Goal: Information Seeking & Learning: Learn about a topic

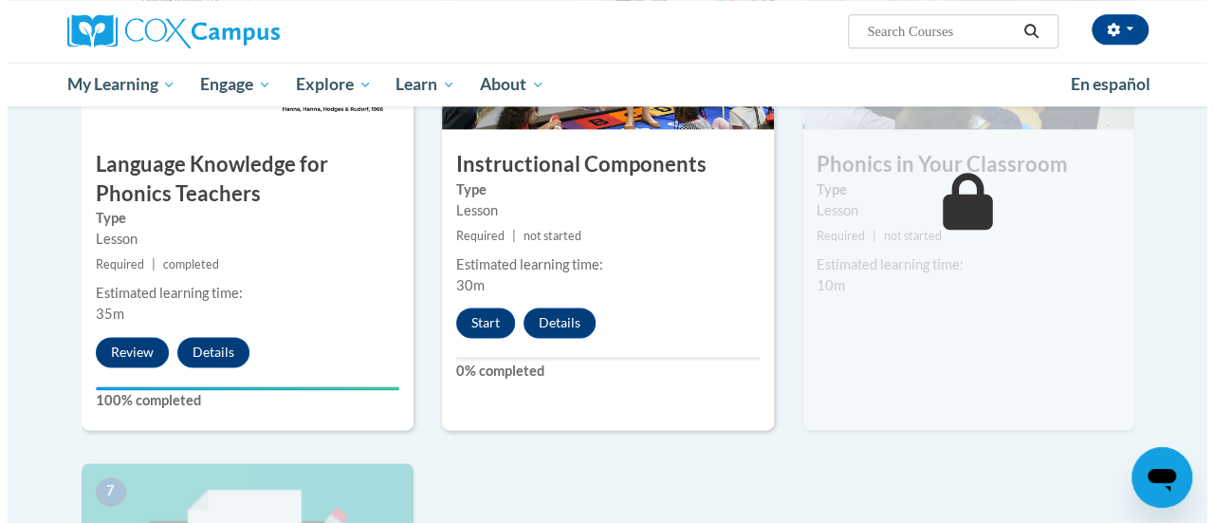
scroll to position [1102, 0]
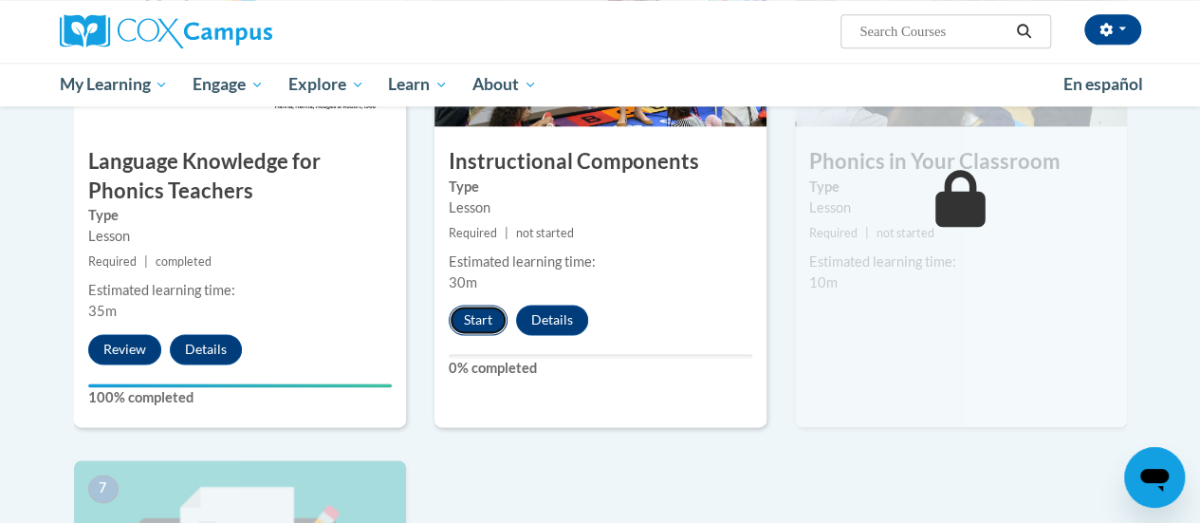
click at [472, 316] on button "Start" at bounding box center [478, 319] width 59 height 30
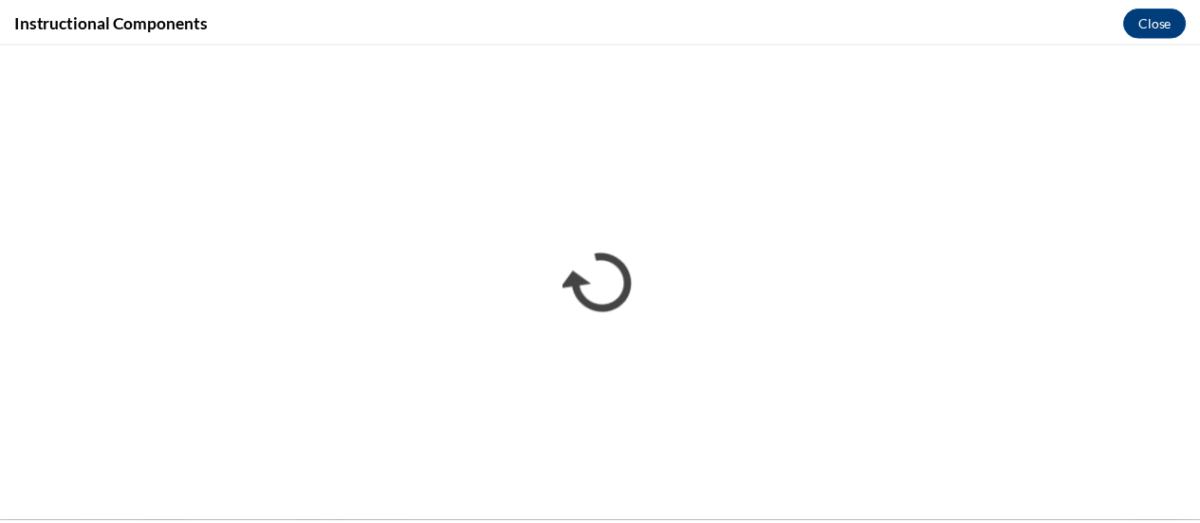
scroll to position [0, 0]
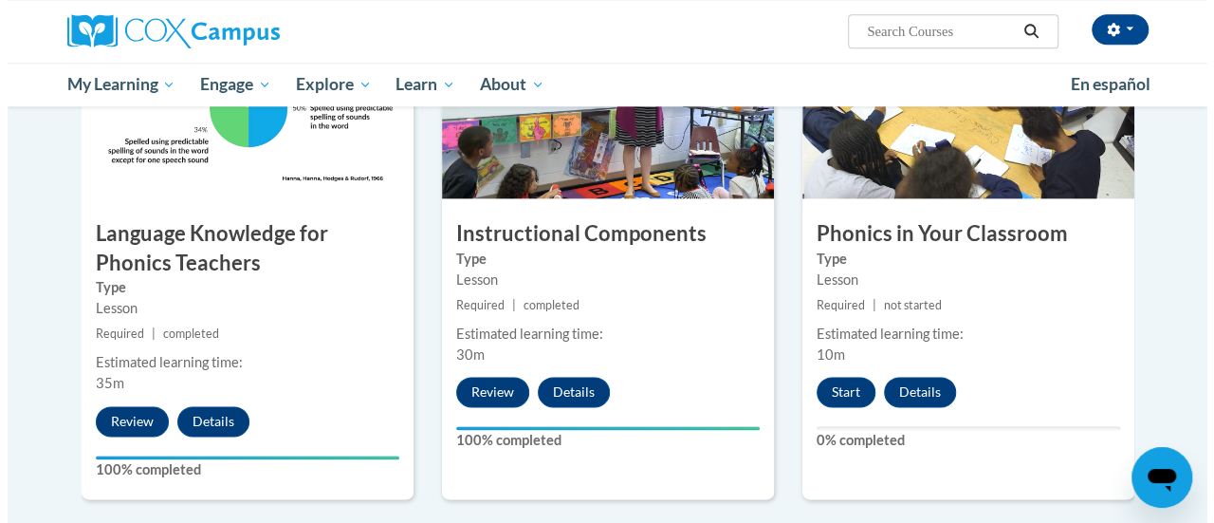
scroll to position [1025, 0]
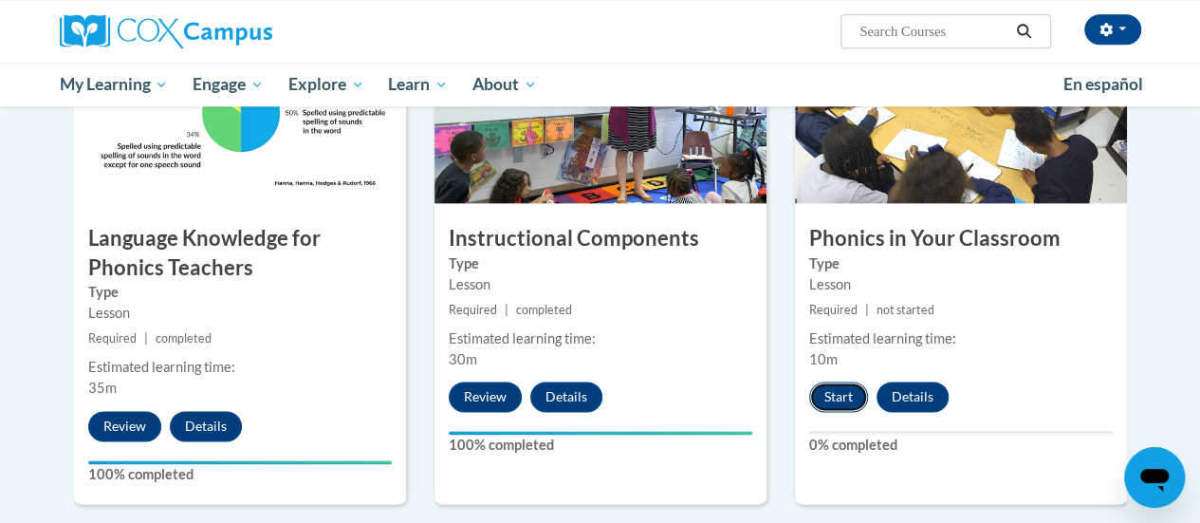
click at [831, 396] on button "Start" at bounding box center [838, 396] width 59 height 30
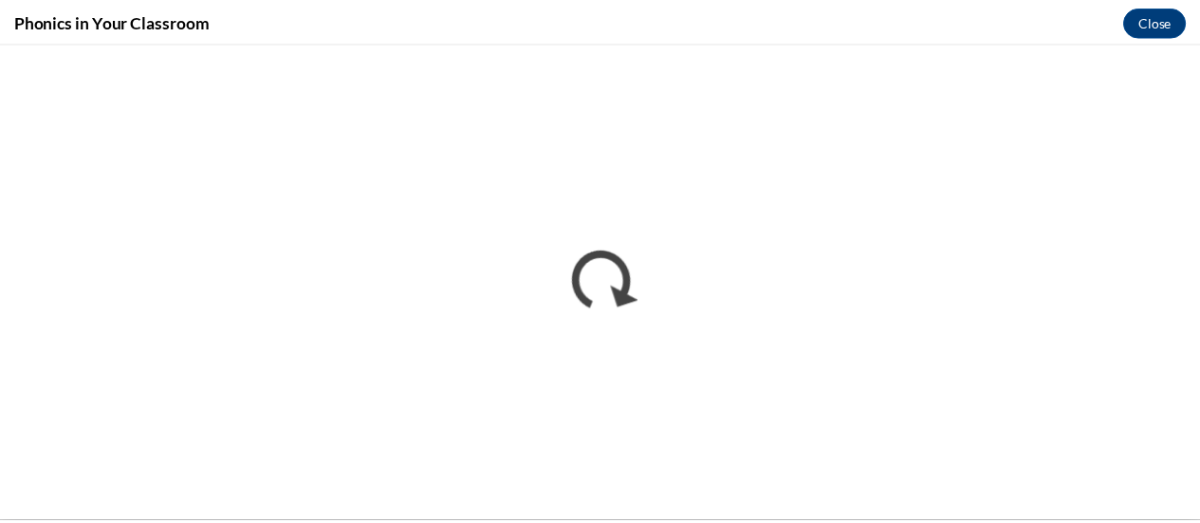
scroll to position [0, 0]
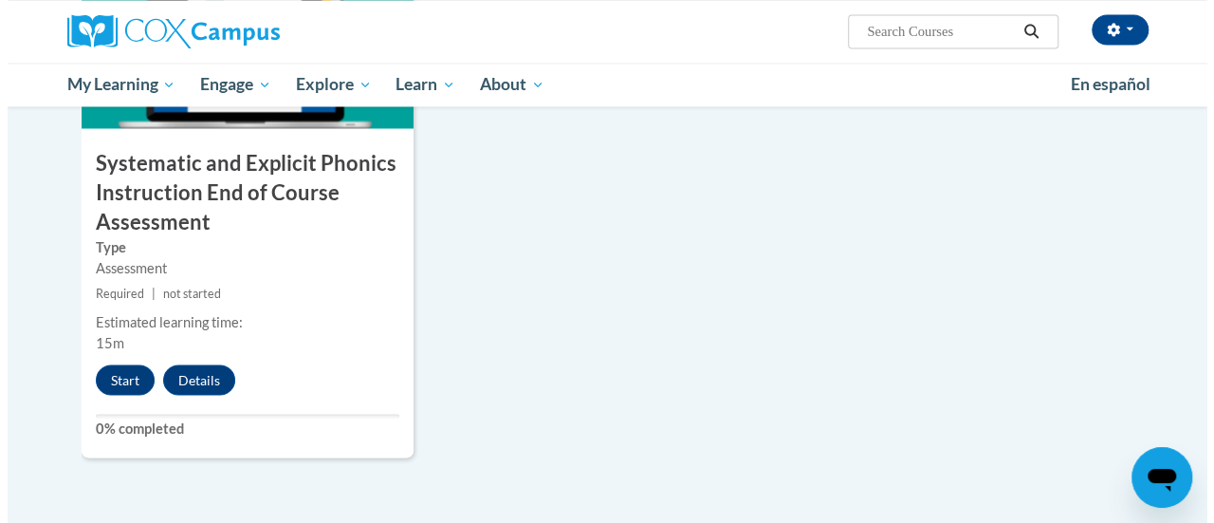
scroll to position [1629, 0]
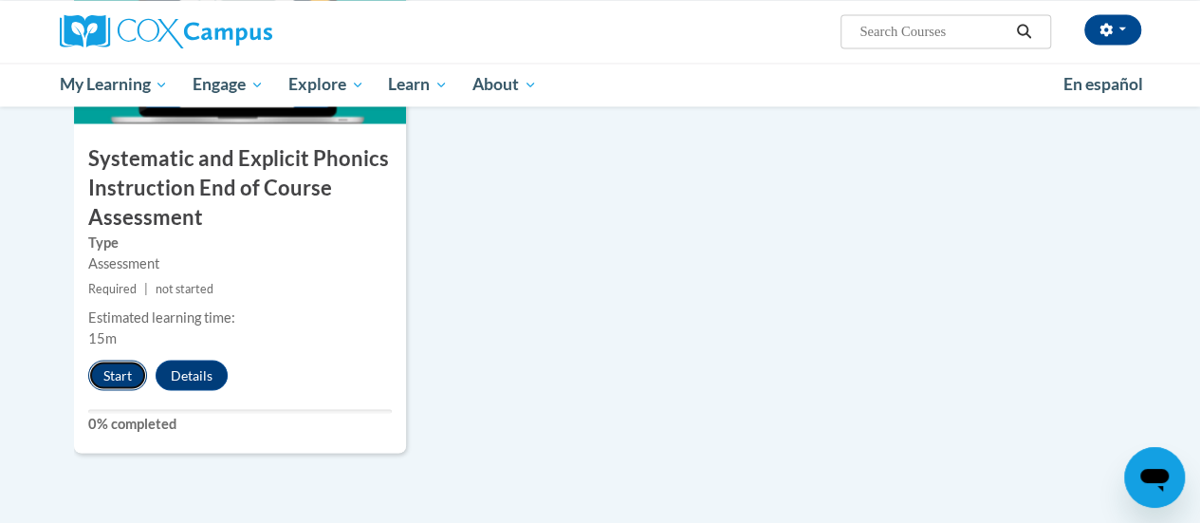
click at [125, 376] on button "Start" at bounding box center [117, 375] width 59 height 30
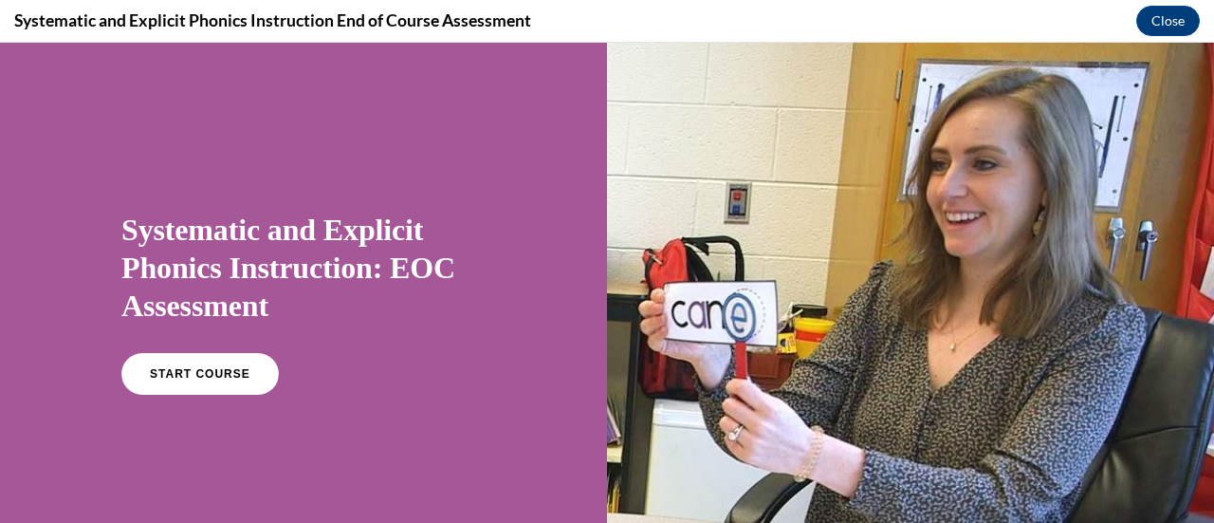
scroll to position [0, 0]
click at [176, 373] on span "START COURSE" at bounding box center [199, 374] width 105 height 14
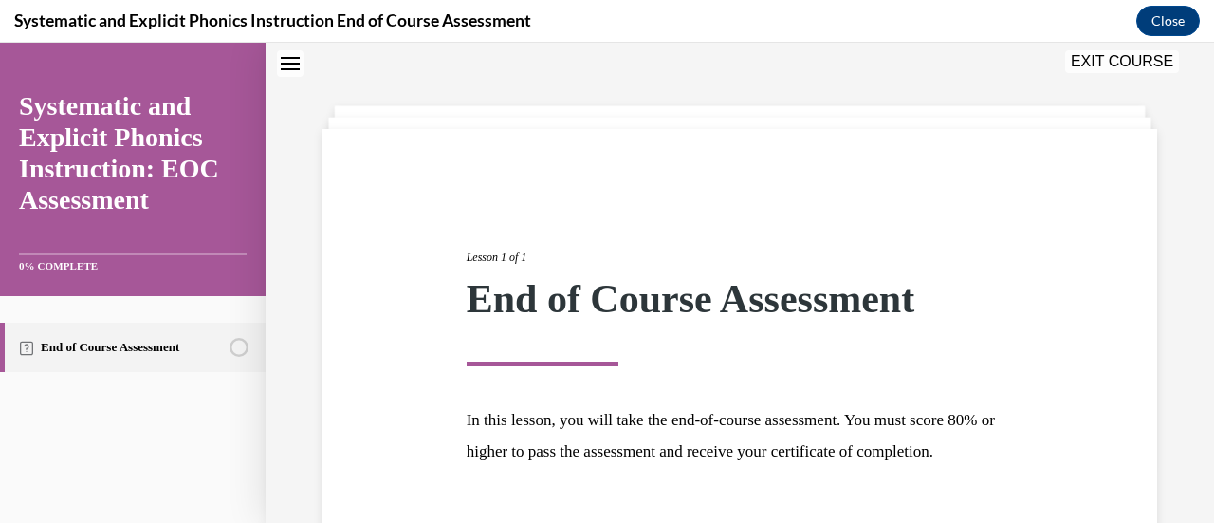
scroll to position [222, 0]
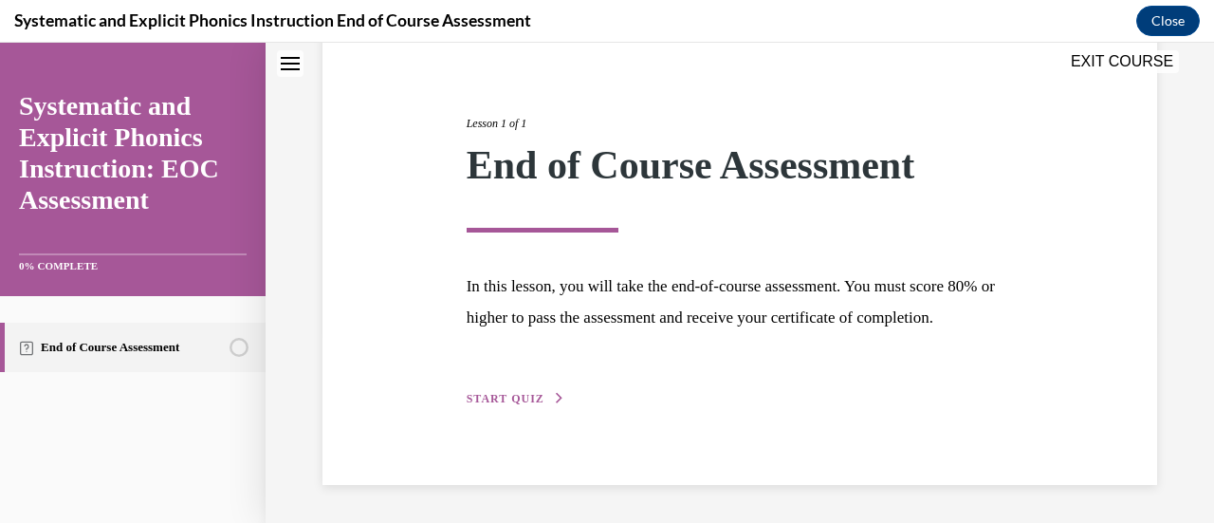
click at [489, 396] on span "START QUIZ" at bounding box center [506, 398] width 78 height 13
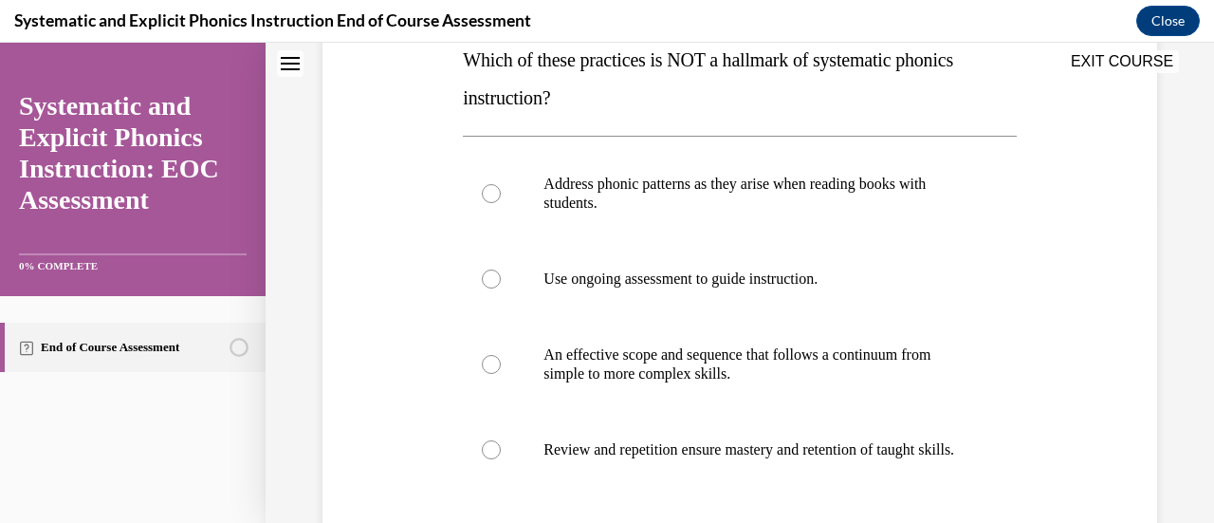
scroll to position [340, 0]
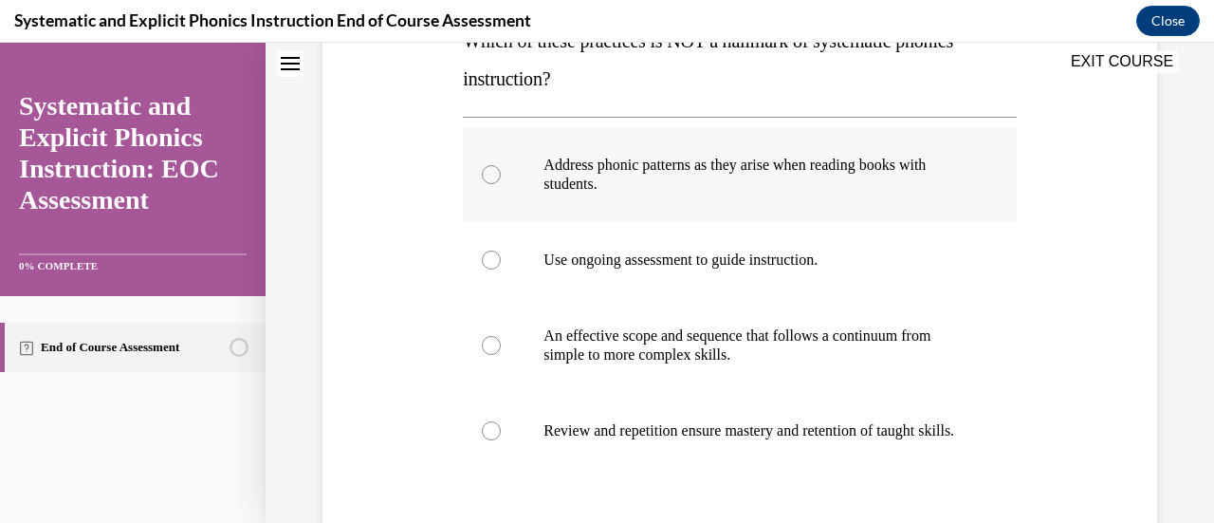
click at [489, 168] on div at bounding box center [491, 174] width 19 height 19
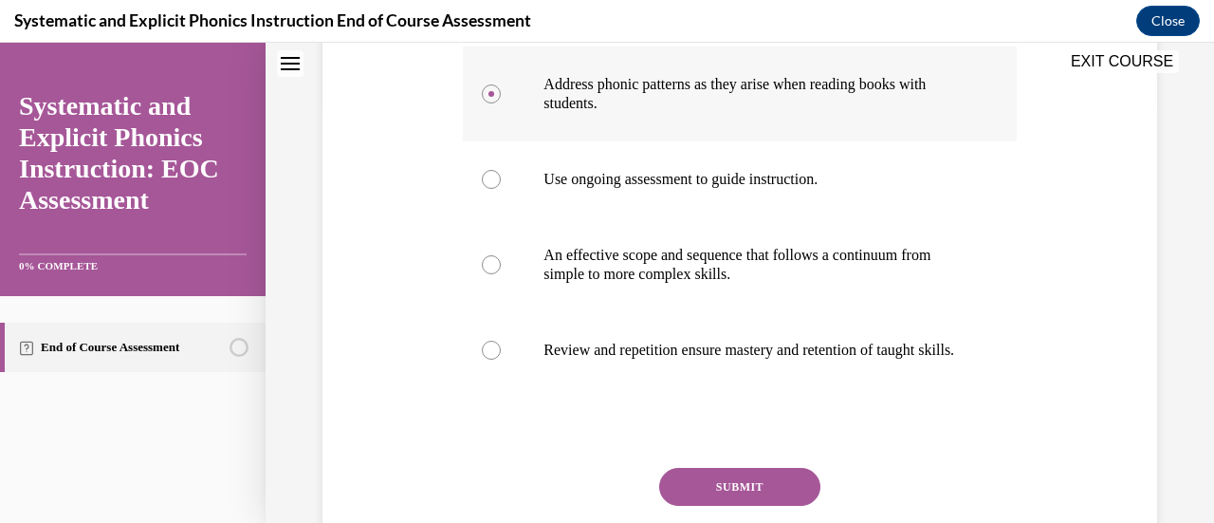
scroll to position [520, 0]
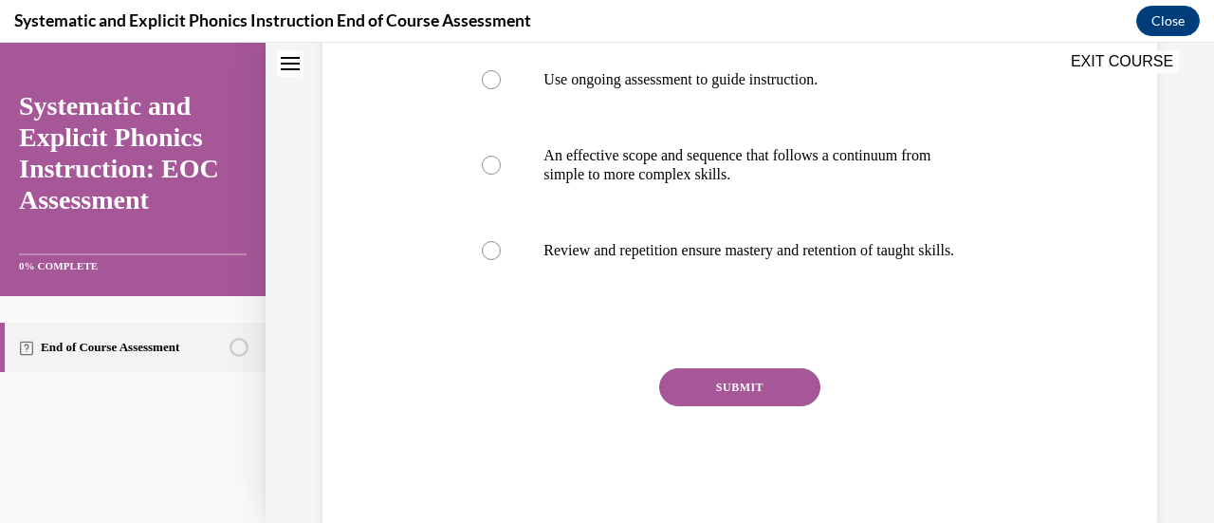
click at [734, 404] on button "SUBMIT" at bounding box center [739, 387] width 161 height 38
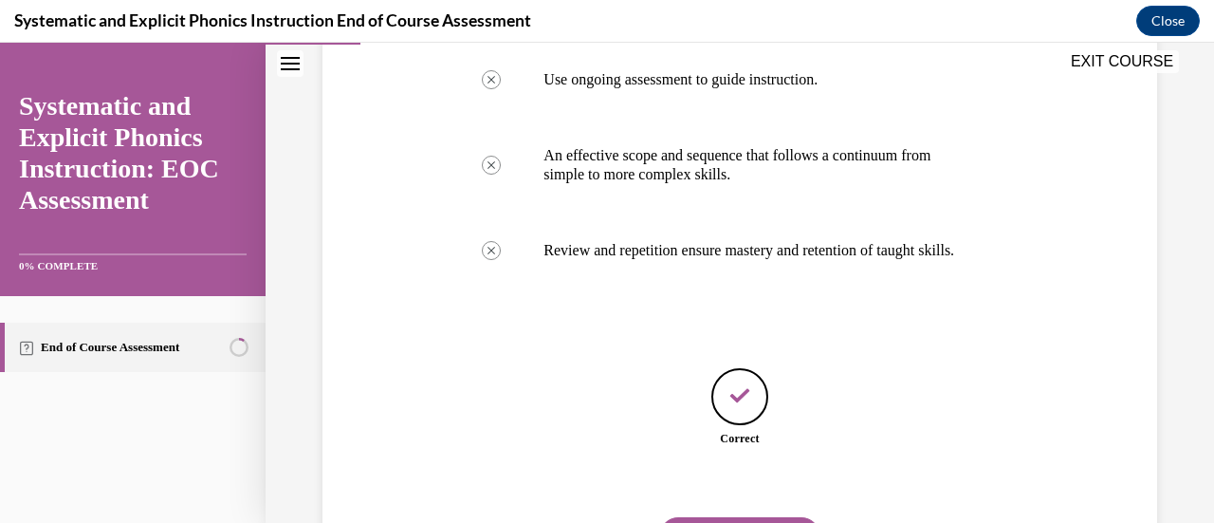
scroll to position [636, 0]
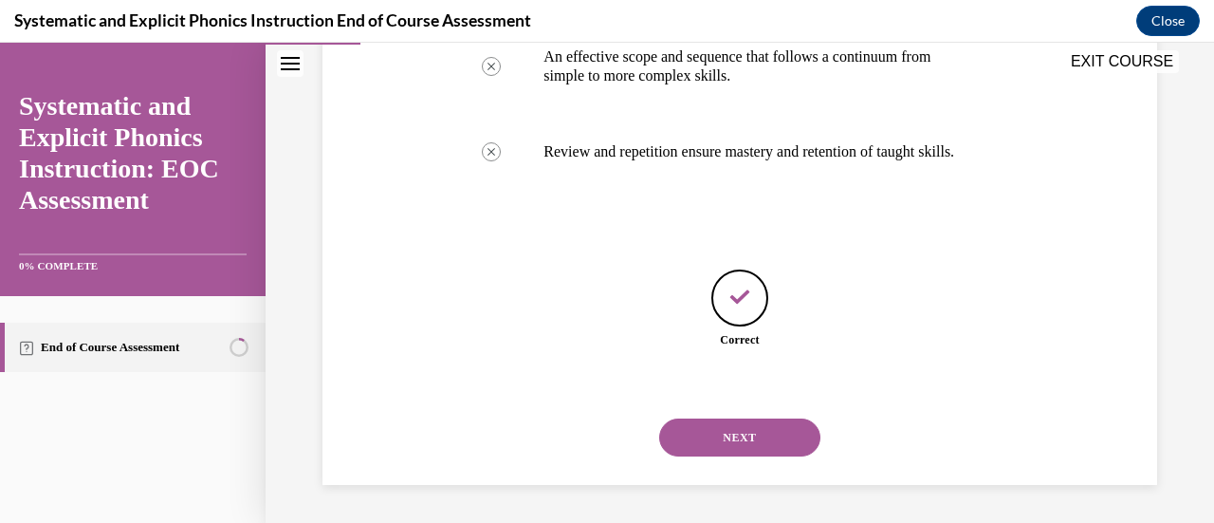
click at [730, 433] on button "NEXT" at bounding box center [739, 437] width 161 height 38
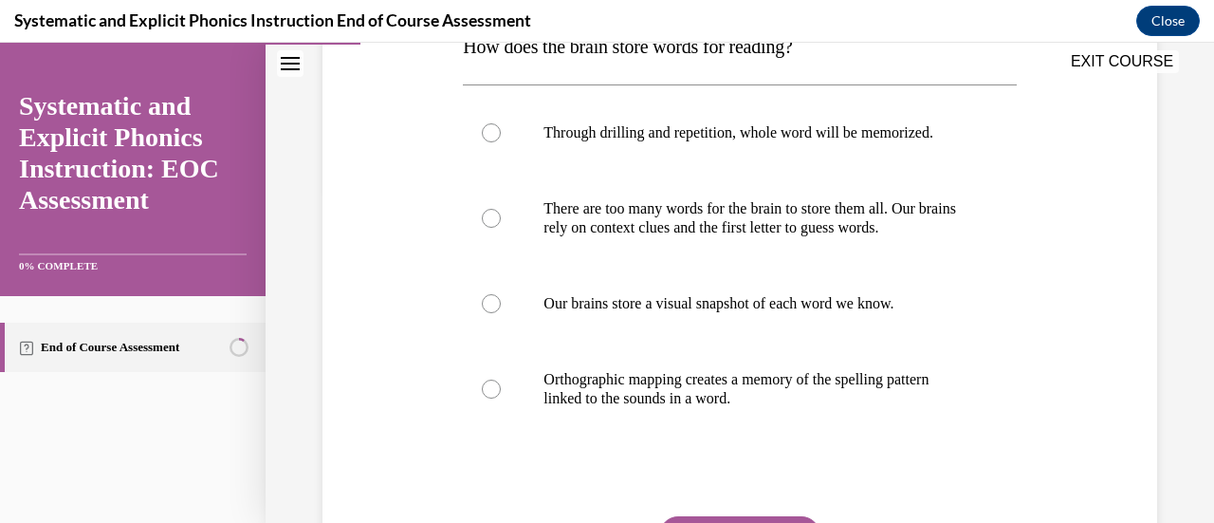
scroll to position [336, 0]
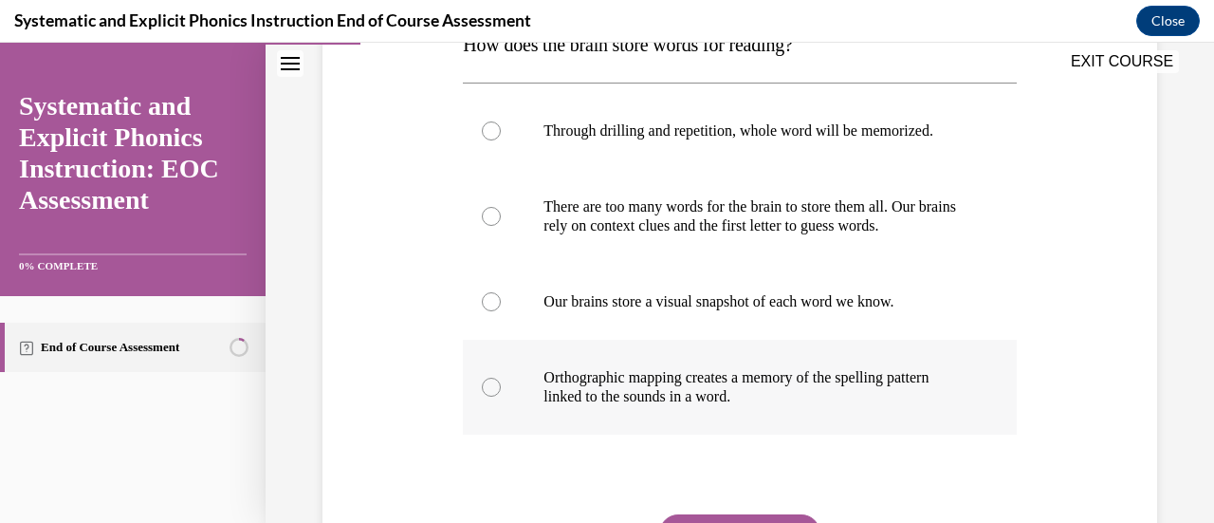
click at [494, 382] on div at bounding box center [491, 387] width 19 height 19
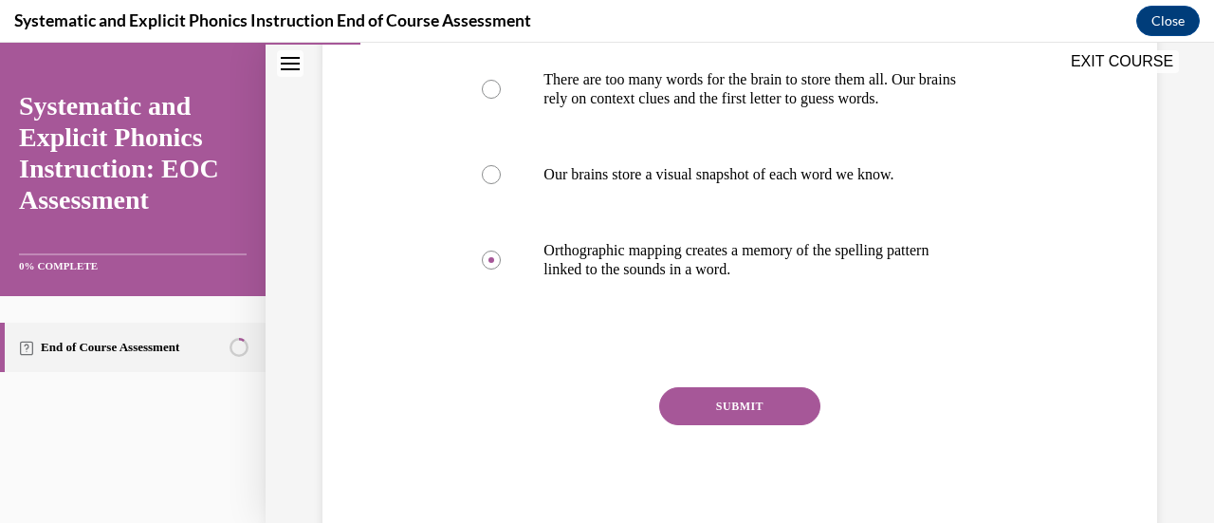
click at [728, 414] on button "SUBMIT" at bounding box center [739, 406] width 161 height 38
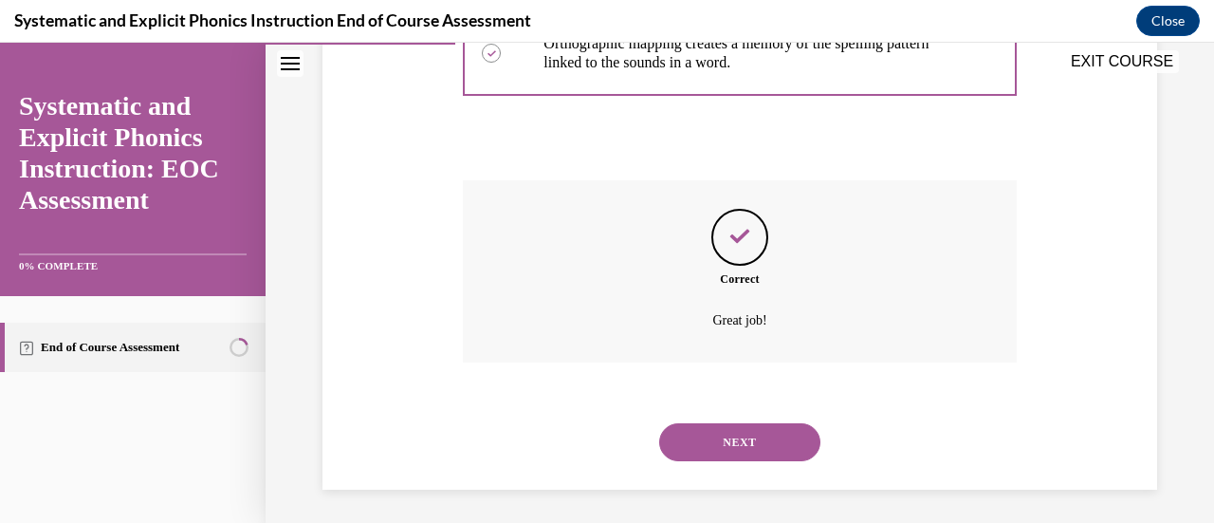
click at [717, 439] on button "NEXT" at bounding box center [739, 442] width 161 height 38
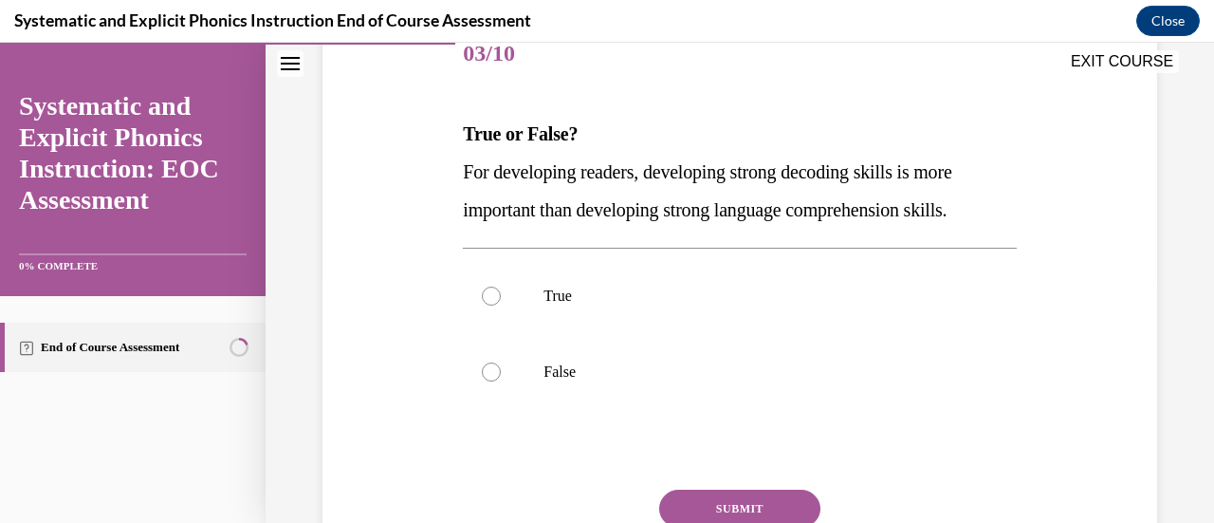
scroll to position [249, 0]
click at [495, 290] on div at bounding box center [491, 294] width 19 height 19
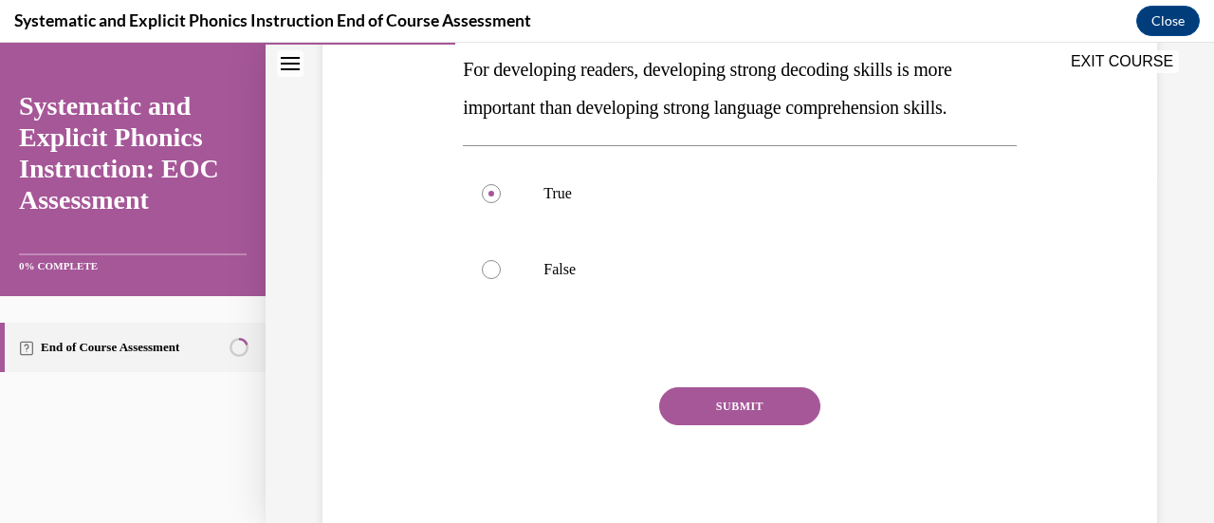
click at [735, 405] on button "SUBMIT" at bounding box center [739, 406] width 161 height 38
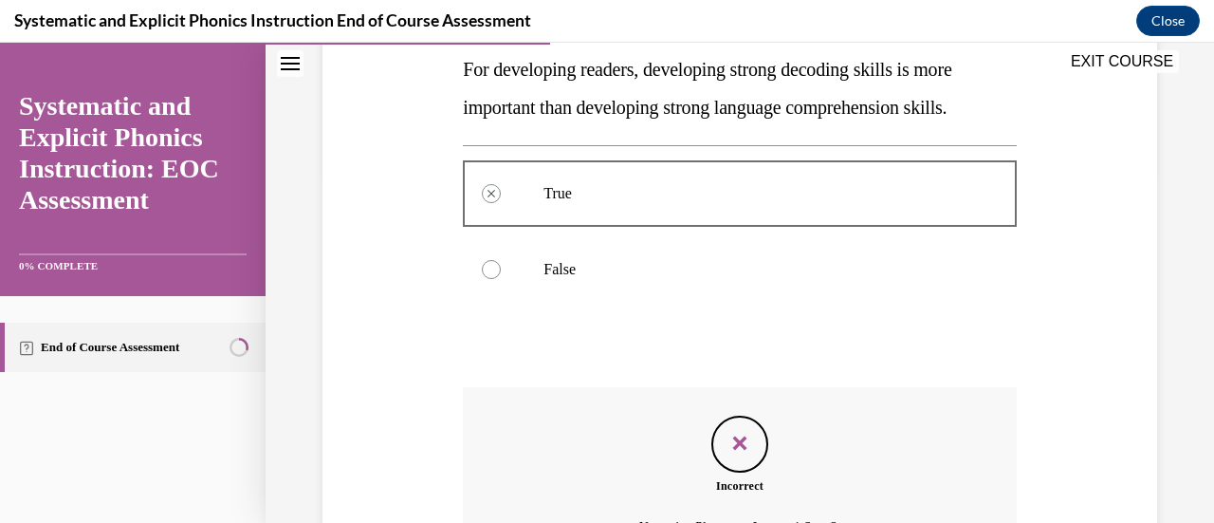
scroll to position [560, 0]
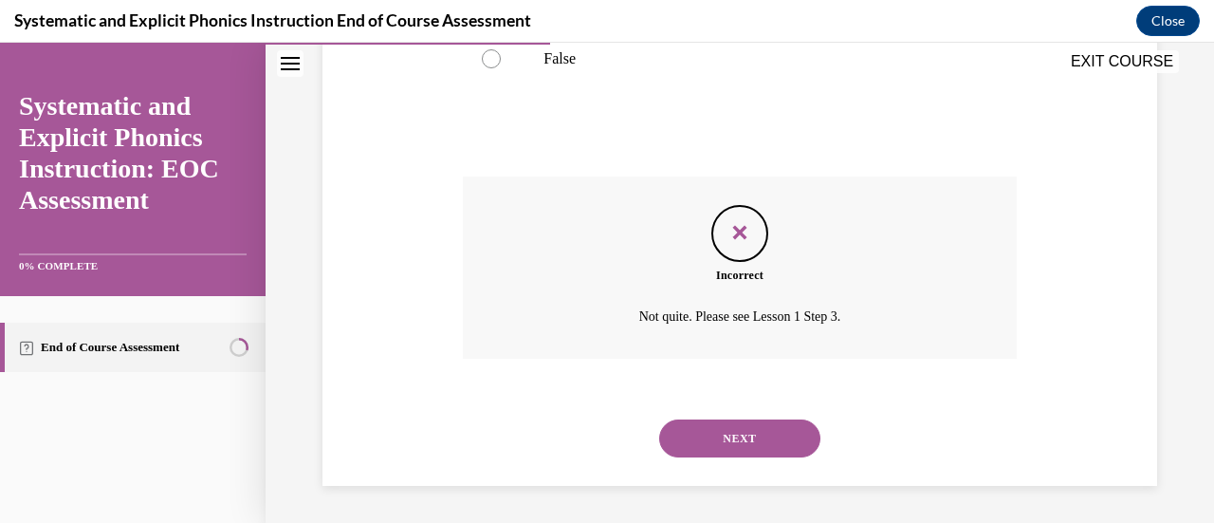
click at [730, 433] on button "NEXT" at bounding box center [739, 438] width 161 height 38
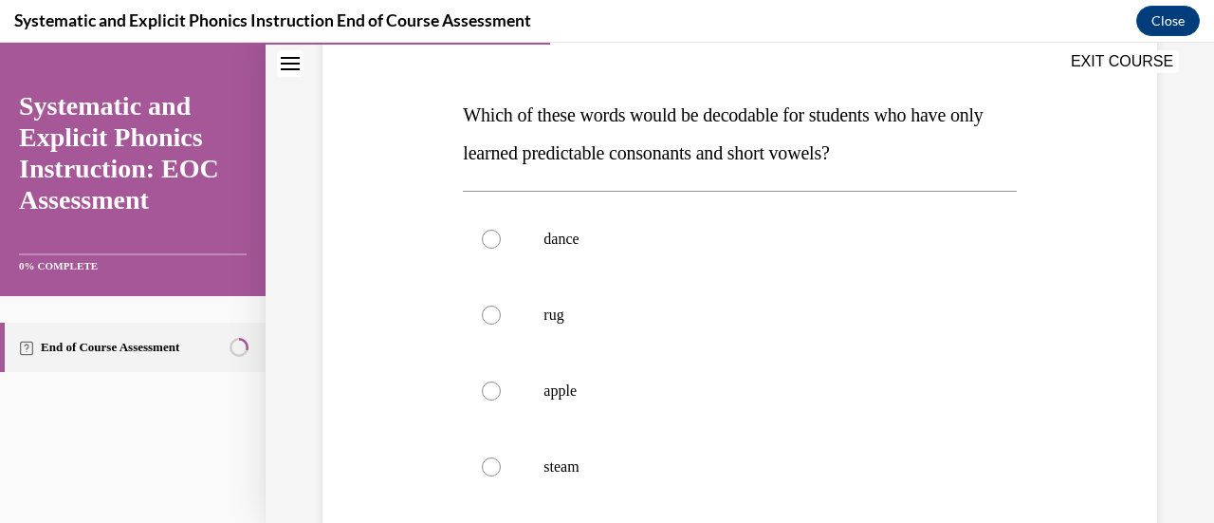
scroll to position [267, 0]
click at [495, 307] on div at bounding box center [491, 313] width 19 height 19
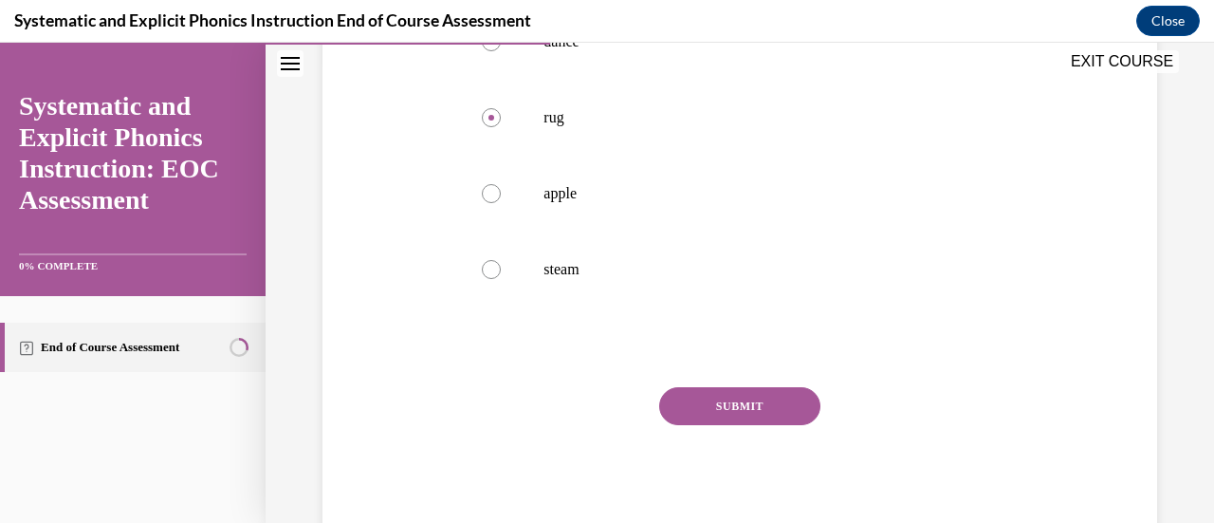
click at [742, 411] on button "SUBMIT" at bounding box center [739, 406] width 161 height 38
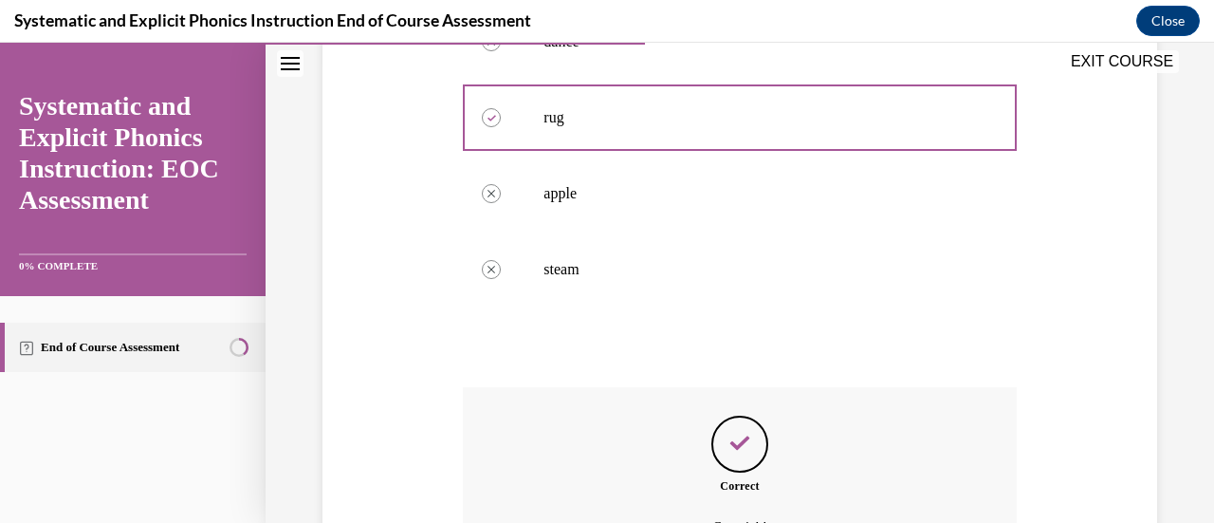
scroll to position [673, 0]
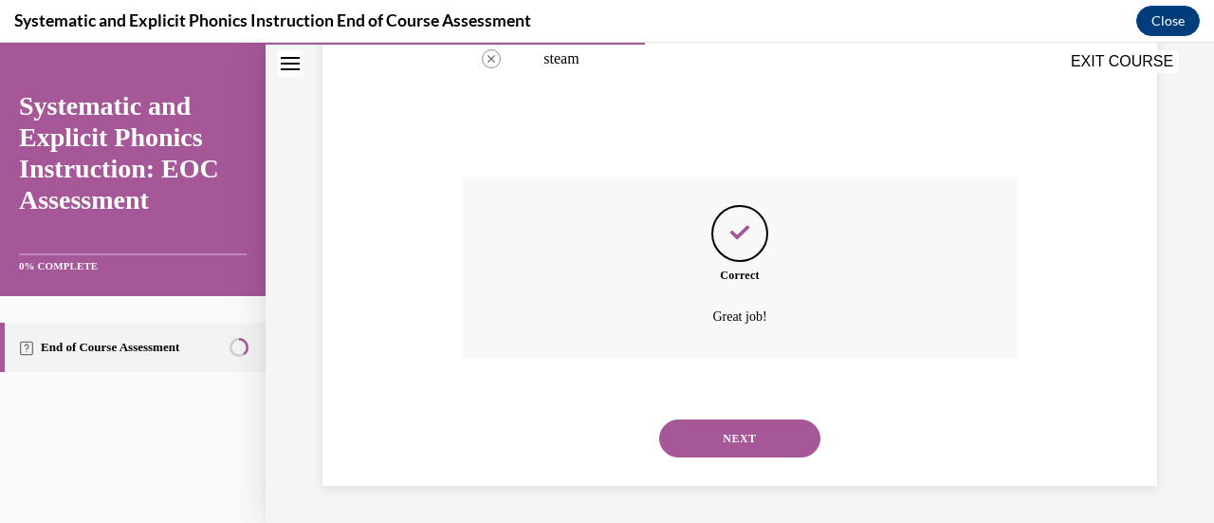
click at [715, 435] on button "NEXT" at bounding box center [739, 438] width 161 height 38
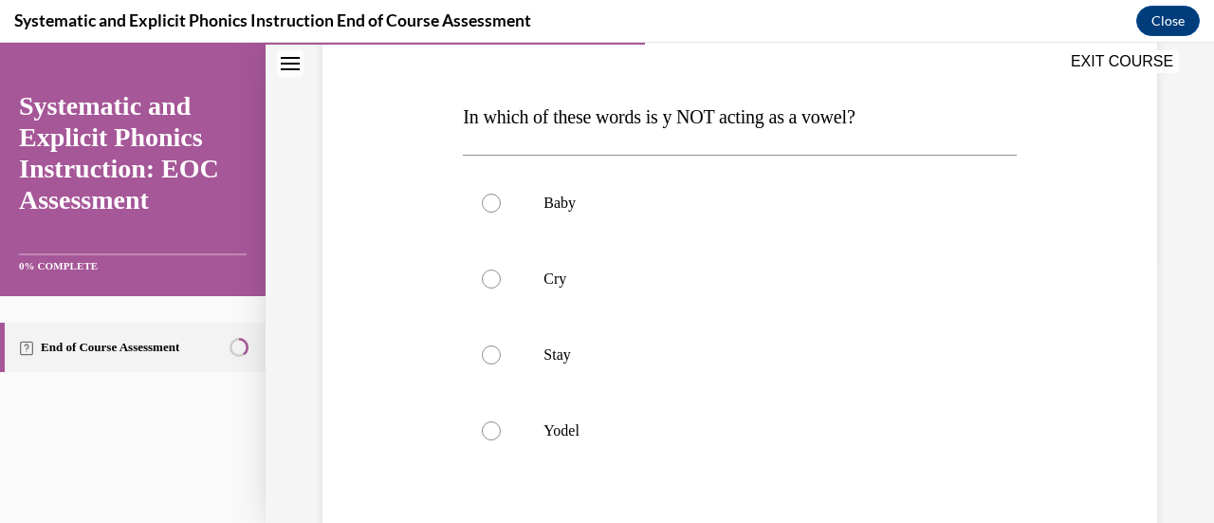
scroll to position [265, 0]
click at [483, 433] on div at bounding box center [491, 429] width 19 height 19
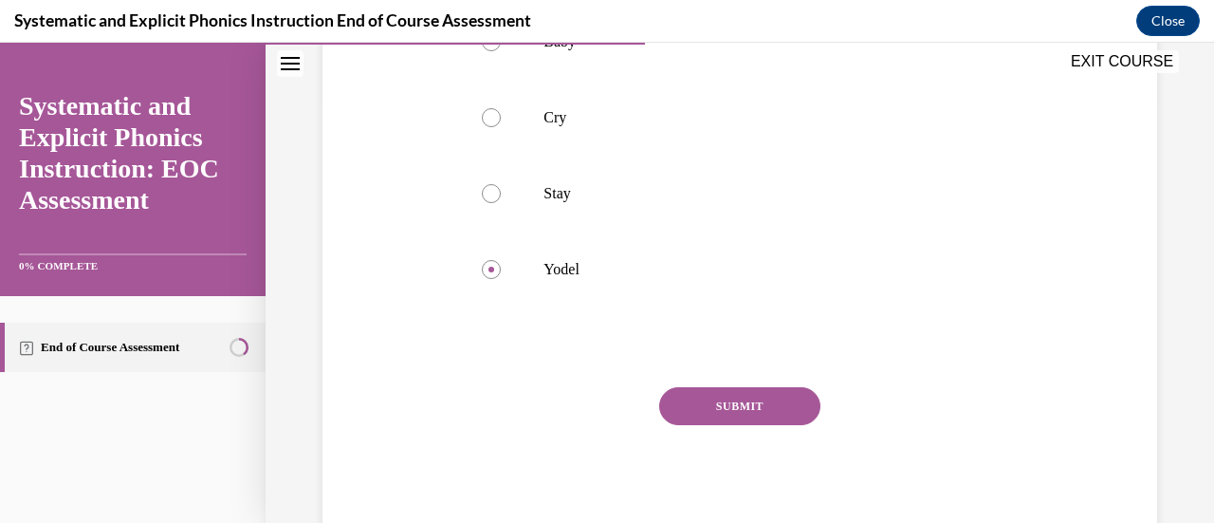
click at [720, 396] on button "SUBMIT" at bounding box center [739, 406] width 161 height 38
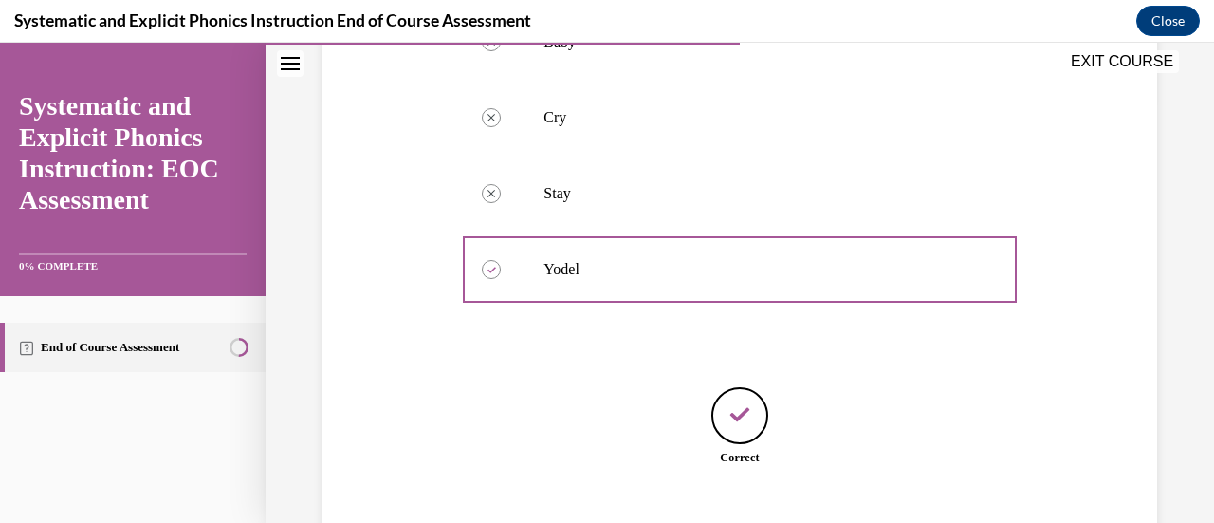
scroll to position [542, 0]
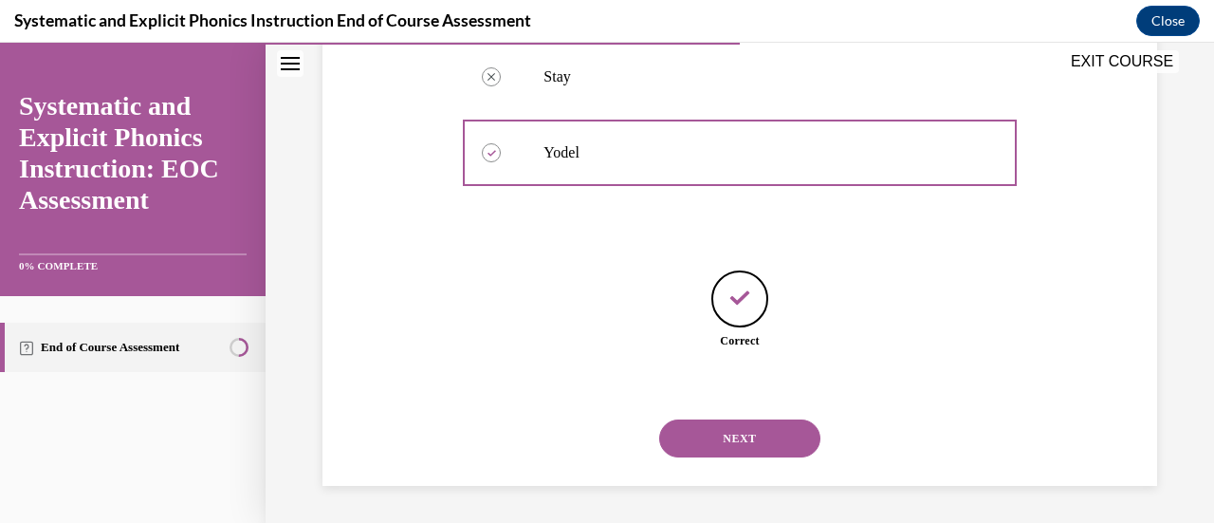
click at [716, 440] on button "NEXT" at bounding box center [739, 438] width 161 height 38
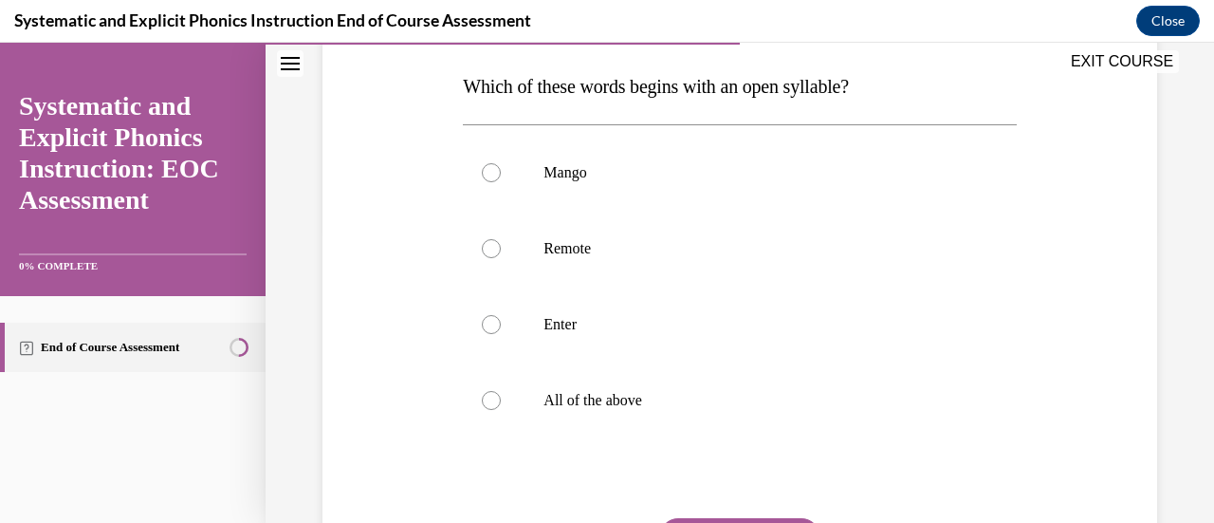
scroll to position [280, 0]
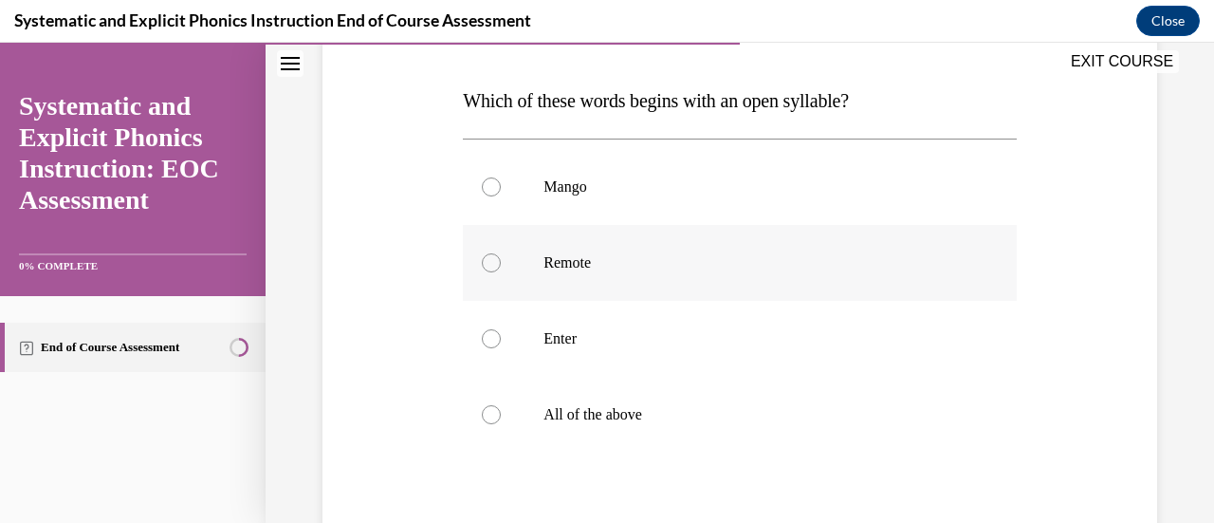
click at [490, 259] on div at bounding box center [491, 262] width 19 height 19
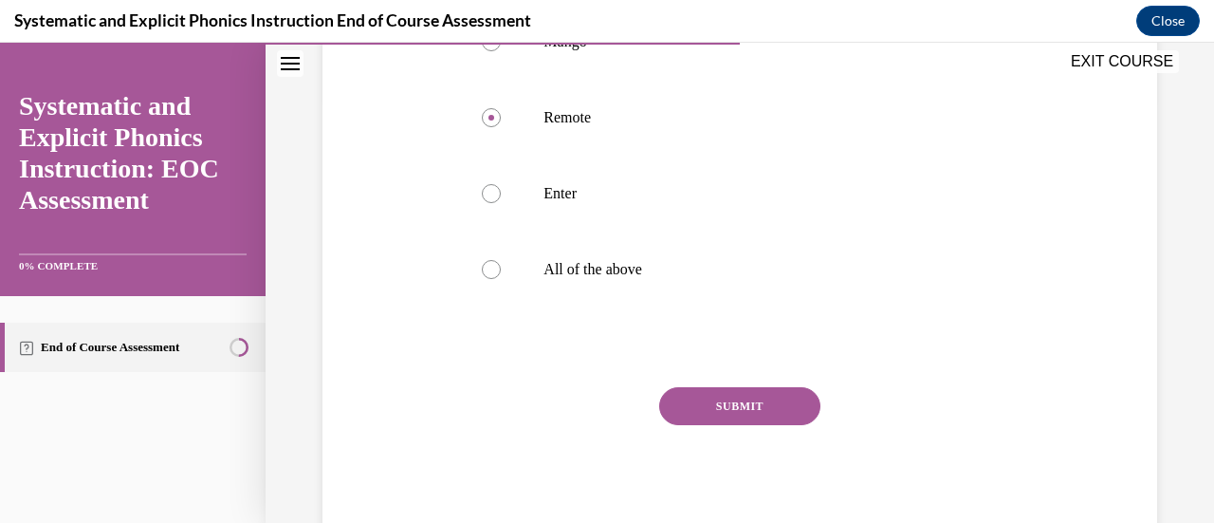
click at [708, 401] on button "SUBMIT" at bounding box center [739, 406] width 161 height 38
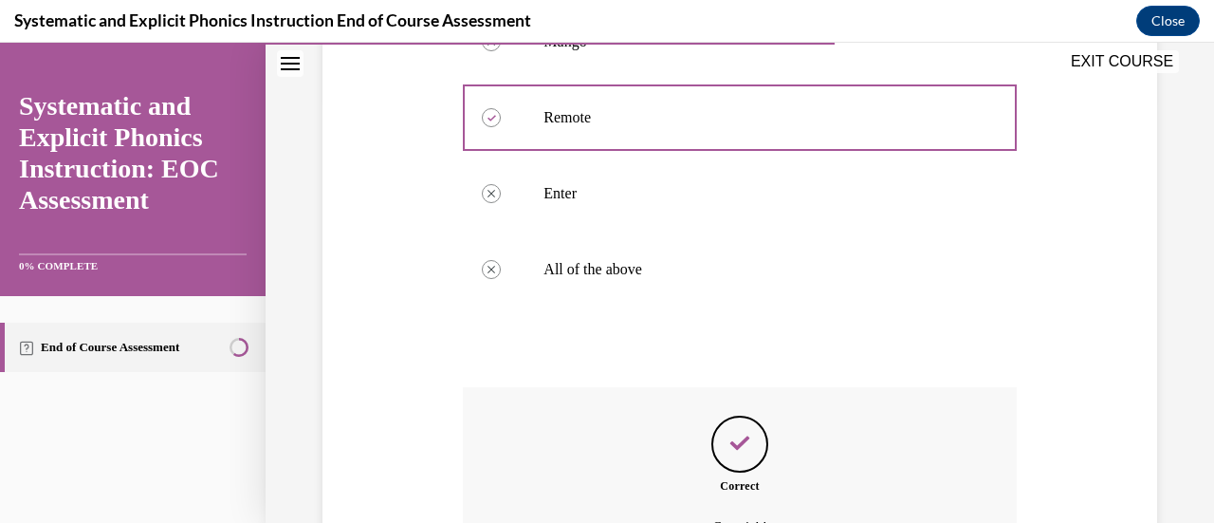
scroll to position [636, 0]
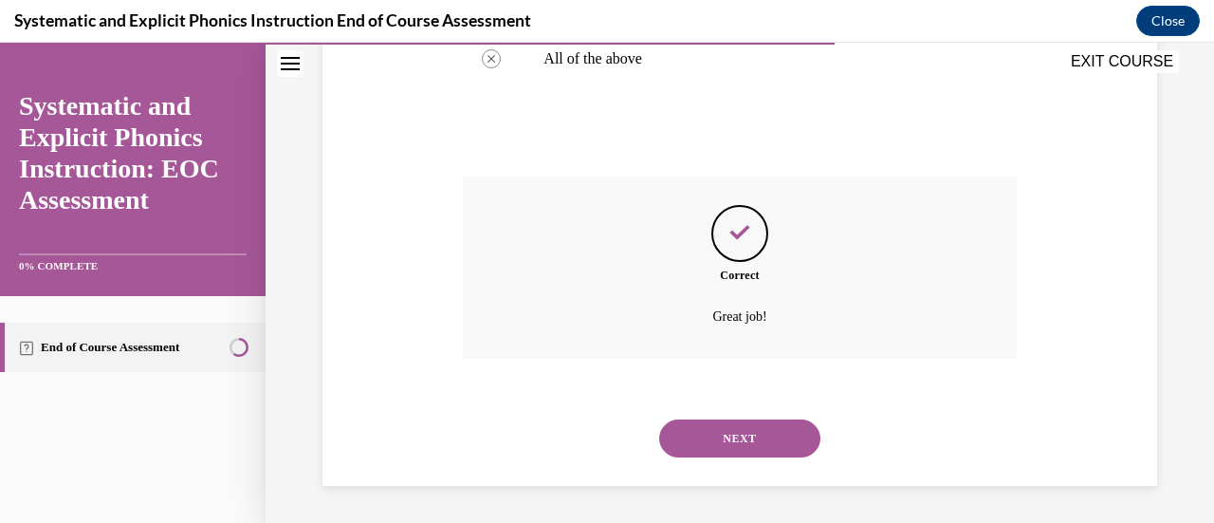
click at [708, 431] on button "NEXT" at bounding box center [739, 438] width 161 height 38
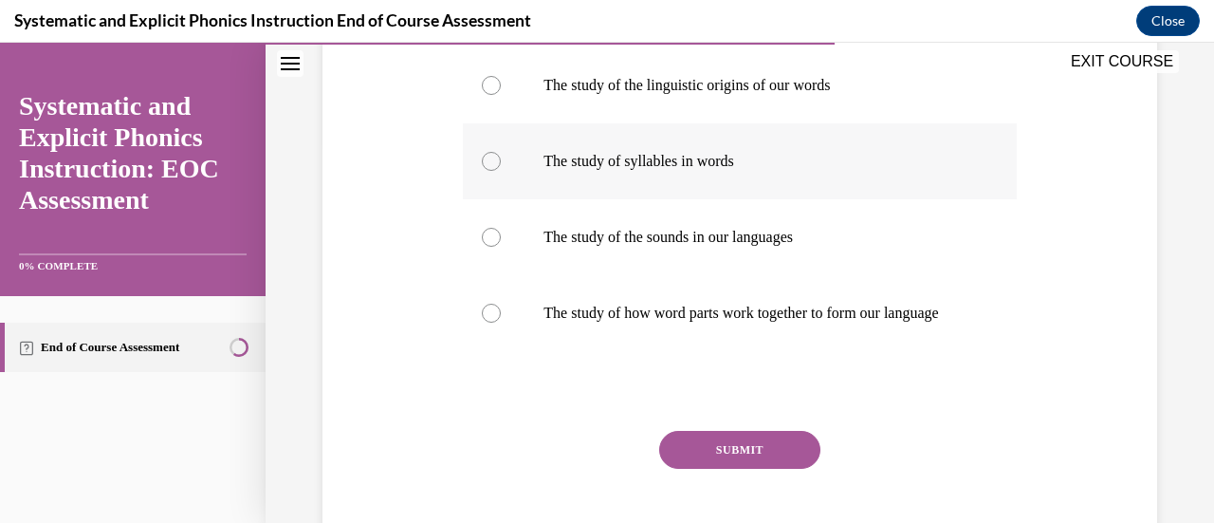
scroll to position [396, 0]
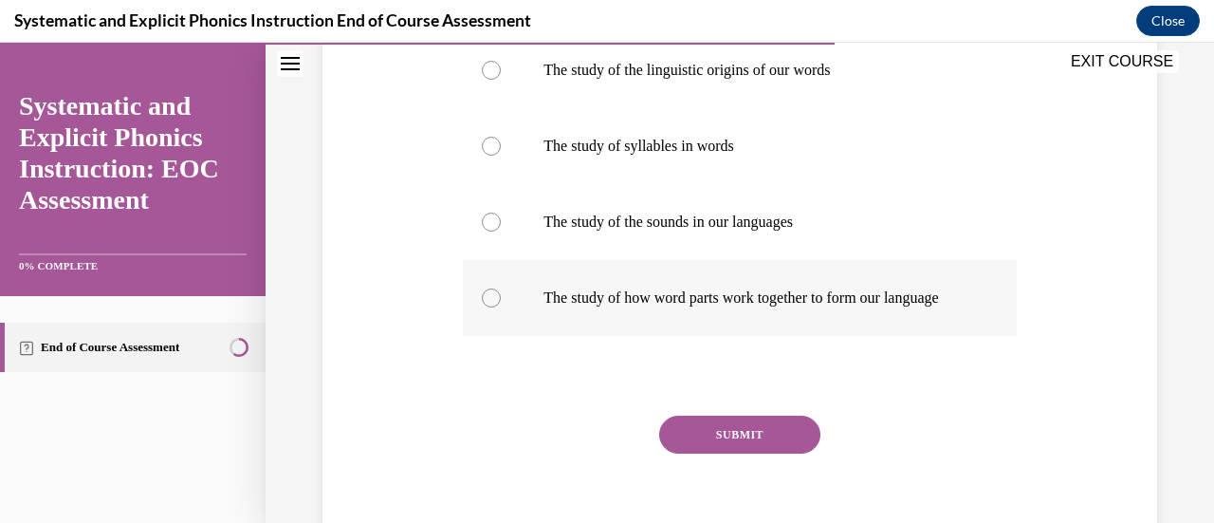
click at [486, 305] on div at bounding box center [491, 297] width 19 height 19
click at [701, 453] on button "SUBMIT" at bounding box center [739, 434] width 161 height 38
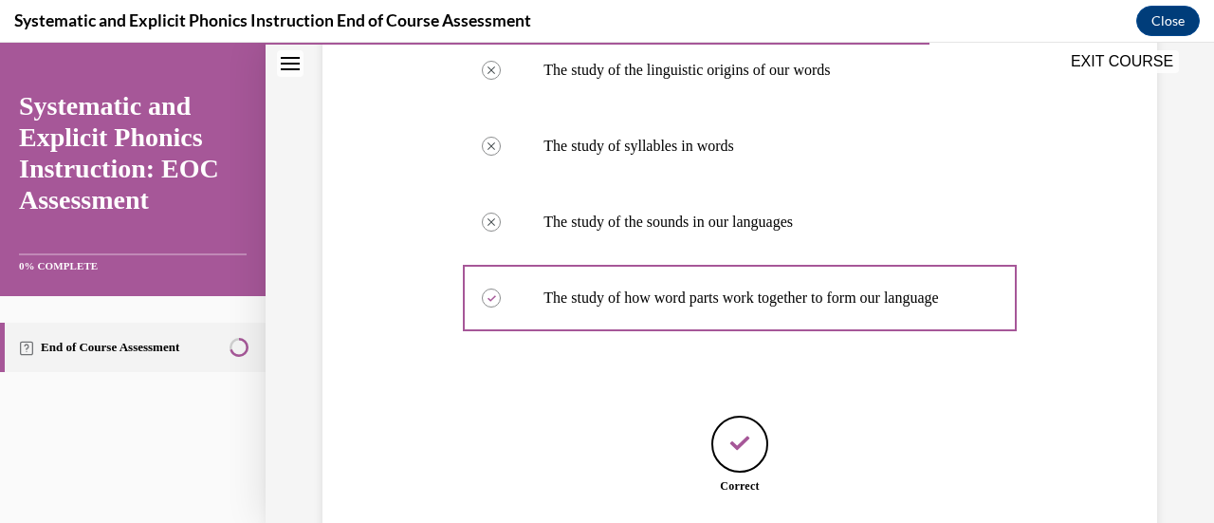
scroll to position [561, 0]
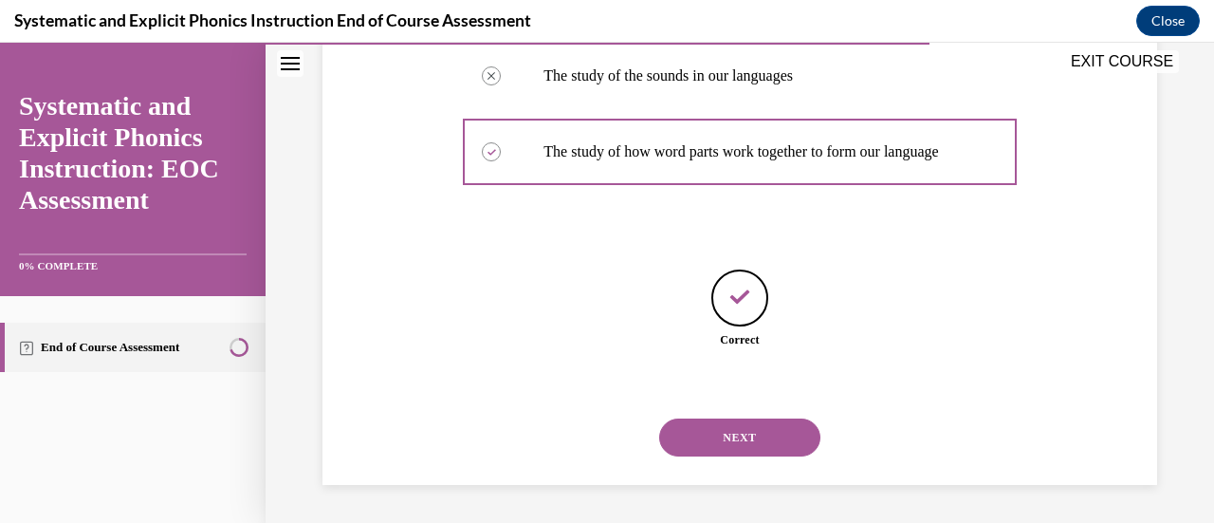
click at [716, 431] on button "NEXT" at bounding box center [739, 437] width 161 height 38
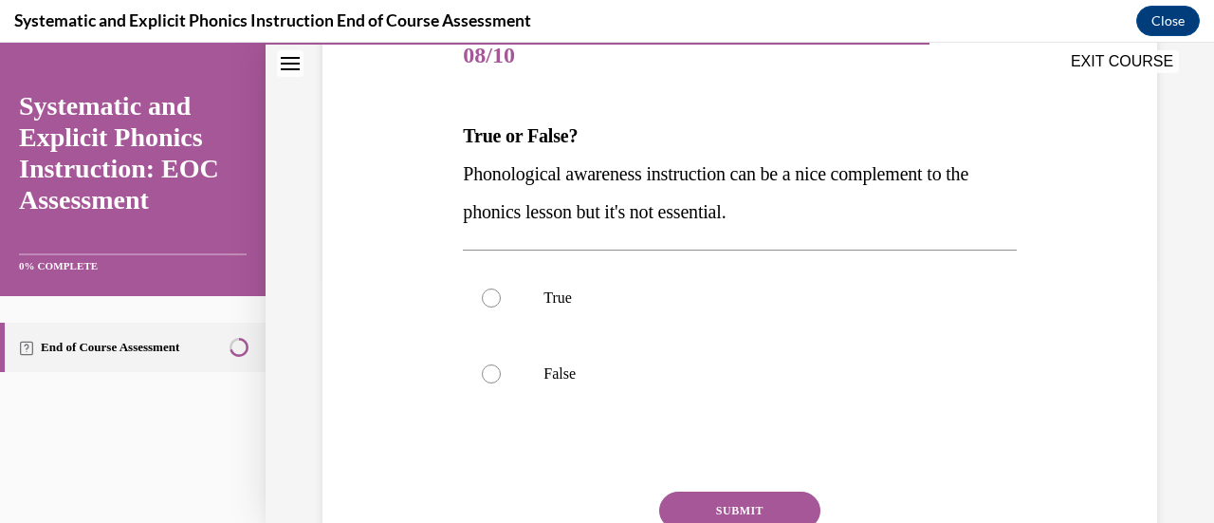
scroll to position [246, 0]
click at [485, 370] on div at bounding box center [491, 372] width 19 height 19
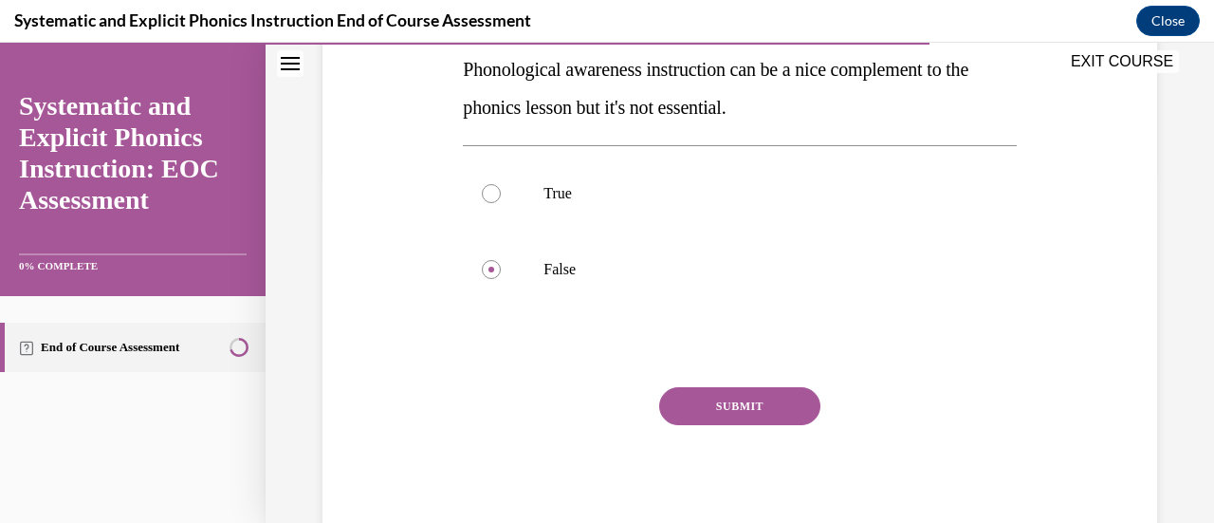
click at [704, 408] on button "SUBMIT" at bounding box center [739, 406] width 161 height 38
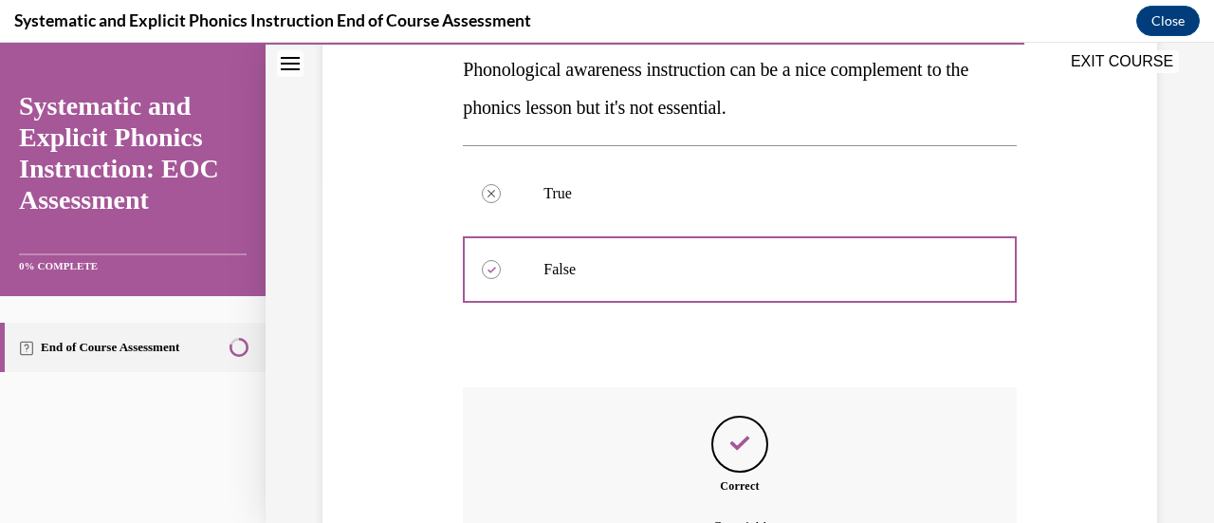
scroll to position [560, 0]
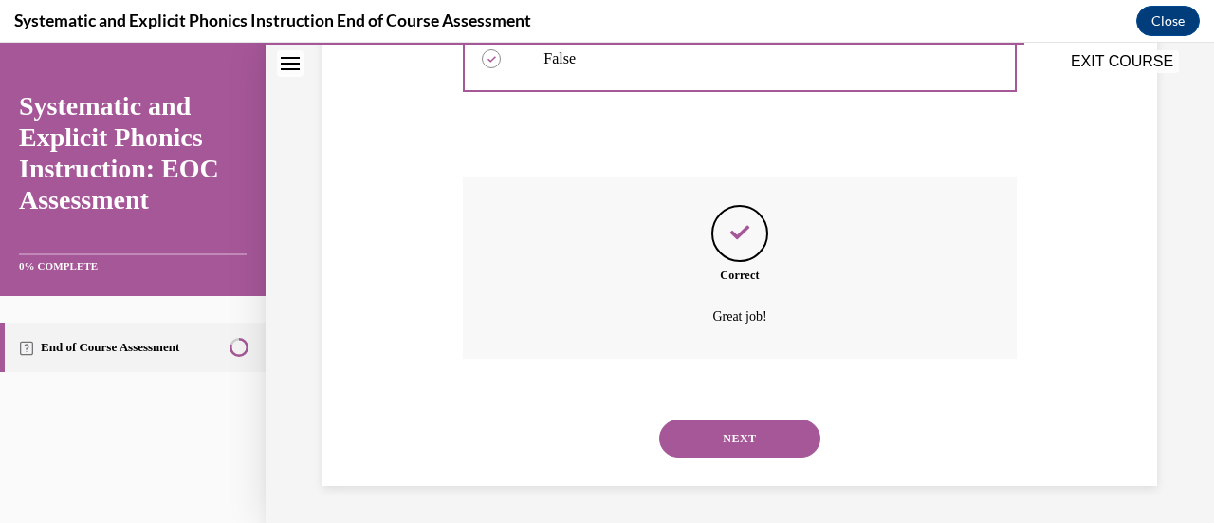
click at [709, 426] on button "NEXT" at bounding box center [739, 438] width 161 height 38
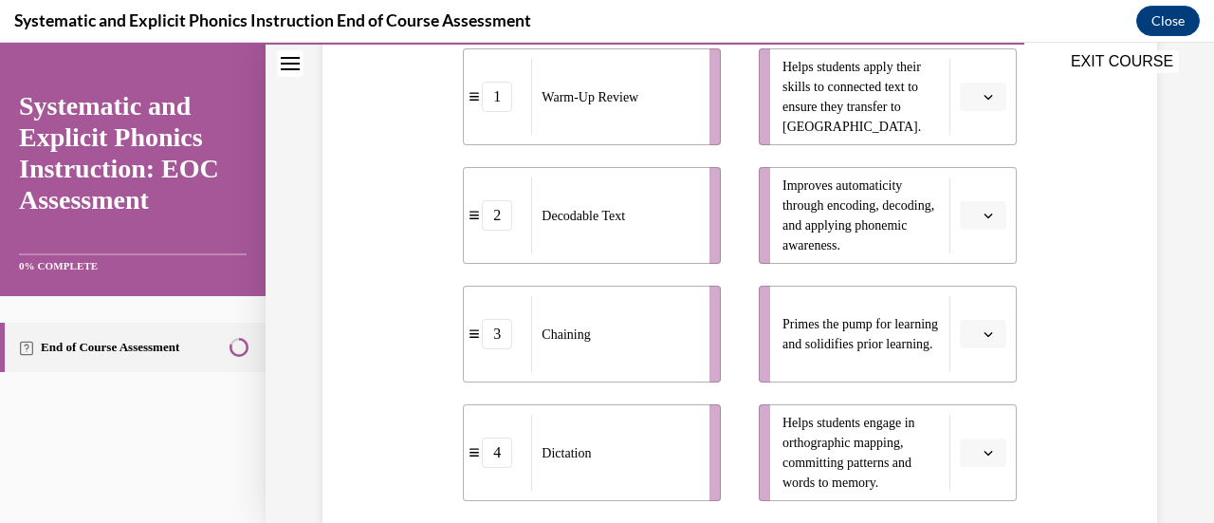
scroll to position [453, 0]
click at [984, 100] on icon "button" at bounding box center [988, 99] width 9 height 5
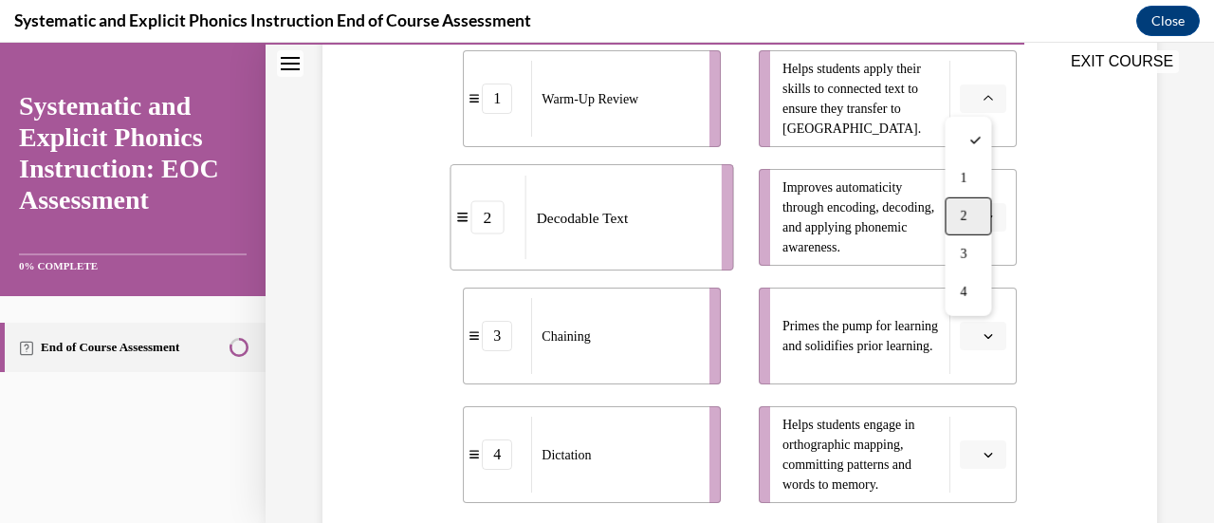
click at [977, 204] on div "2" at bounding box center [968, 216] width 46 height 38
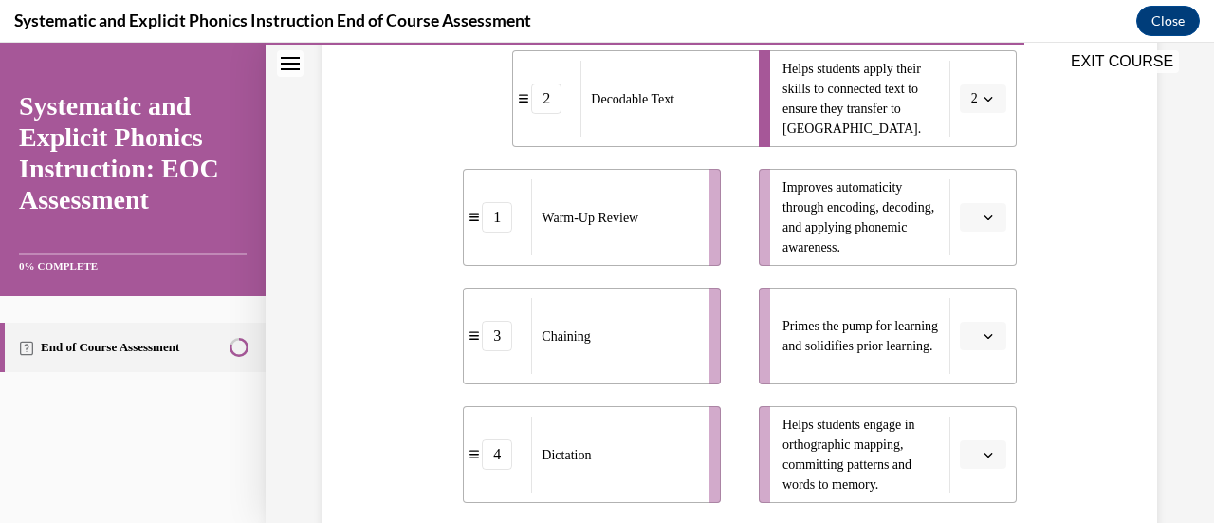
click at [982, 329] on span "button" at bounding box center [988, 335] width 13 height 13
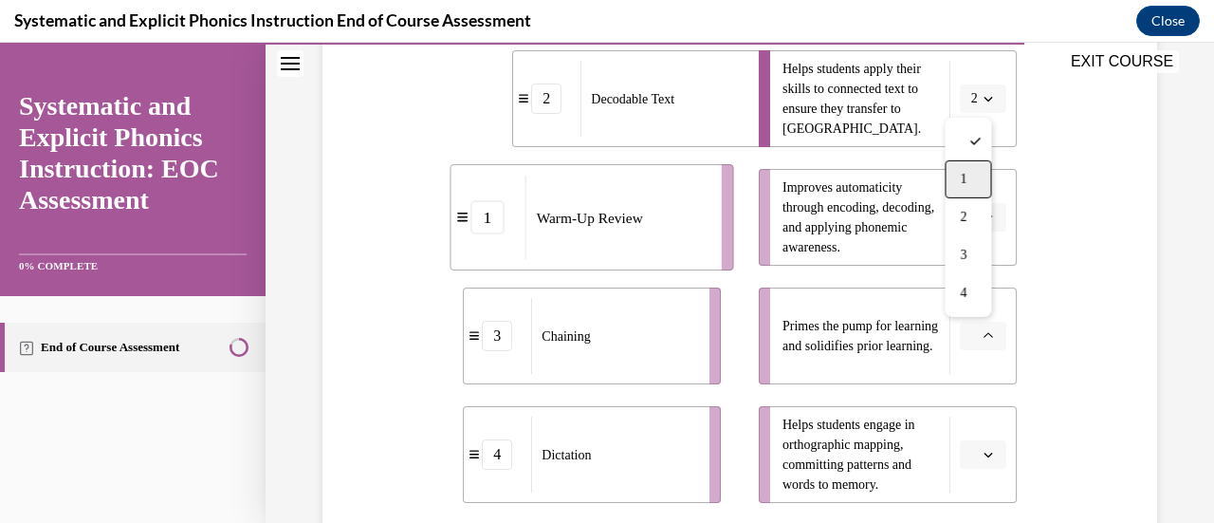
click at [969, 176] on div "1" at bounding box center [968, 179] width 46 height 38
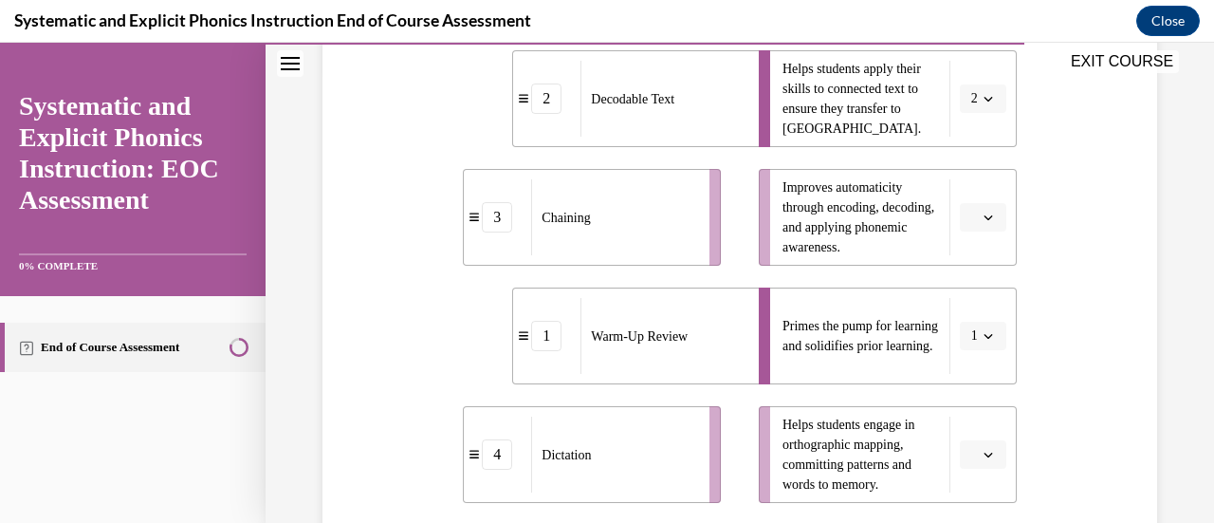
click at [982, 217] on span "button" at bounding box center [988, 217] width 13 height 13
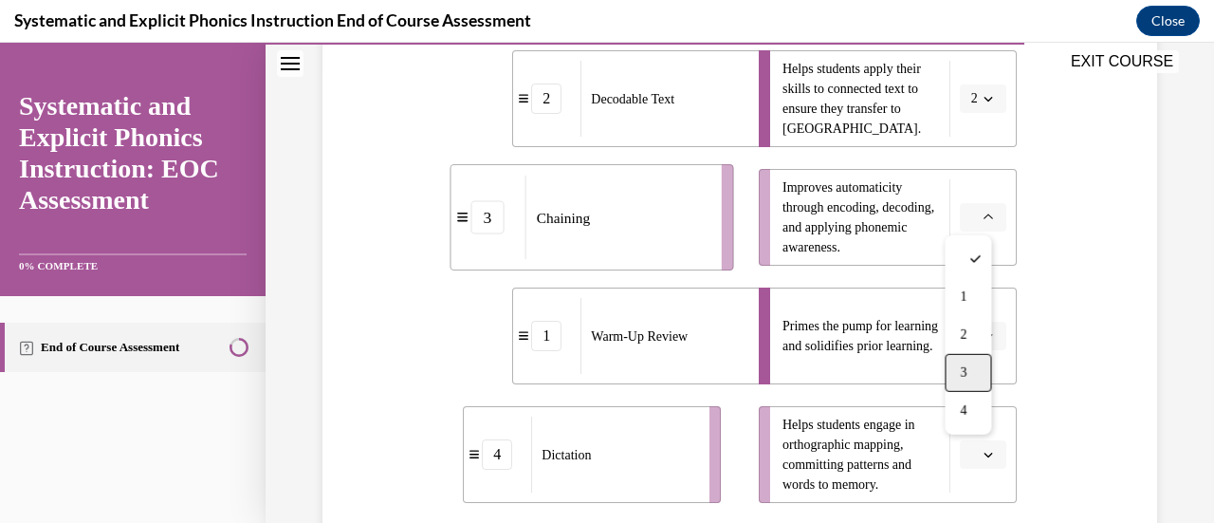
click at [964, 375] on span "3" at bounding box center [963, 372] width 7 height 15
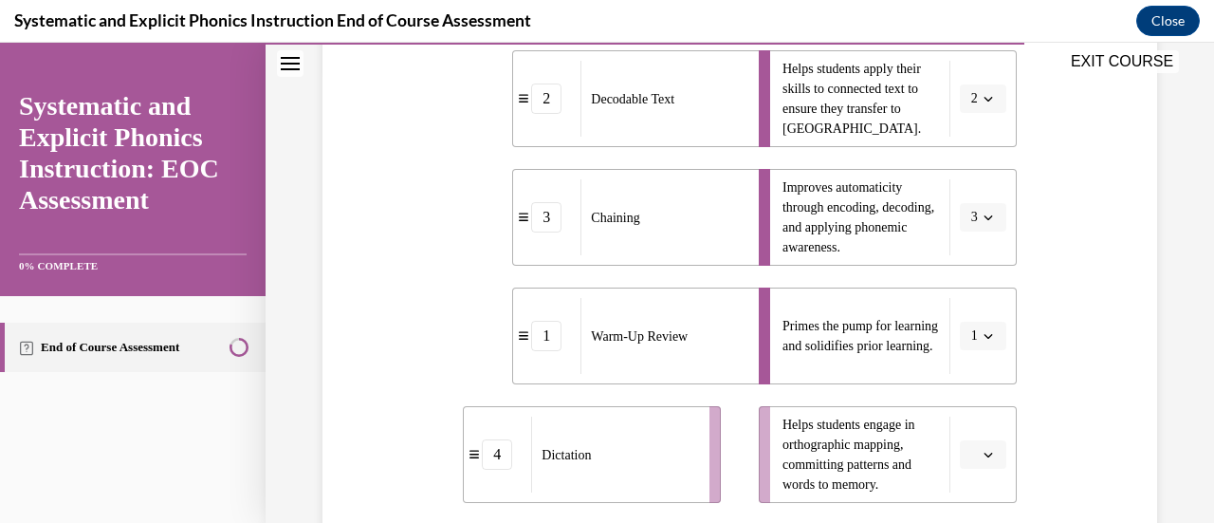
click at [984, 450] on icon "button" at bounding box center [988, 454] width 9 height 9
click at [970, 403] on div "4" at bounding box center [968, 412] width 46 height 38
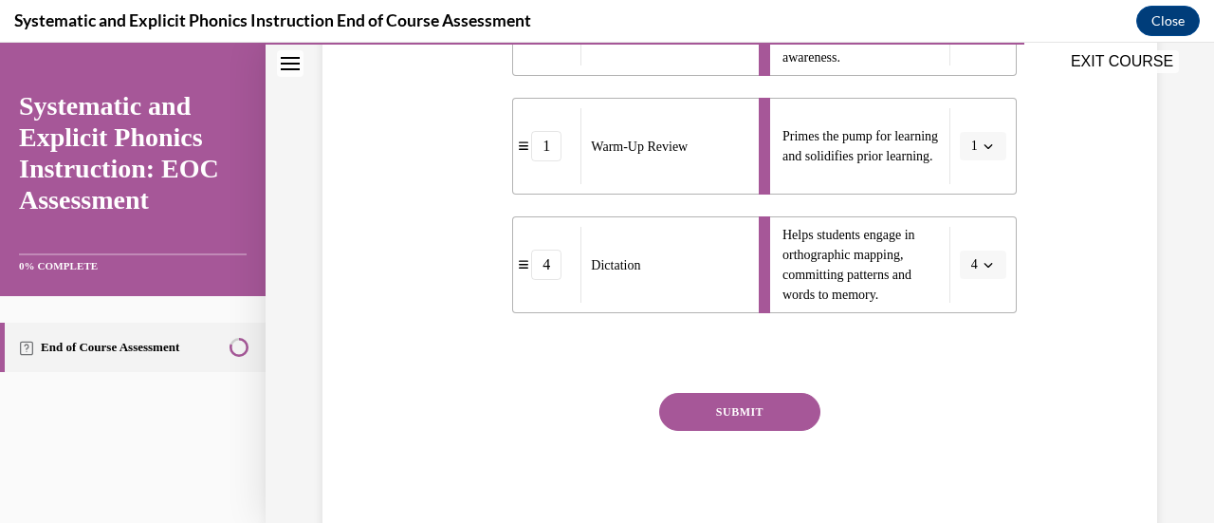
scroll to position [649, 0]
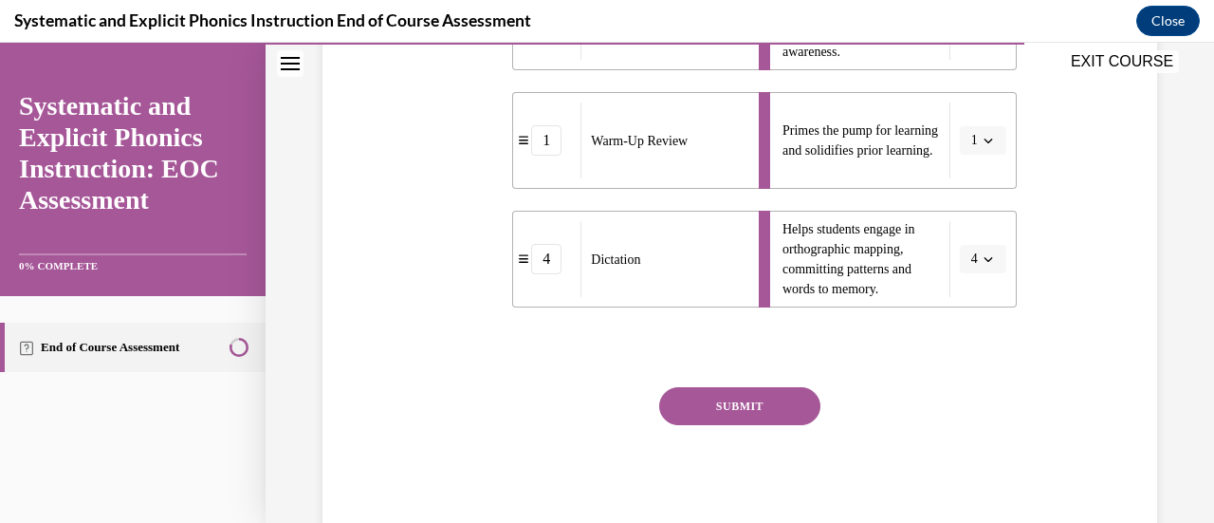
click at [744, 399] on button "SUBMIT" at bounding box center [739, 406] width 161 height 38
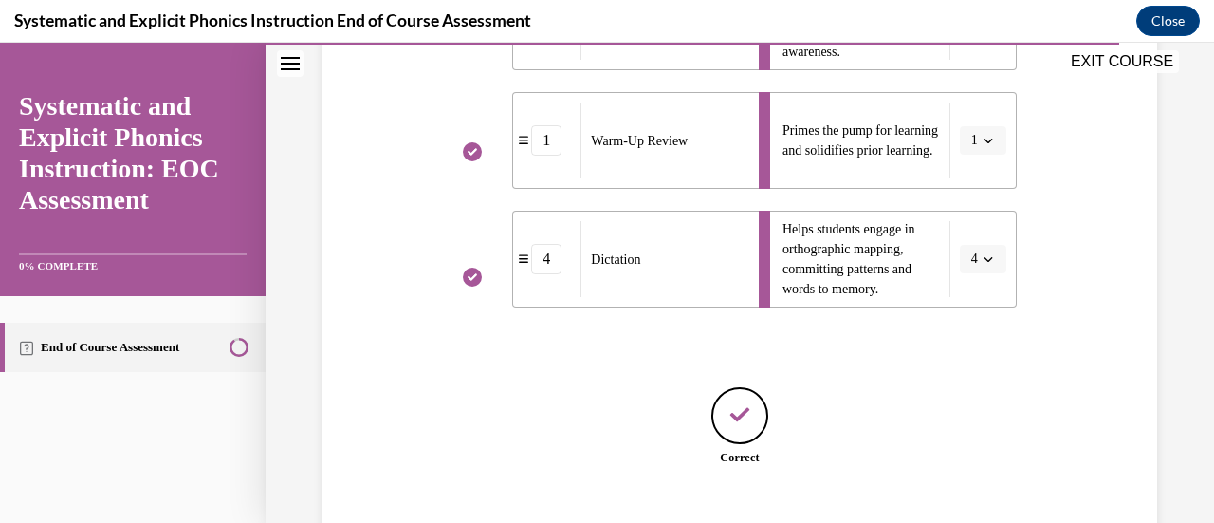
scroll to position [765, 0]
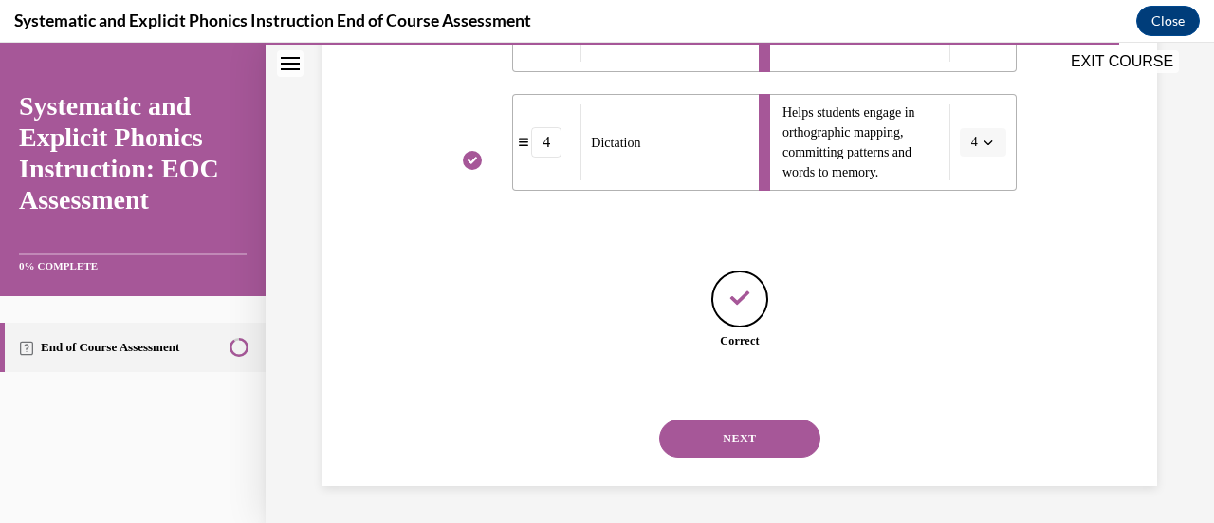
click at [735, 432] on button "NEXT" at bounding box center [739, 438] width 161 height 38
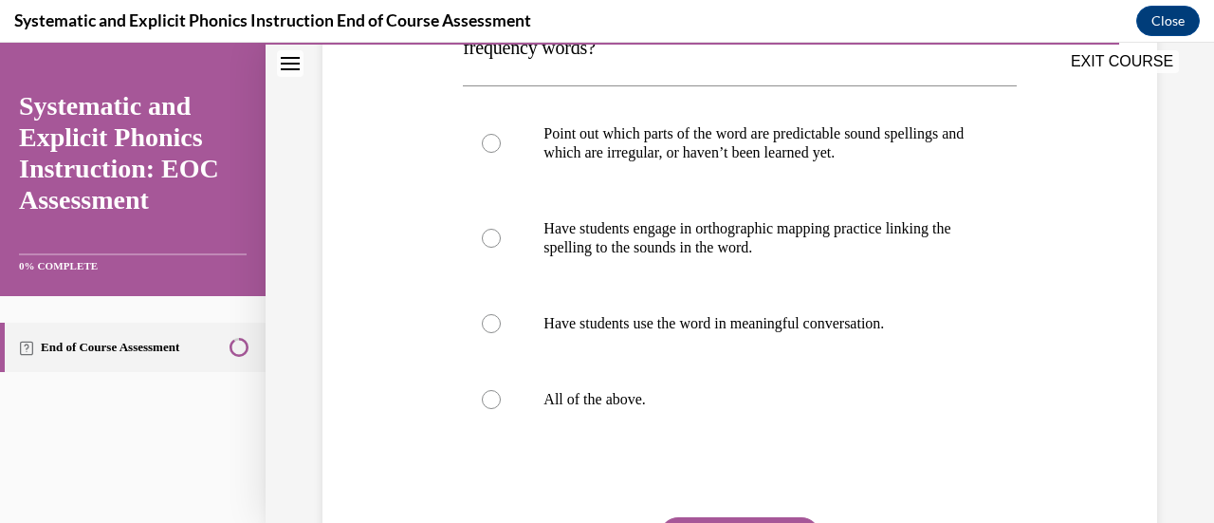
scroll to position [373, 0]
click at [485, 397] on div at bounding box center [491, 397] width 19 height 19
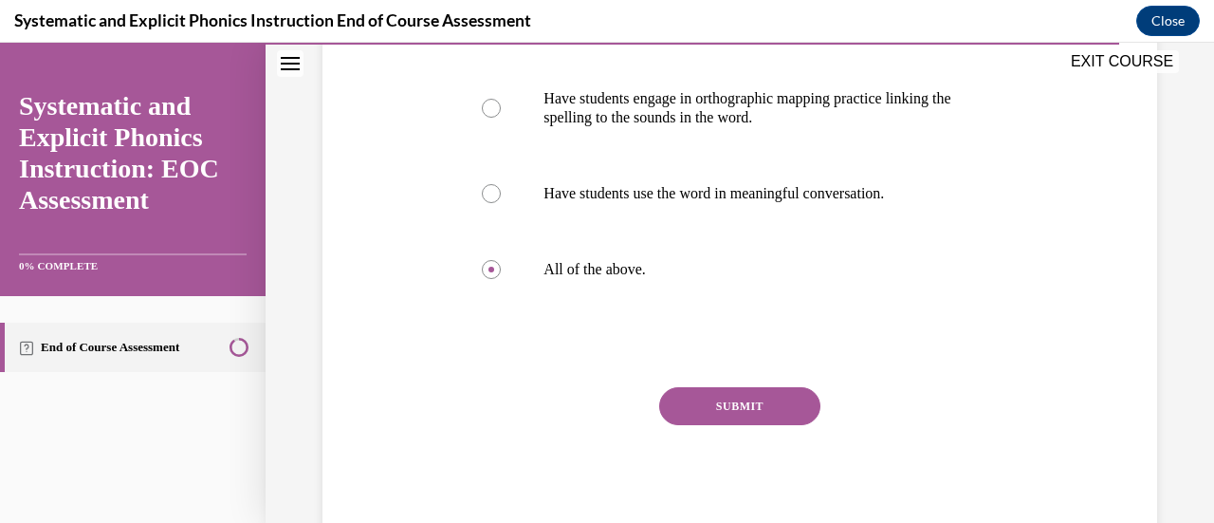
click at [673, 394] on button "SUBMIT" at bounding box center [739, 406] width 161 height 38
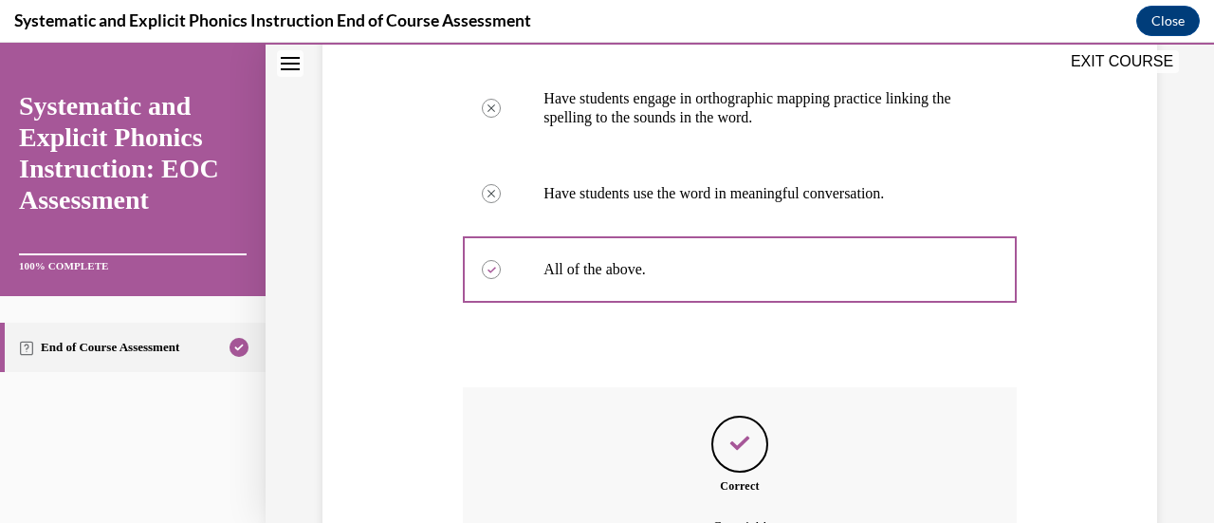
scroll to position [711, 0]
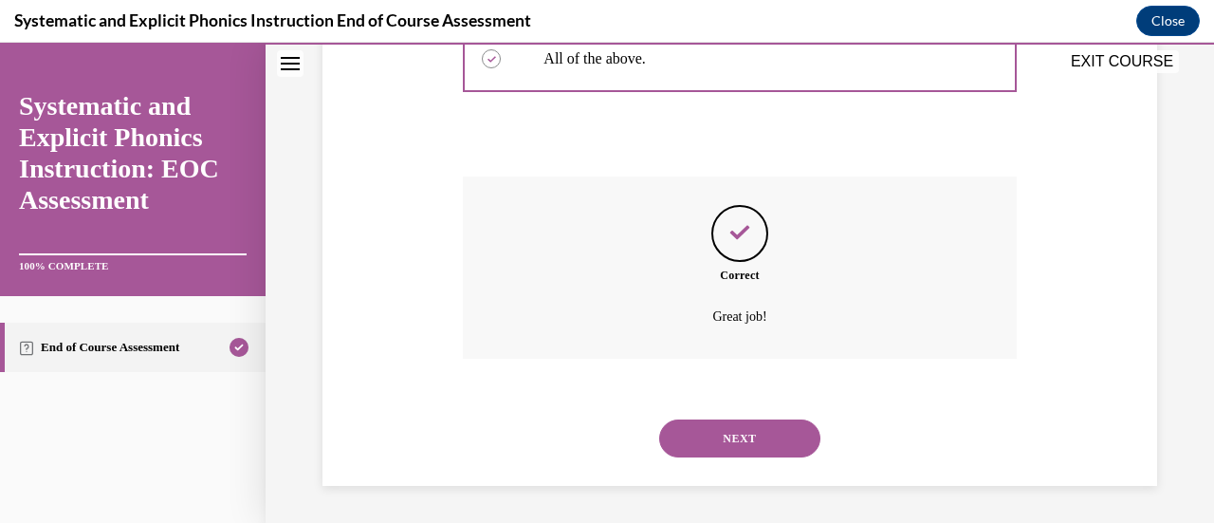
click at [694, 434] on button "NEXT" at bounding box center [739, 438] width 161 height 38
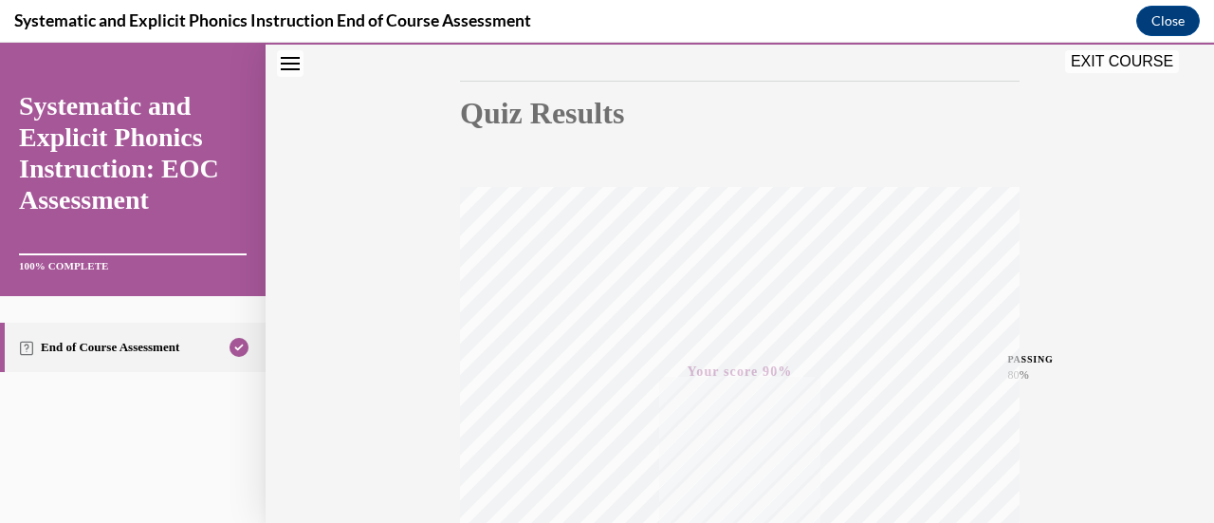
scroll to position [140, 0]
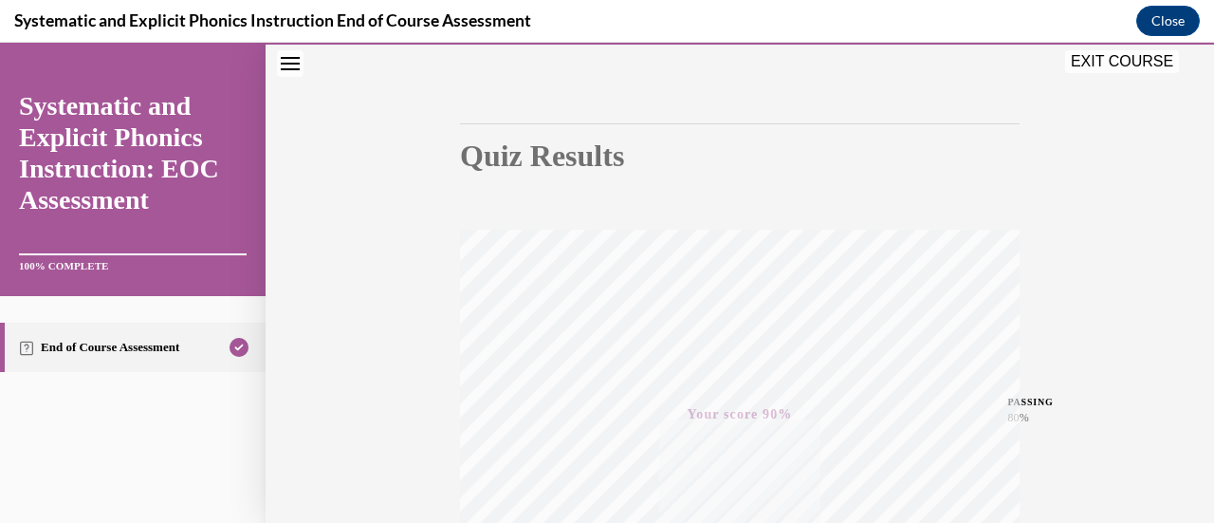
click at [1079, 65] on button "EXIT COURSE" at bounding box center [1122, 61] width 114 height 23
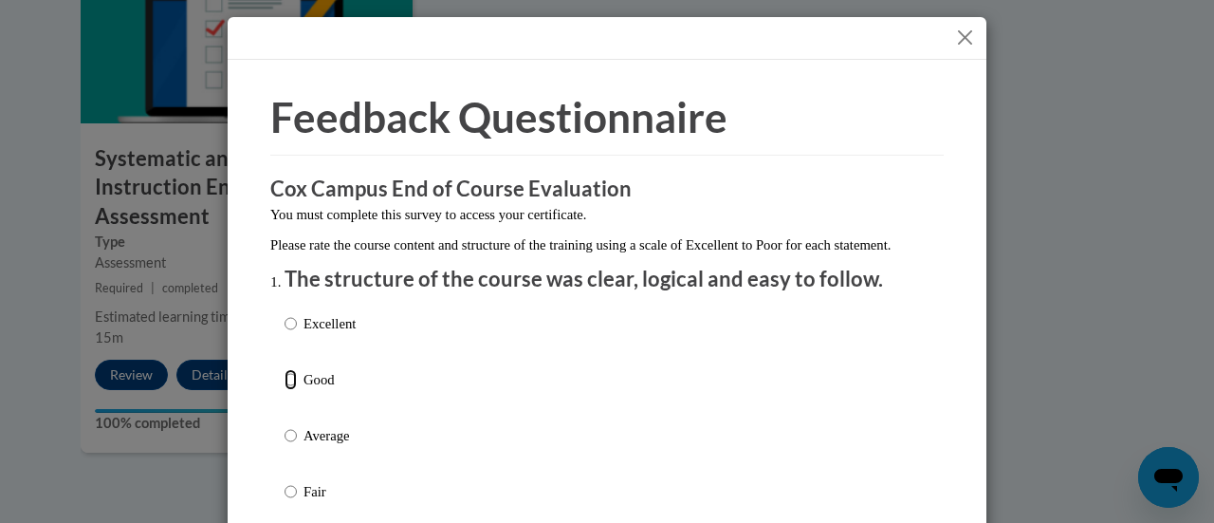
click at [285, 390] on input "Good" at bounding box center [291, 379] width 12 height 21
radio input "true"
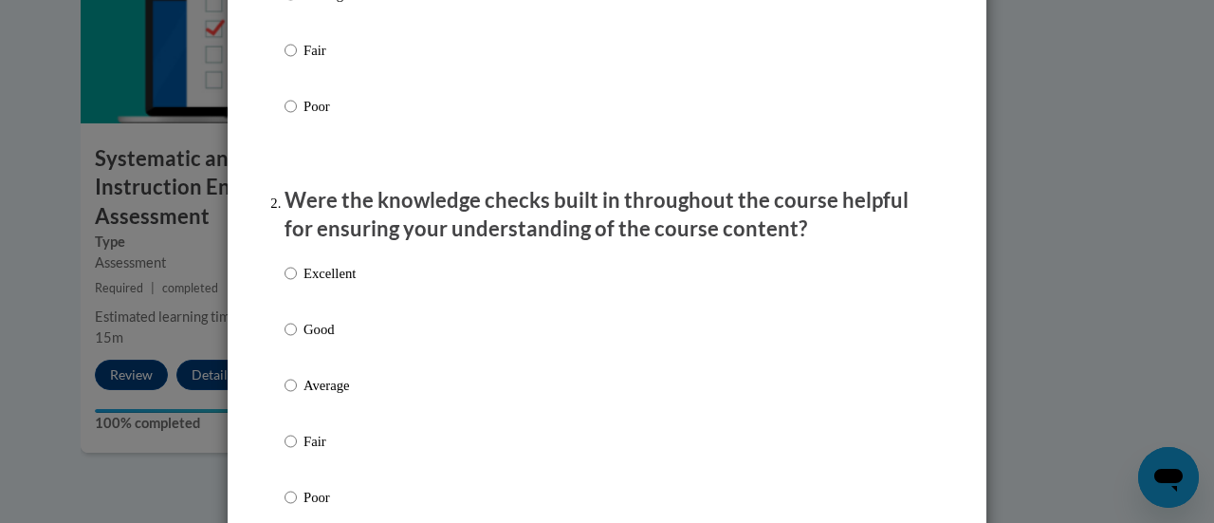
scroll to position [442, 0]
click at [285, 339] on input "Good" at bounding box center [291, 328] width 12 height 21
radio input "true"
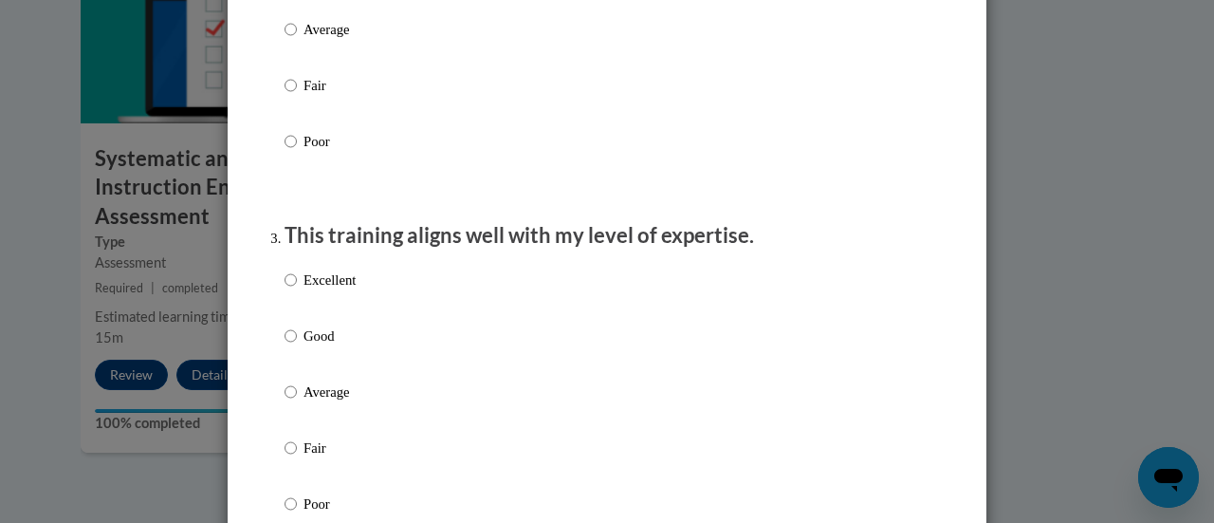
scroll to position [798, 0]
click at [285, 345] on input "Good" at bounding box center [291, 334] width 12 height 21
radio input "true"
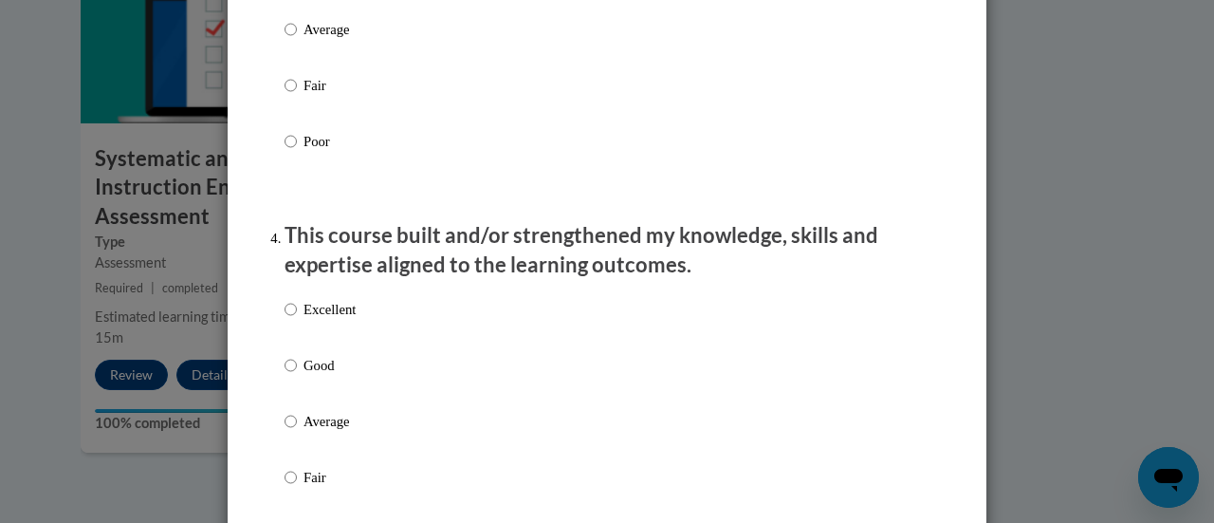
scroll to position [1160, 0]
click at [285, 375] on input "Good" at bounding box center [291, 364] width 12 height 21
radio input "true"
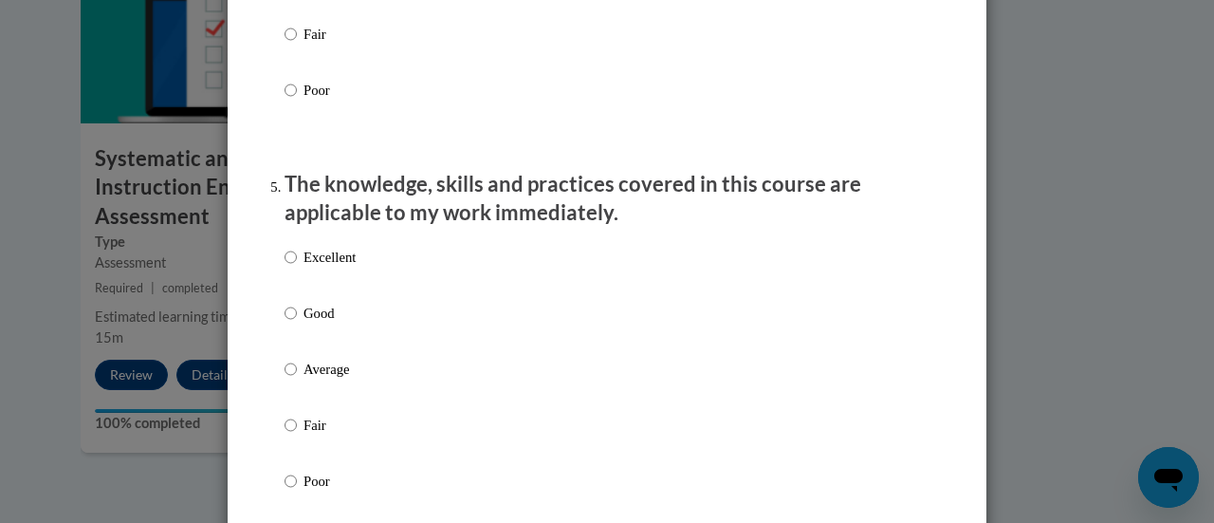
scroll to position [1606, 0]
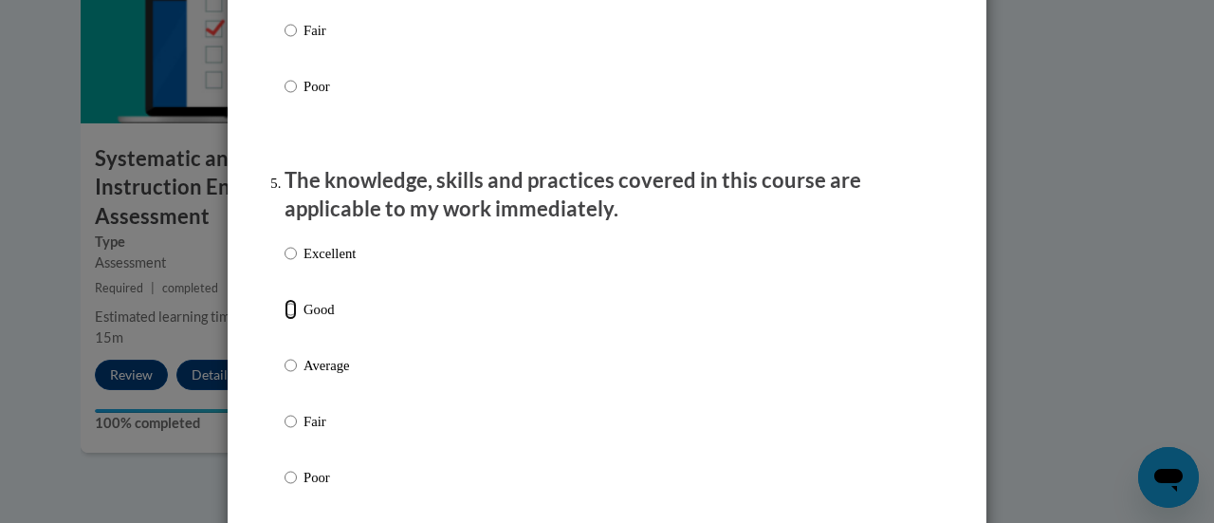
click at [285, 320] on input "Good" at bounding box center [291, 309] width 12 height 21
radio input "true"
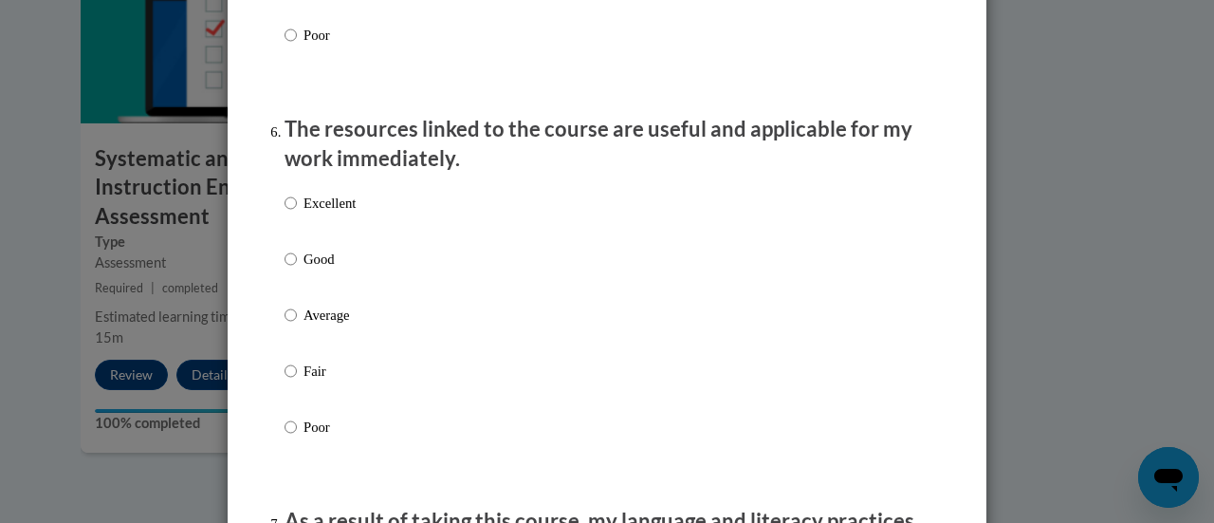
scroll to position [2049, 0]
click at [285, 268] on input "Good" at bounding box center [291, 258] width 12 height 21
radio input "true"
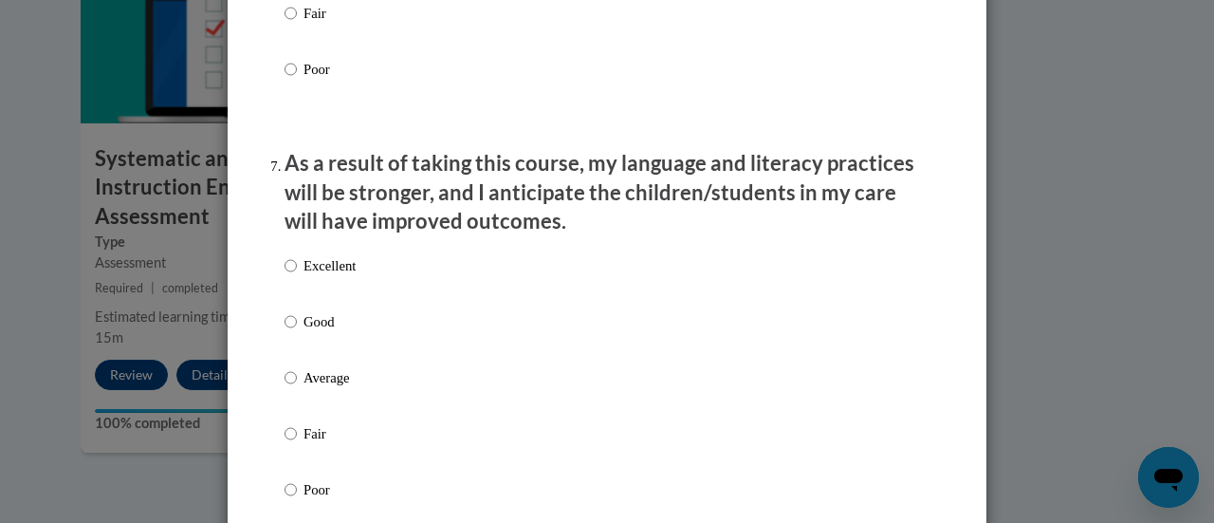
scroll to position [2408, 0]
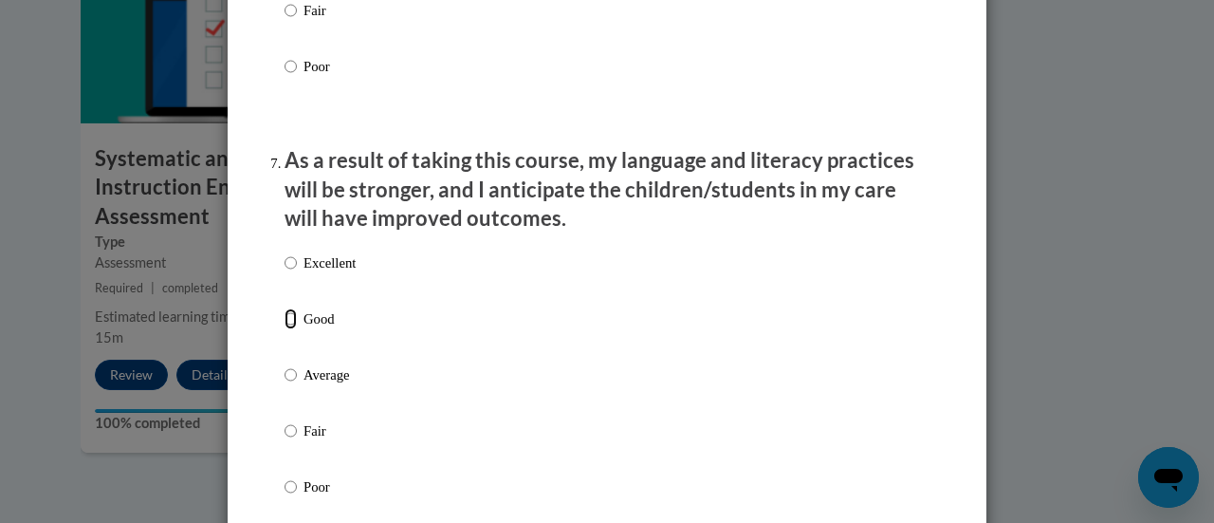
click at [285, 329] on input "Good" at bounding box center [291, 318] width 12 height 21
radio input "true"
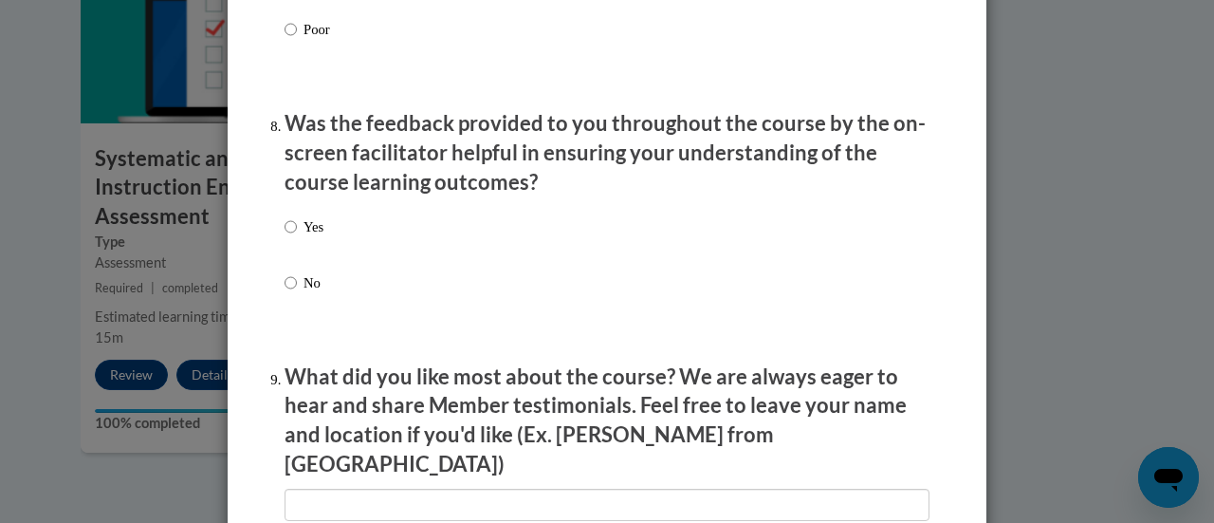
scroll to position [2867, 0]
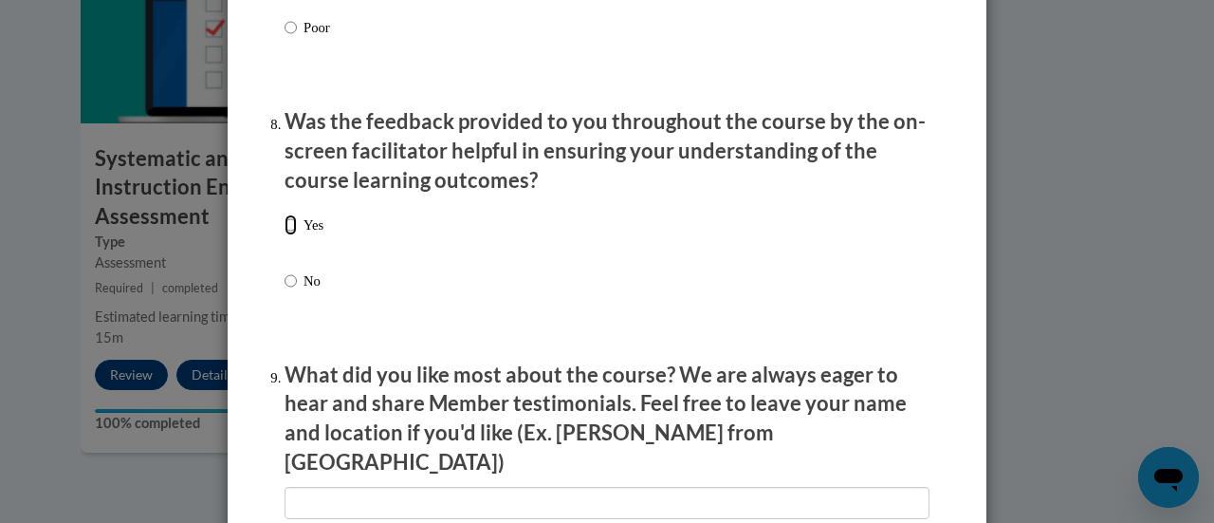
click at [285, 235] on input "Yes" at bounding box center [291, 224] width 12 height 21
radio input "true"
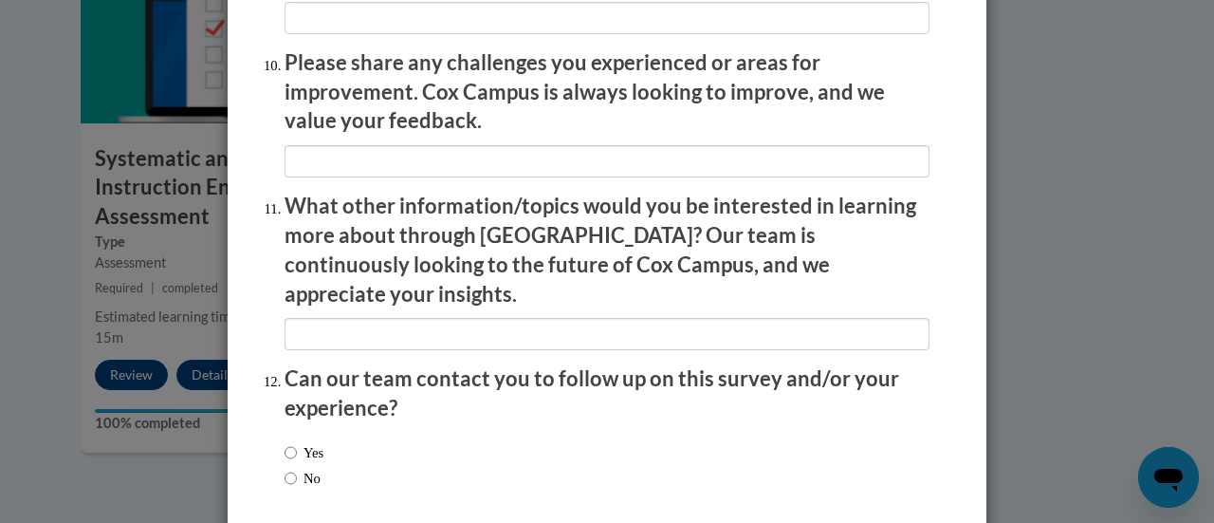
scroll to position [3421, 0]
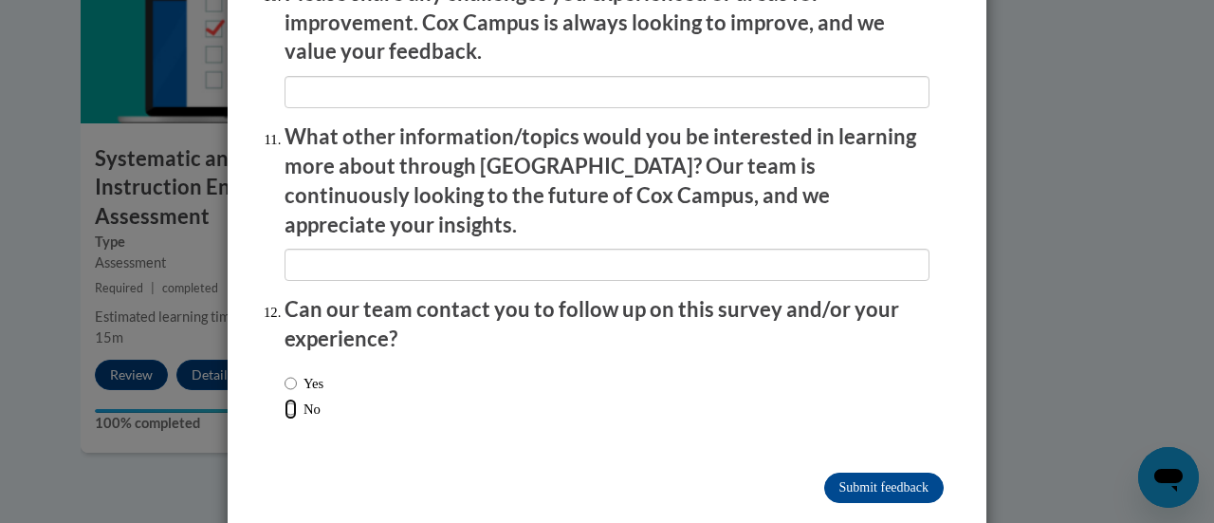
click at [285, 398] on input "No" at bounding box center [291, 408] width 12 height 21
radio input "true"
click at [892, 472] on input "Submit feedback" at bounding box center [884, 487] width 120 height 30
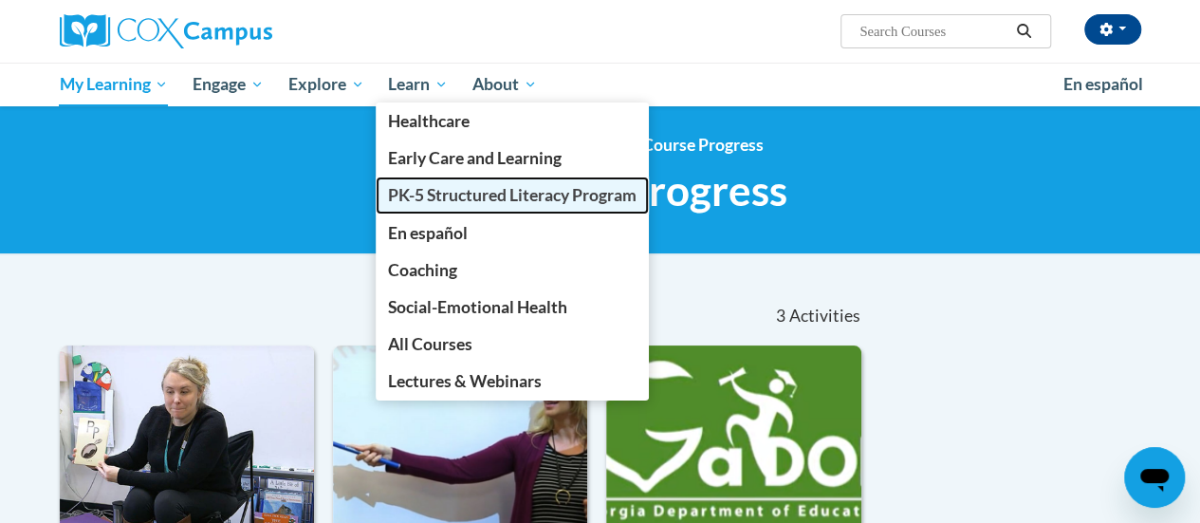
click at [436, 202] on span "PK-5 Structured Literacy Program" at bounding box center [512, 195] width 249 height 20
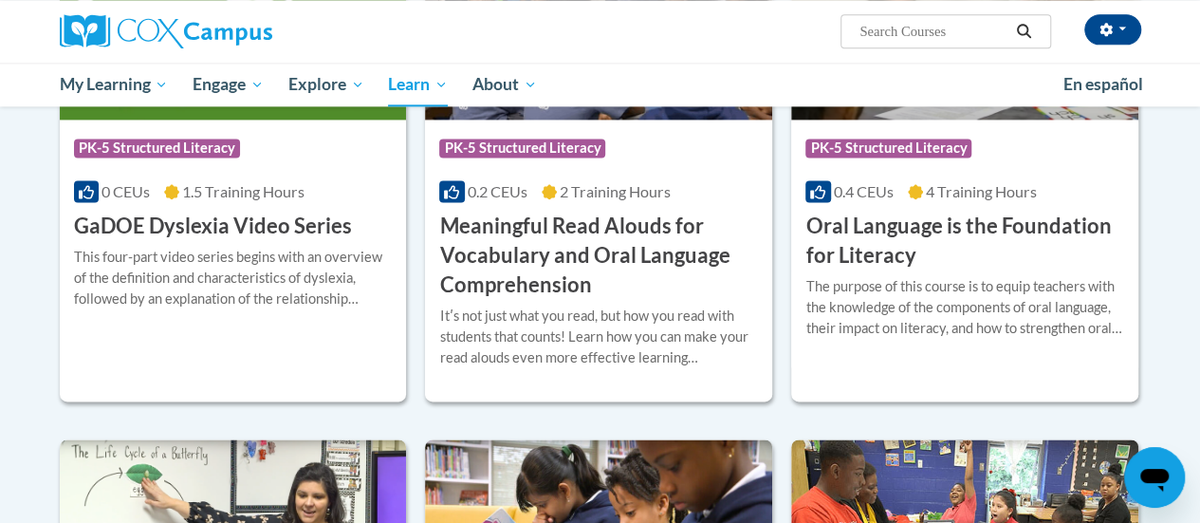
scroll to position [1281, 0]
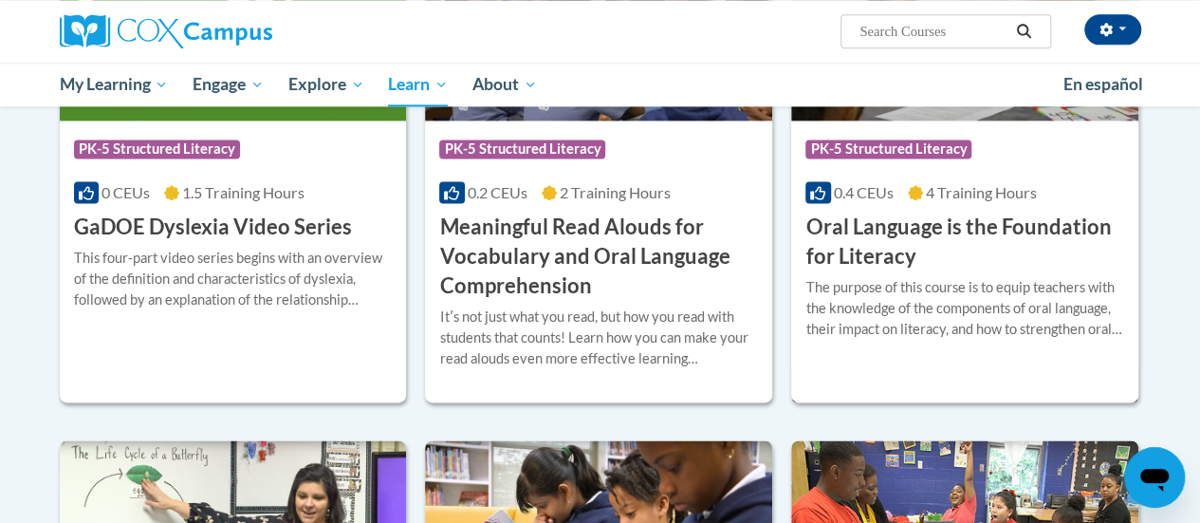
click at [878, 232] on h3 "Oral Language is the Foundation for Literacy" at bounding box center [964, 241] width 319 height 59
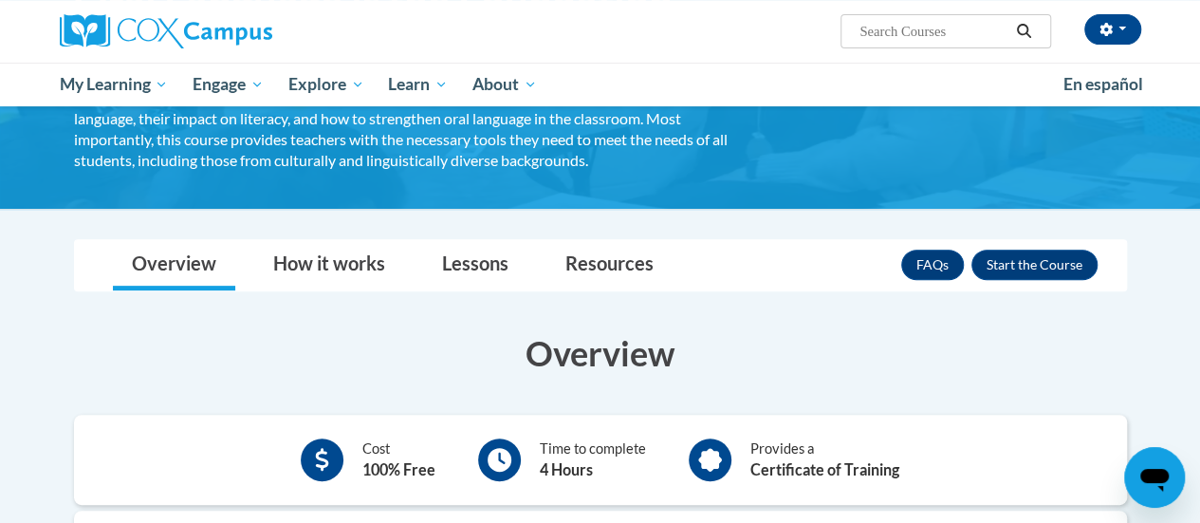
scroll to position [214, 0]
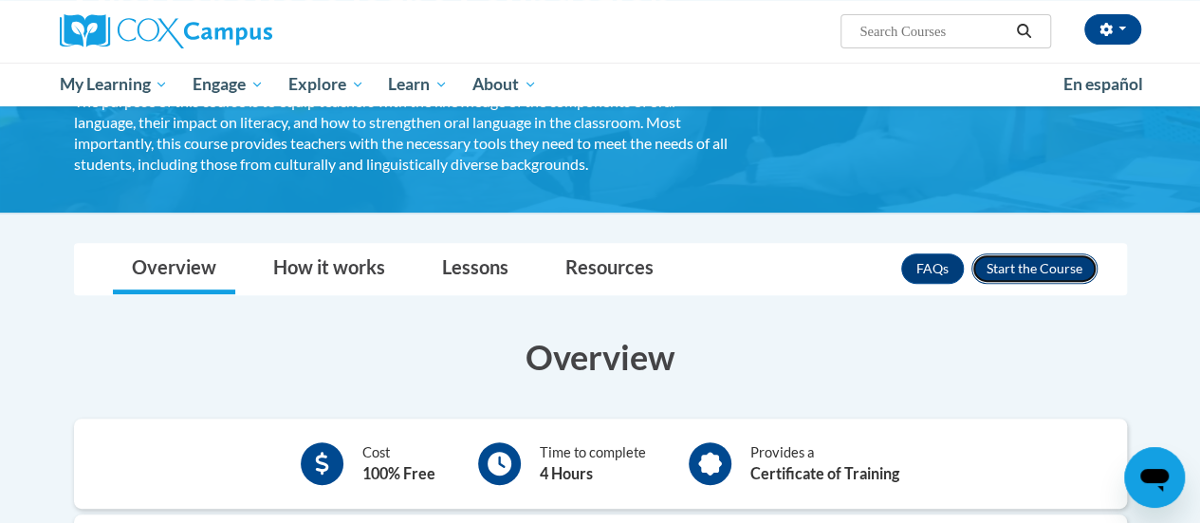
click at [1062, 264] on button "Enroll" at bounding box center [1034, 268] width 126 height 30
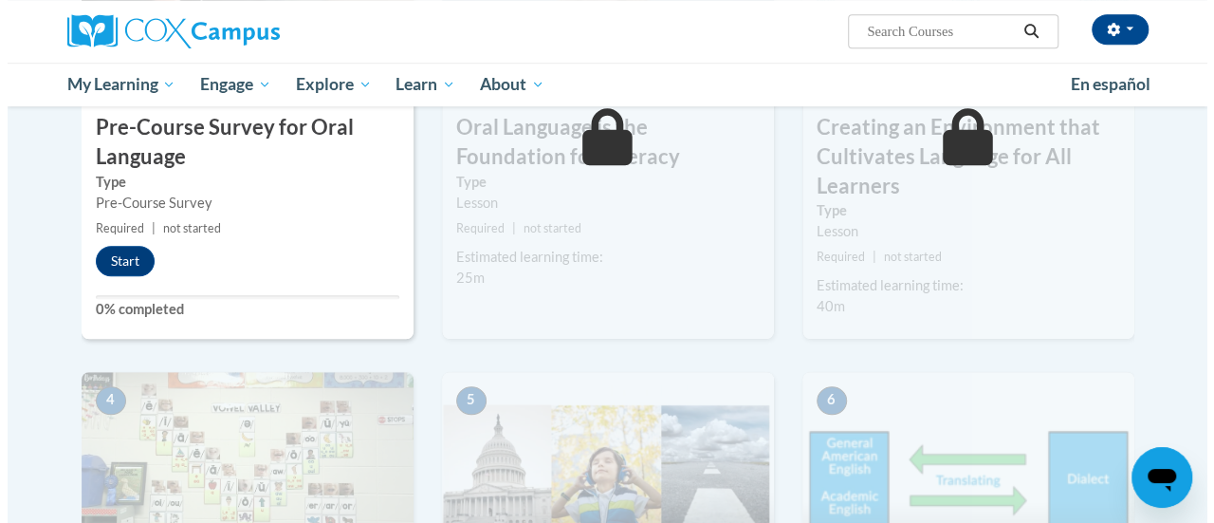
scroll to position [638, 0]
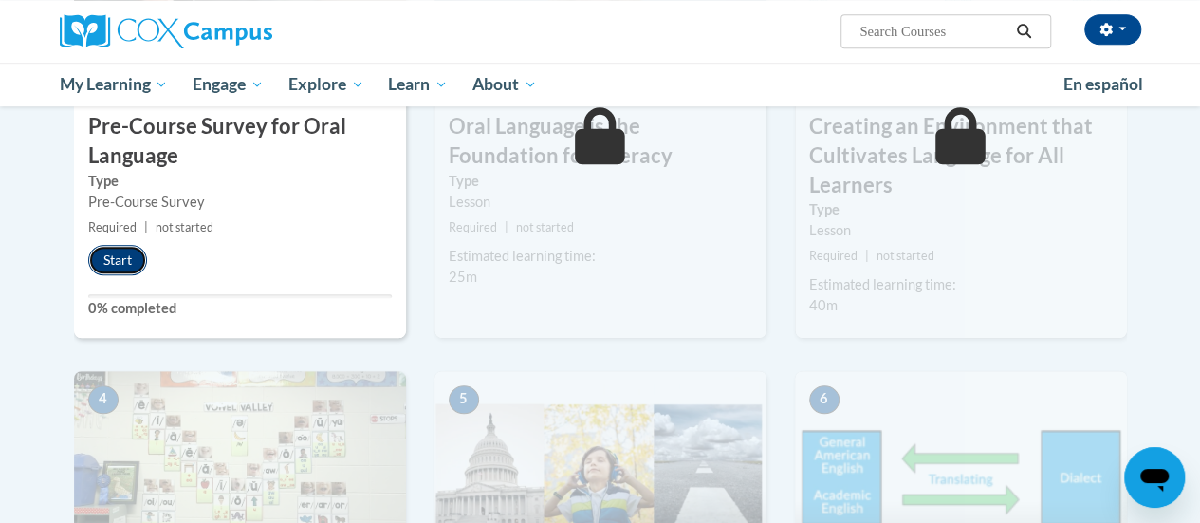
click at [121, 260] on button "Start" at bounding box center [117, 260] width 59 height 30
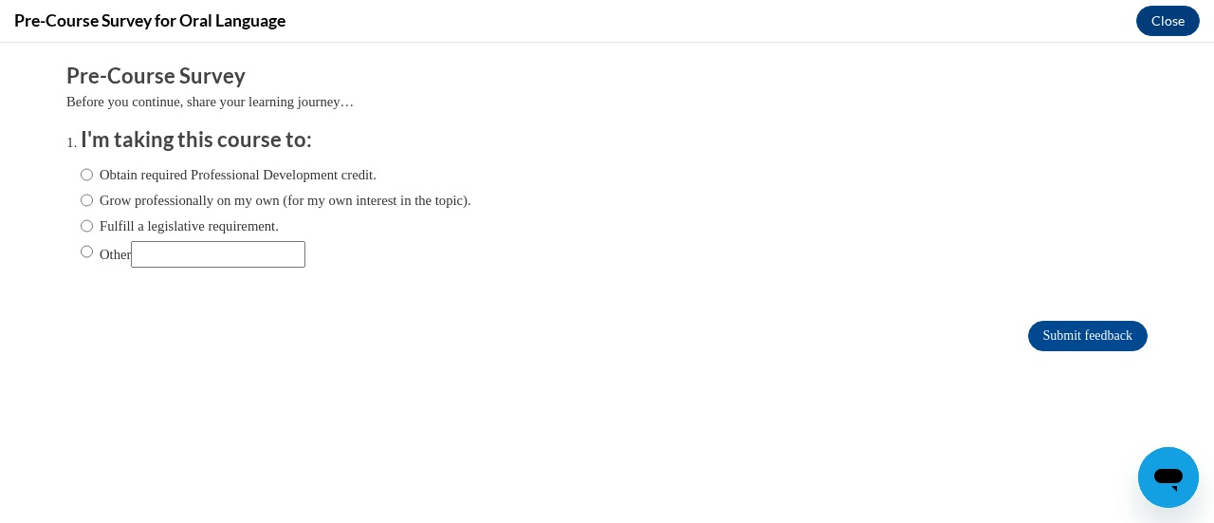
scroll to position [0, 0]
click at [81, 170] on input "Obtain required Professional Development credit." at bounding box center [87, 174] width 12 height 21
radio input "true"
click at [1028, 329] on input "Submit feedback" at bounding box center [1088, 336] width 120 height 30
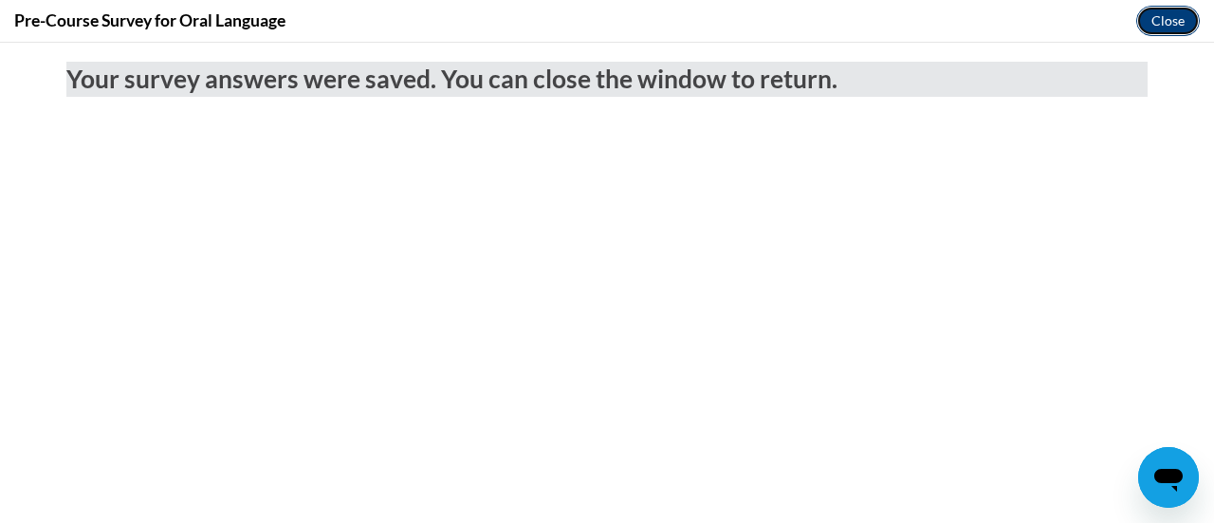
click at [1153, 21] on button "Close" at bounding box center [1168, 21] width 64 height 30
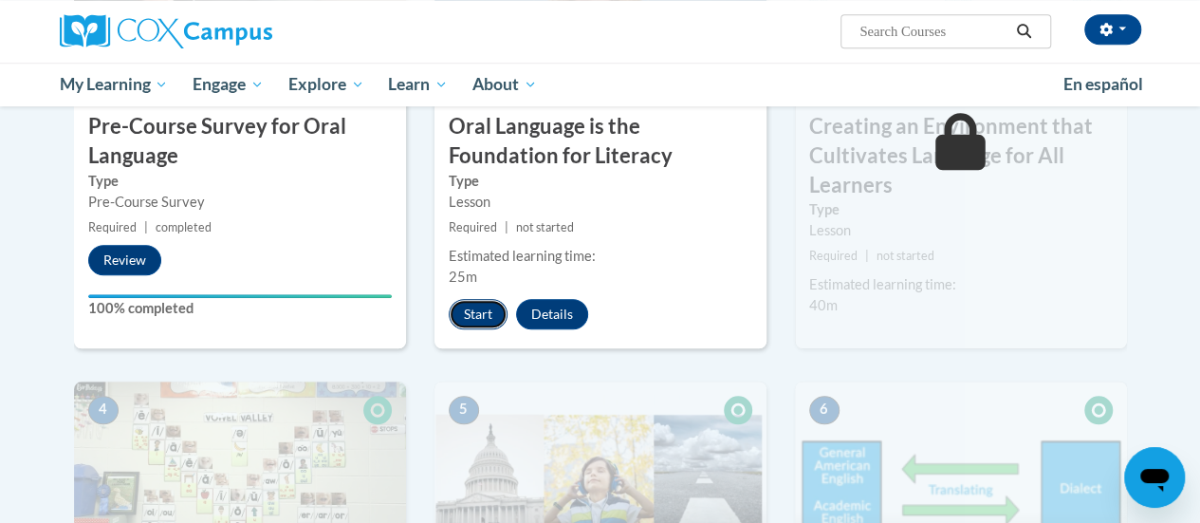
click at [472, 310] on button "Start" at bounding box center [478, 314] width 59 height 30
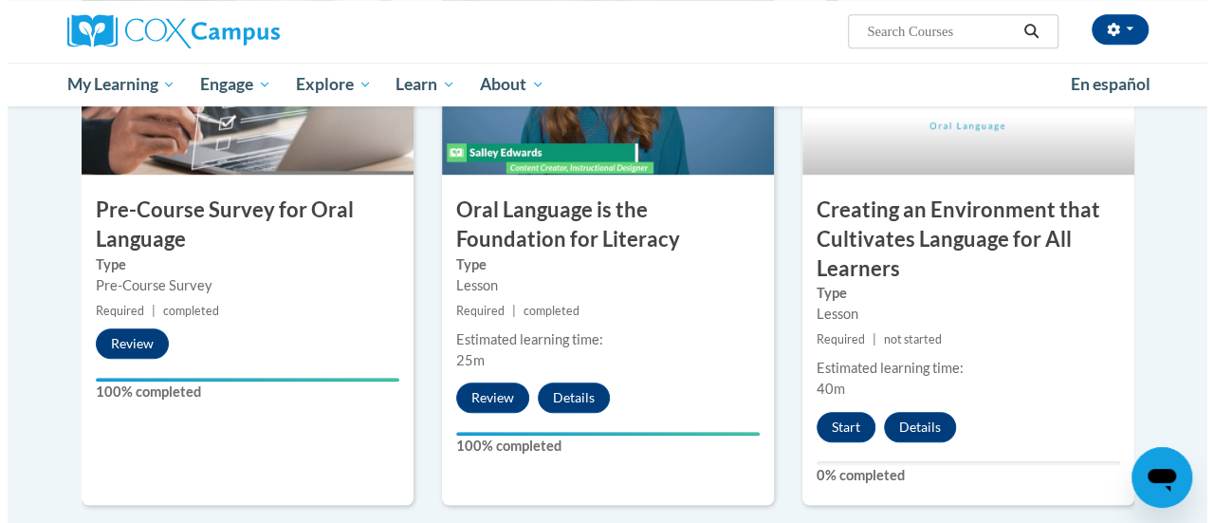
scroll to position [557, 0]
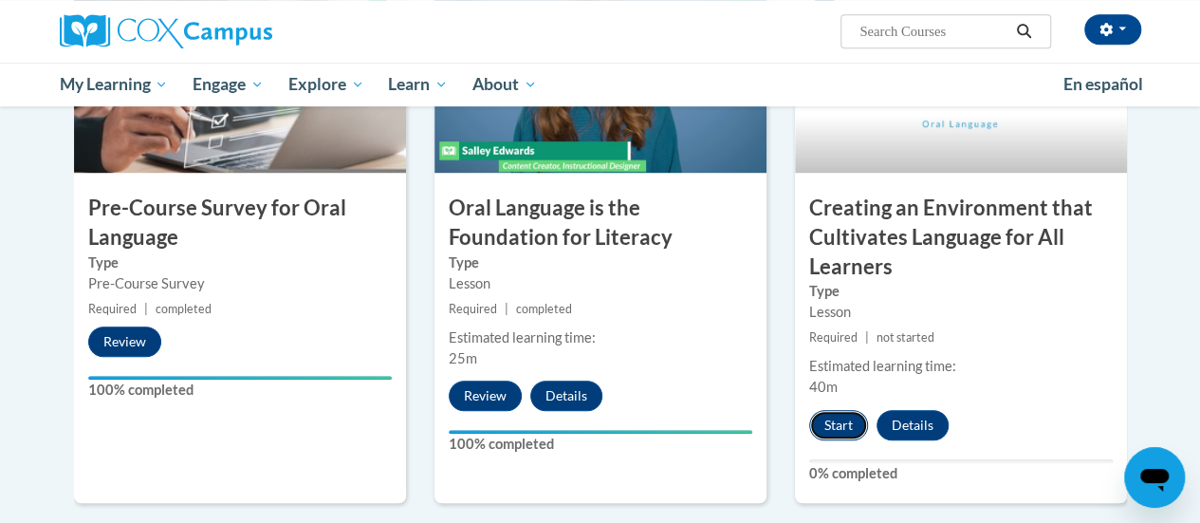
click at [839, 417] on button "Start" at bounding box center [838, 425] width 59 height 30
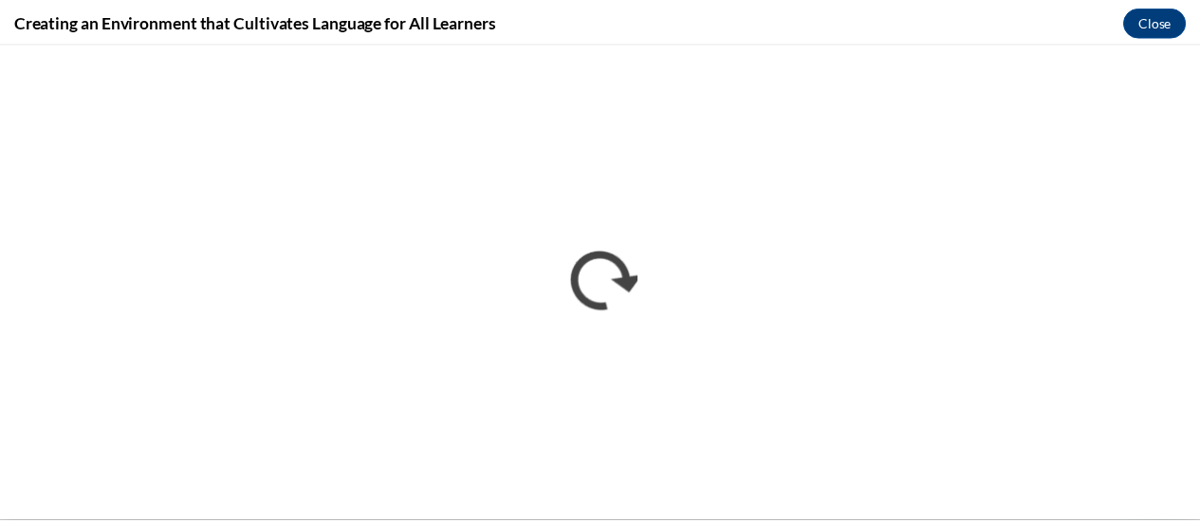
scroll to position [0, 0]
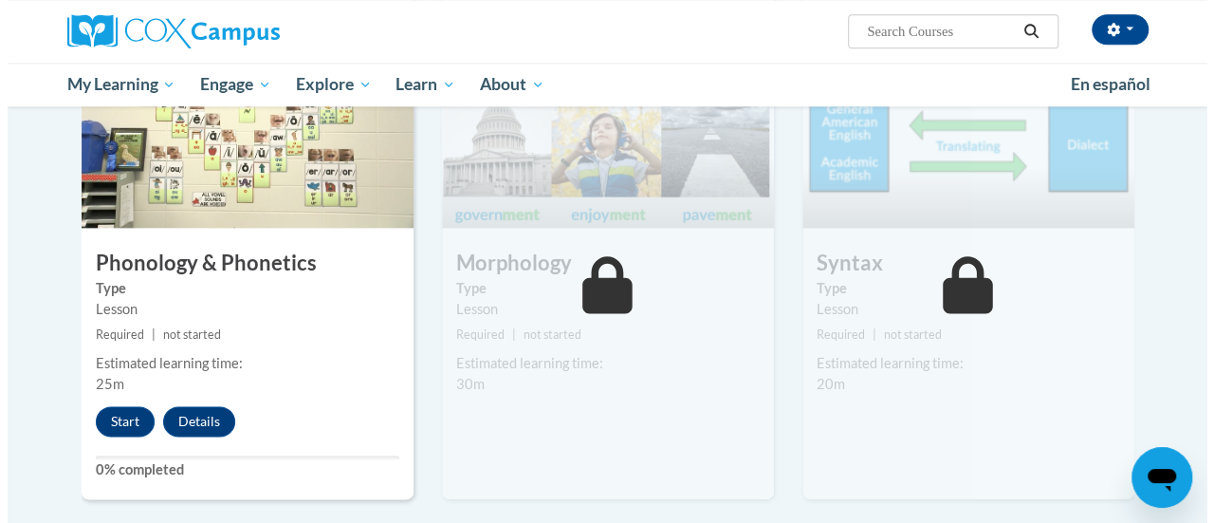
scroll to position [1069, 0]
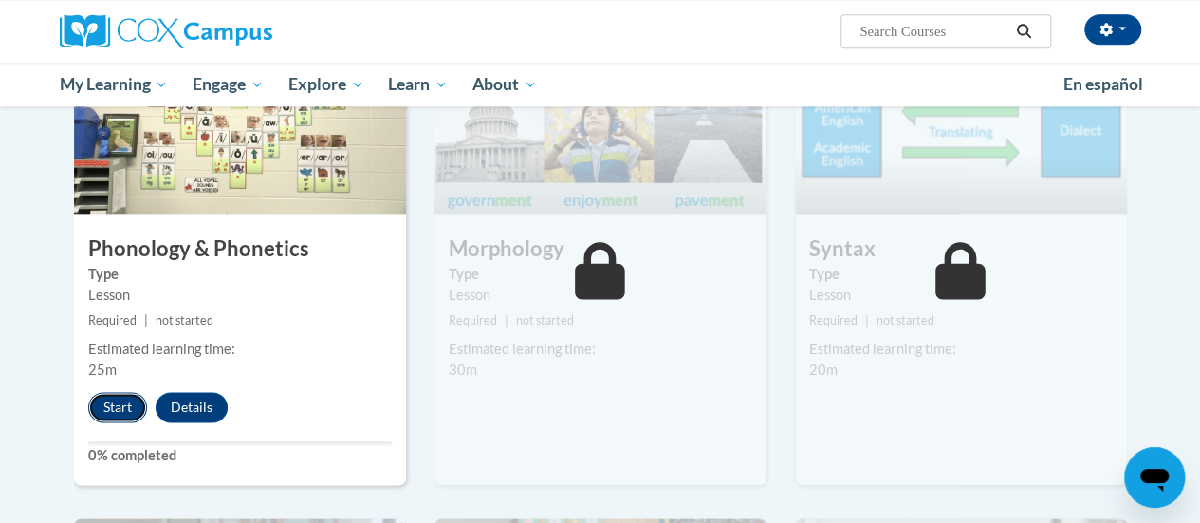
click at [118, 393] on button "Start" at bounding box center [117, 407] width 59 height 30
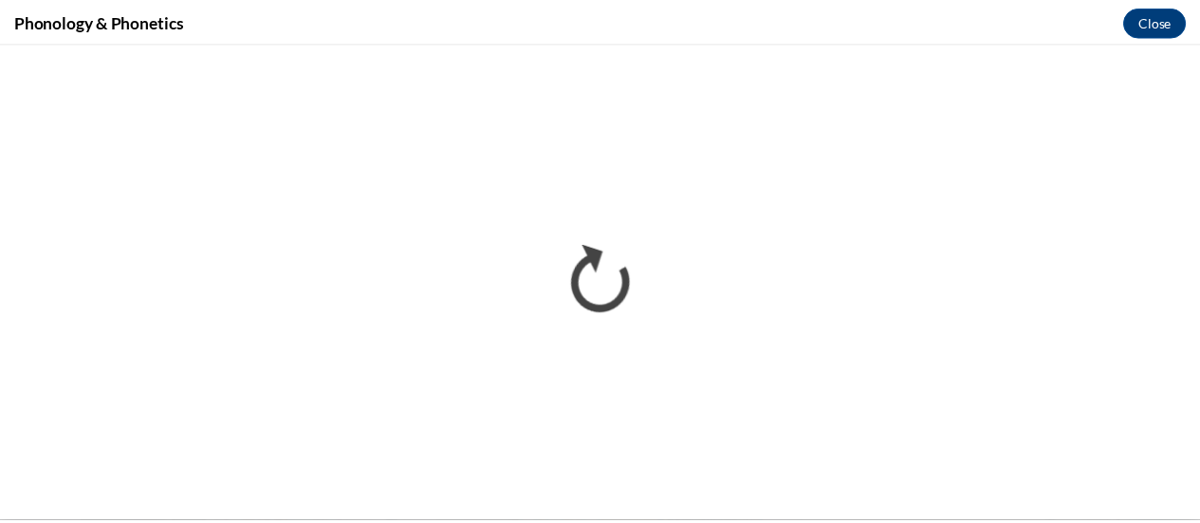
scroll to position [0, 0]
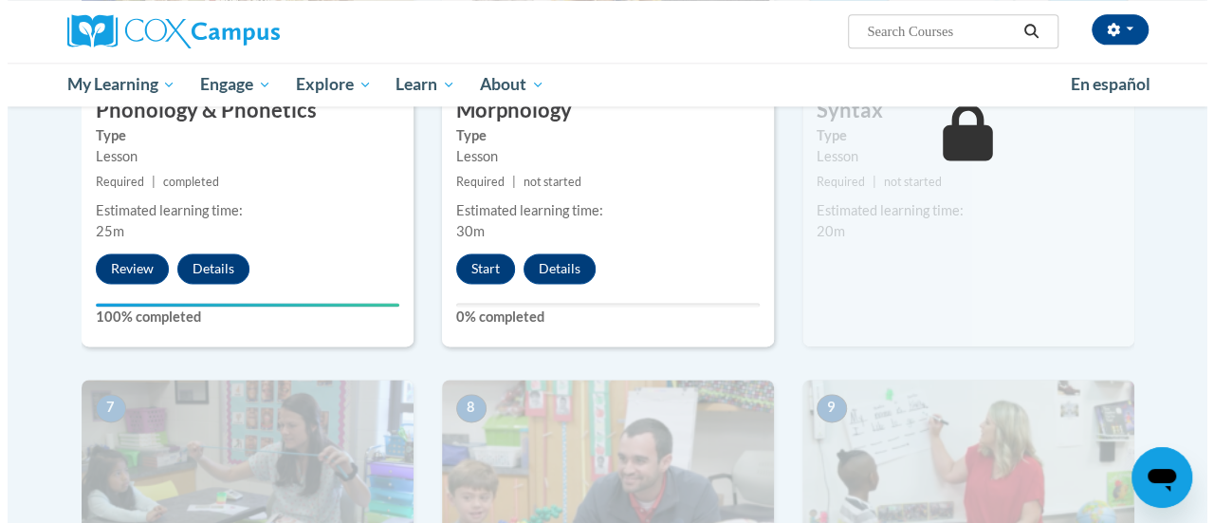
scroll to position [1208, 0]
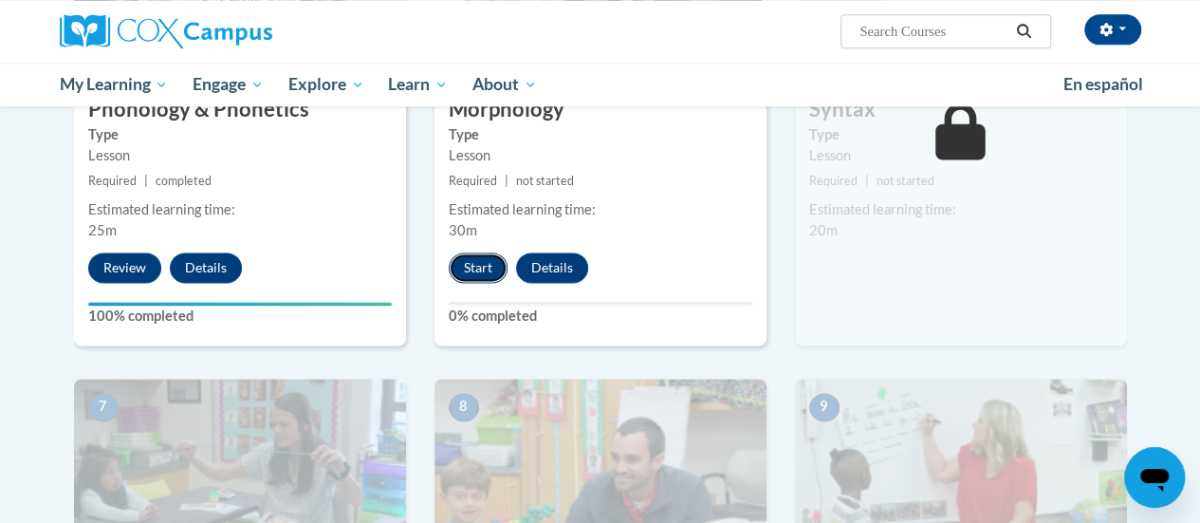
click at [476, 263] on button "Start" at bounding box center [478, 267] width 59 height 30
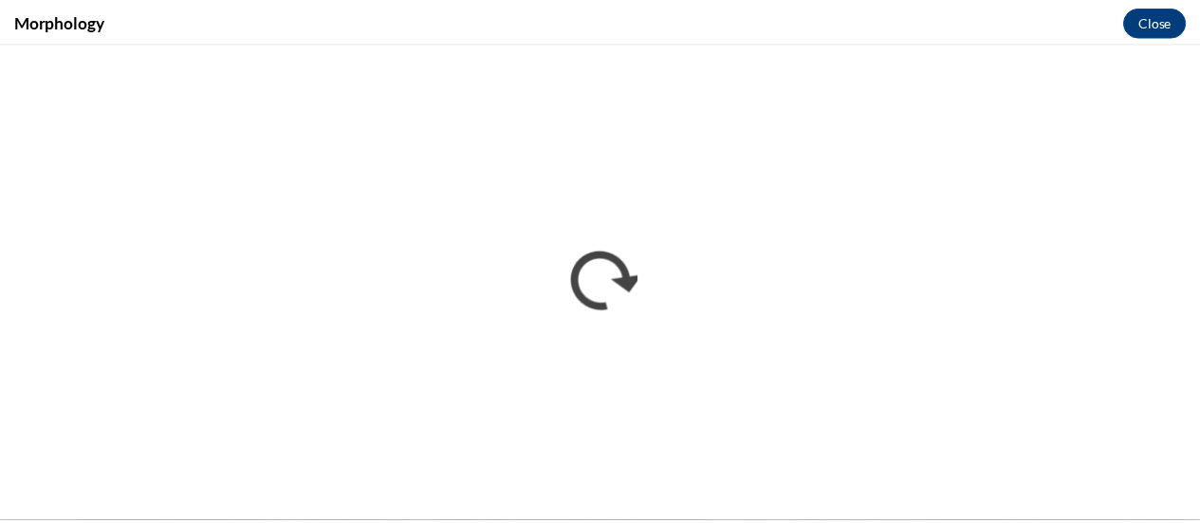
scroll to position [0, 0]
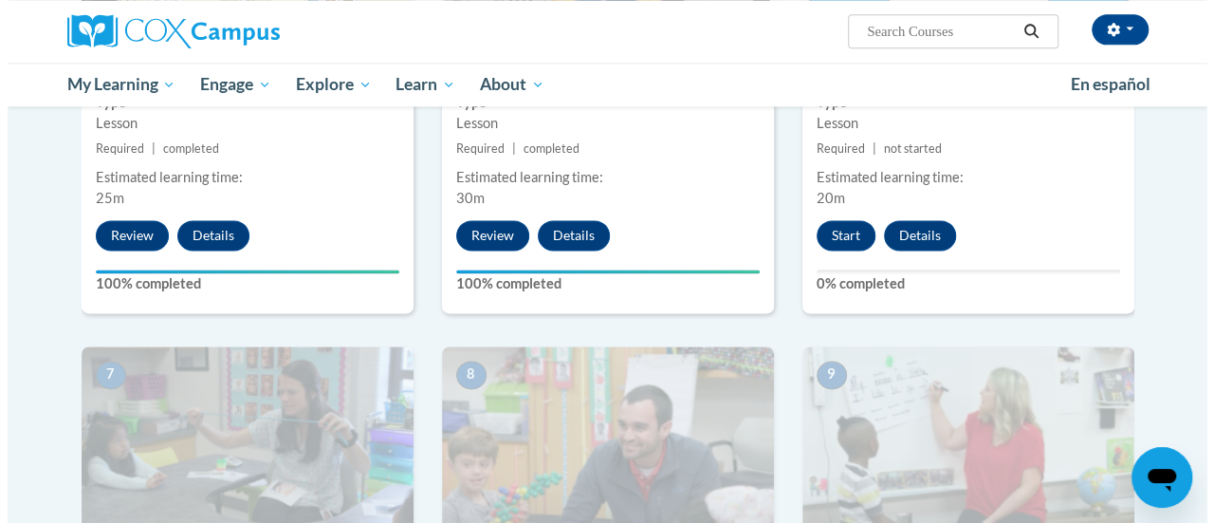
scroll to position [1231, 0]
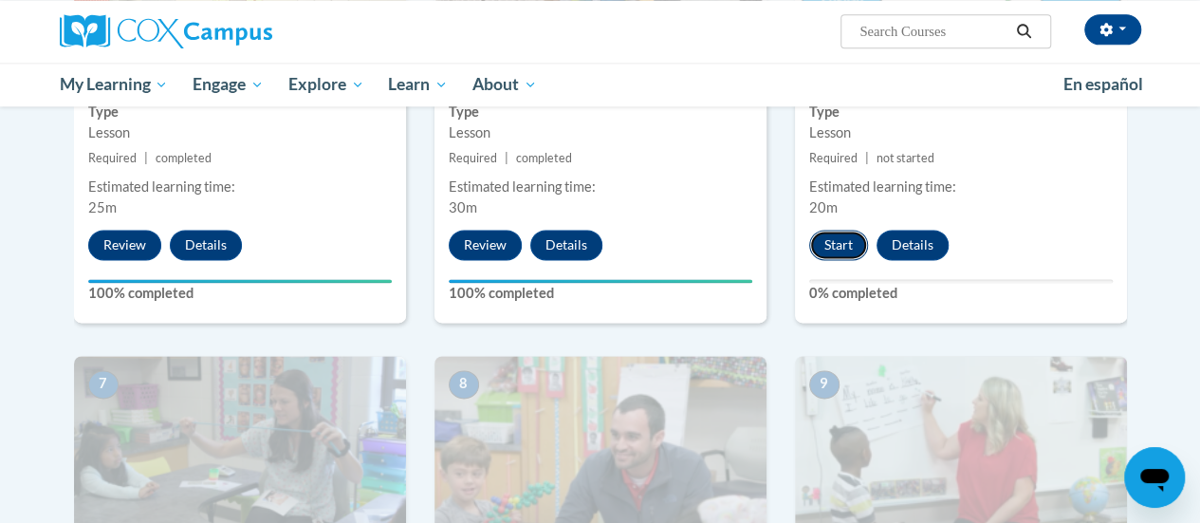
click at [842, 243] on button "Start" at bounding box center [838, 245] width 59 height 30
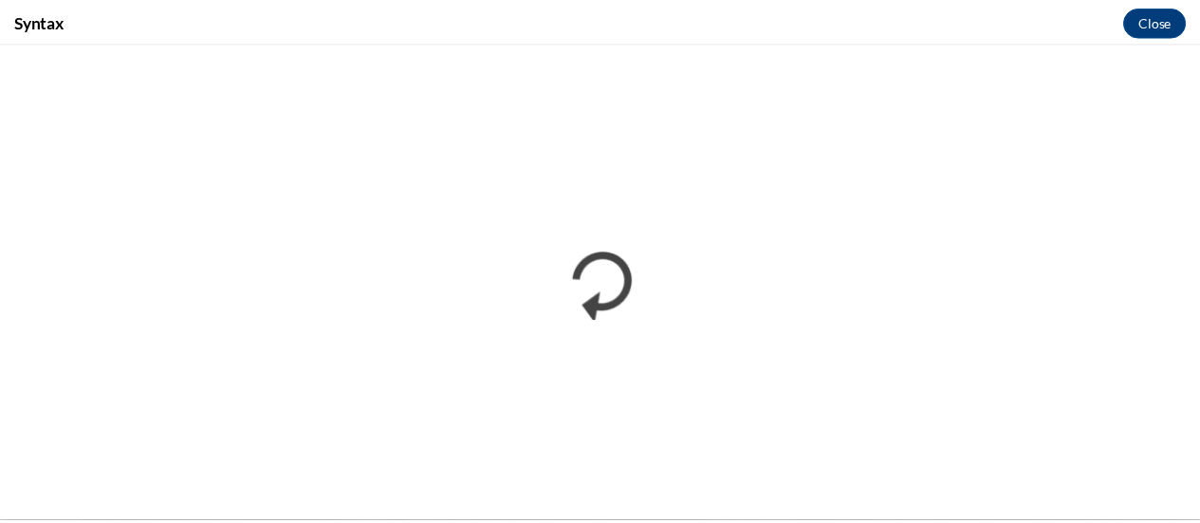
scroll to position [0, 0]
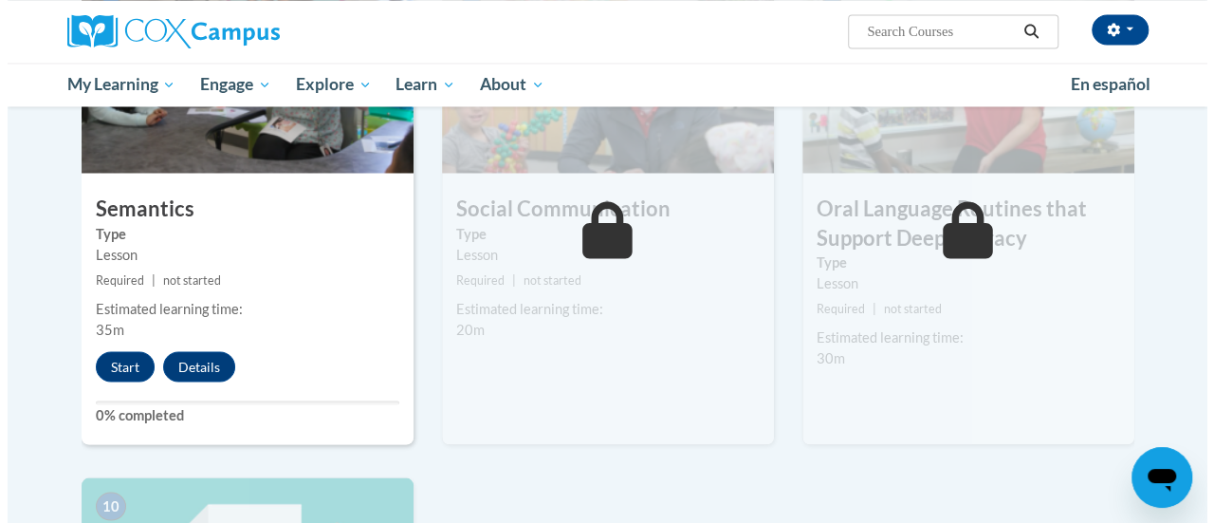
scroll to position [1605, 0]
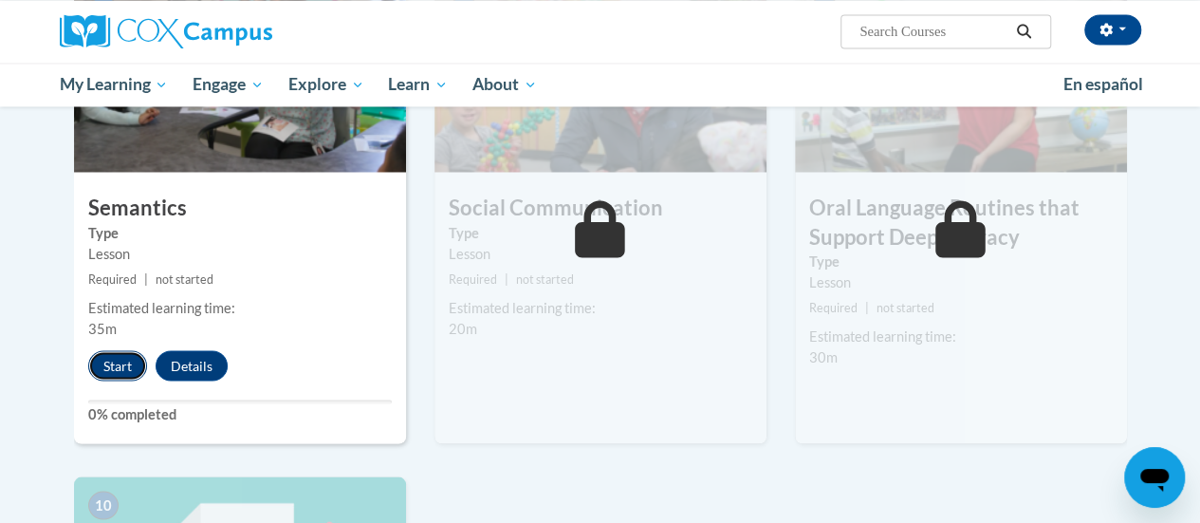
click at [116, 369] on button "Start" at bounding box center [117, 365] width 59 height 30
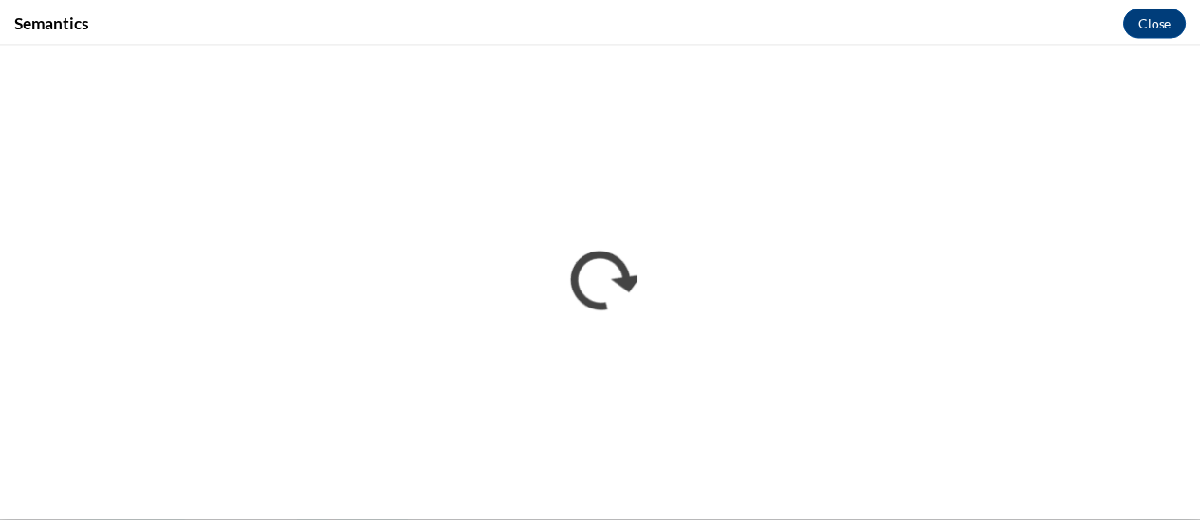
scroll to position [0, 0]
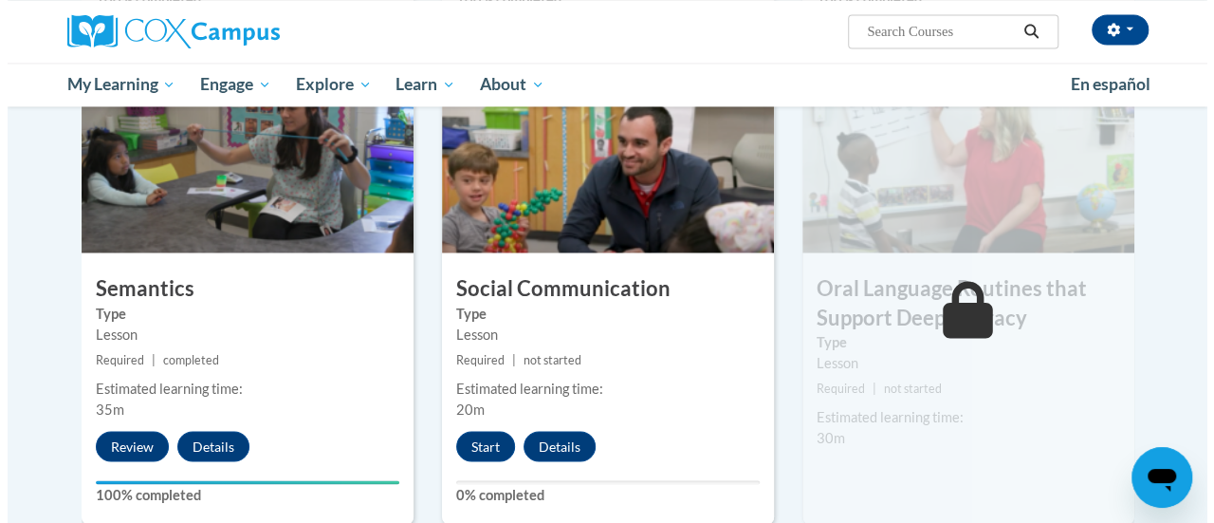
scroll to position [1521, 0]
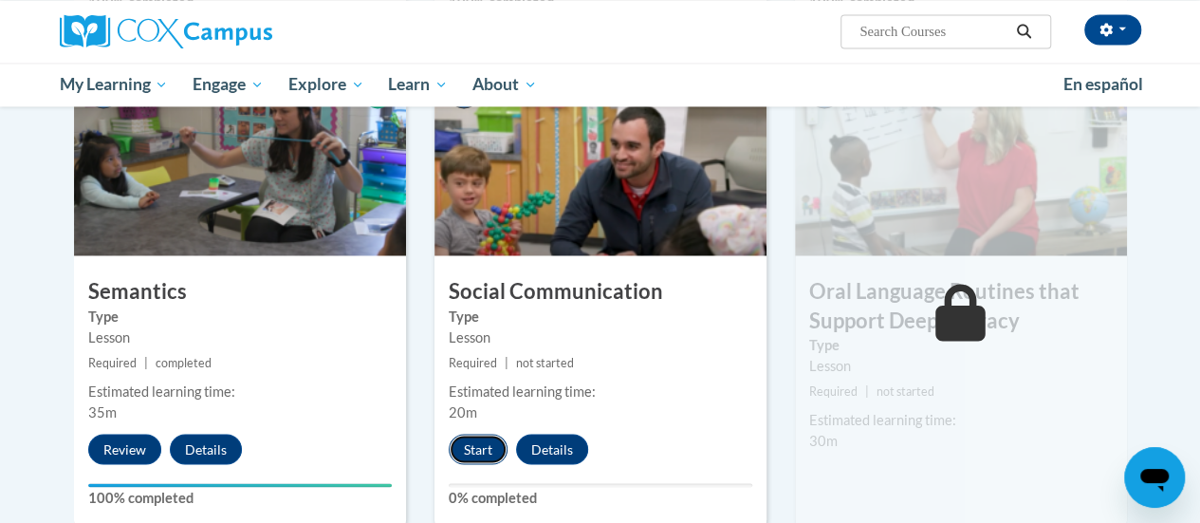
click at [472, 450] on button "Start" at bounding box center [478, 448] width 59 height 30
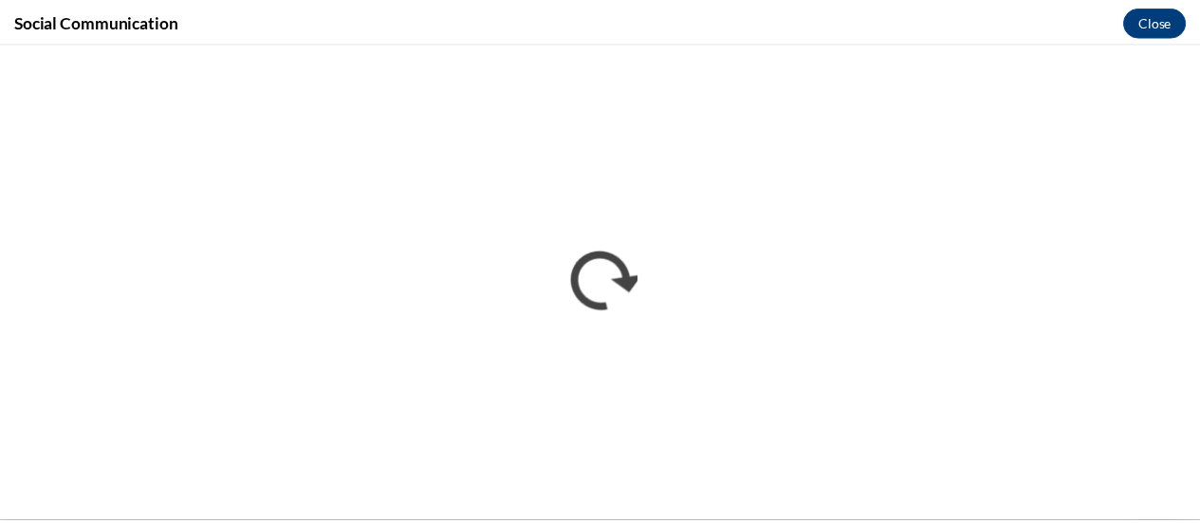
scroll to position [0, 0]
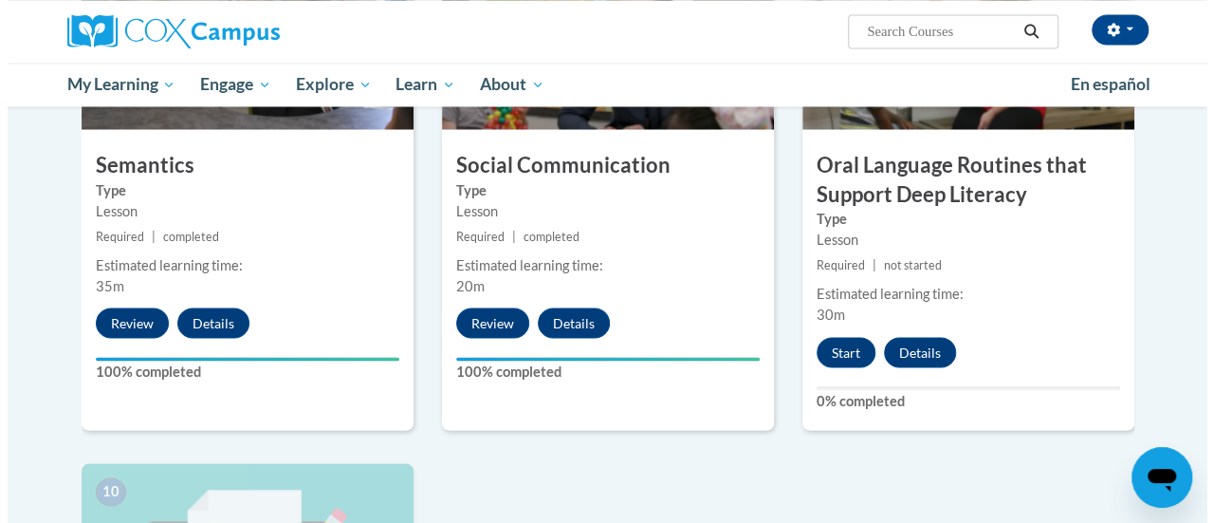
scroll to position [1645, 0]
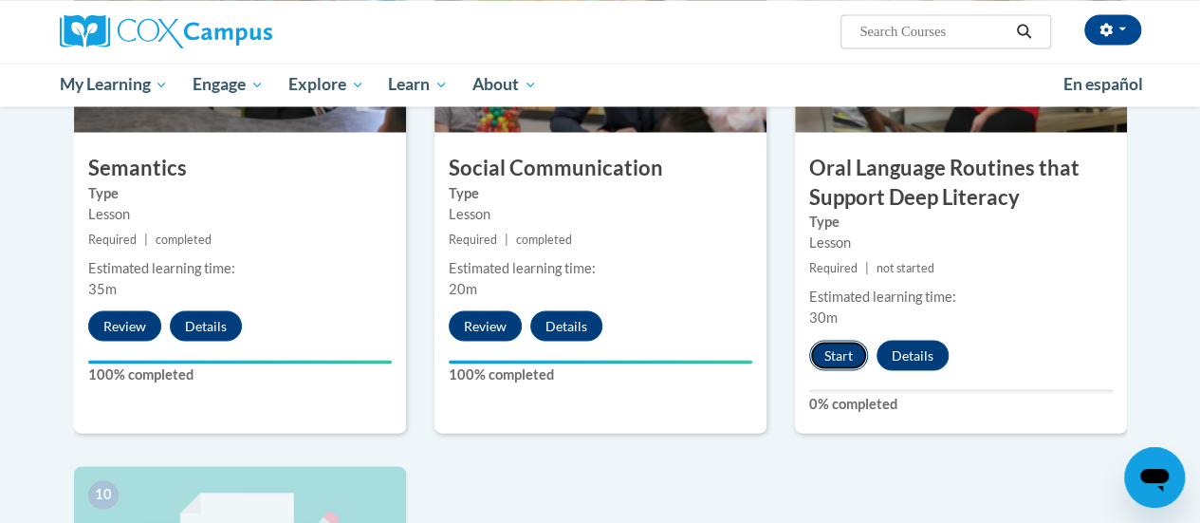
click at [831, 350] on button "Start" at bounding box center [838, 355] width 59 height 30
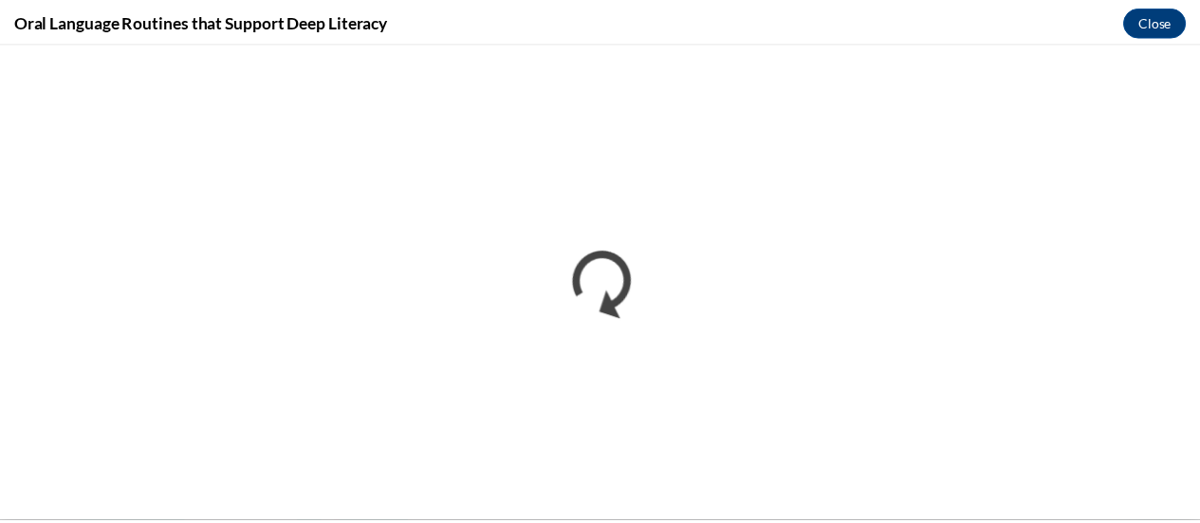
scroll to position [0, 0]
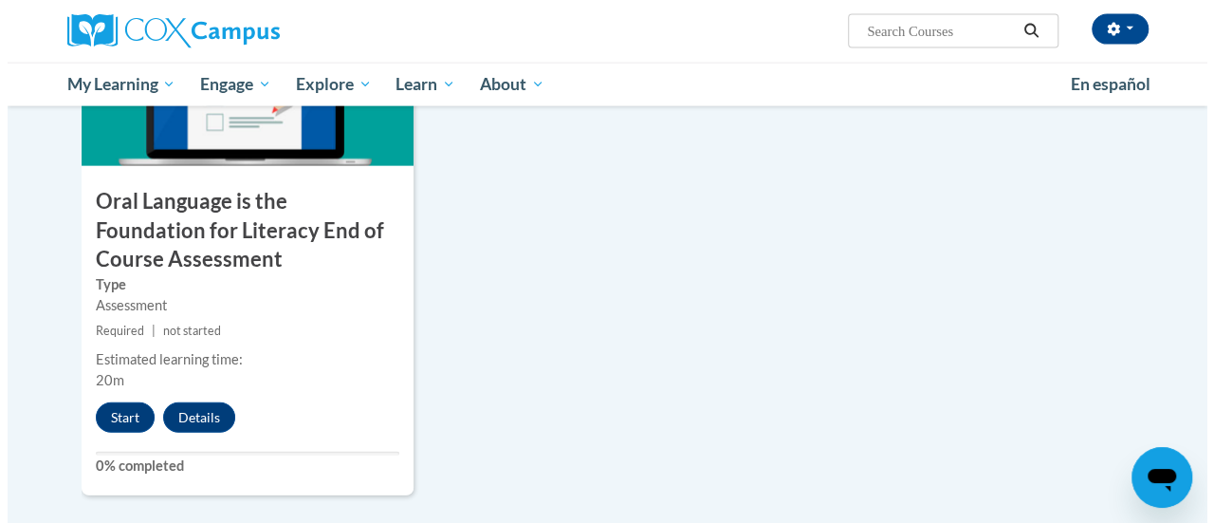
scroll to position [2135, 0]
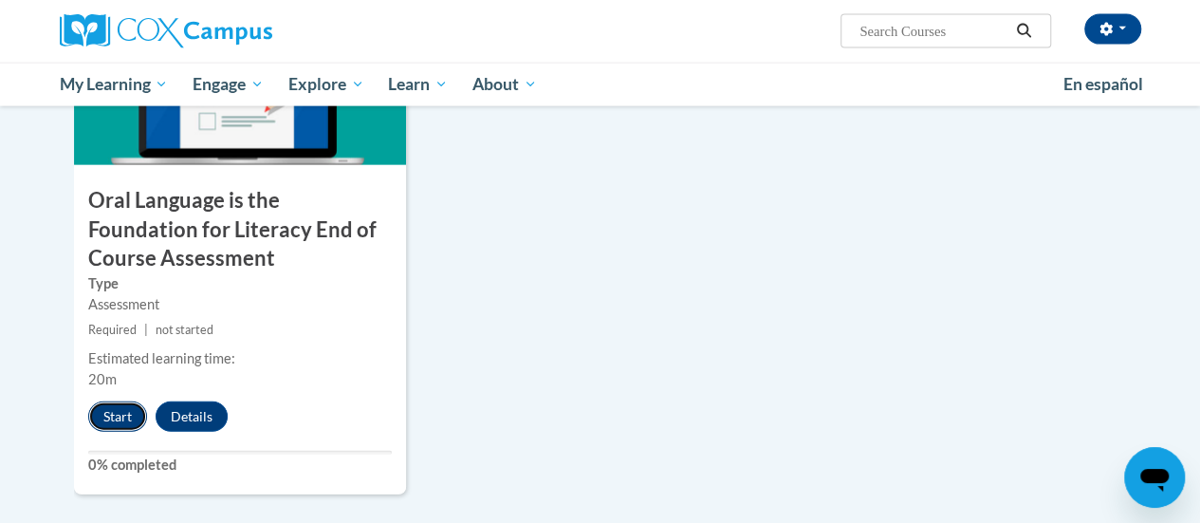
click at [110, 416] on button "Start" at bounding box center [117, 416] width 59 height 30
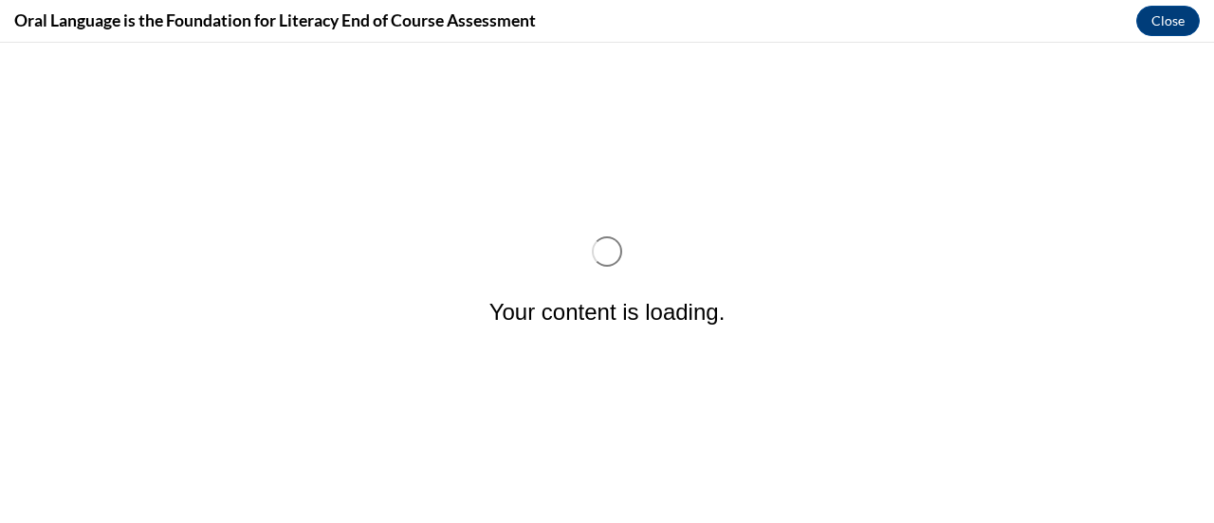
scroll to position [0, 0]
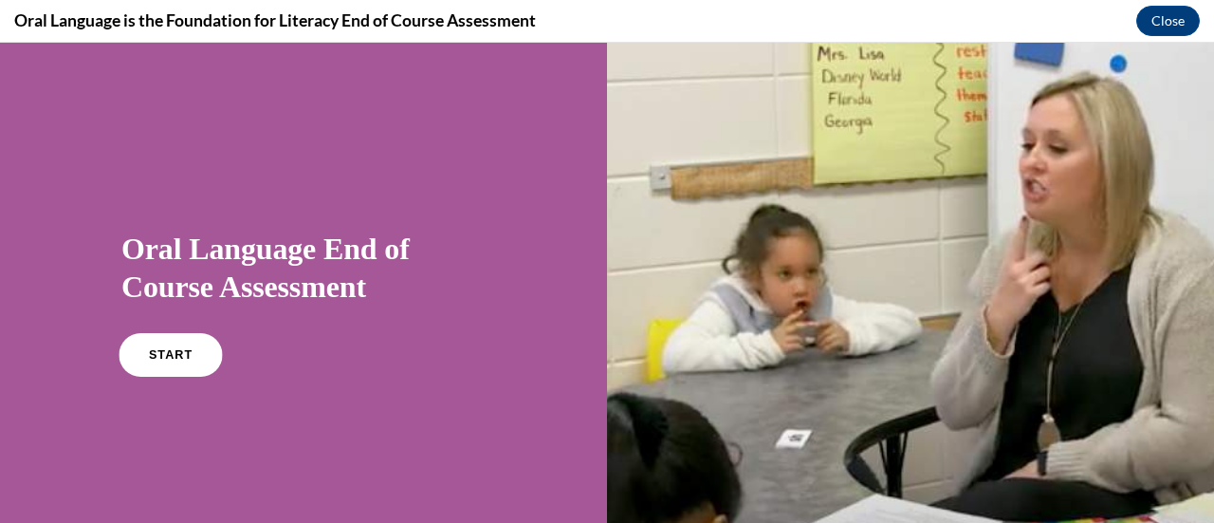
click at [165, 361] on link "START" at bounding box center [170, 355] width 103 height 44
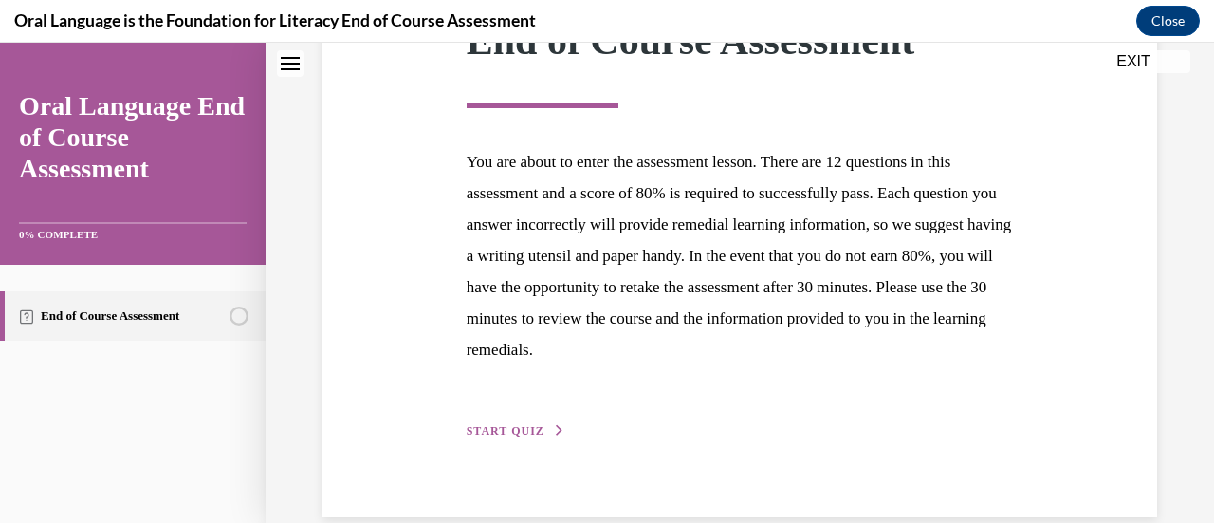
scroll to position [347, 0]
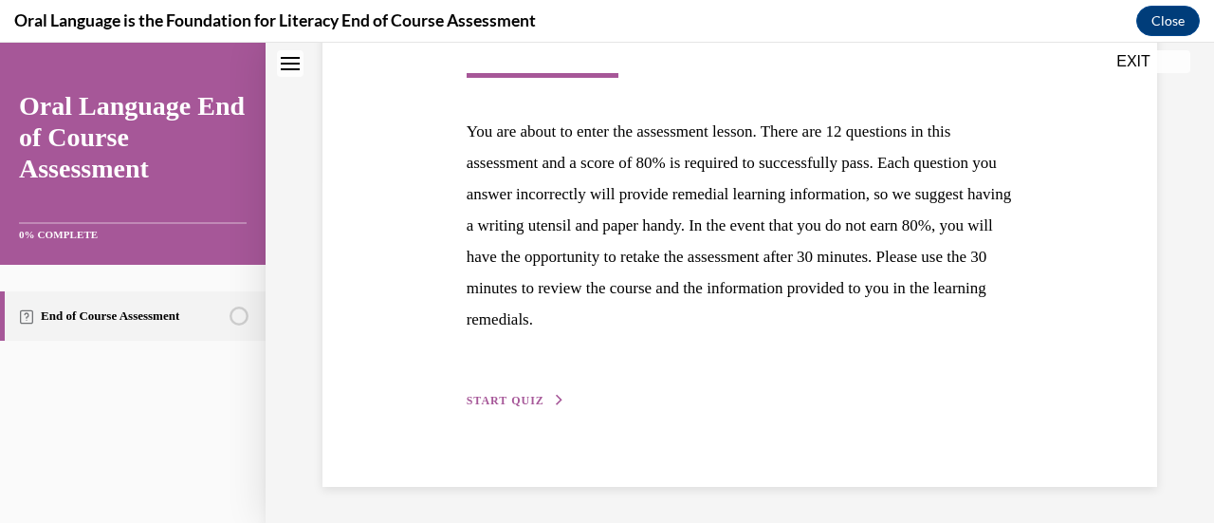
click at [508, 392] on button "START QUIZ" at bounding box center [516, 400] width 99 height 17
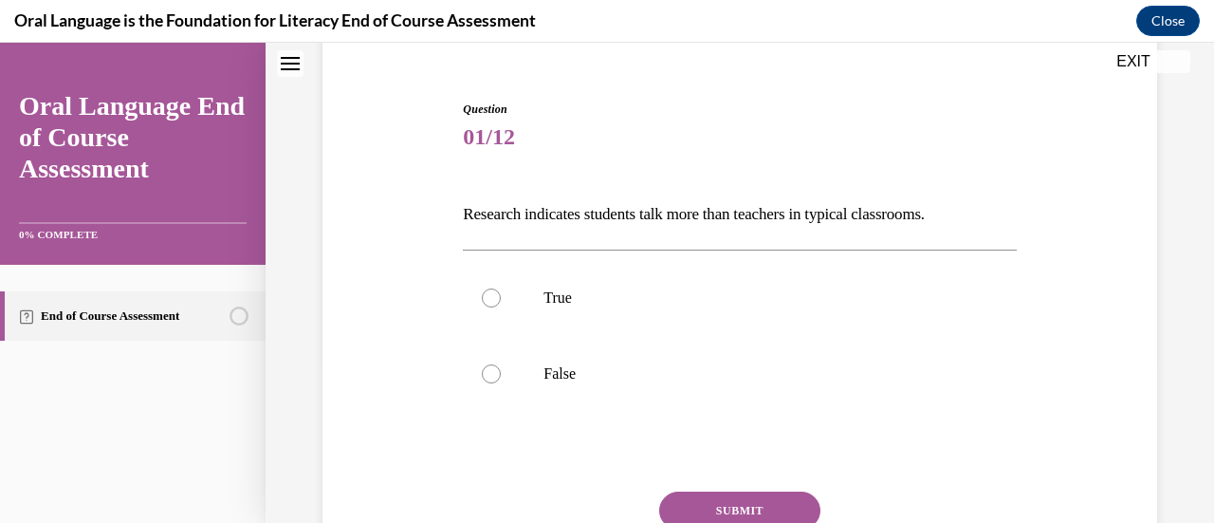
scroll to position [166, 0]
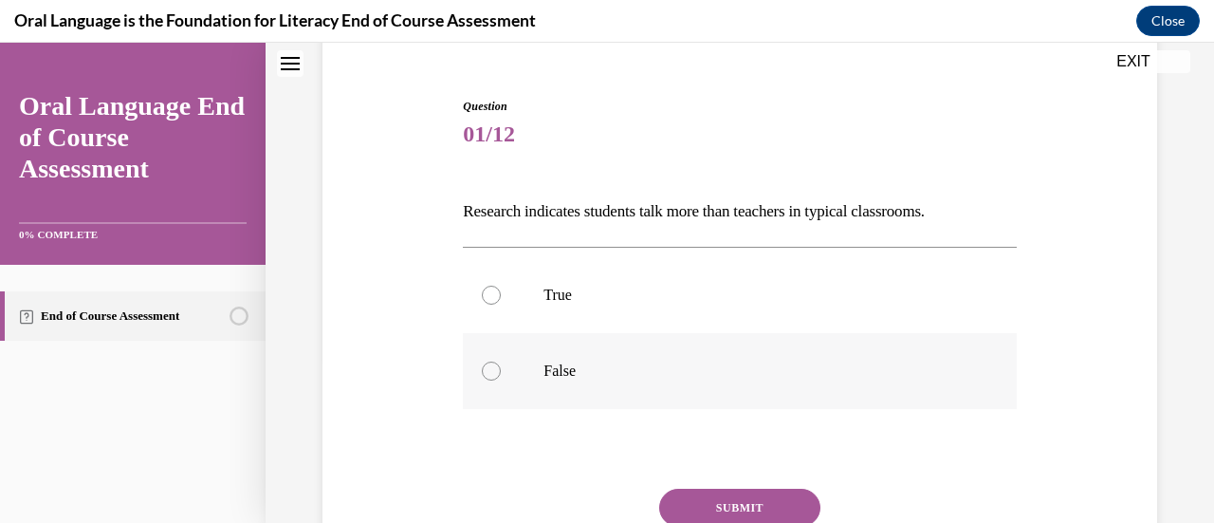
click at [488, 373] on div at bounding box center [491, 370] width 19 height 19
click at [488, 373] on input "False" at bounding box center [491, 370] width 19 height 19
radio input "true"
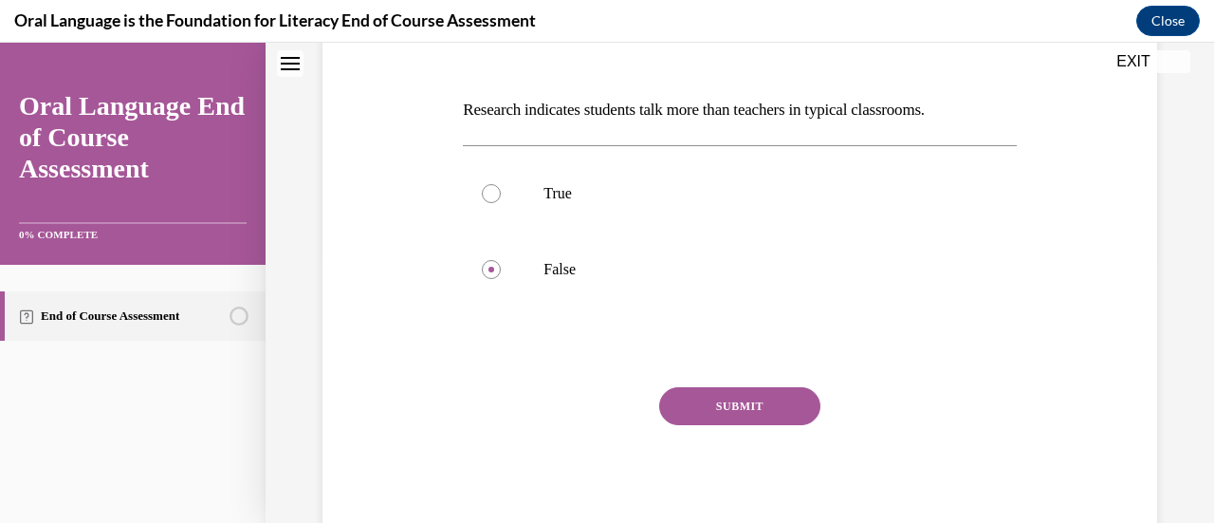
click at [710, 397] on button "SUBMIT" at bounding box center [739, 406] width 161 height 38
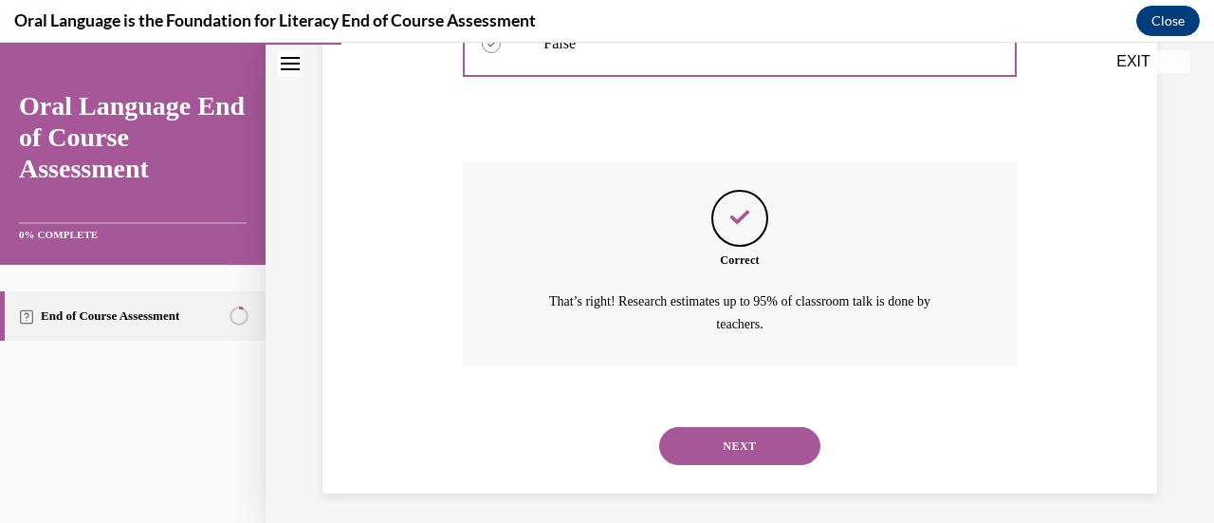
scroll to position [500, 0]
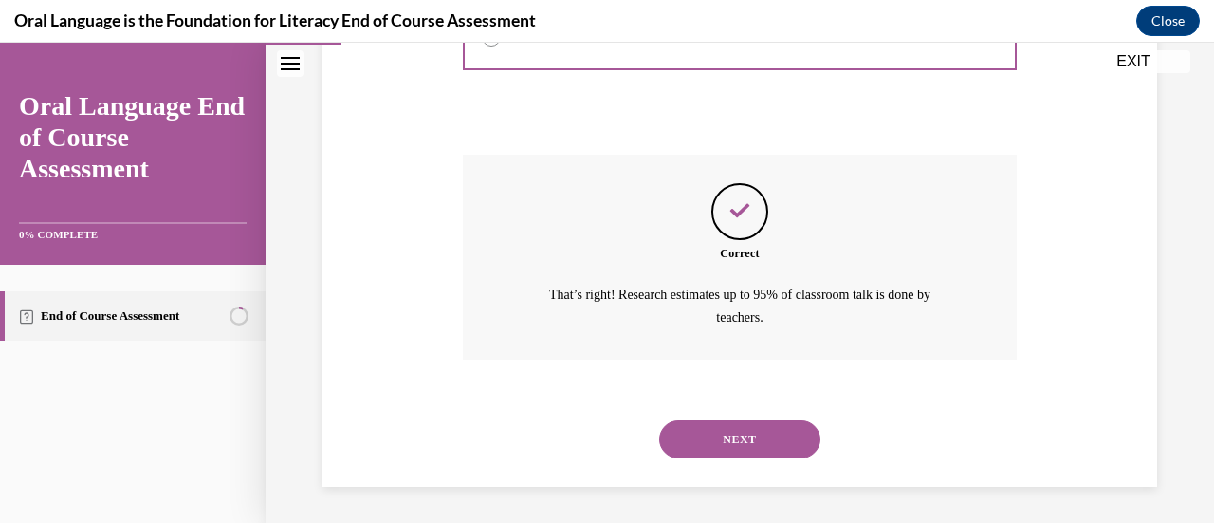
click at [715, 439] on button "NEXT" at bounding box center [739, 439] width 161 height 38
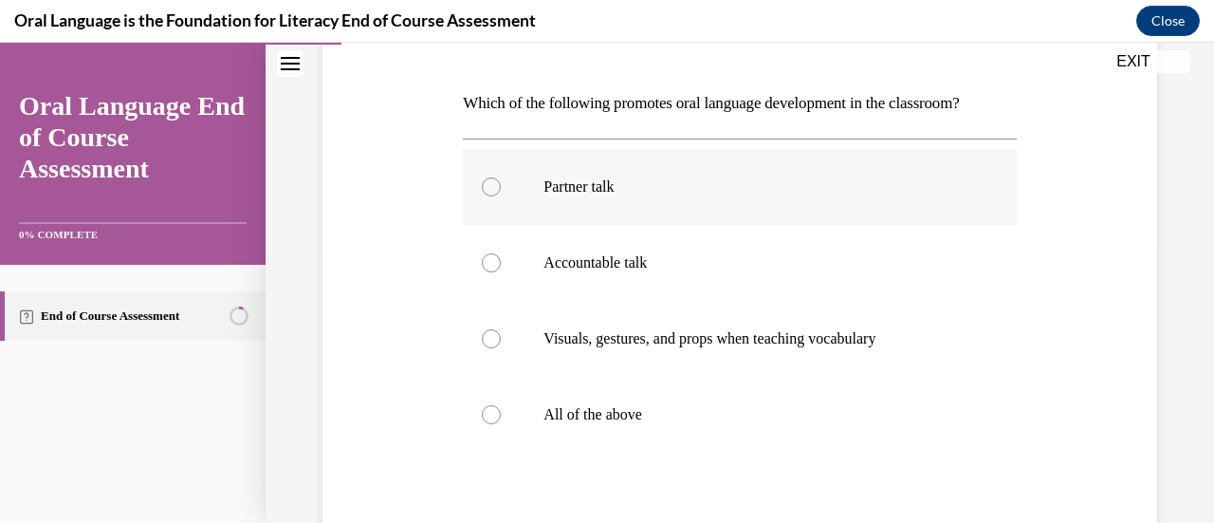
scroll to position [279, 0]
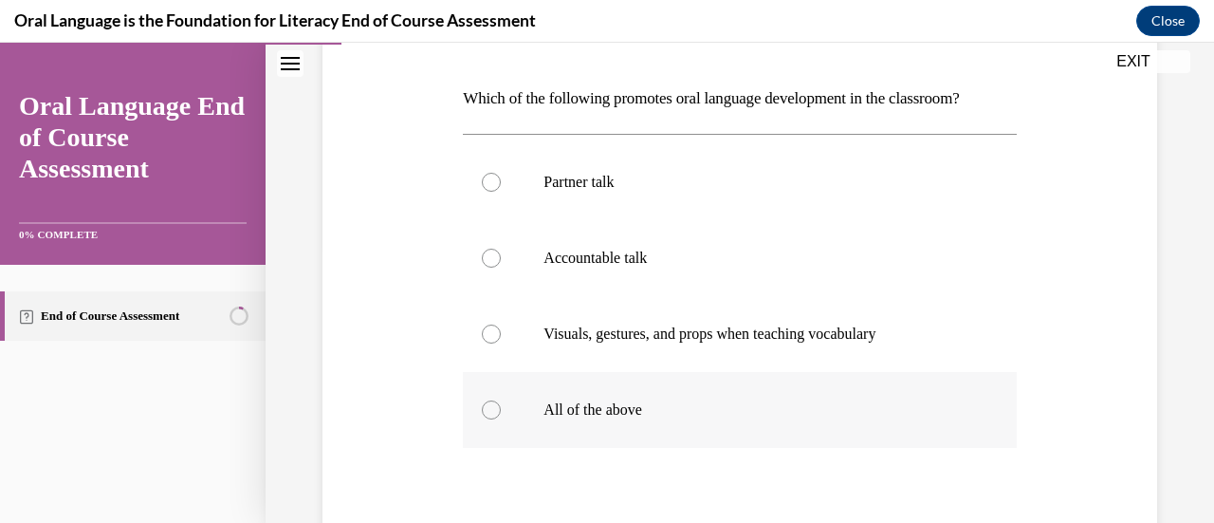
click at [482, 411] on div at bounding box center [491, 409] width 19 height 19
click at [482, 411] on input "All of the above" at bounding box center [491, 409] width 19 height 19
radio input "true"
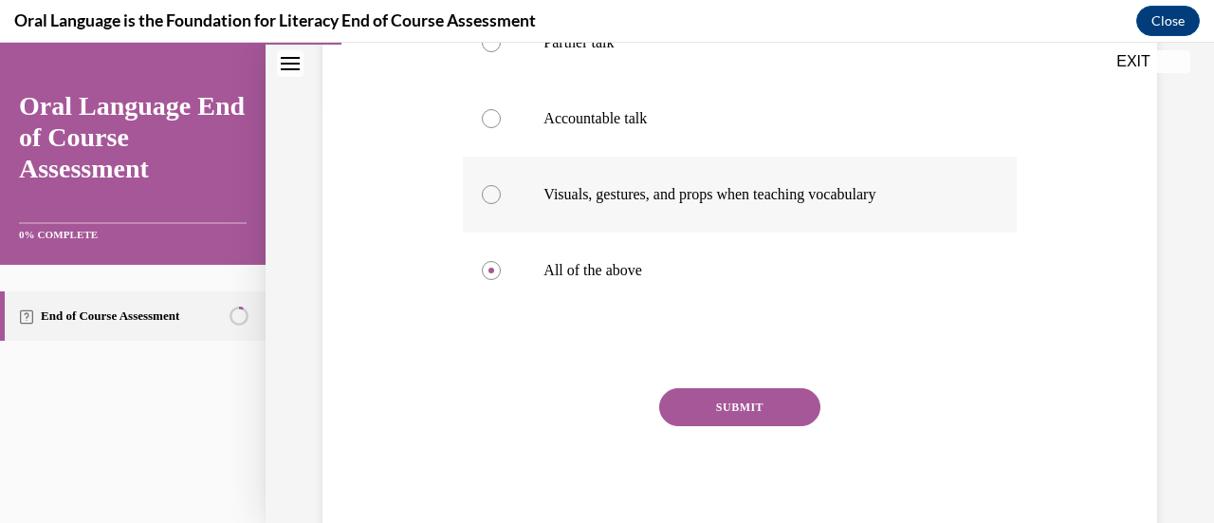
scroll to position [419, 0]
click at [748, 408] on button "SUBMIT" at bounding box center [739, 406] width 161 height 38
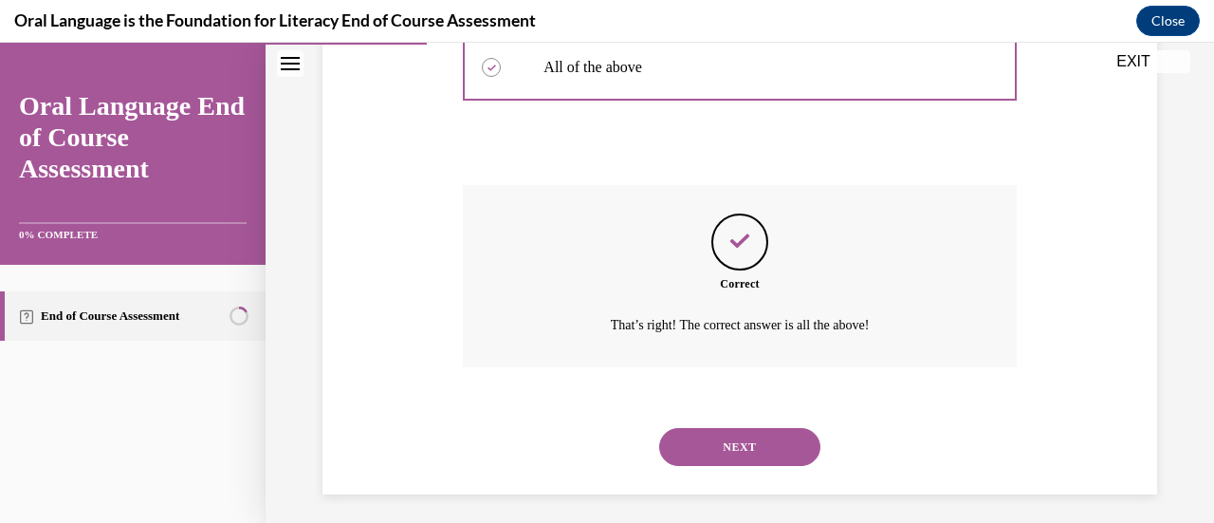
scroll to position [630, 0]
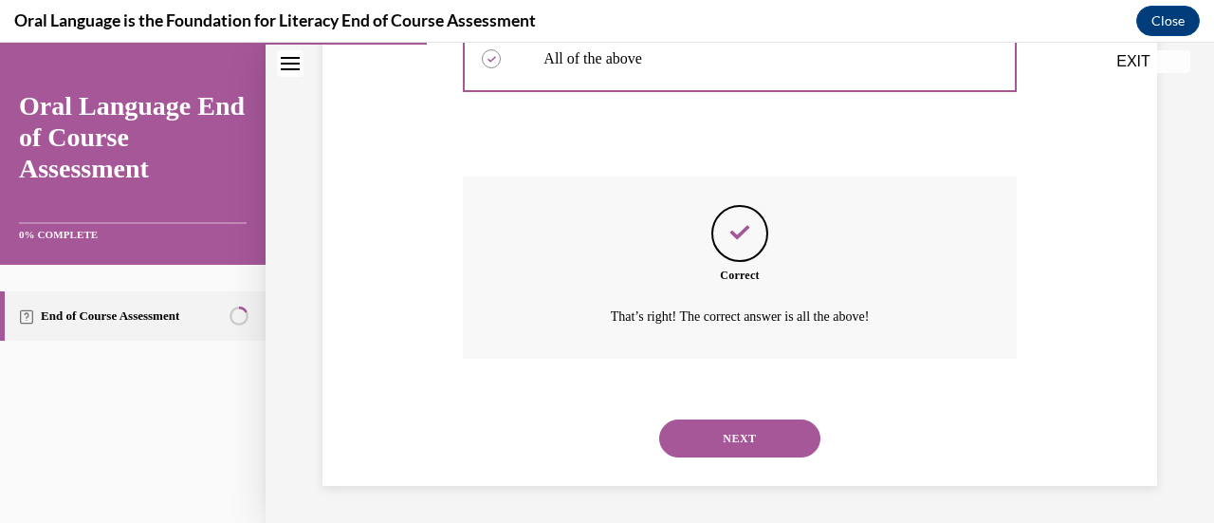
click at [711, 430] on button "NEXT" at bounding box center [739, 438] width 161 height 38
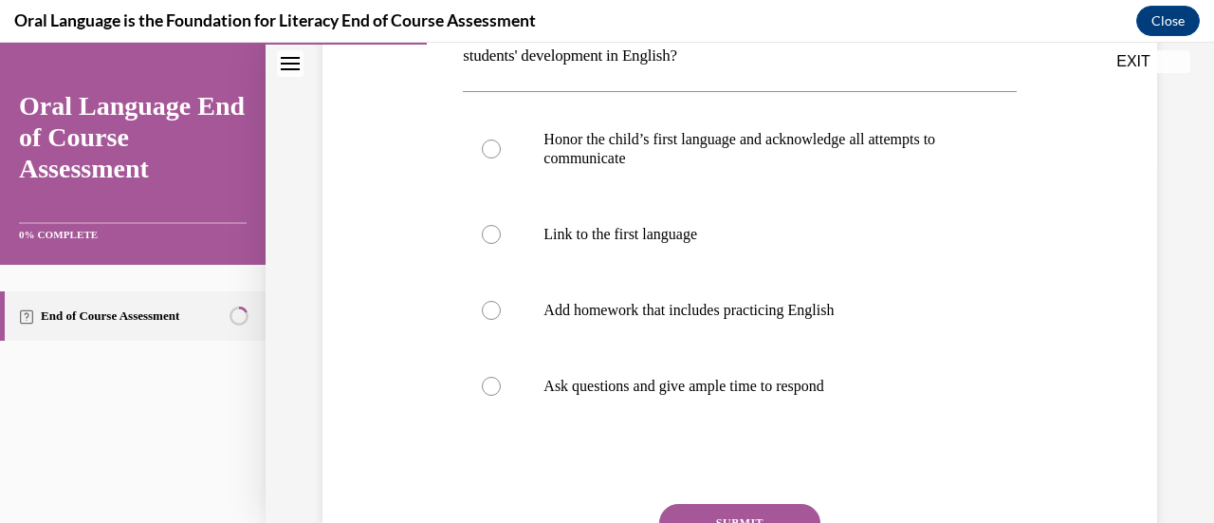
scroll to position [355, 0]
click at [486, 304] on div at bounding box center [491, 309] width 19 height 19
click at [486, 304] on input "Add homework that includes practicing English" at bounding box center [491, 309] width 19 height 19
radio input "true"
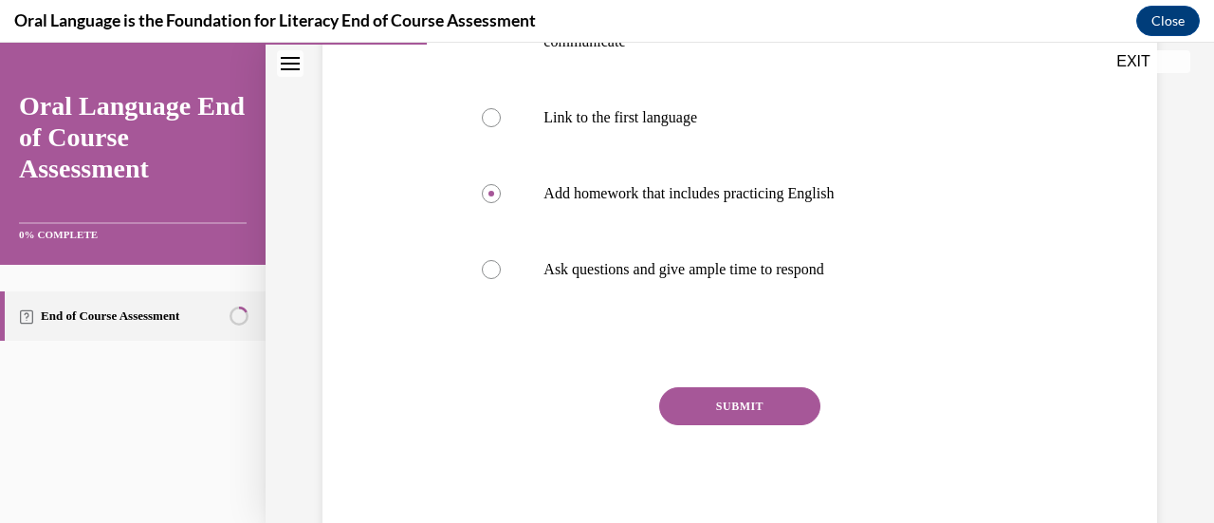
click at [696, 401] on button "SUBMIT" at bounding box center [739, 406] width 161 height 38
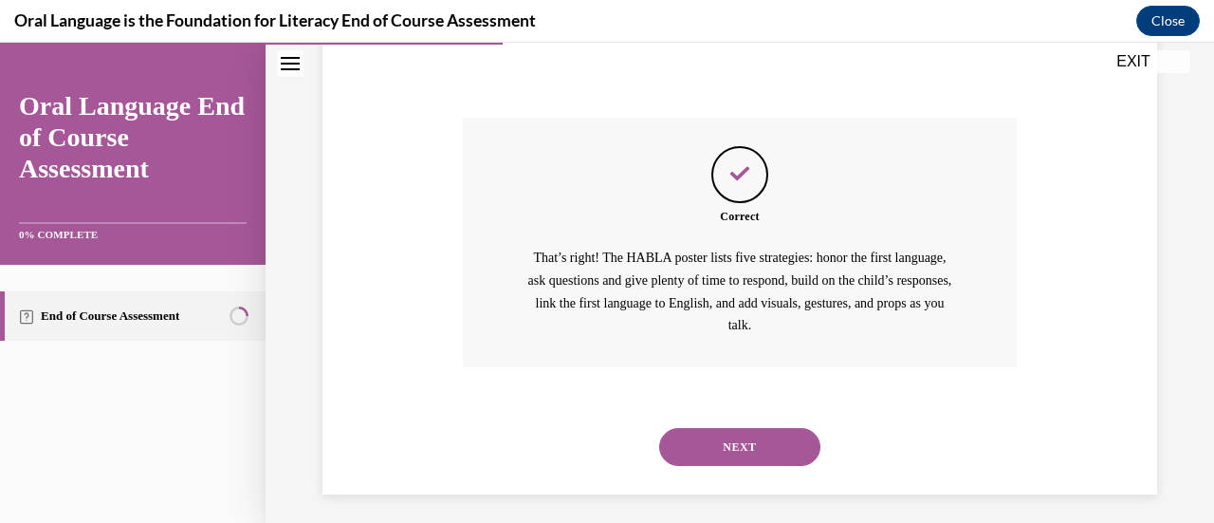
click at [704, 461] on button "NEXT" at bounding box center [739, 447] width 161 height 38
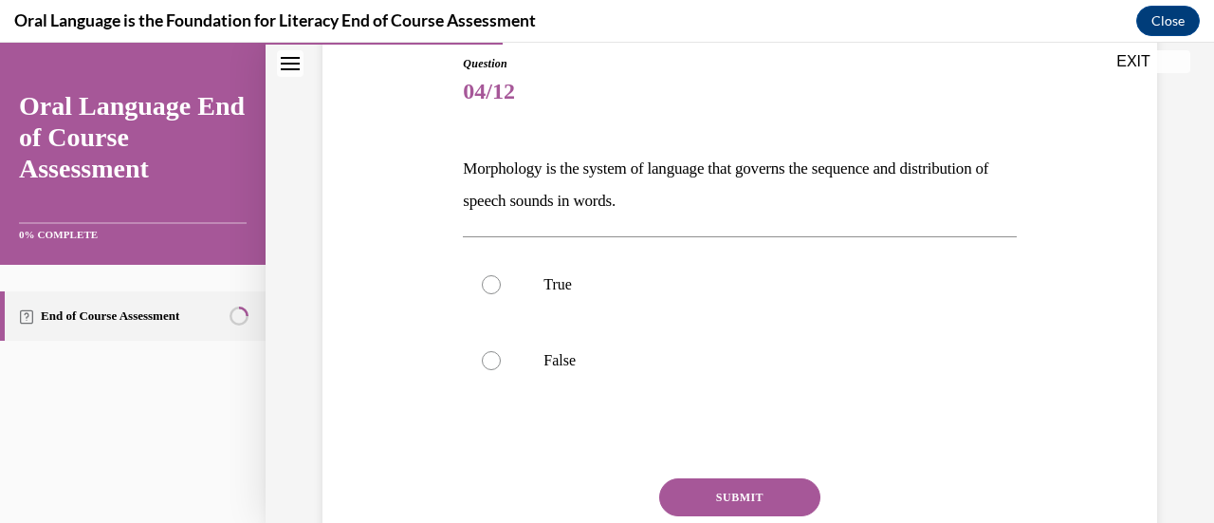
scroll to position [211, 0]
click at [489, 356] on div at bounding box center [491, 358] width 19 height 19
click at [489, 356] on input "False" at bounding box center [491, 358] width 19 height 19
radio input "true"
click at [746, 493] on button "SUBMIT" at bounding box center [739, 495] width 161 height 38
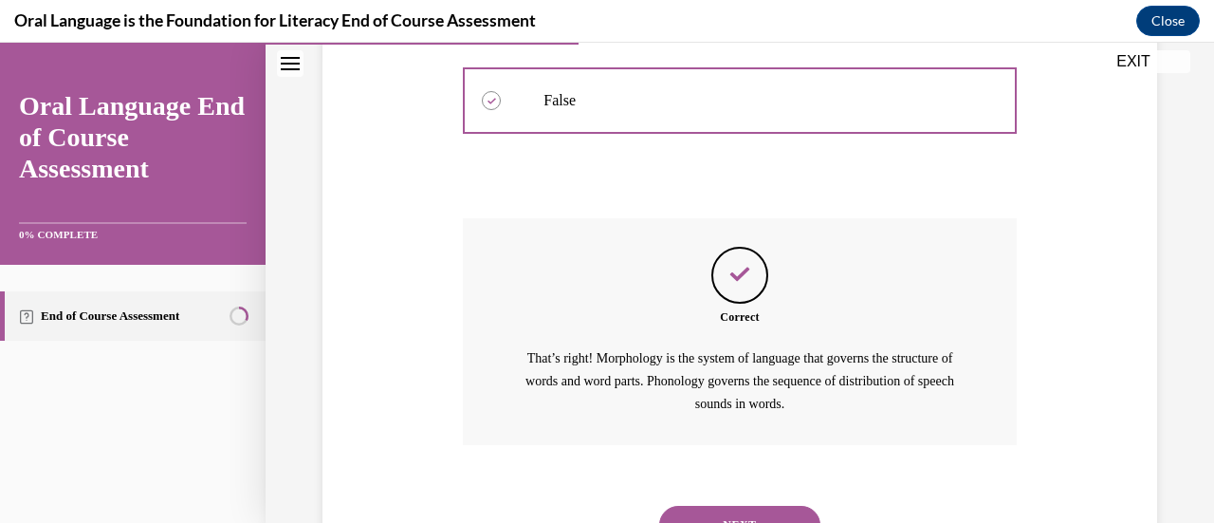
scroll to position [555, 0]
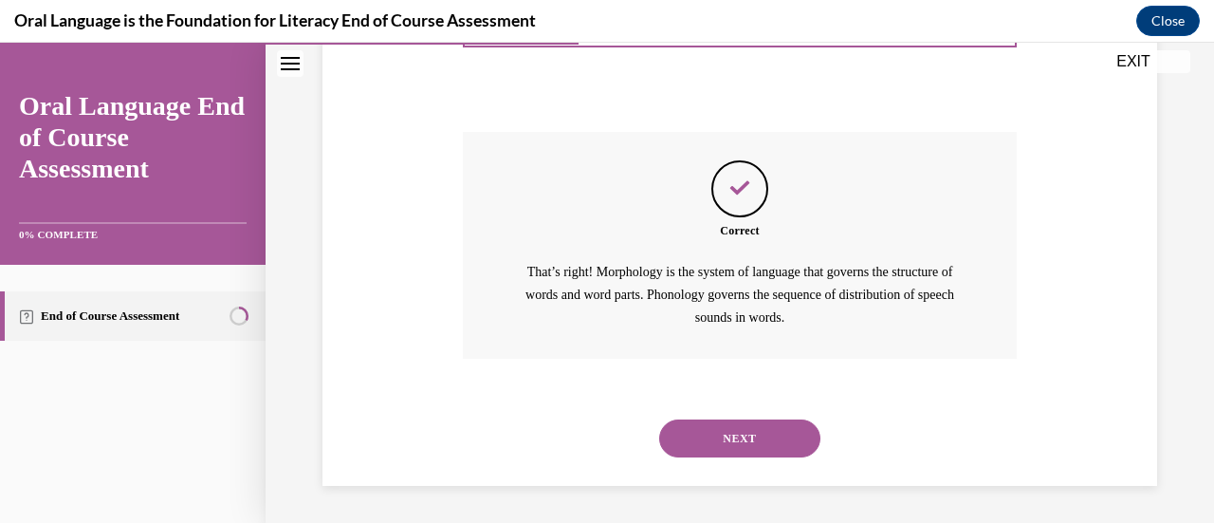
click at [715, 437] on button "NEXT" at bounding box center [739, 438] width 161 height 38
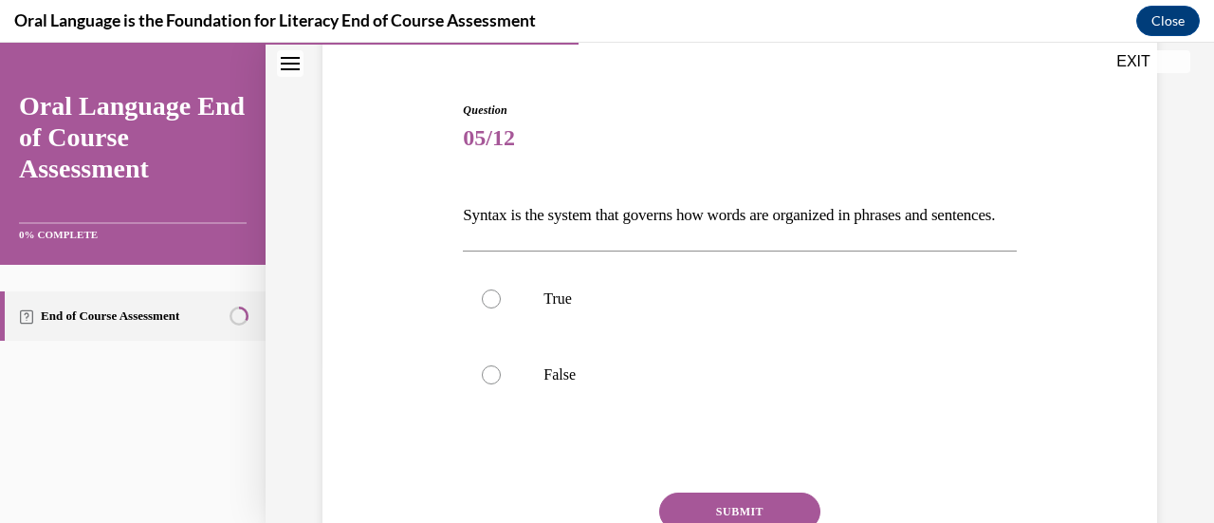
scroll to position [194, 0]
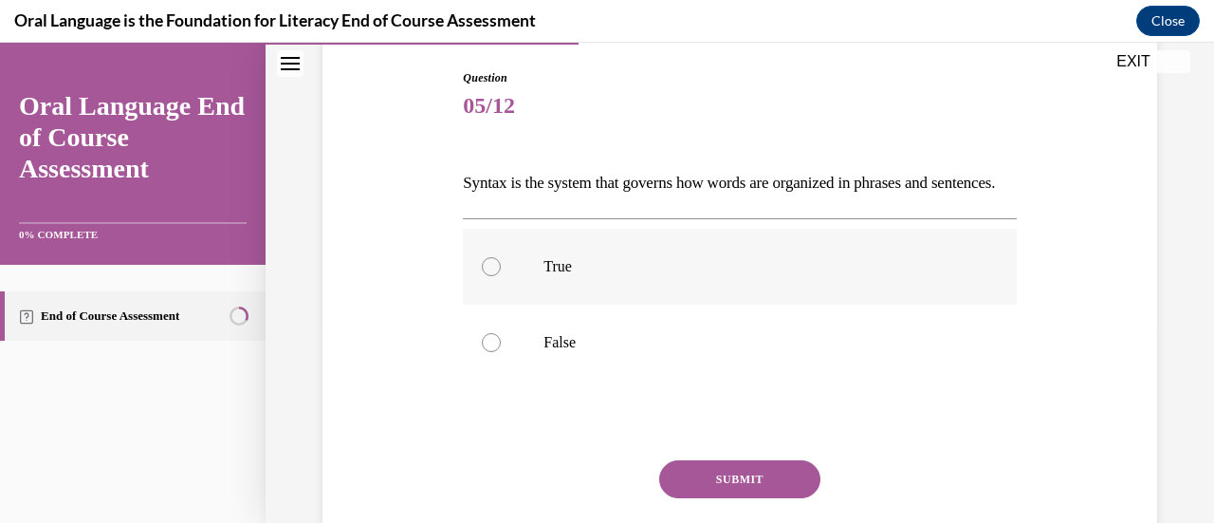
click at [488, 287] on label "True" at bounding box center [739, 267] width 553 height 76
click at [488, 276] on input "True" at bounding box center [491, 266] width 19 height 19
radio input "true"
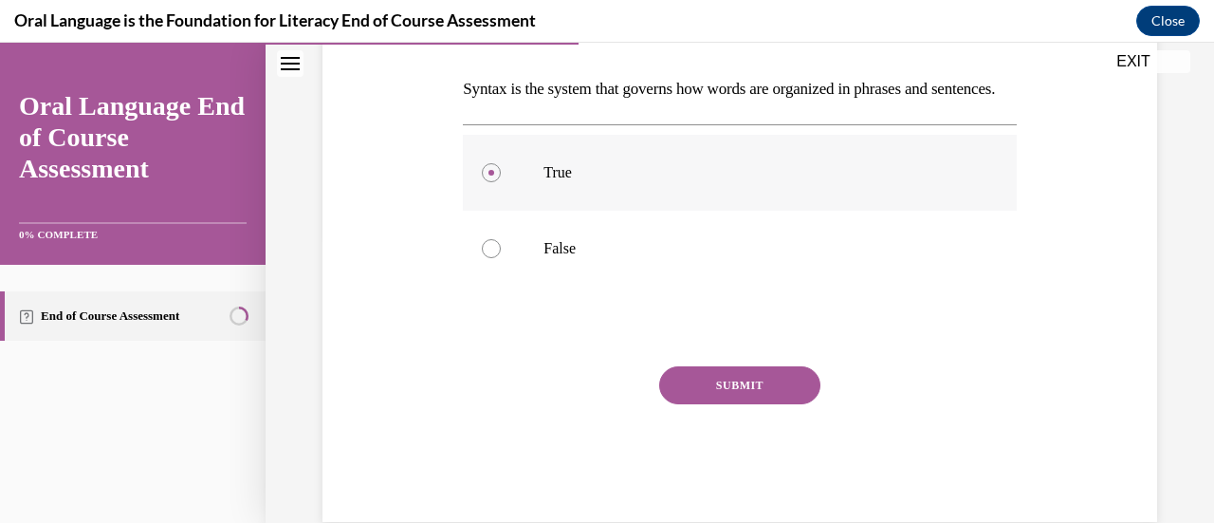
scroll to position [292, 0]
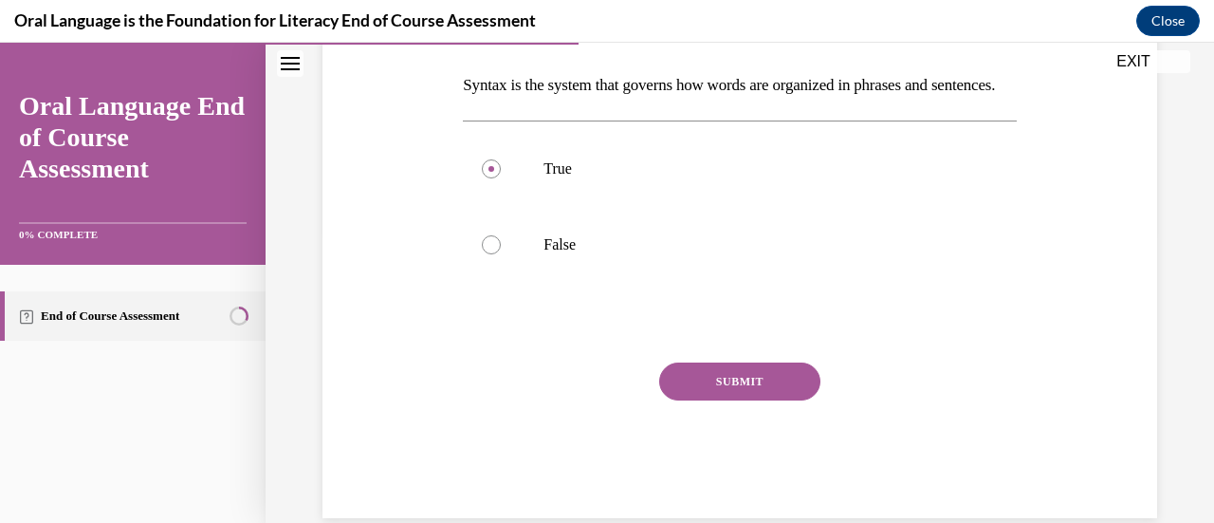
click at [696, 400] on button "SUBMIT" at bounding box center [739, 381] width 161 height 38
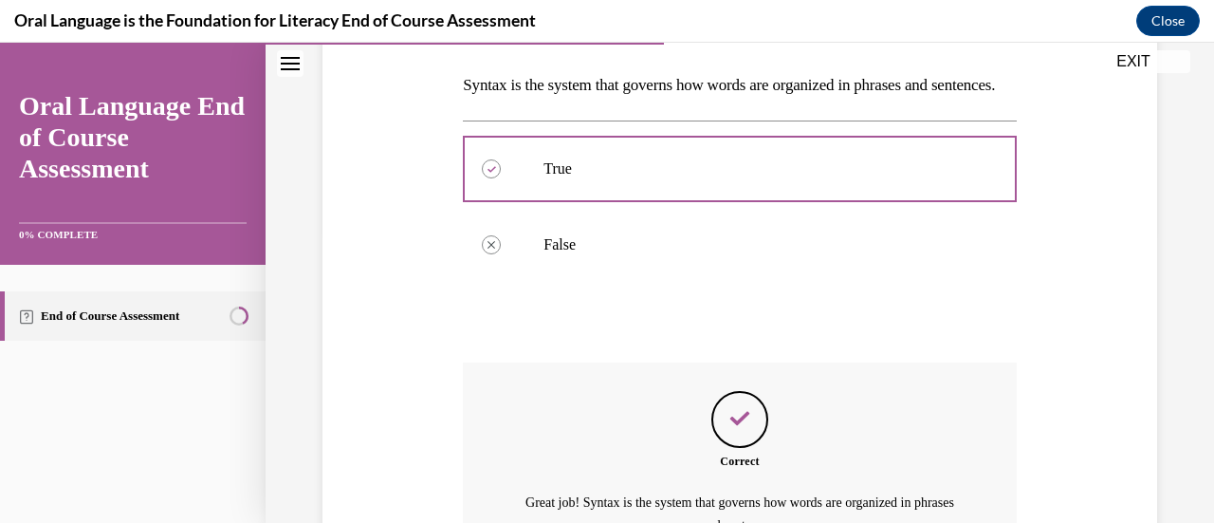
scroll to position [532, 0]
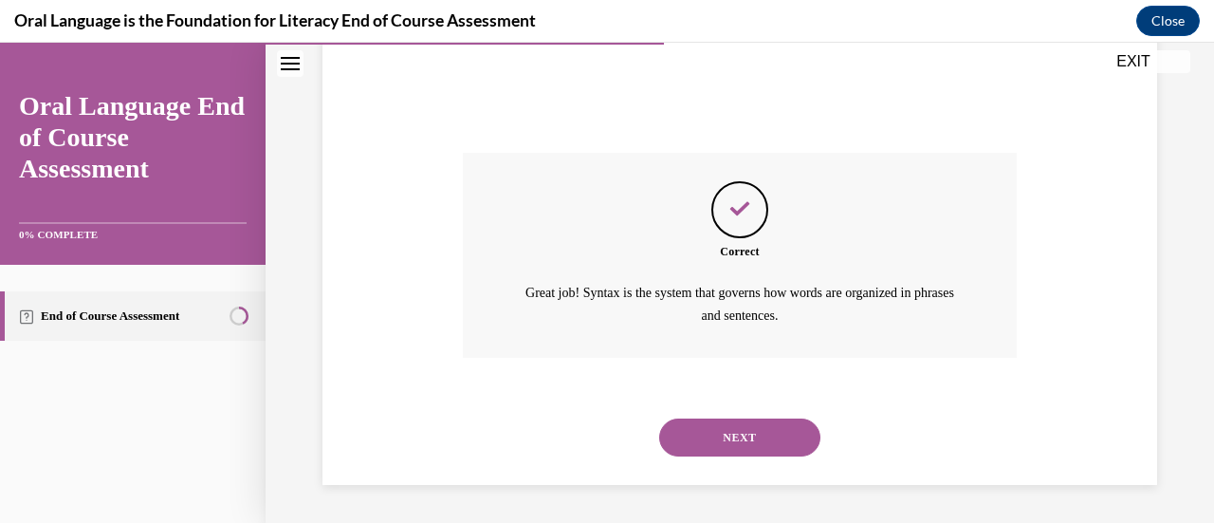
click at [706, 437] on button "NEXT" at bounding box center [739, 437] width 161 height 38
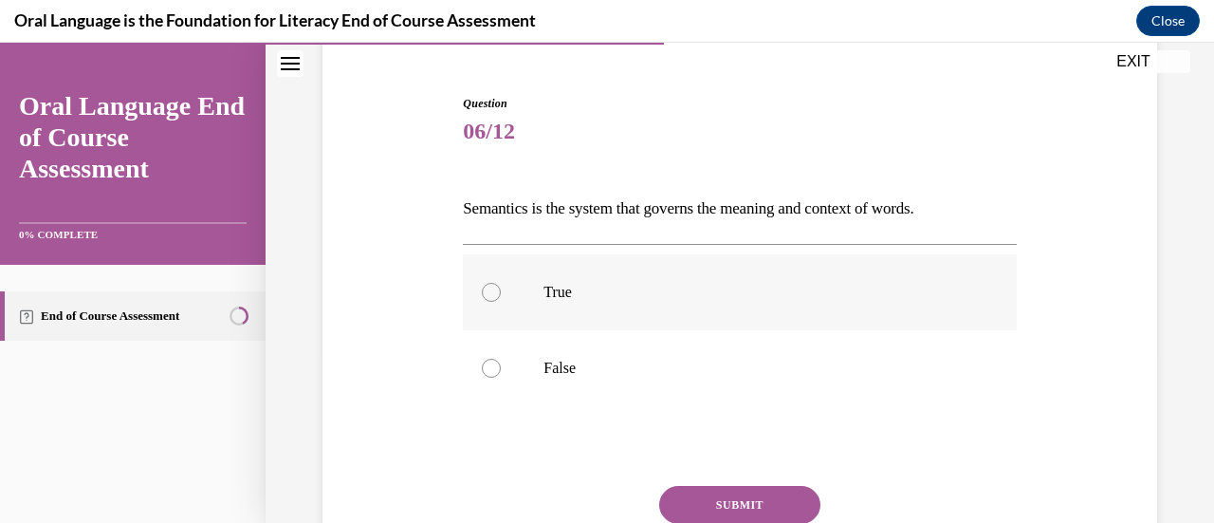
scroll to position [174, 0]
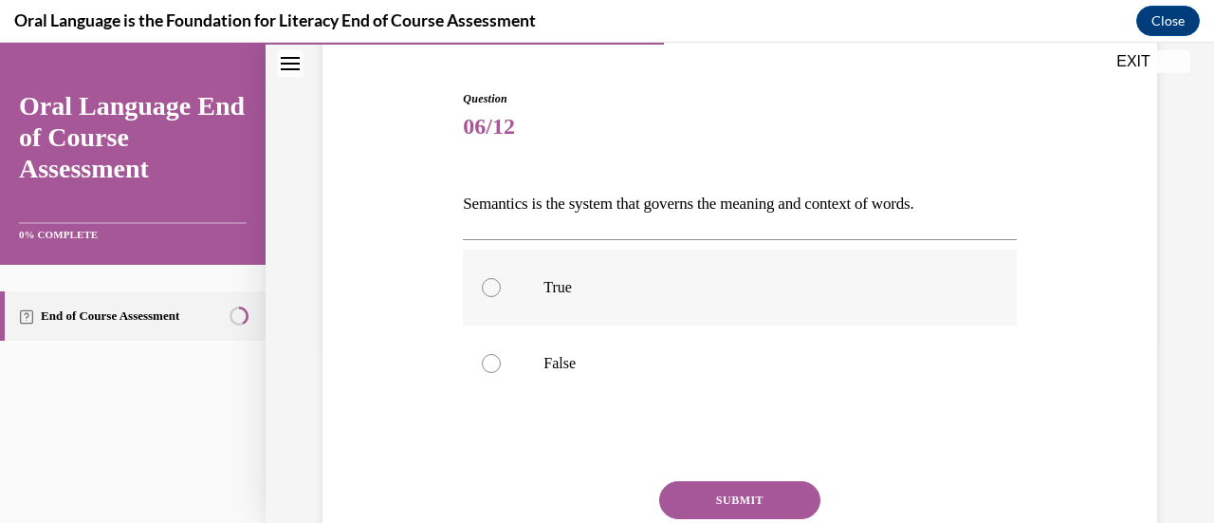
click at [485, 286] on div at bounding box center [491, 287] width 19 height 19
click at [485, 286] on input "True" at bounding box center [491, 287] width 19 height 19
radio input "true"
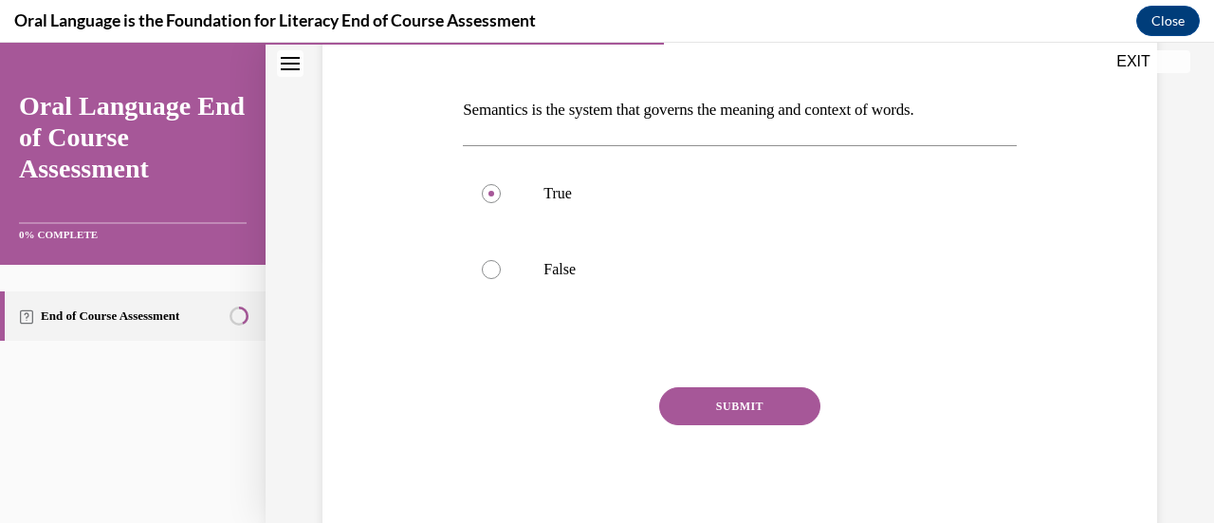
click at [709, 412] on button "SUBMIT" at bounding box center [739, 406] width 161 height 38
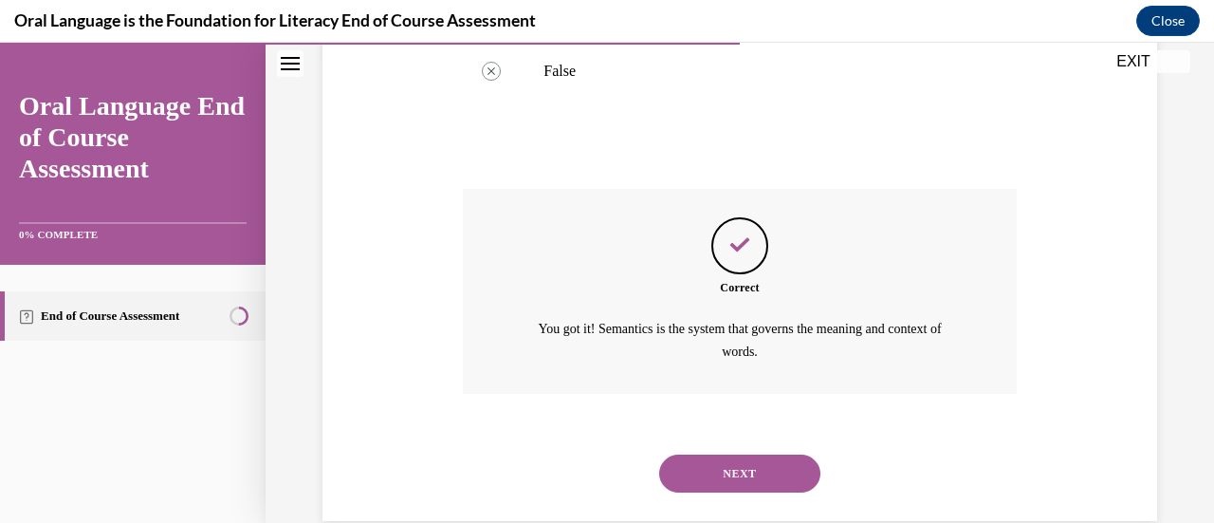
scroll to position [500, 0]
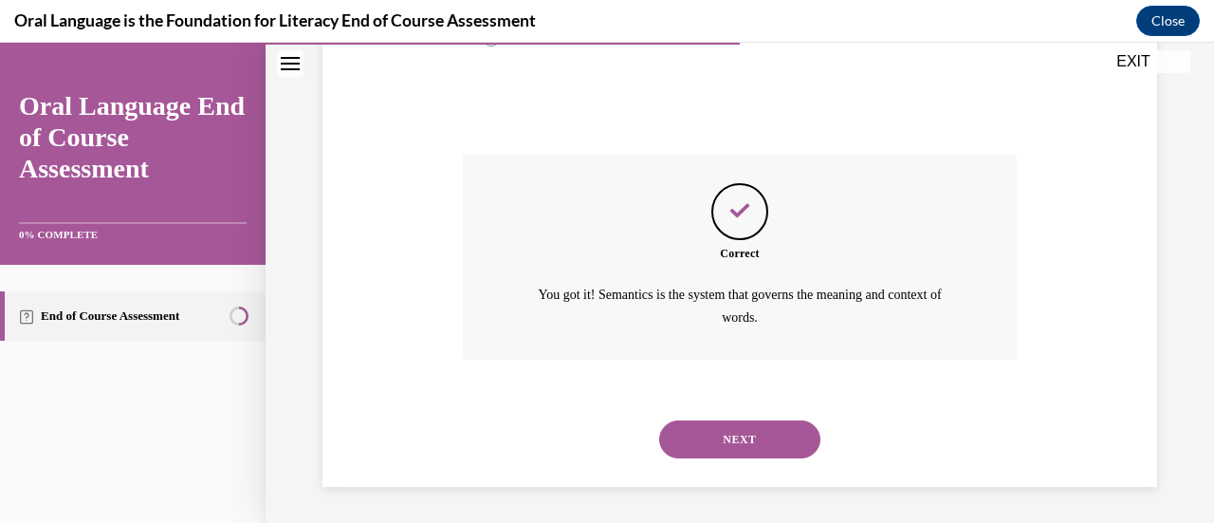
click at [705, 440] on button "NEXT" at bounding box center [739, 439] width 161 height 38
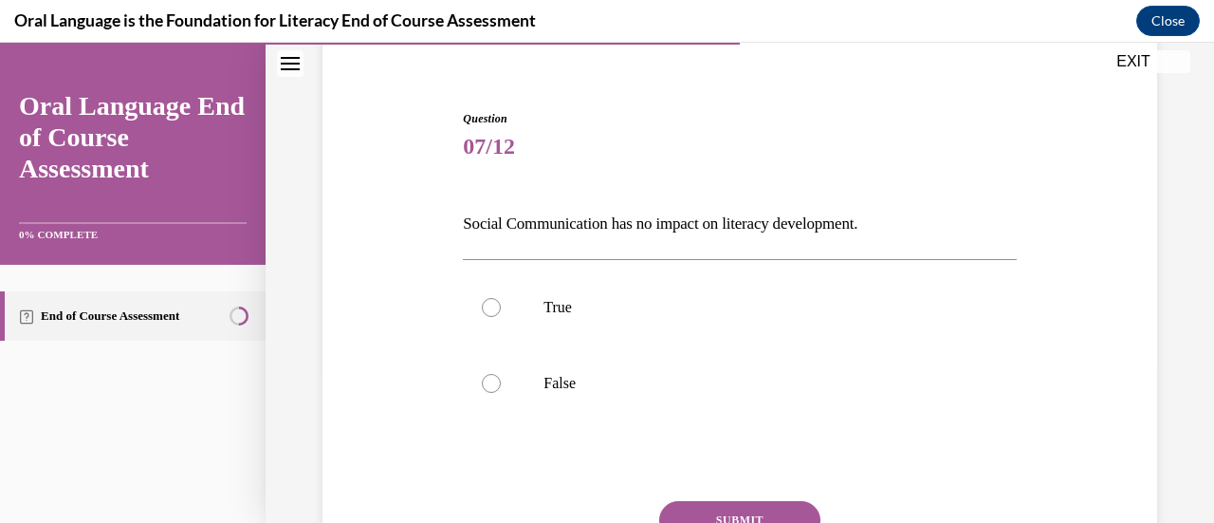
scroll to position [158, 0]
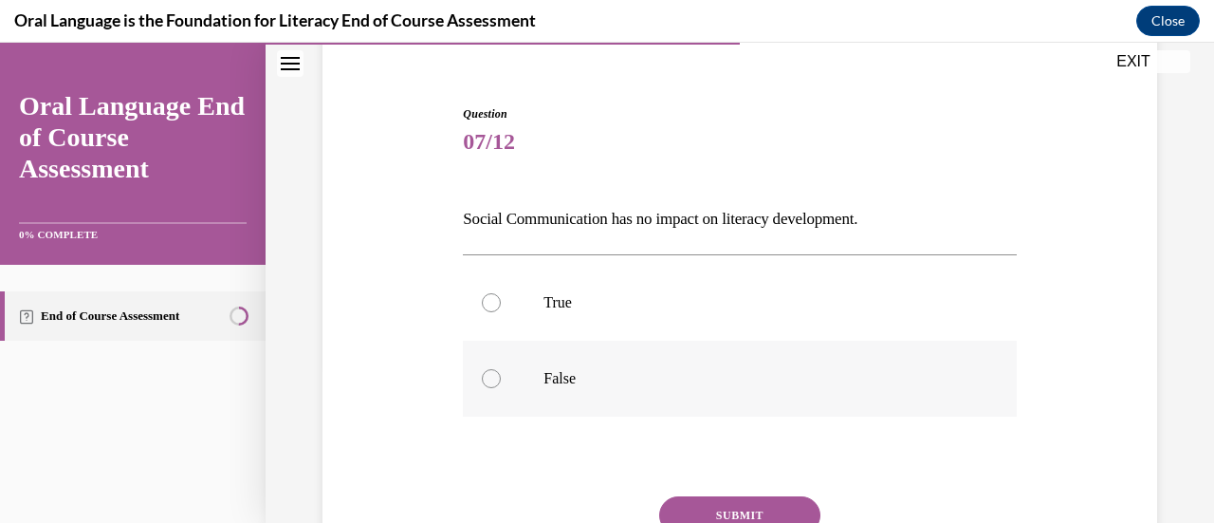
click at [486, 377] on div at bounding box center [491, 378] width 19 height 19
click at [486, 377] on input "False" at bounding box center [491, 378] width 19 height 19
radio input "true"
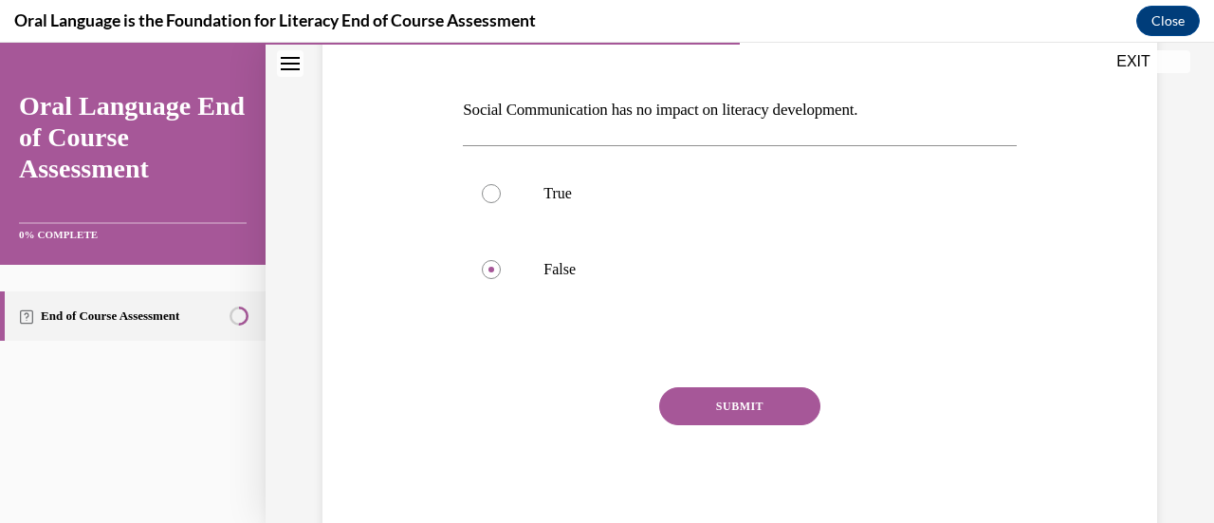
click at [755, 401] on button "SUBMIT" at bounding box center [739, 406] width 161 height 38
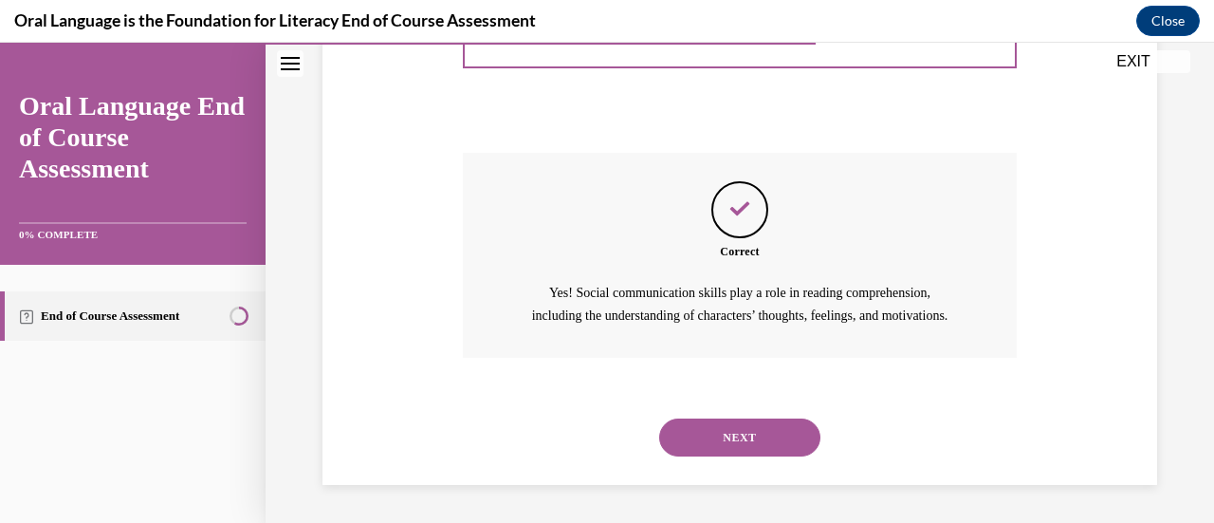
scroll to position [523, 0]
click at [744, 424] on button "NEXT" at bounding box center [739, 437] width 161 height 38
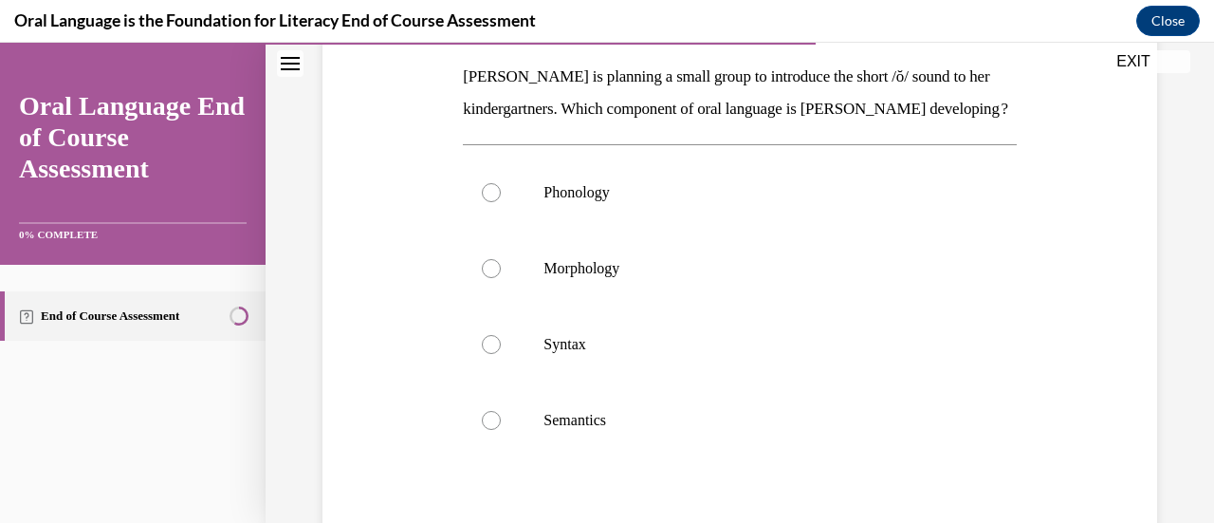
scroll to position [300, 0]
click at [494, 203] on div at bounding box center [491, 193] width 19 height 19
click at [494, 203] on input "Phonology" at bounding box center [491, 193] width 19 height 19
radio input "true"
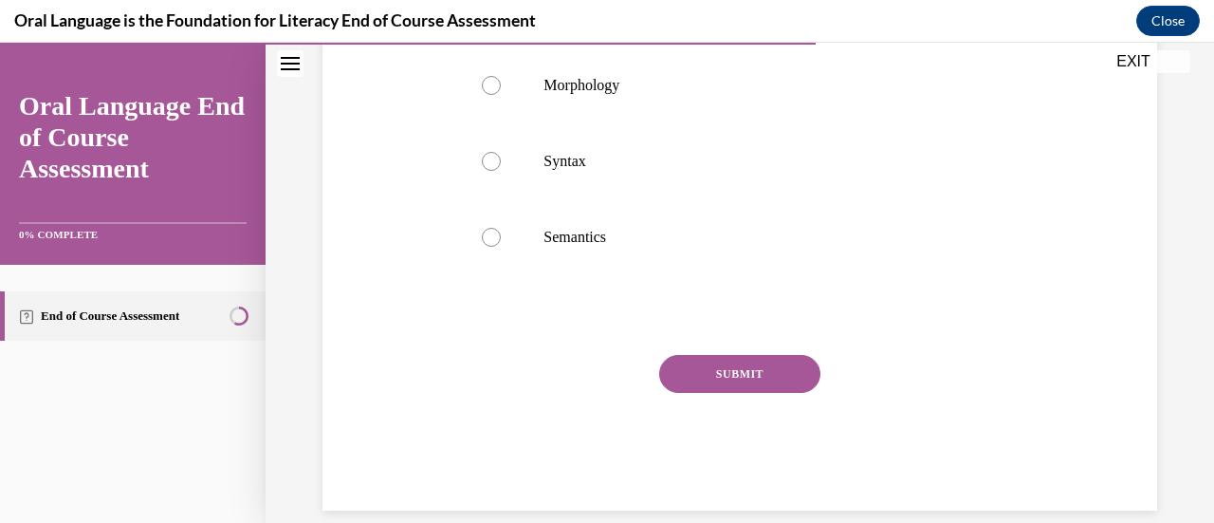
click at [777, 393] on button "SUBMIT" at bounding box center [739, 374] width 161 height 38
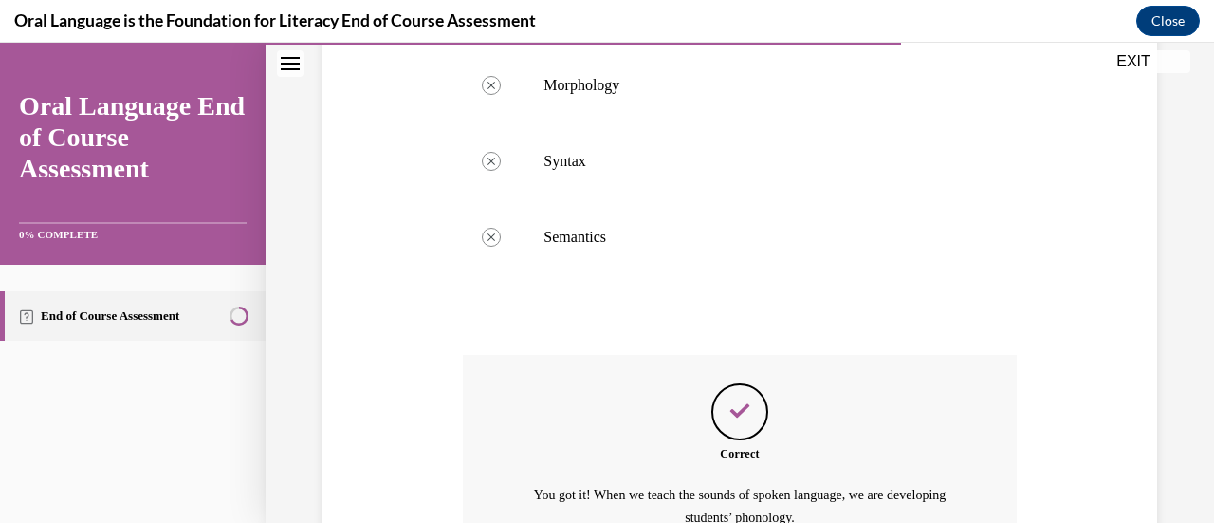
scroll to position [716, 0]
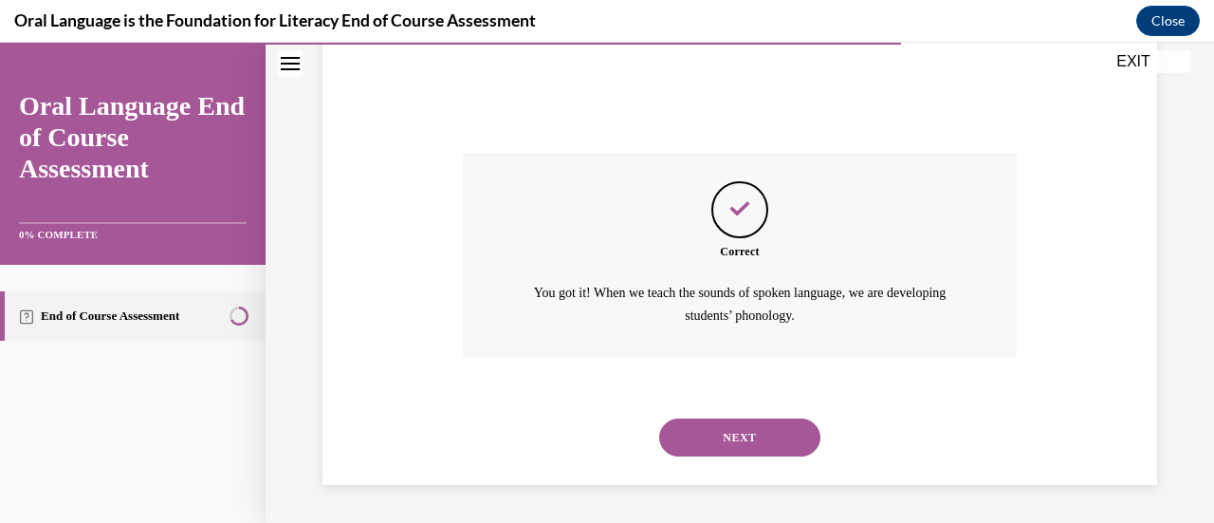
click at [749, 433] on button "NEXT" at bounding box center [739, 437] width 161 height 38
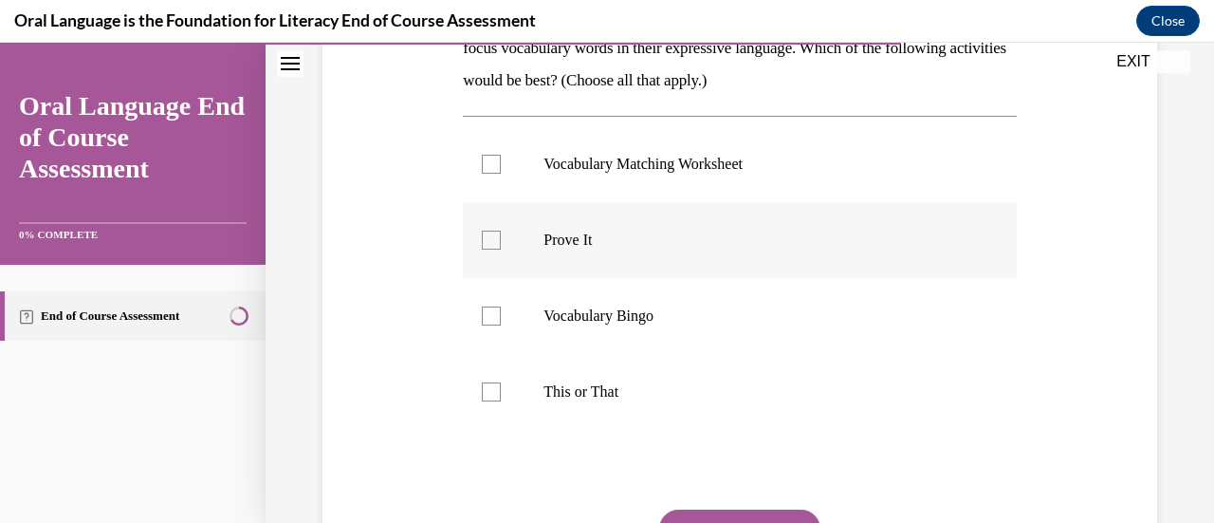
scroll to position [362, 0]
click at [487, 394] on div at bounding box center [491, 390] width 19 height 19
click at [487, 394] on input "This or That" at bounding box center [491, 390] width 19 height 19
checkbox input "true"
click at [486, 238] on div at bounding box center [491, 239] width 19 height 19
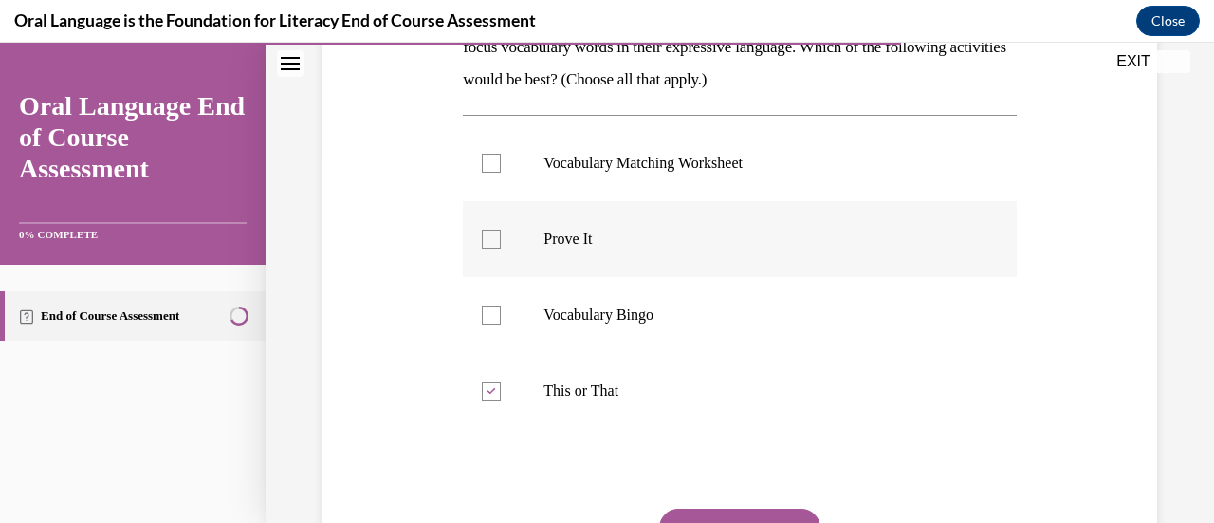
click at [486, 238] on input "Prove It" at bounding box center [491, 239] width 19 height 19
checkbox input "true"
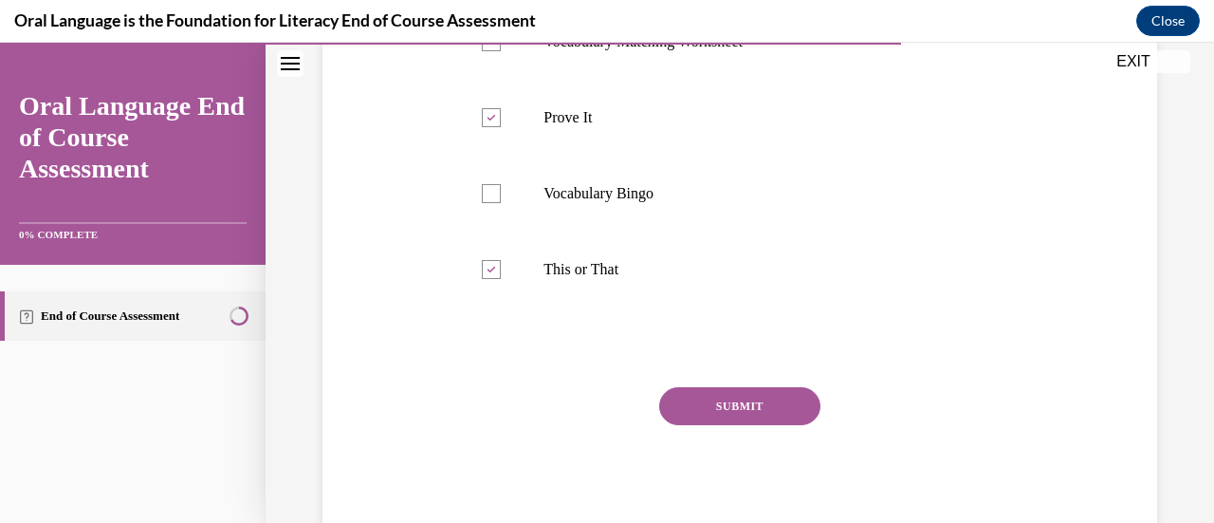
click at [725, 402] on button "SUBMIT" at bounding box center [739, 406] width 161 height 38
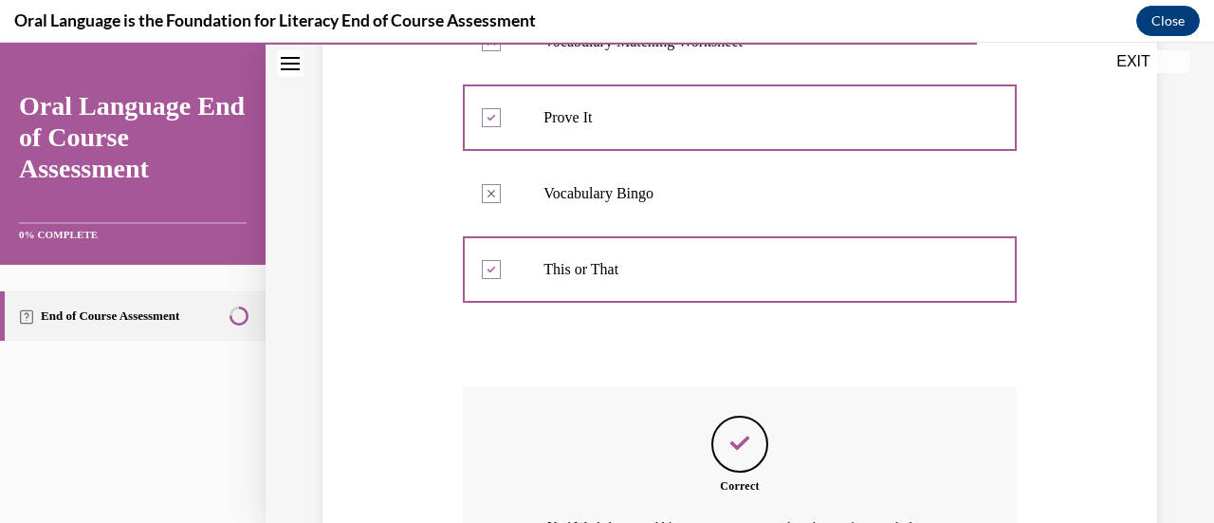
scroll to position [739, 0]
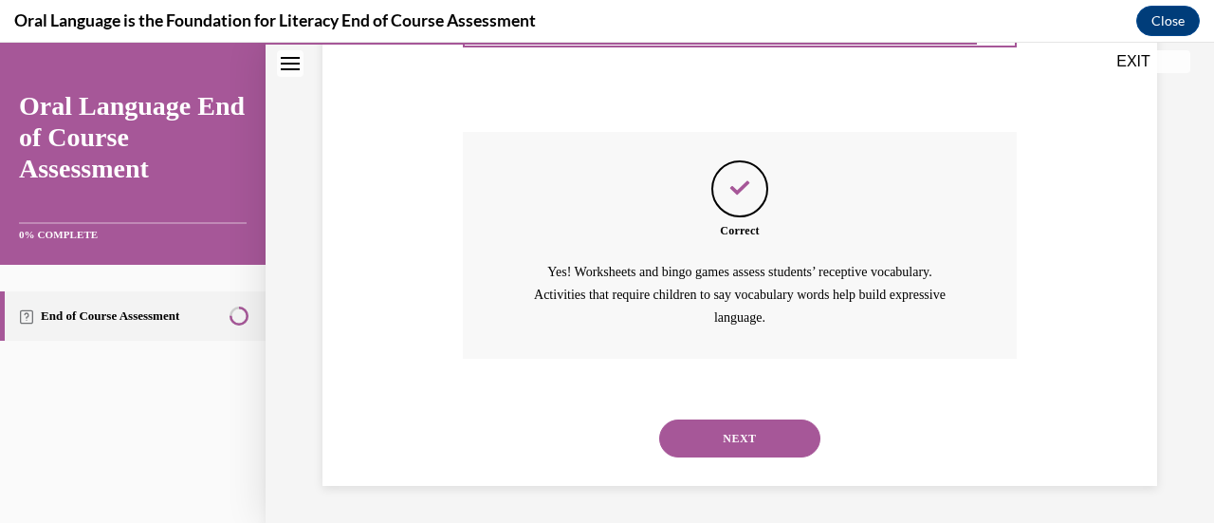
click at [717, 441] on button "NEXT" at bounding box center [739, 438] width 161 height 38
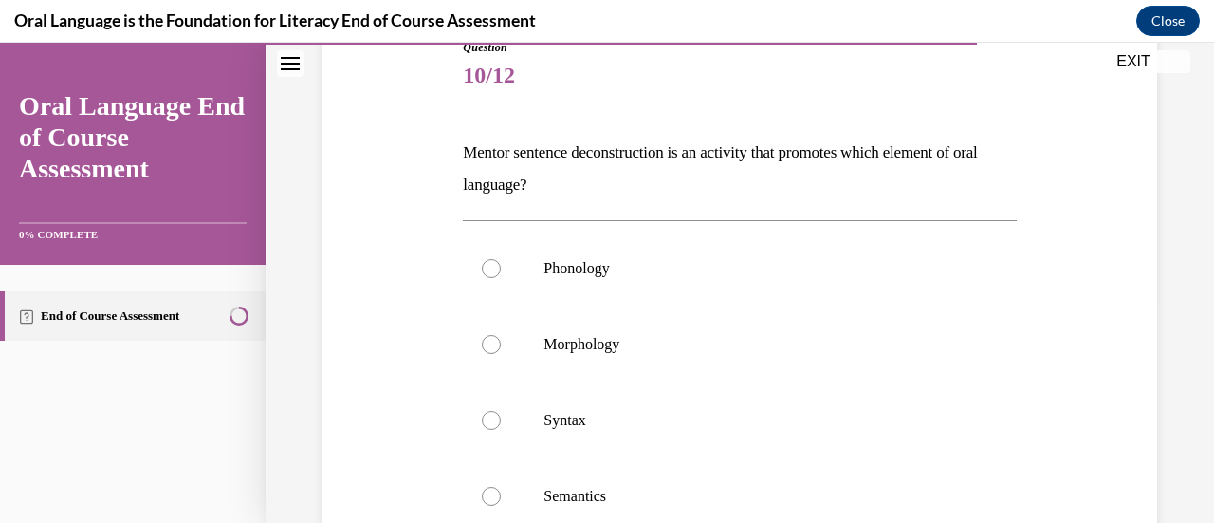
scroll to position [271, 0]
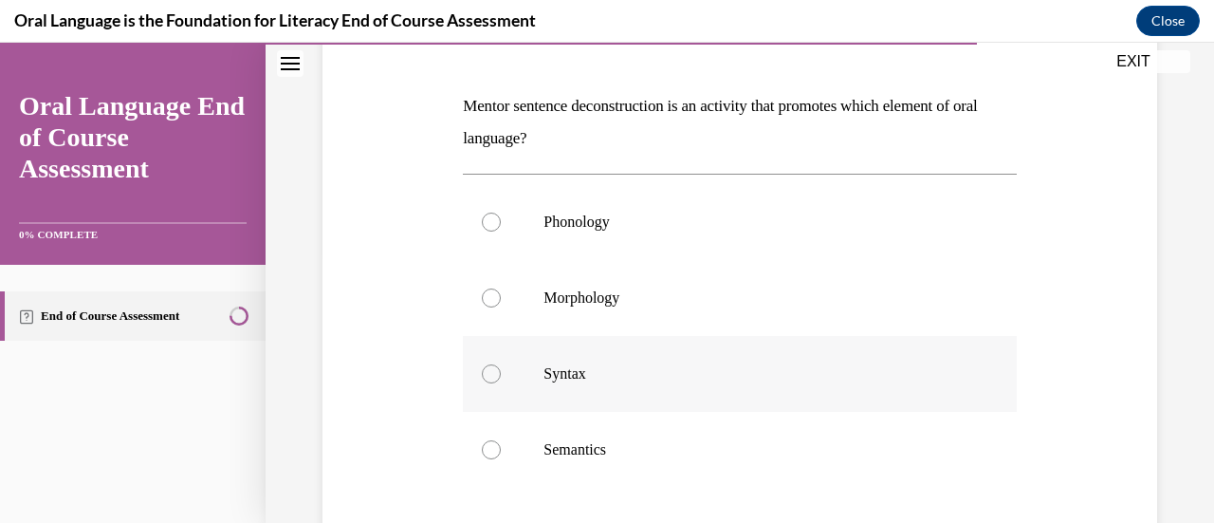
click at [486, 374] on div at bounding box center [491, 373] width 19 height 19
click at [486, 374] on input "Syntax" at bounding box center [491, 373] width 19 height 19
radio input "true"
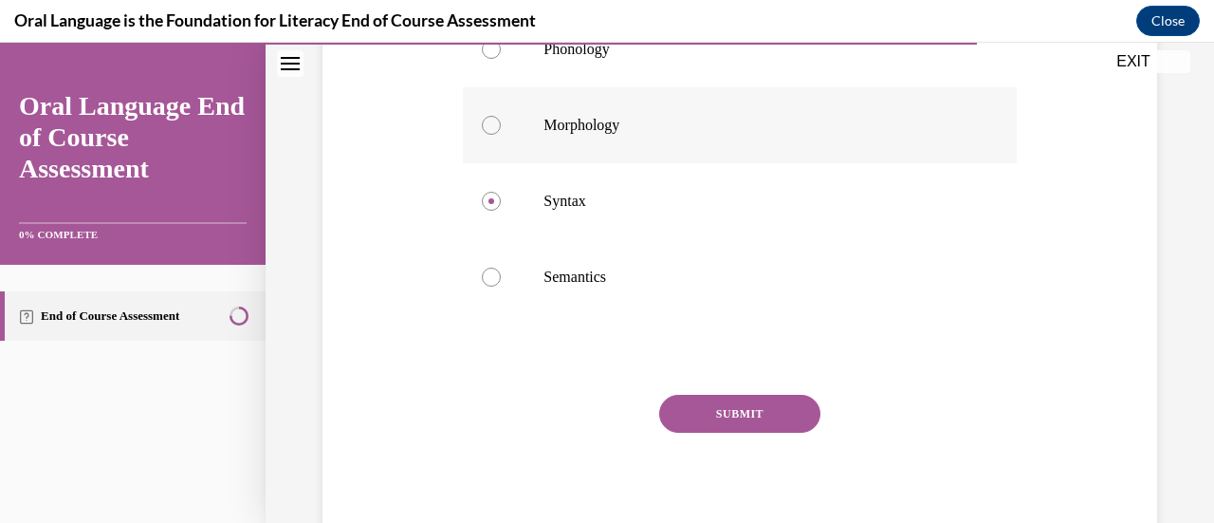
scroll to position [452, 0]
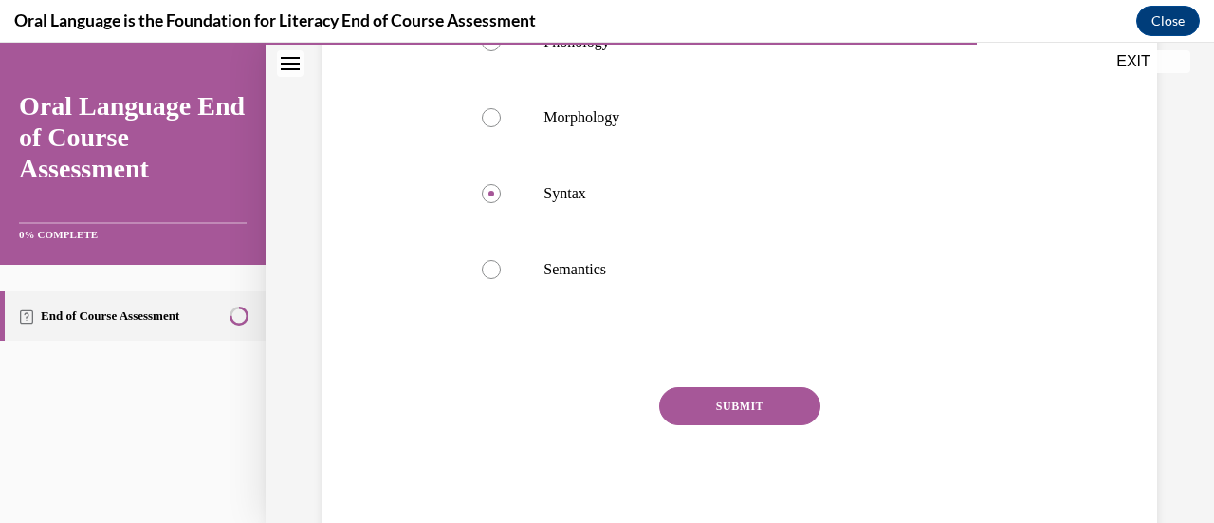
click at [757, 407] on button "SUBMIT" at bounding box center [739, 406] width 161 height 38
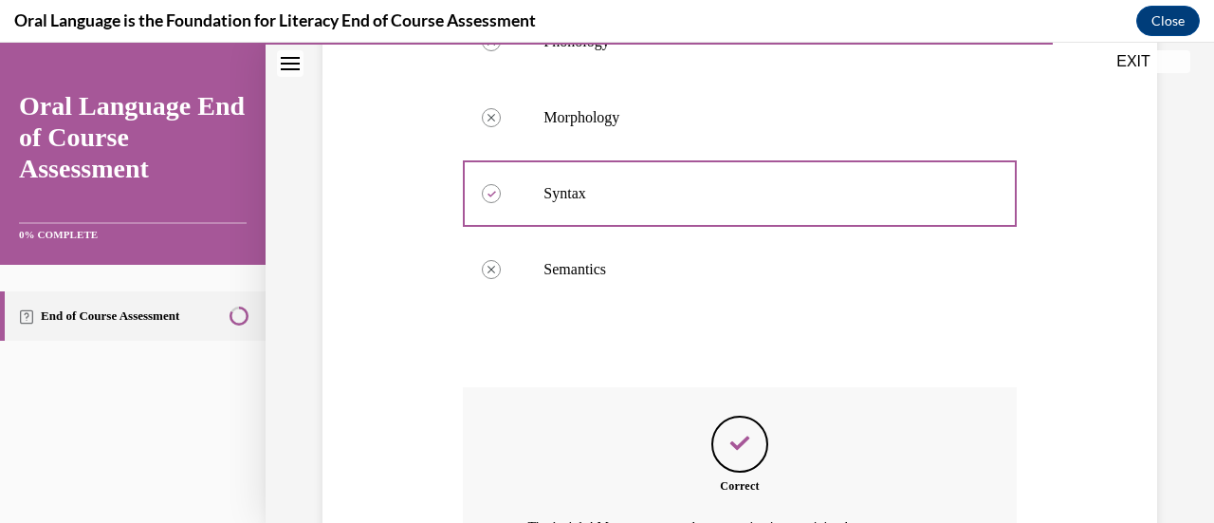
scroll to position [684, 0]
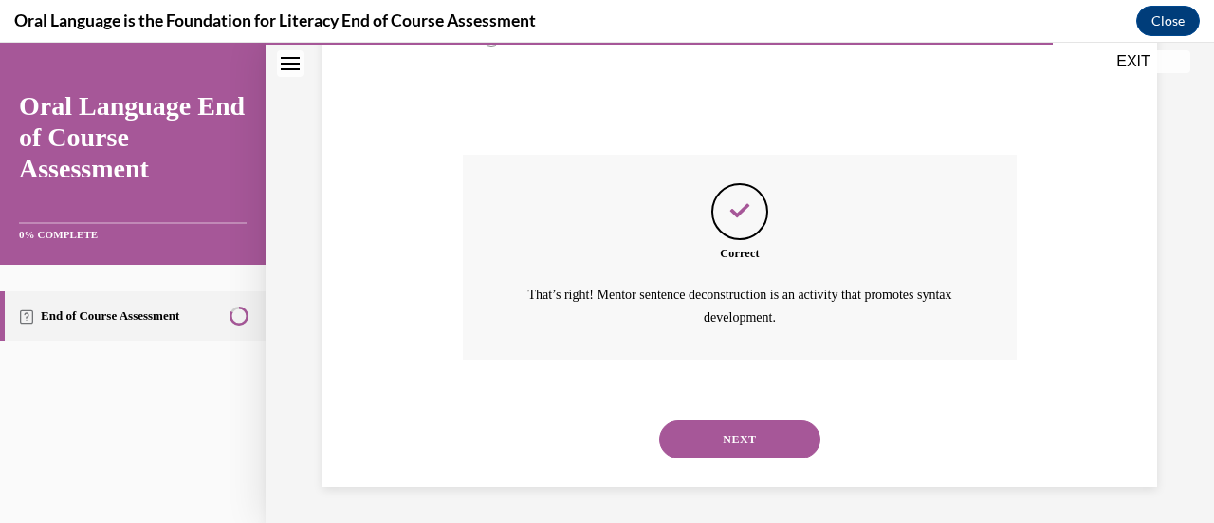
click at [741, 430] on button "NEXT" at bounding box center [739, 439] width 161 height 38
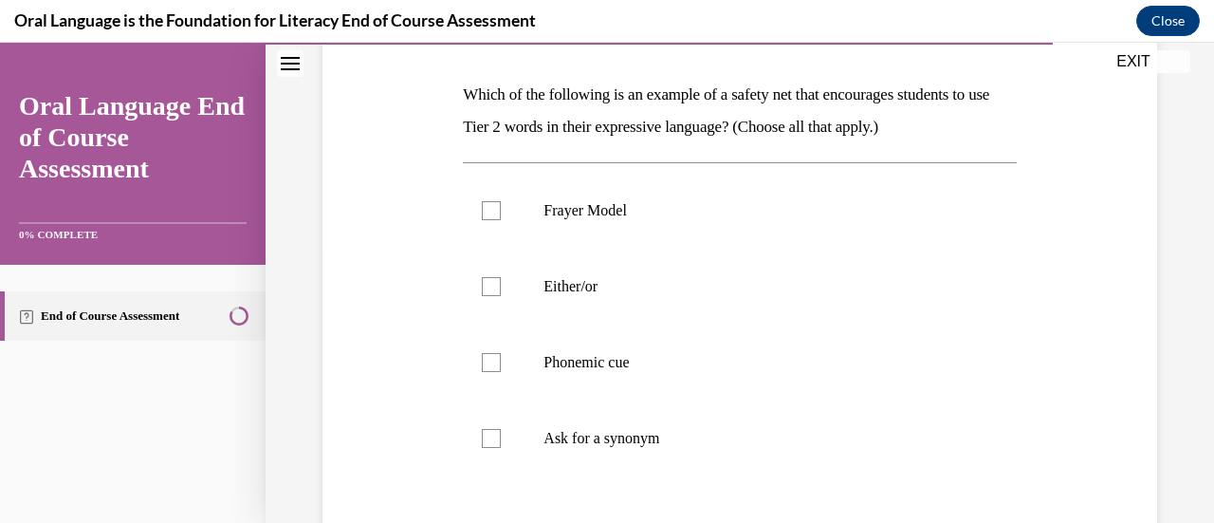
scroll to position [284, 0]
click at [489, 432] on div at bounding box center [491, 437] width 19 height 19
click at [489, 432] on input "Ask for a synonym" at bounding box center [491, 437] width 19 height 19
checkbox input "true"
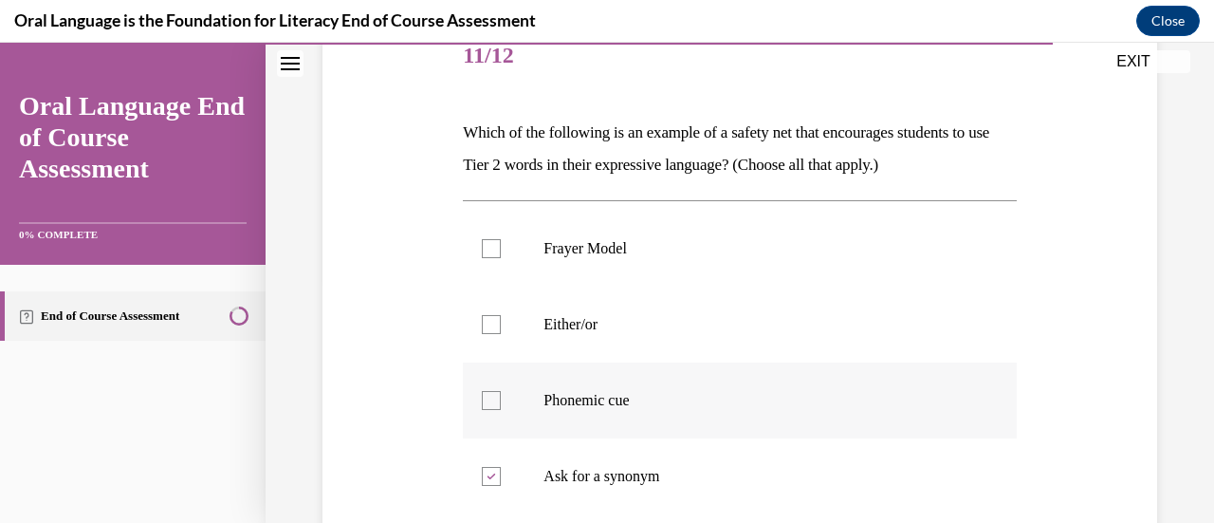
scroll to position [244, 0]
click at [489, 325] on div at bounding box center [491, 325] width 19 height 19
click at [489, 325] on input "Either/or" at bounding box center [491, 325] width 19 height 19
checkbox input "true"
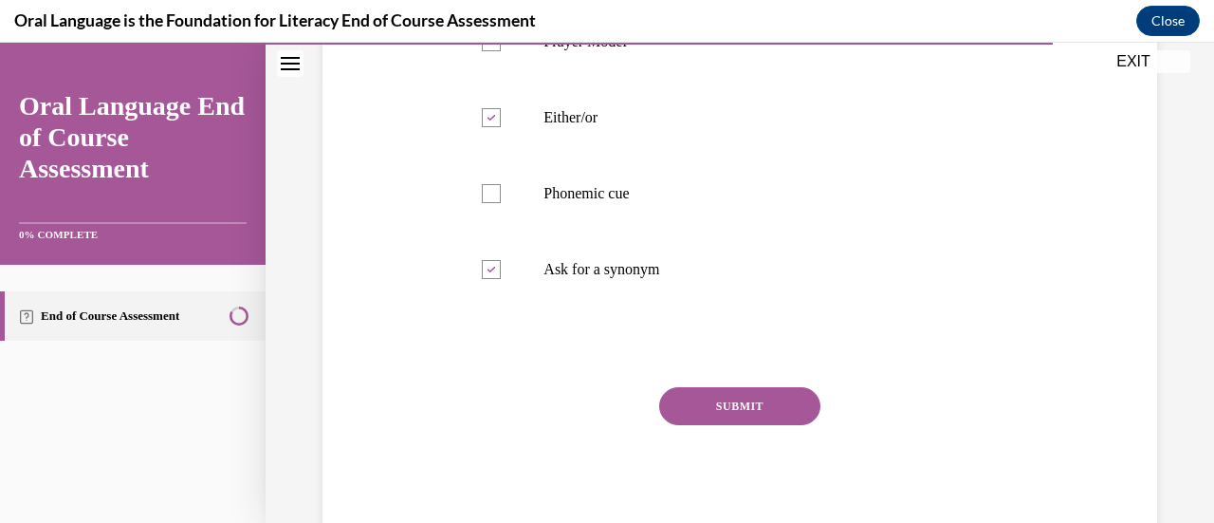
click at [704, 401] on button "SUBMIT" at bounding box center [739, 406] width 161 height 38
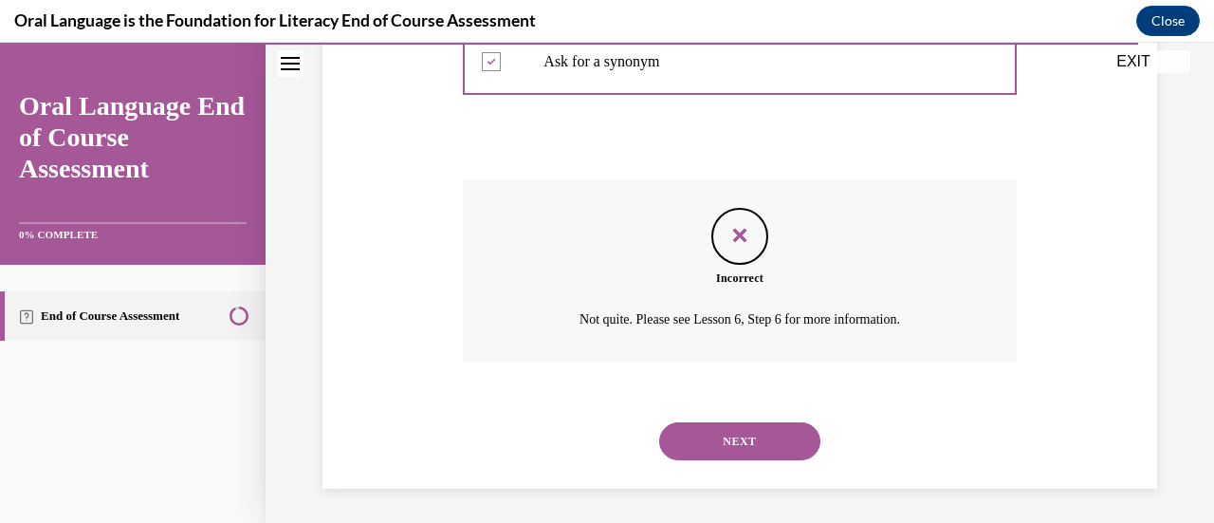
scroll to position [660, 0]
click at [679, 432] on button "NEXT" at bounding box center [739, 440] width 161 height 38
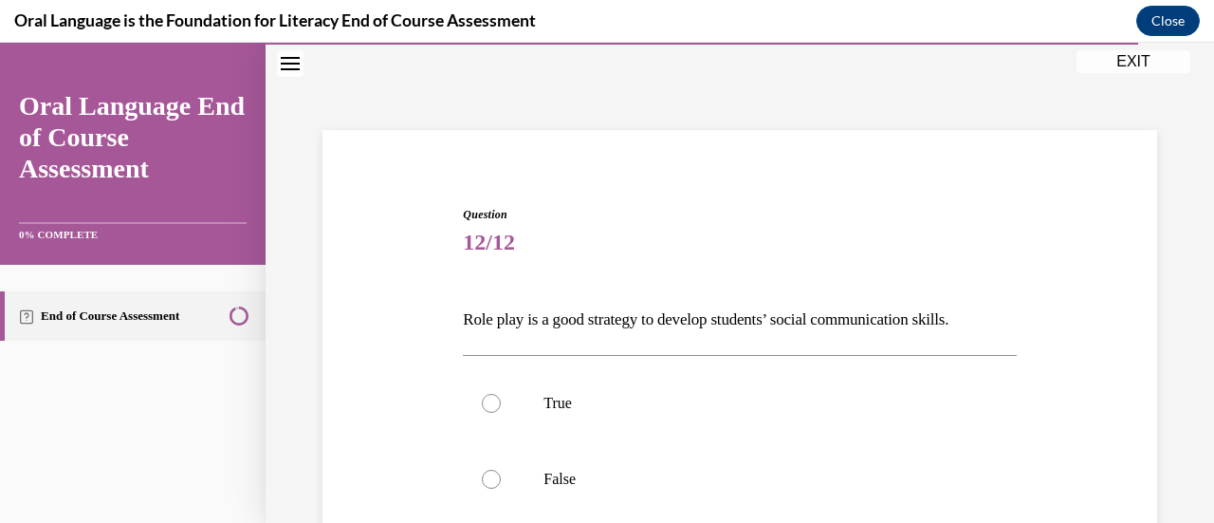
scroll to position [152, 0]
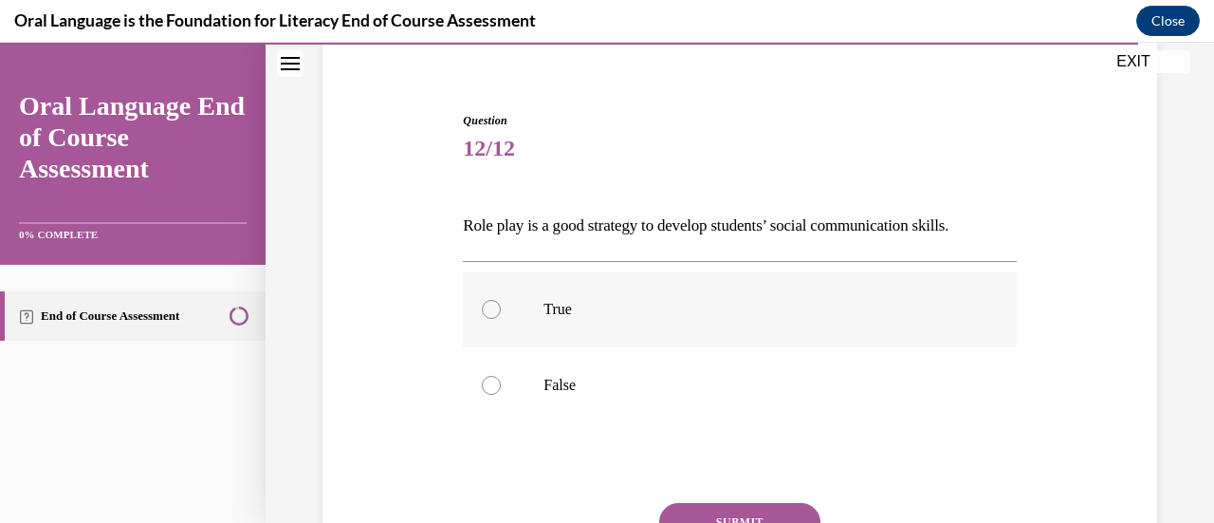
click at [491, 304] on div at bounding box center [491, 309] width 19 height 19
click at [491, 304] on input "True" at bounding box center [491, 309] width 19 height 19
radio input "true"
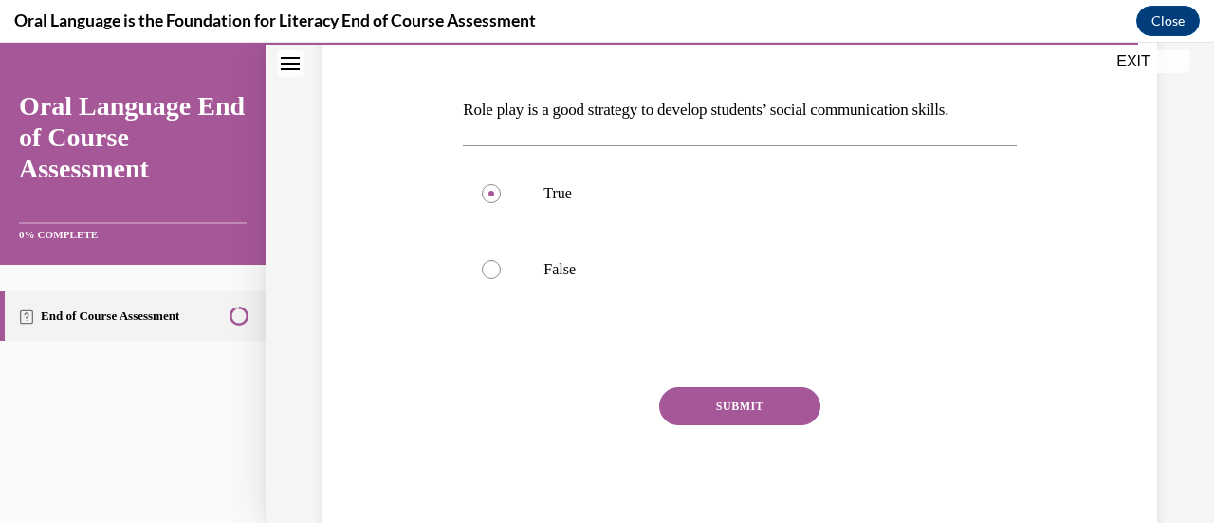
click at [734, 400] on button "SUBMIT" at bounding box center [739, 406] width 161 height 38
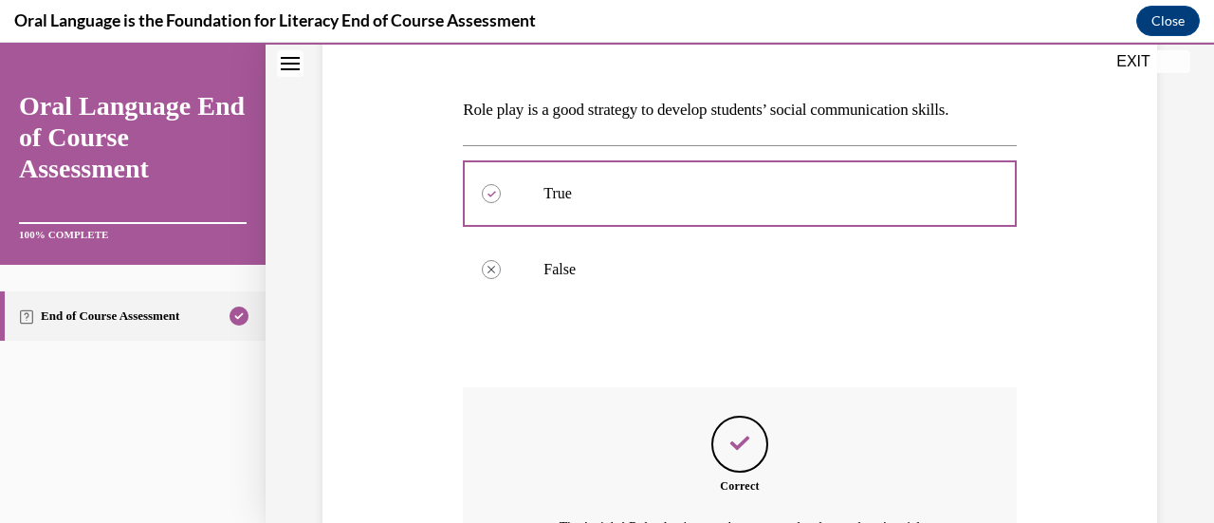
scroll to position [500, 0]
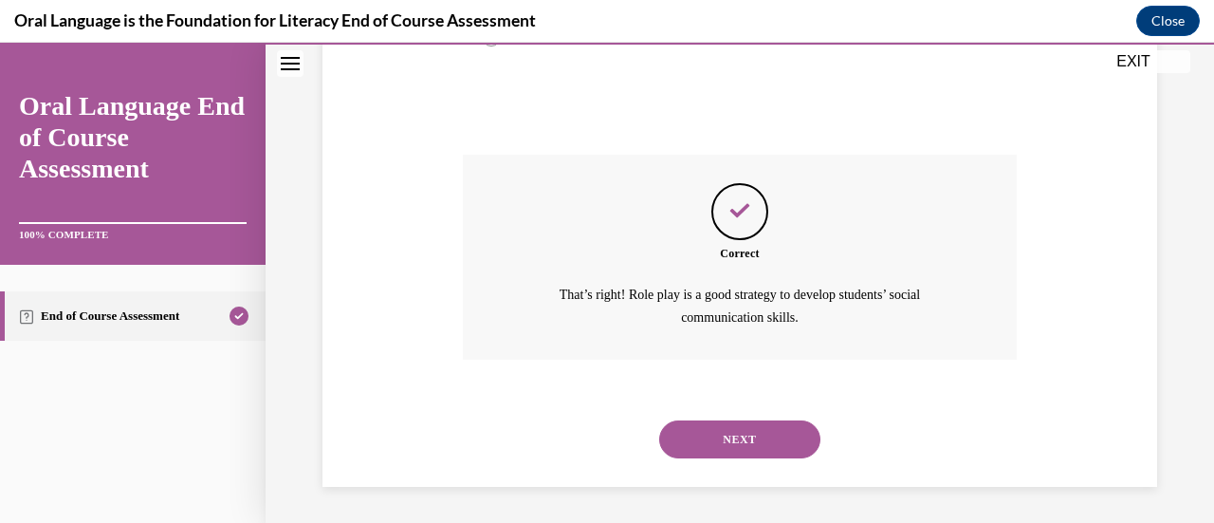
click at [728, 428] on button "NEXT" at bounding box center [739, 439] width 161 height 38
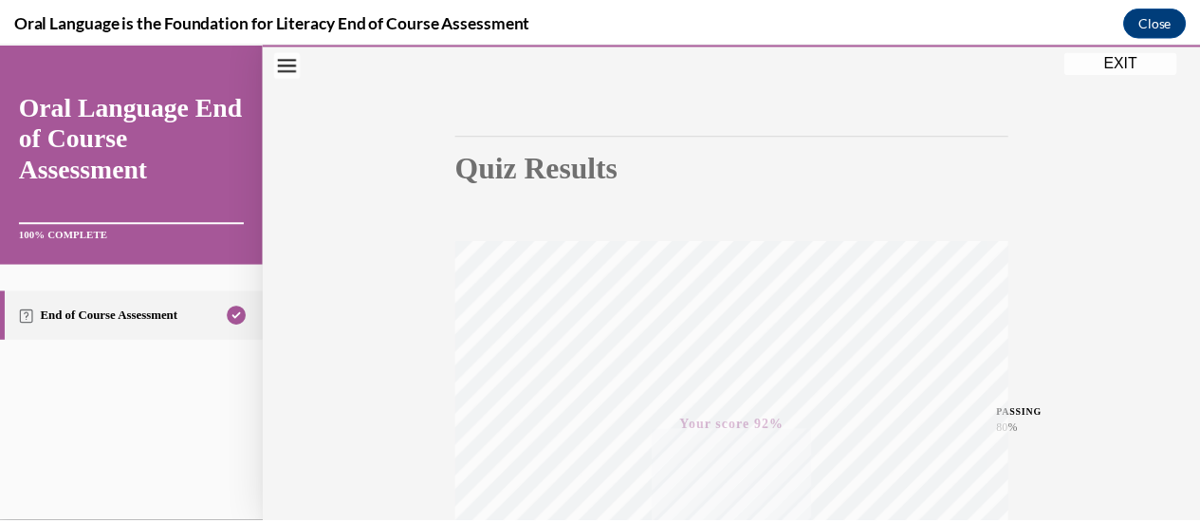
scroll to position [125, 0]
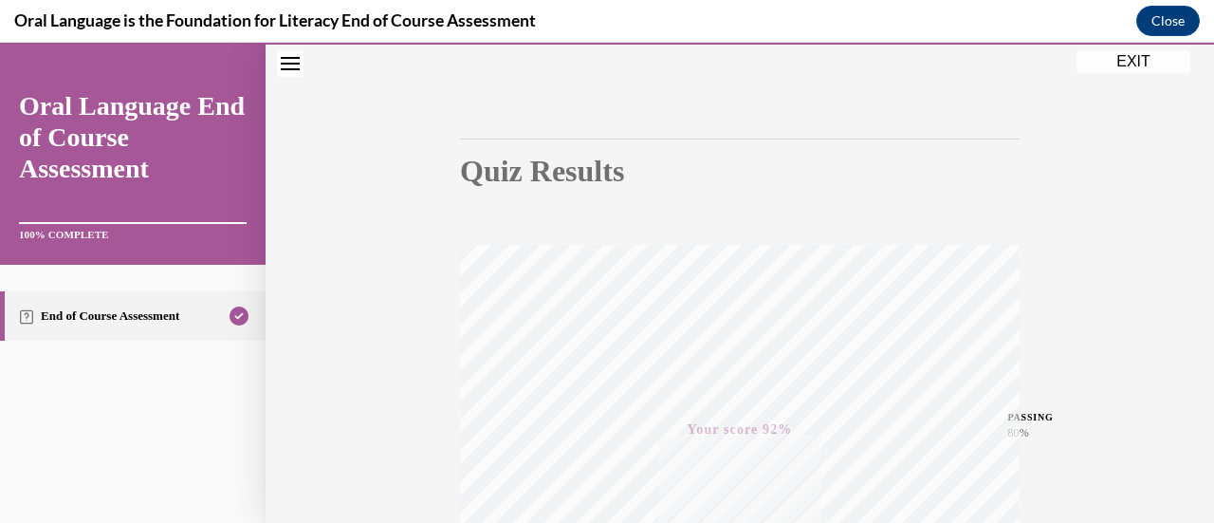
click at [1106, 57] on button "EXIT" at bounding box center [1134, 61] width 114 height 23
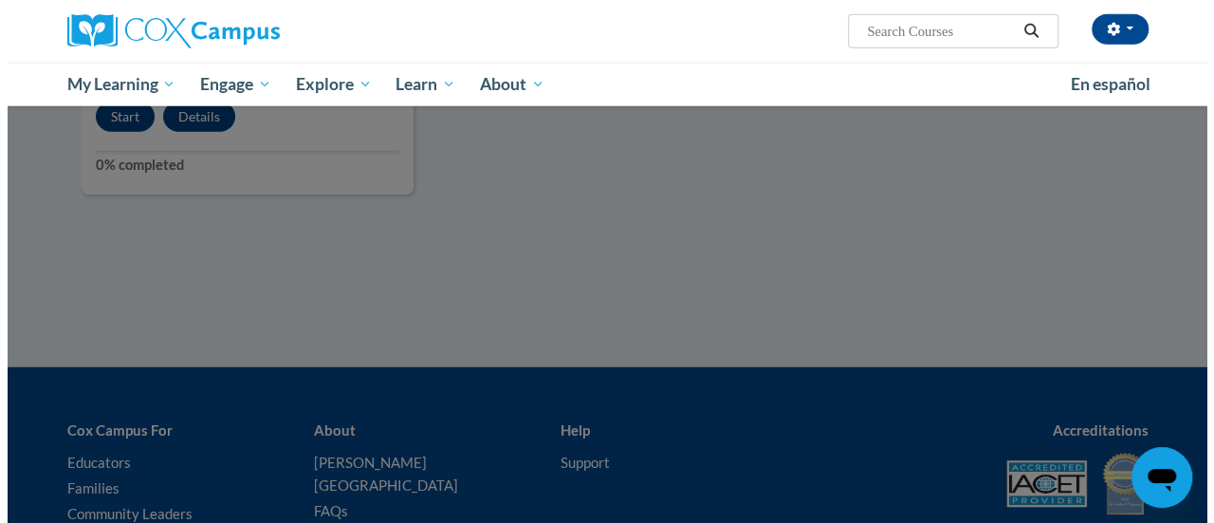
scroll to position [2448, 0]
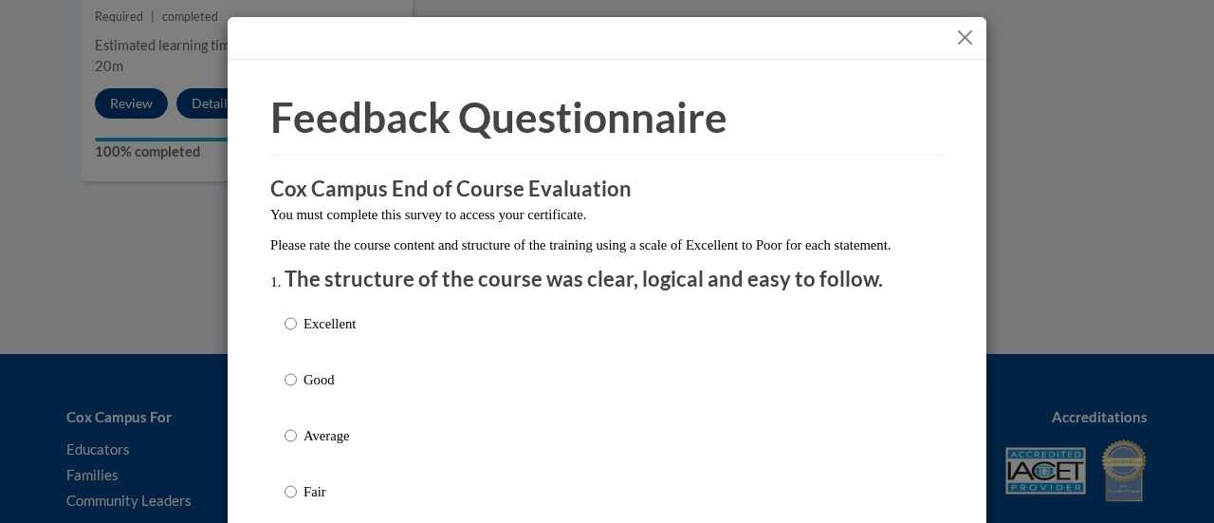
click at [285, 390] on input "Good" at bounding box center [291, 379] width 12 height 21
radio input "true"
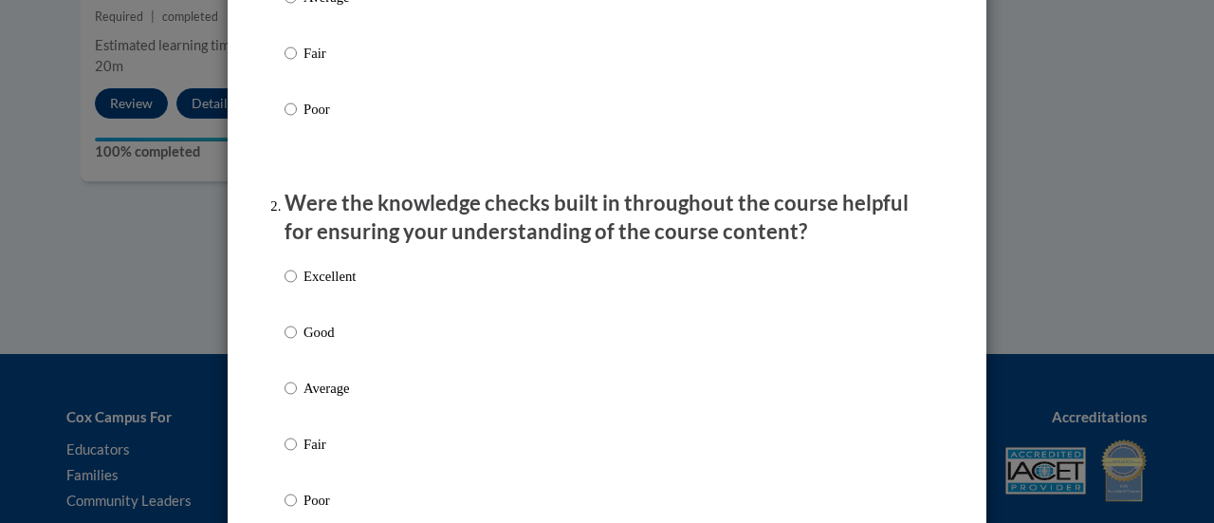
scroll to position [439, 0]
click at [285, 341] on input "Good" at bounding box center [291, 331] width 12 height 21
radio input "true"
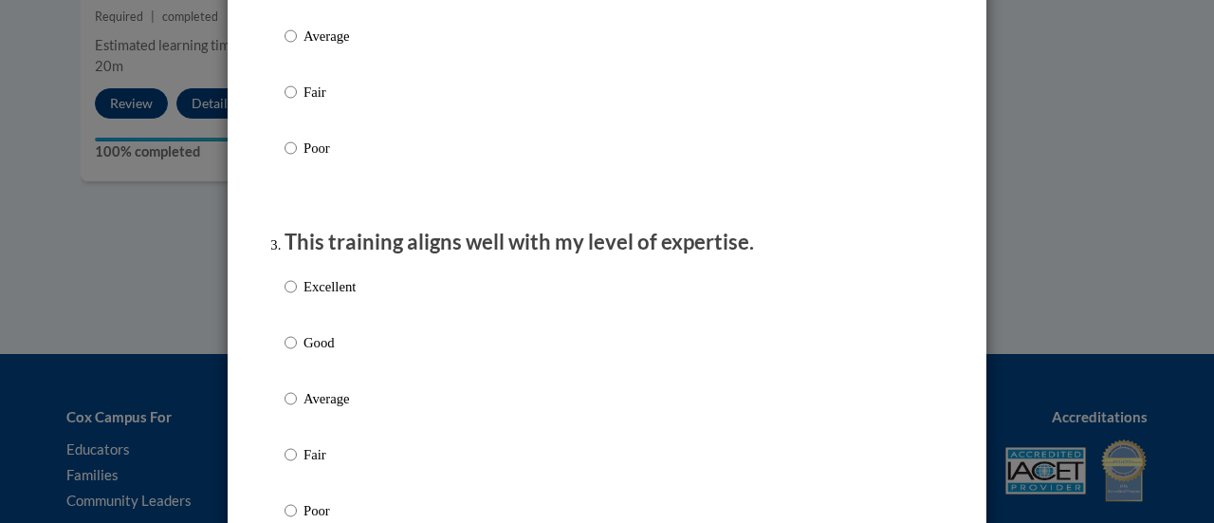
scroll to position [824, 0]
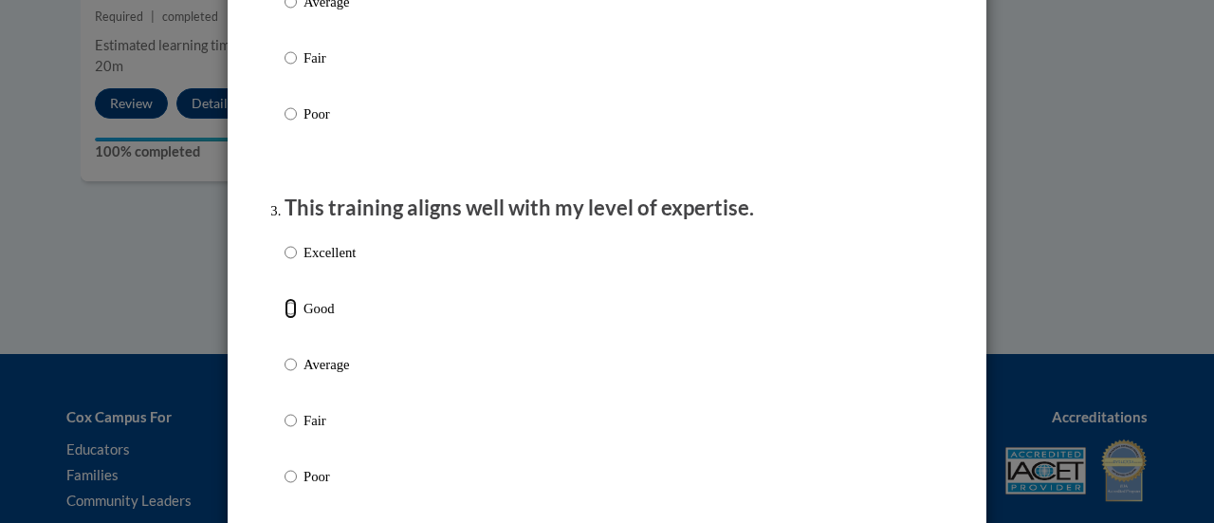
click at [285, 319] on input "Good" at bounding box center [291, 308] width 12 height 21
radio input "true"
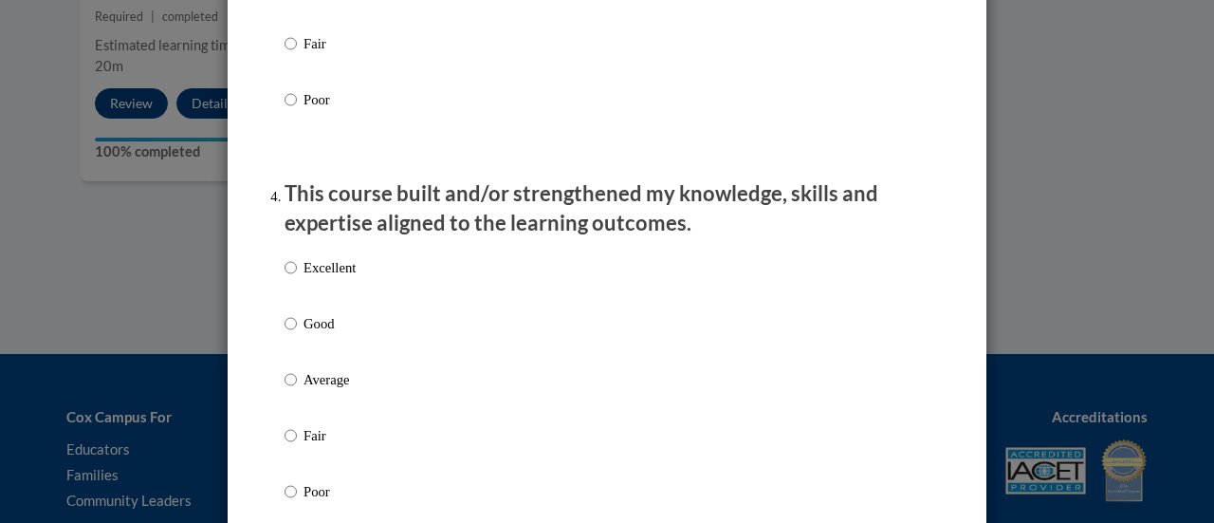
scroll to position [1204, 0]
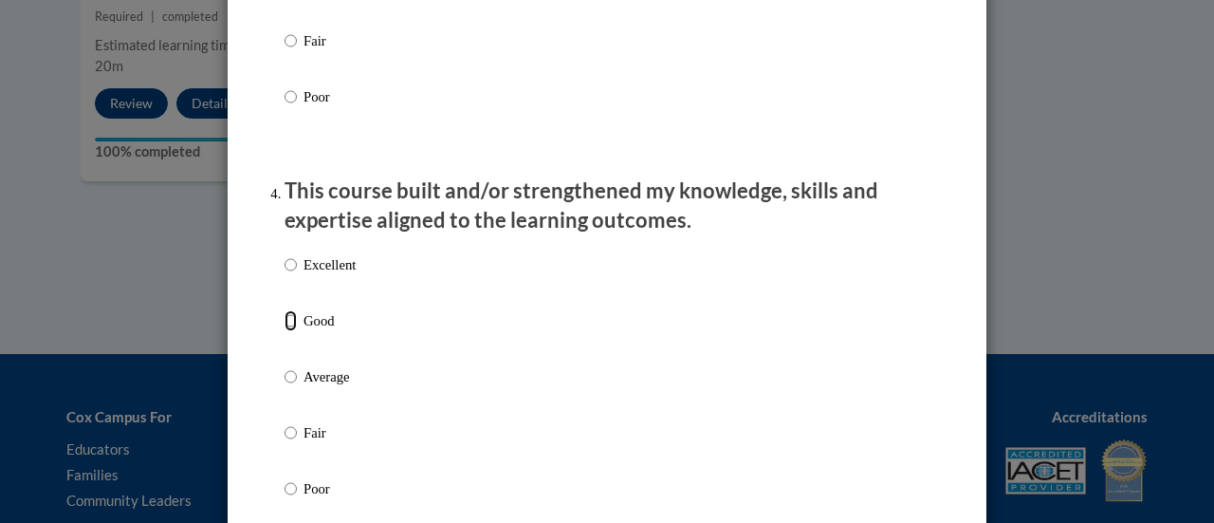
click at [285, 331] on input "Good" at bounding box center [291, 320] width 12 height 21
radio input "true"
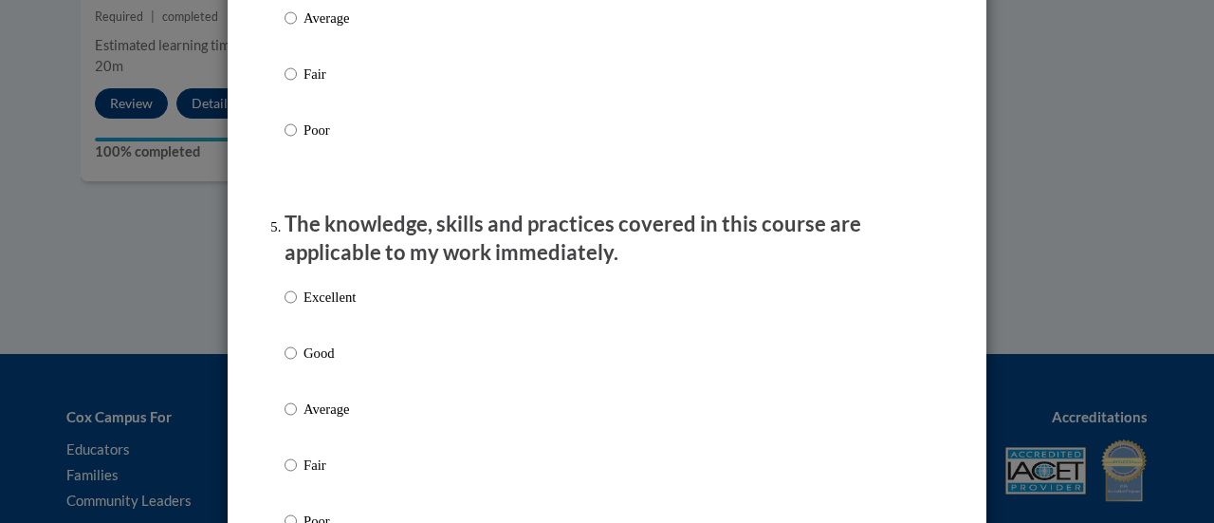
scroll to position [1566, 0]
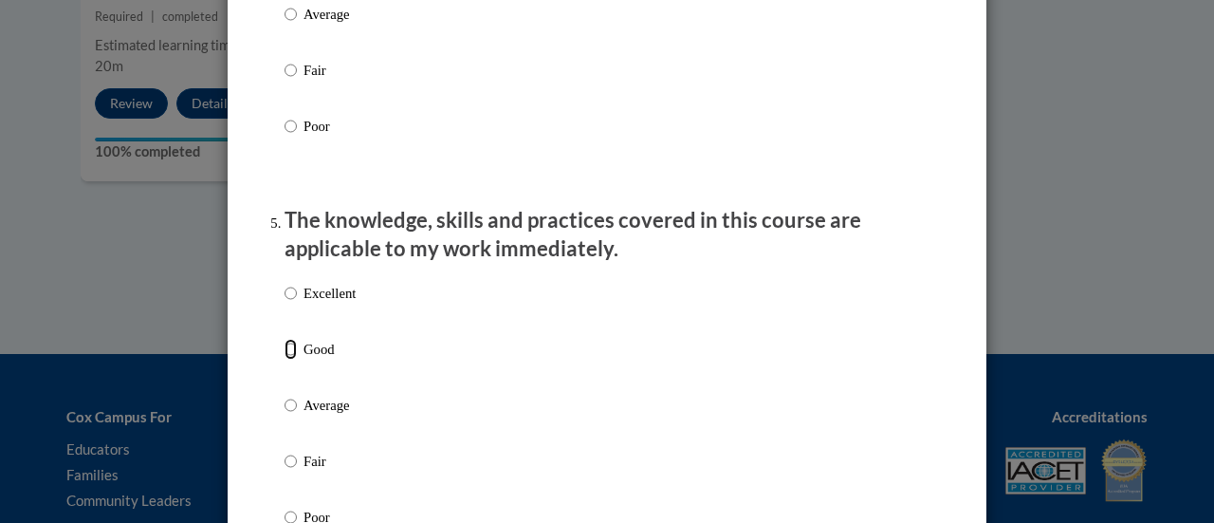
click at [285, 360] on input "Good" at bounding box center [291, 349] width 12 height 21
radio input "true"
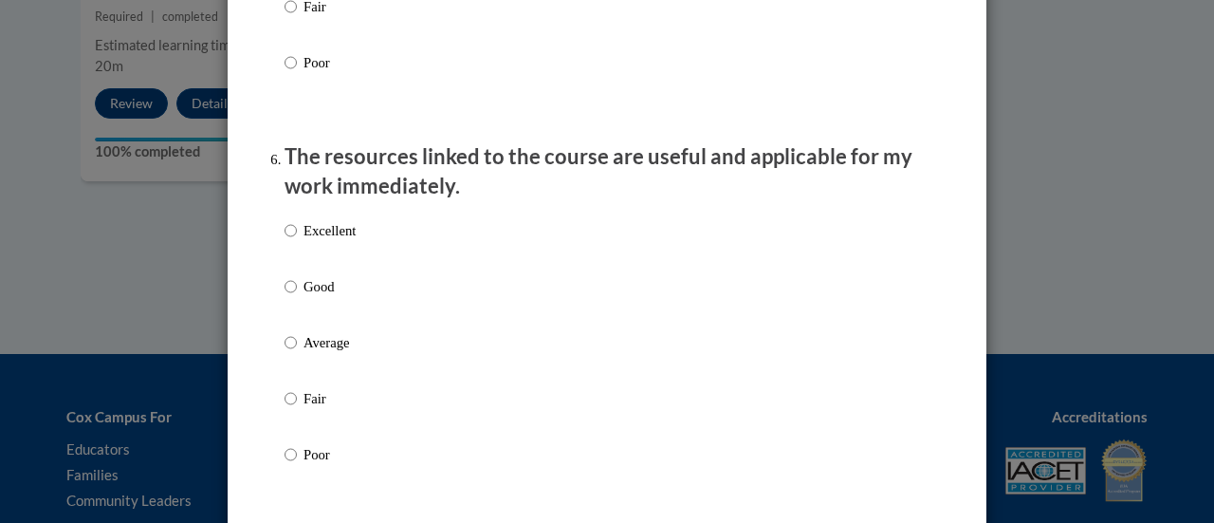
scroll to position [2021, 0]
click at [285, 296] on input "Good" at bounding box center [291, 285] width 12 height 21
radio input "true"
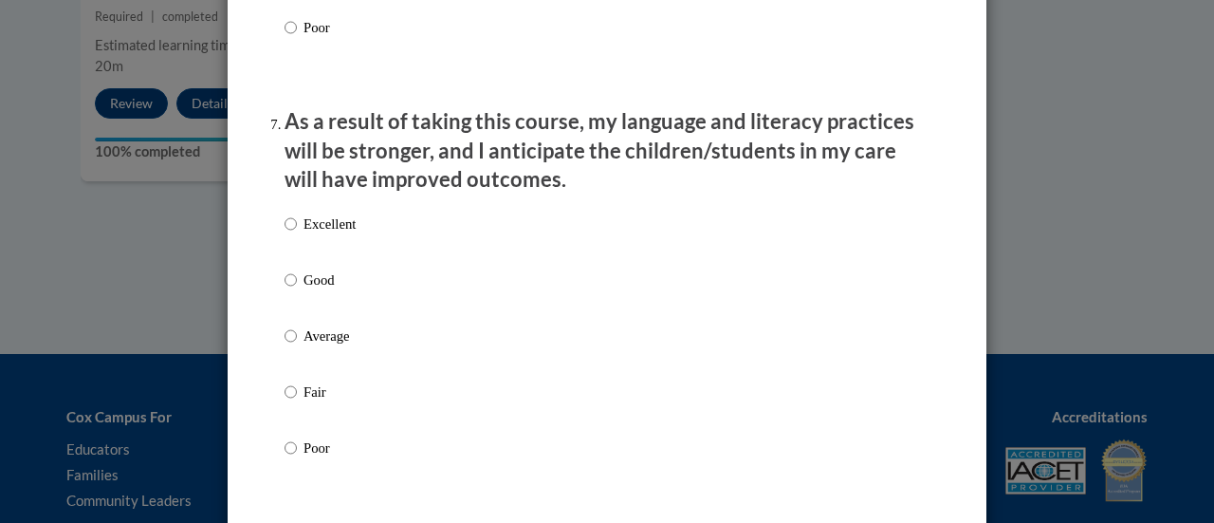
scroll to position [2448, 0]
click at [285, 289] on input "Good" at bounding box center [291, 278] width 12 height 21
radio input "true"
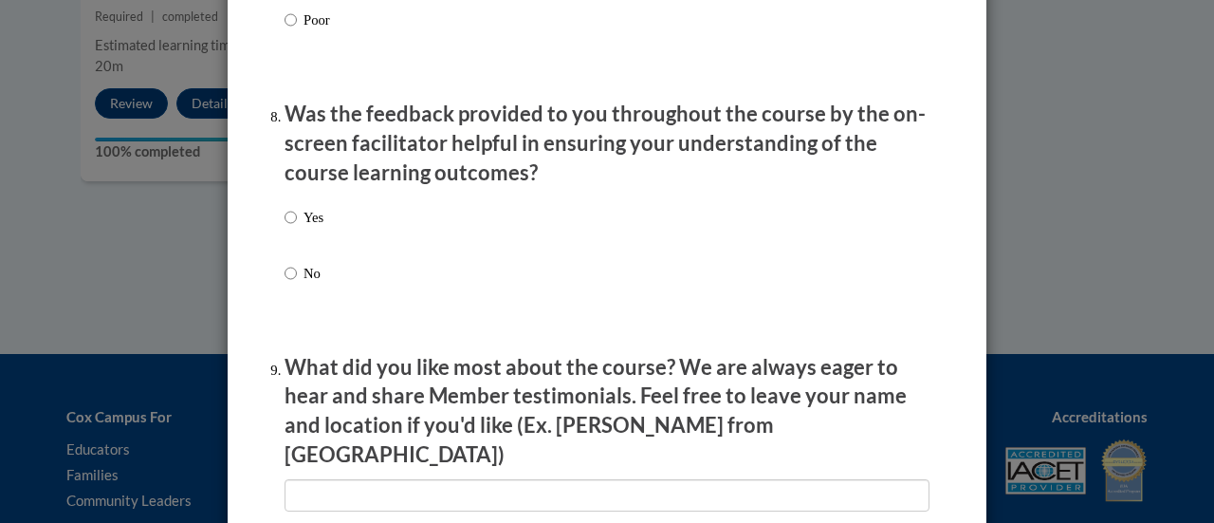
scroll to position [2877, 0]
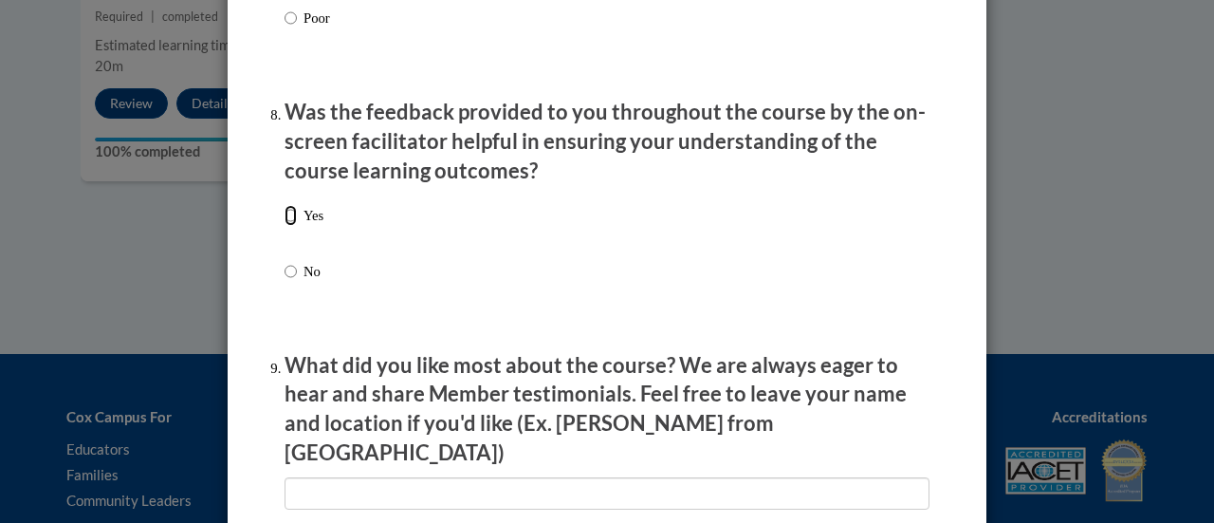
click at [285, 226] on input "Yes" at bounding box center [291, 215] width 12 height 21
radio input "true"
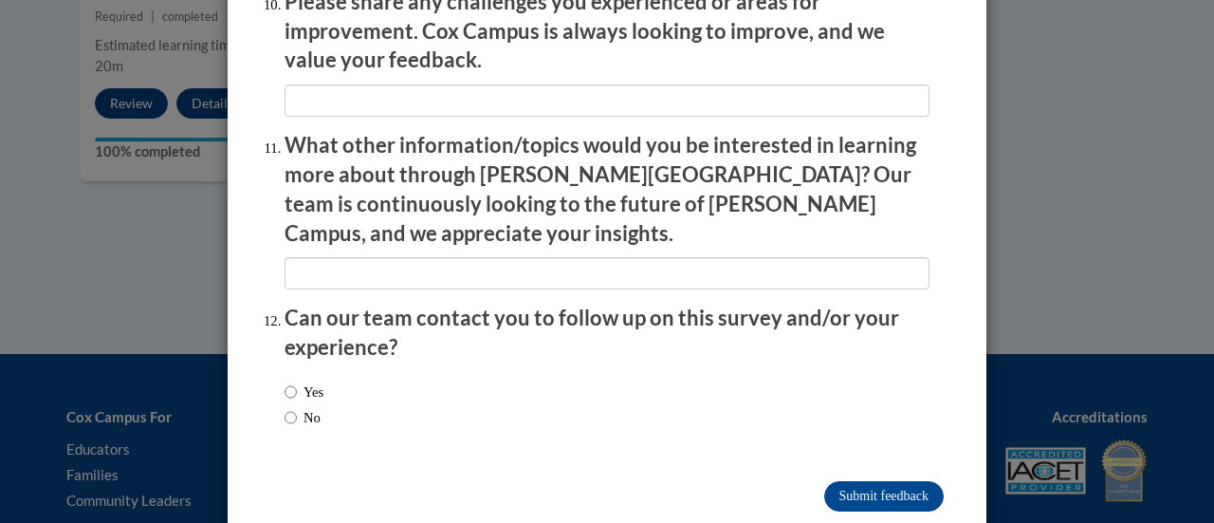
scroll to position [3421, 0]
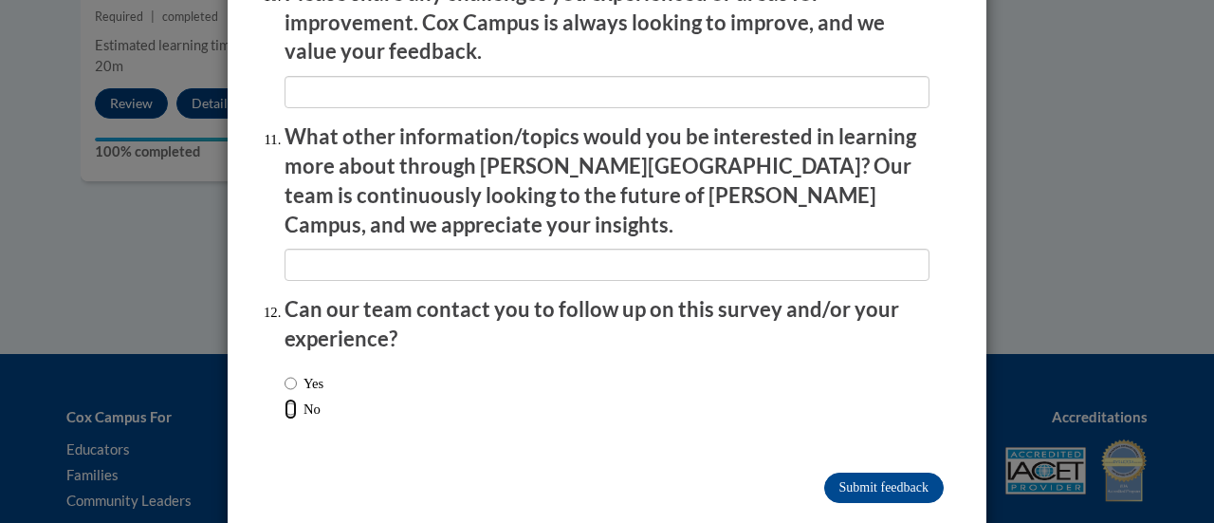
click at [285, 398] on input "No" at bounding box center [291, 408] width 12 height 21
radio input "true"
click at [878, 472] on input "Submit feedback" at bounding box center [884, 487] width 120 height 30
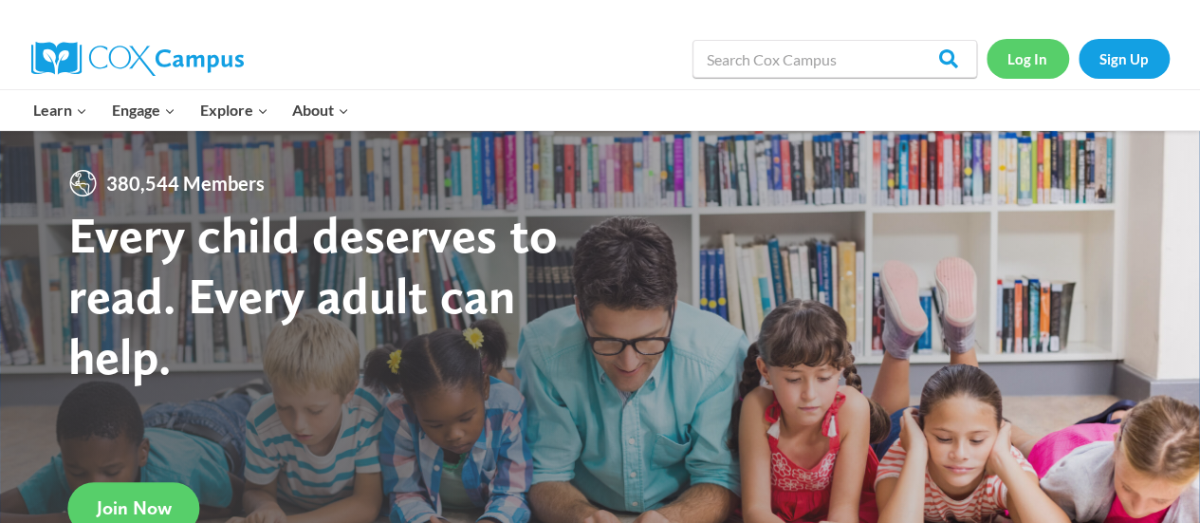
click at [1024, 58] on link "Log In" at bounding box center [1027, 58] width 83 height 39
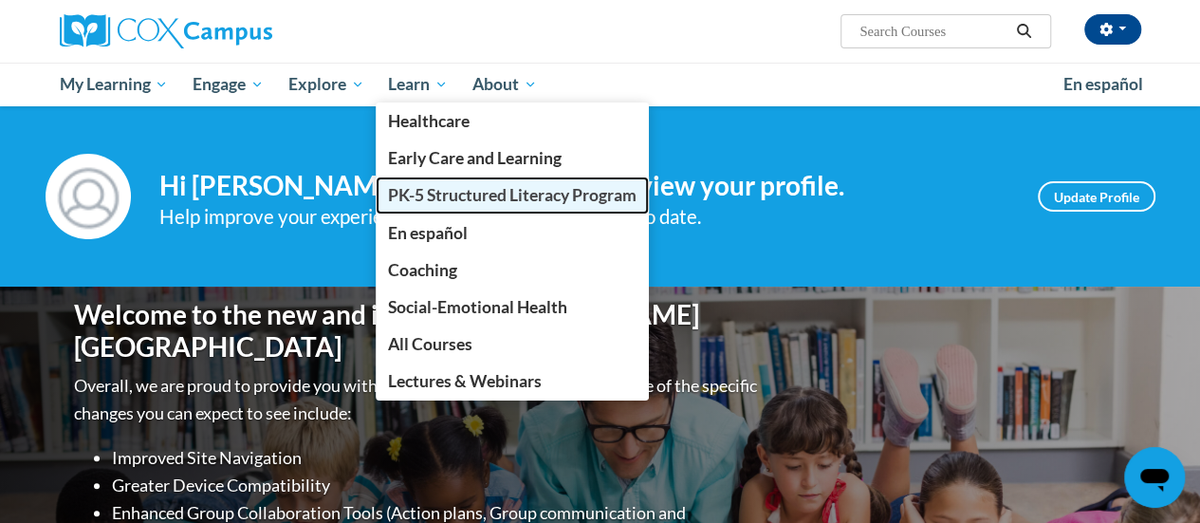
click at [455, 202] on span "PK-5 Structured Literacy Program" at bounding box center [512, 195] width 249 height 20
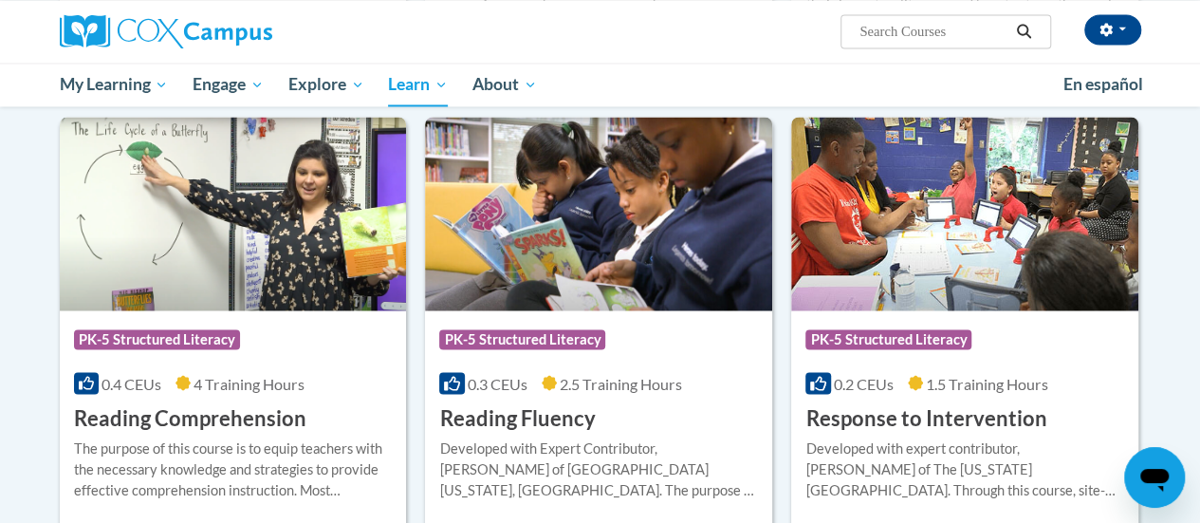
scroll to position [1606, 0]
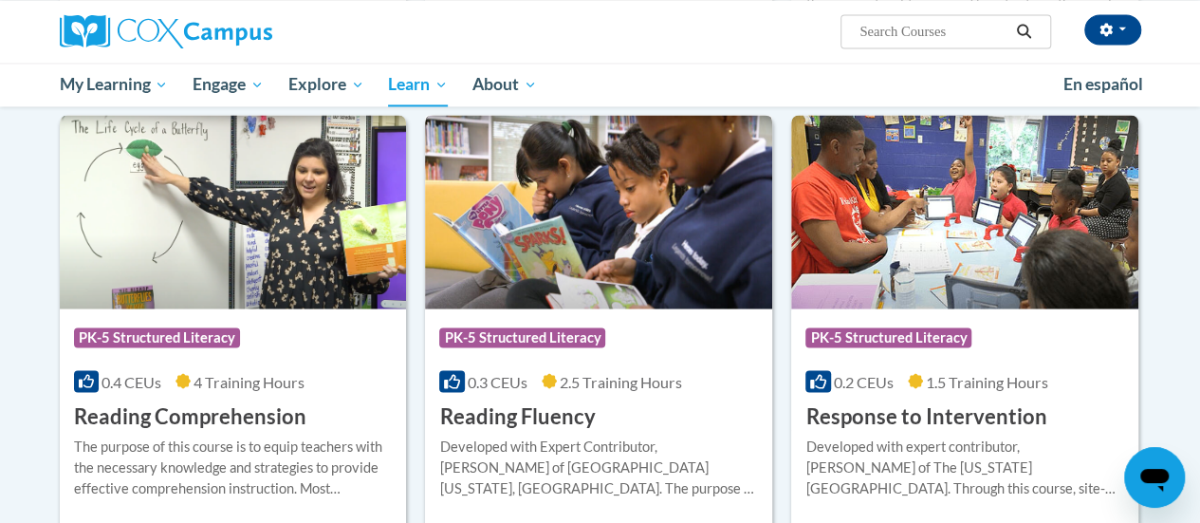
click at [542, 413] on h3 "Reading Fluency" at bounding box center [517, 415] width 156 height 29
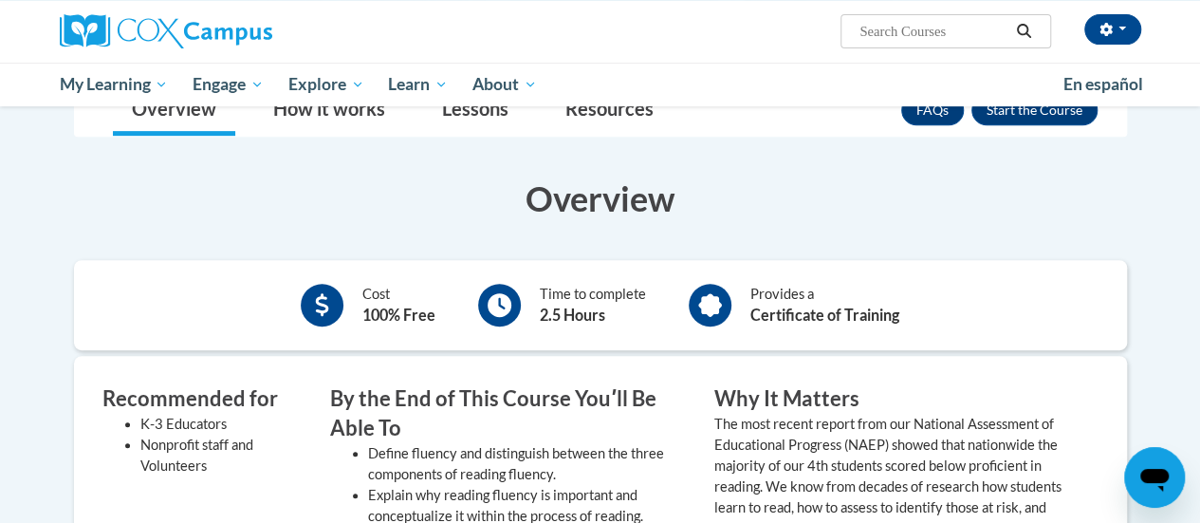
scroll to position [335, 0]
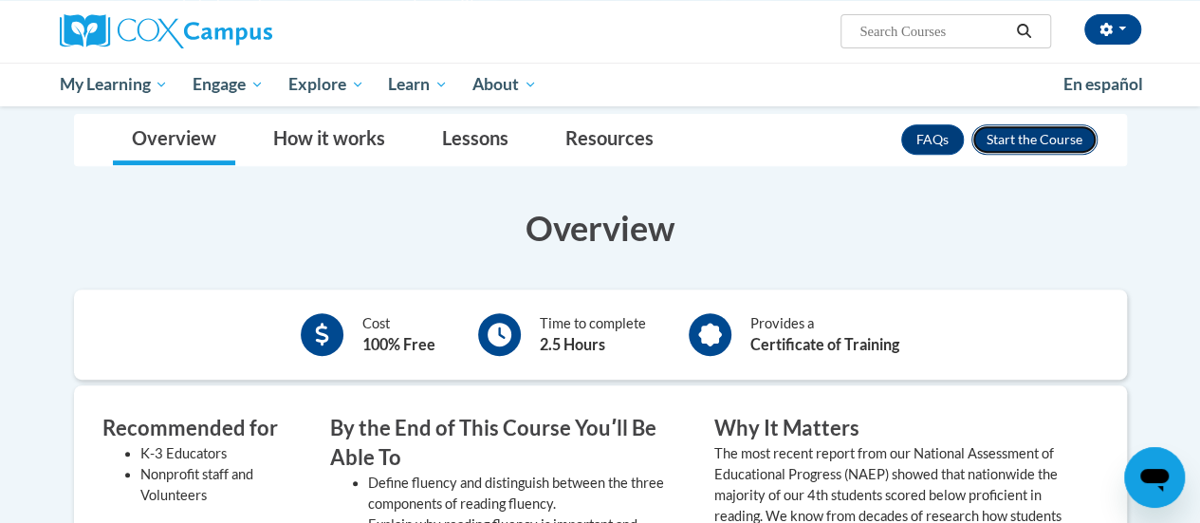
click at [1042, 124] on button "Enroll" at bounding box center [1034, 139] width 126 height 30
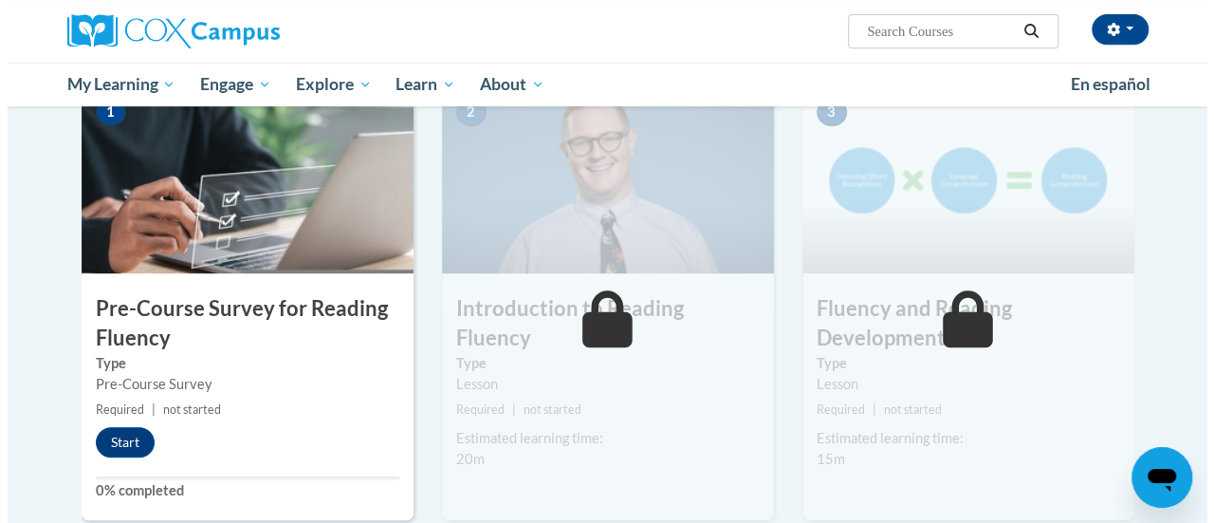
scroll to position [487, 0]
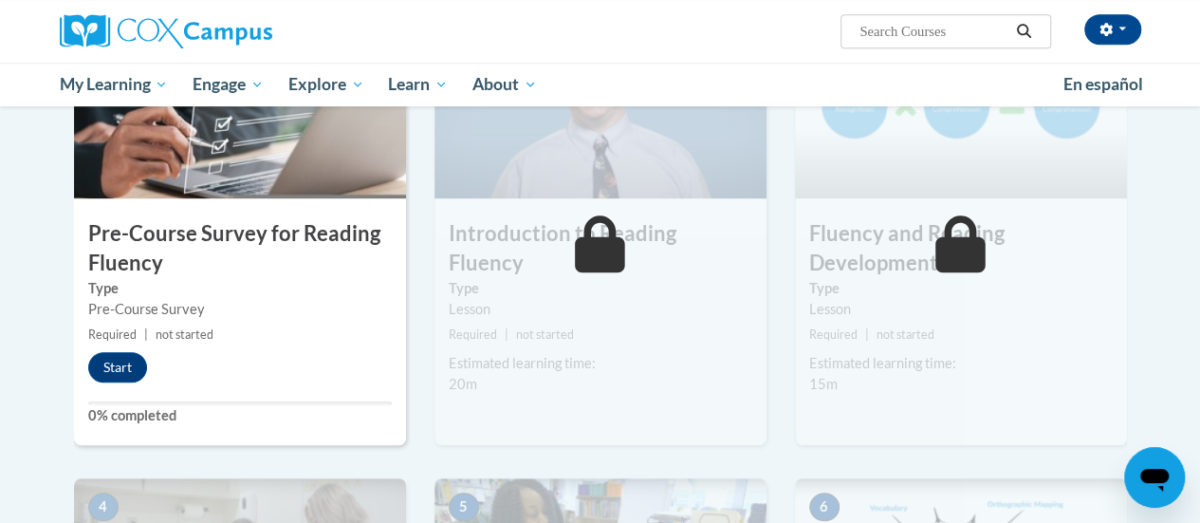
click at [618, 299] on div "Lesson" at bounding box center [601, 309] width 304 height 21
click at [121, 362] on button "Start" at bounding box center [117, 367] width 59 height 30
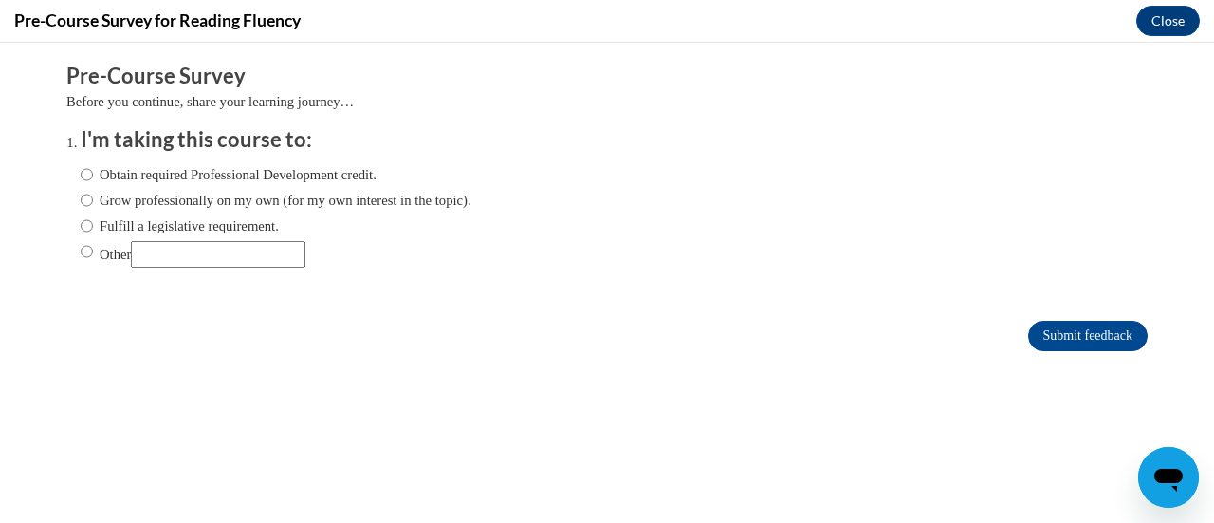
scroll to position [0, 0]
drag, startPoint x: 71, startPoint y: 172, endPoint x: 579, endPoint y: 262, distance: 515.4
click at [579, 262] on div "Obtain required Professional Development credit. Grow professionally on my own …" at bounding box center [621, 219] width 1081 height 128
click at [81, 175] on input "Obtain required Professional Development credit." at bounding box center [87, 174] width 12 height 21
radio input "true"
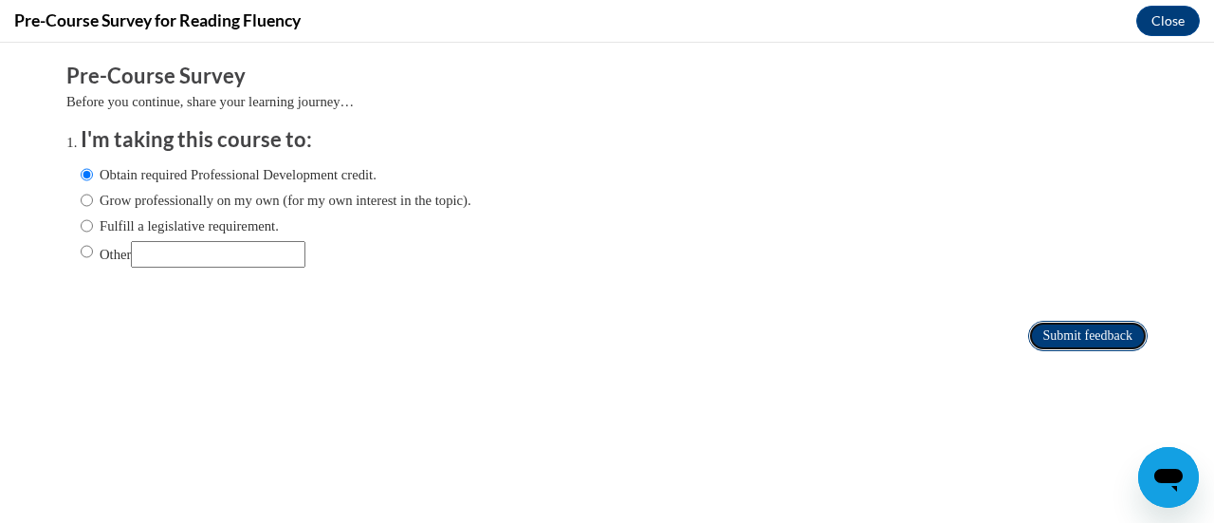
click at [1049, 338] on input "Submit feedback" at bounding box center [1088, 336] width 120 height 30
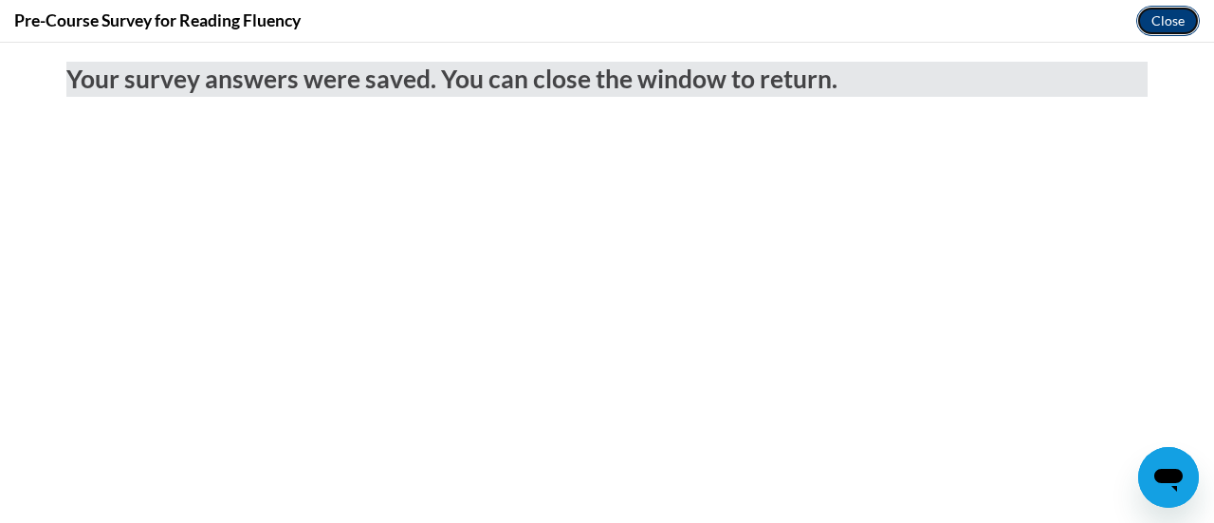
click at [1166, 15] on button "Close" at bounding box center [1168, 21] width 64 height 30
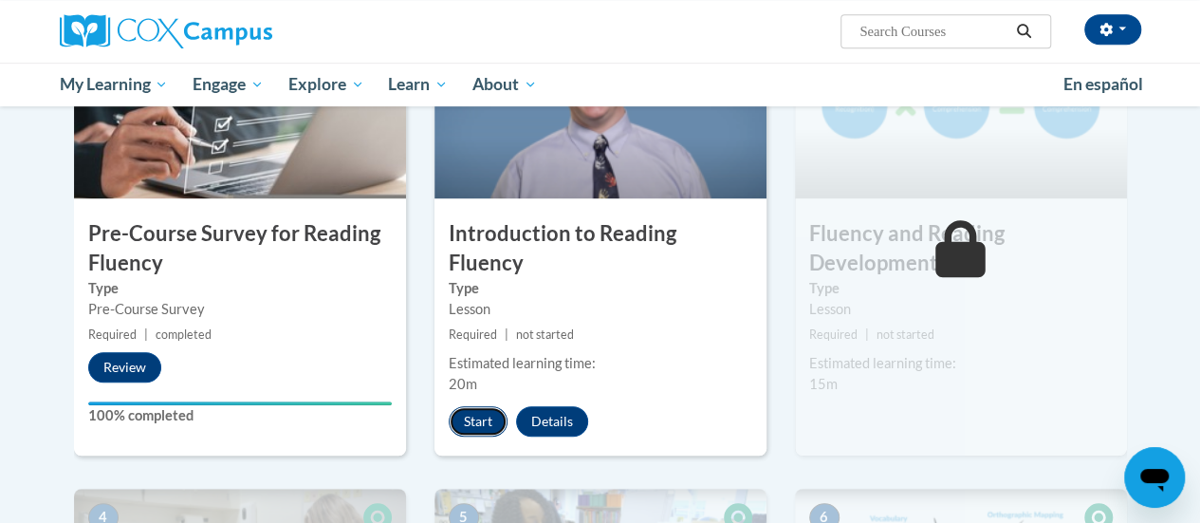
click at [474, 406] on button "Start" at bounding box center [478, 421] width 59 height 30
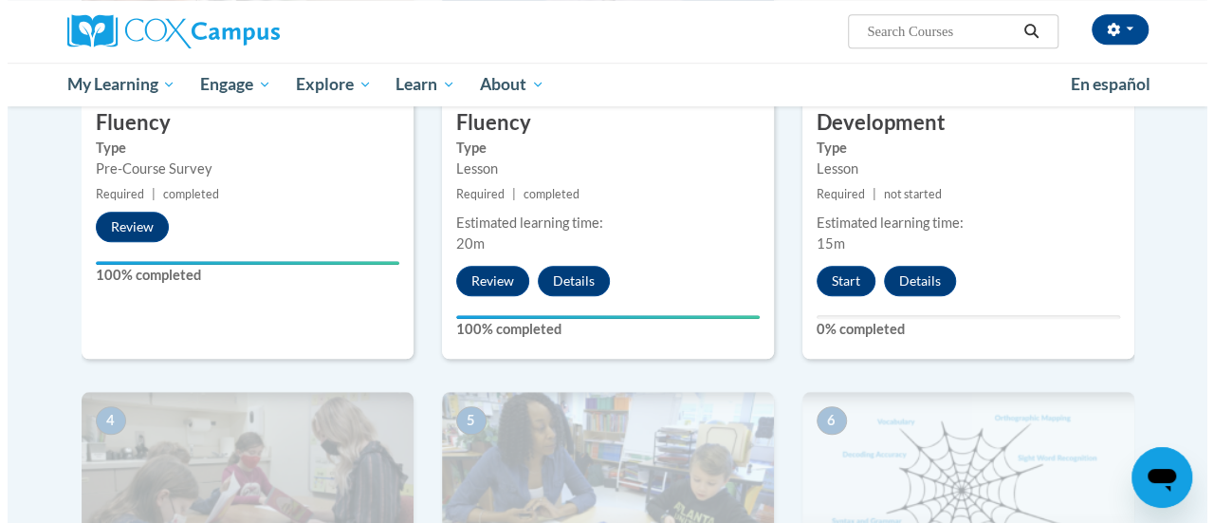
scroll to position [650, 0]
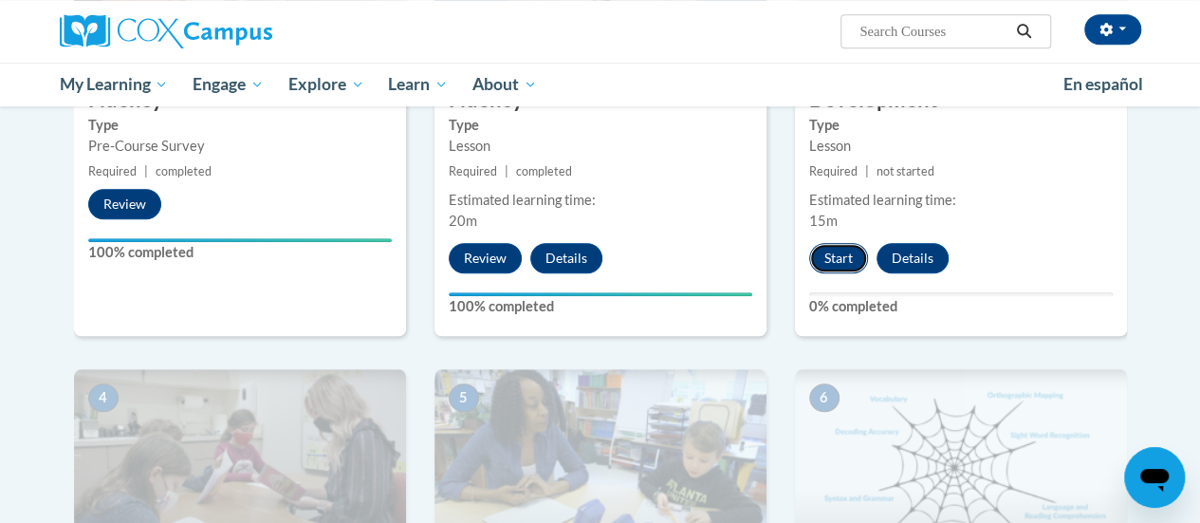
click at [846, 251] on button "Start" at bounding box center [838, 258] width 59 height 30
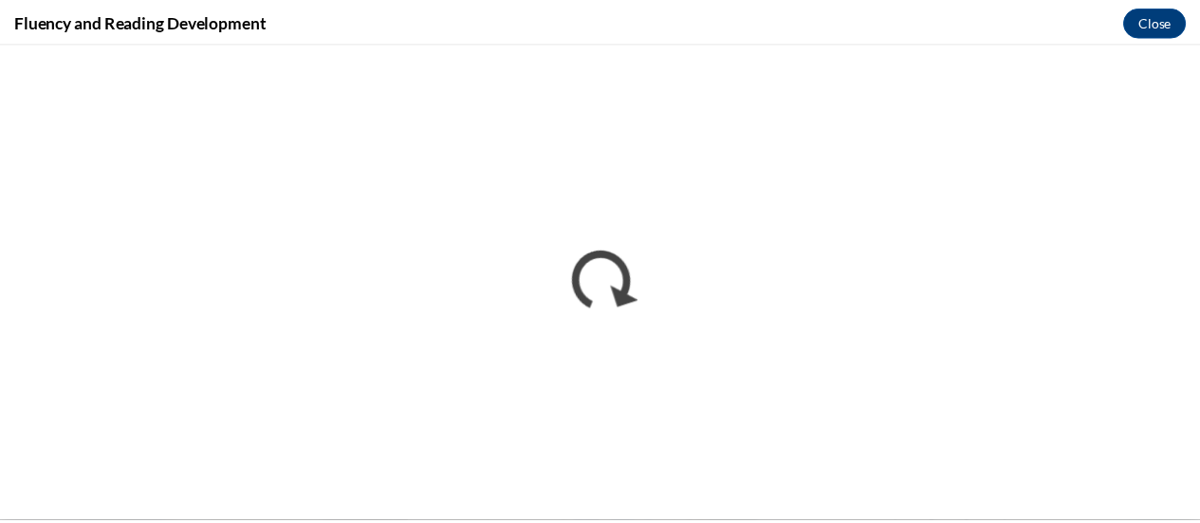
scroll to position [0, 0]
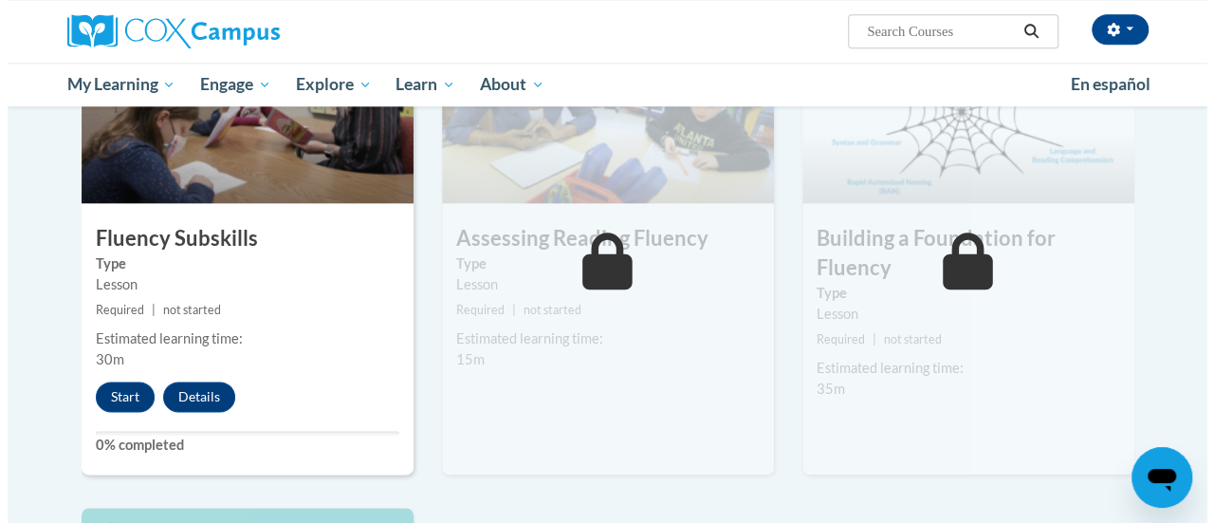
scroll to position [1006, 0]
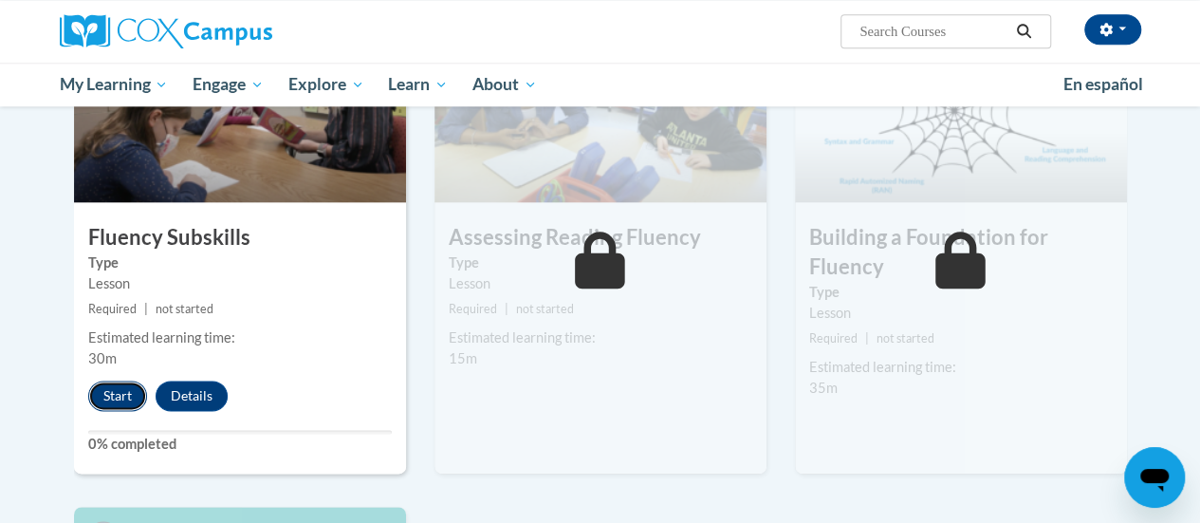
click at [108, 389] on button "Start" at bounding box center [117, 395] width 59 height 30
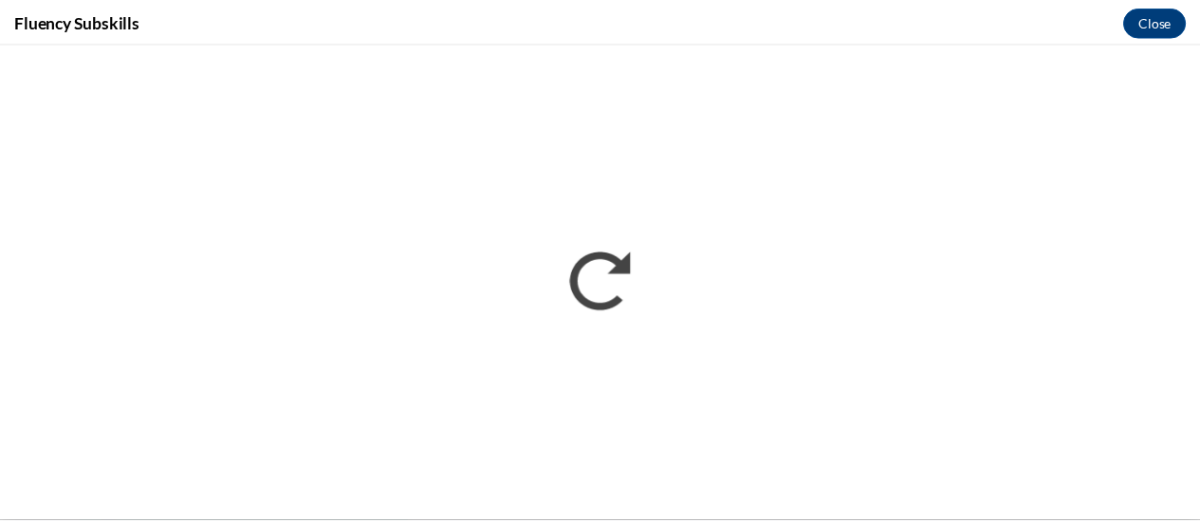
scroll to position [0, 0]
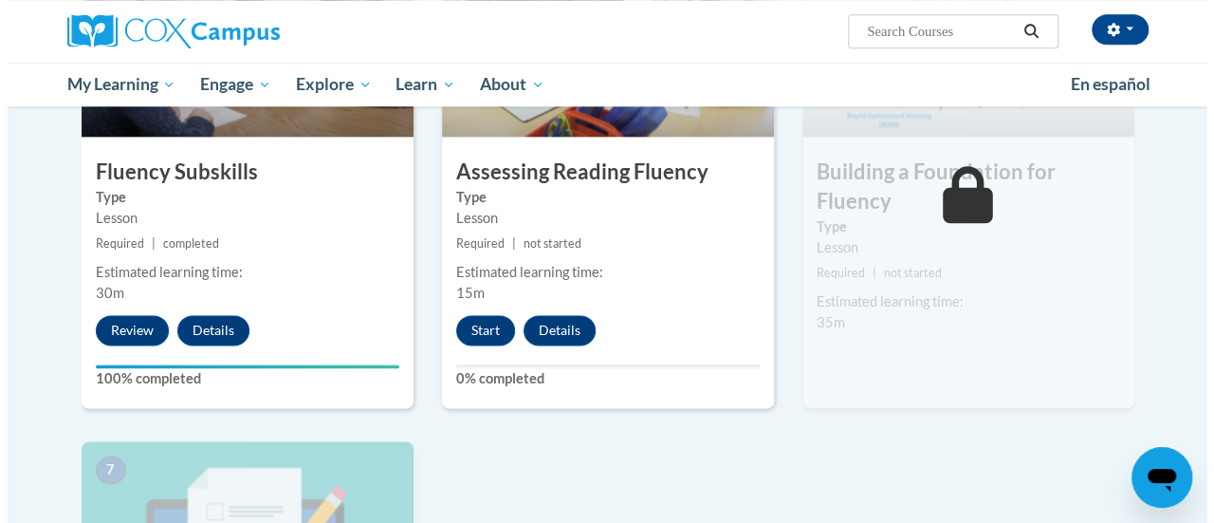
scroll to position [1075, 0]
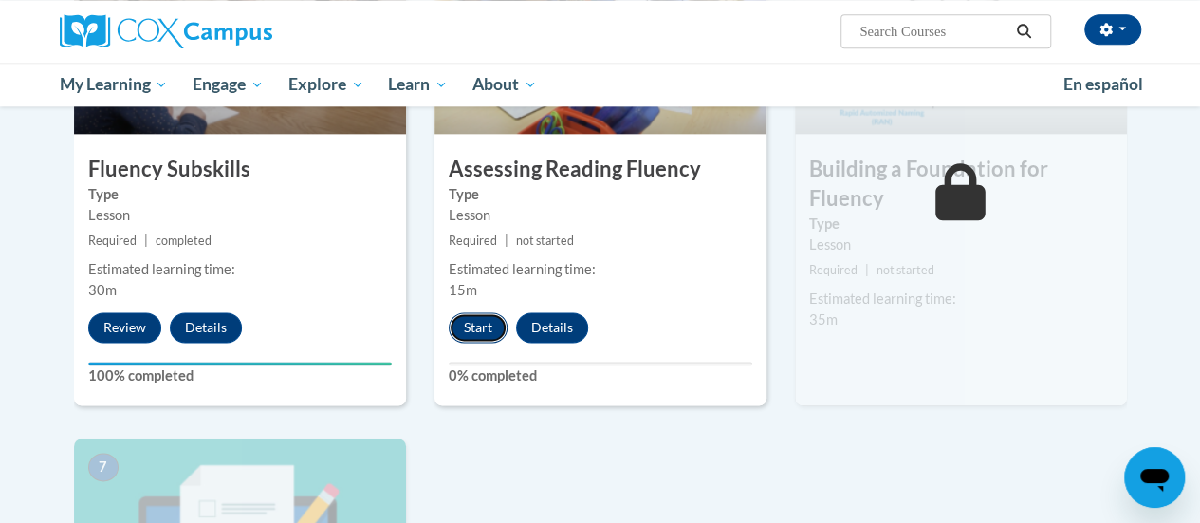
click at [472, 322] on button "Start" at bounding box center [478, 327] width 59 height 30
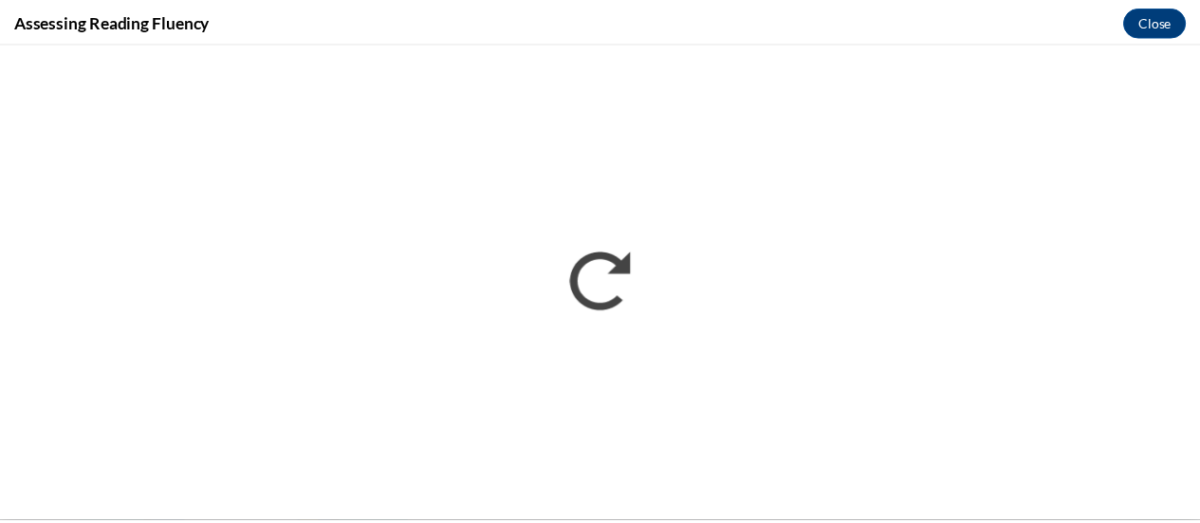
scroll to position [0, 0]
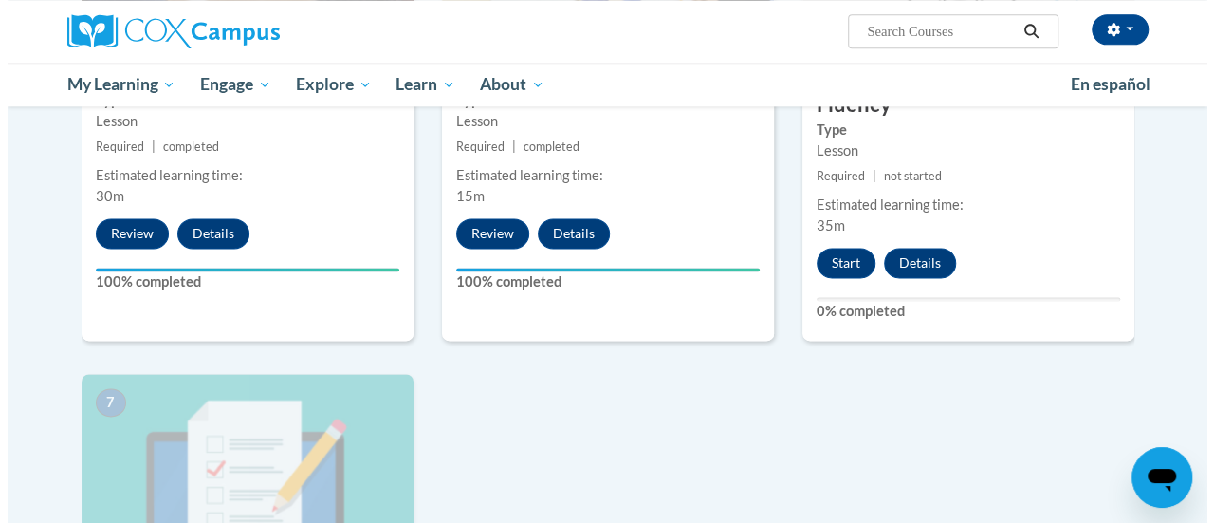
scroll to position [1165, 0]
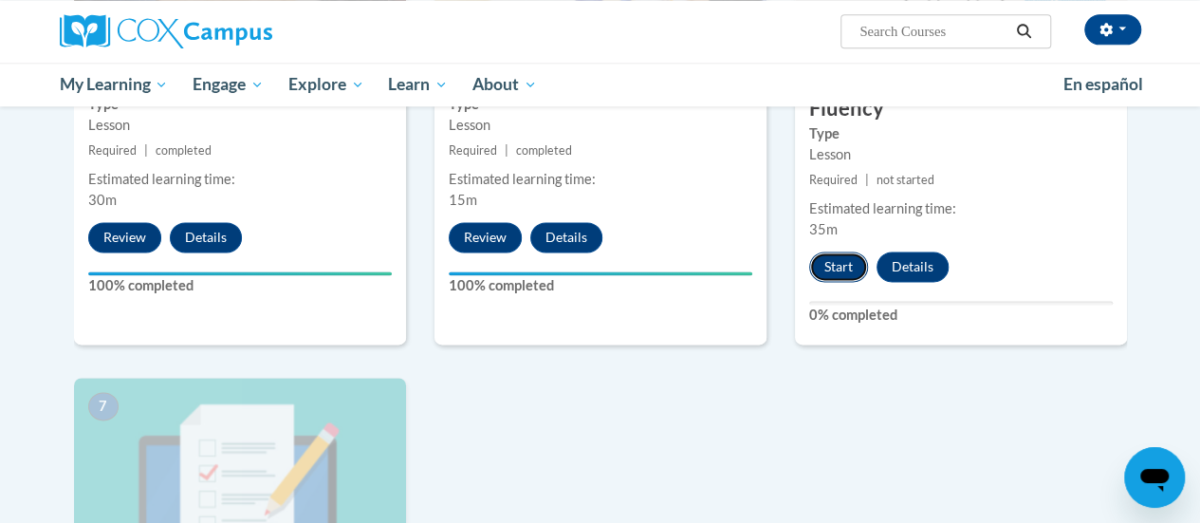
click at [844, 276] on button "Start" at bounding box center [838, 266] width 59 height 30
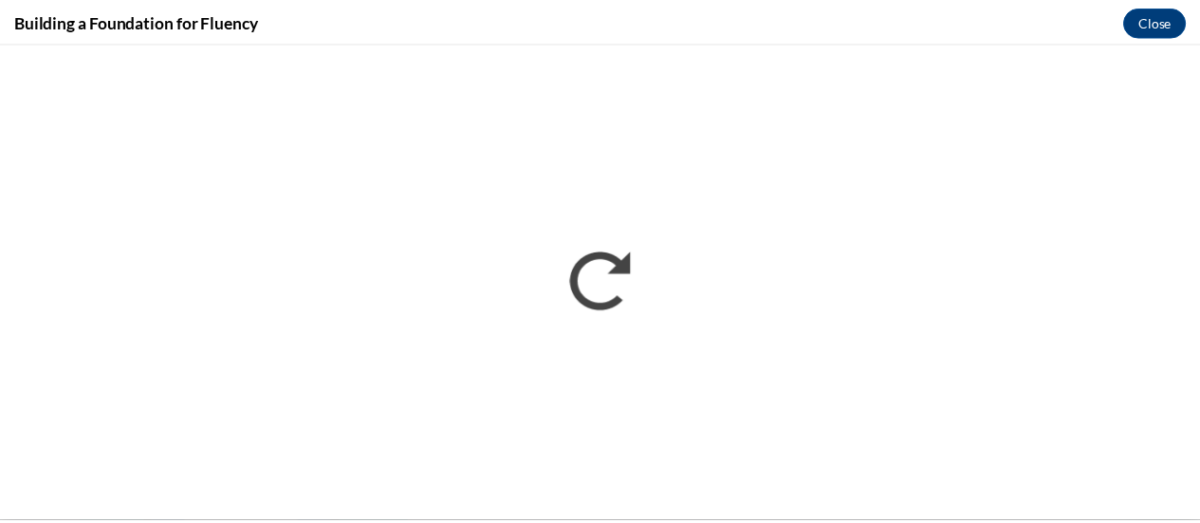
scroll to position [0, 0]
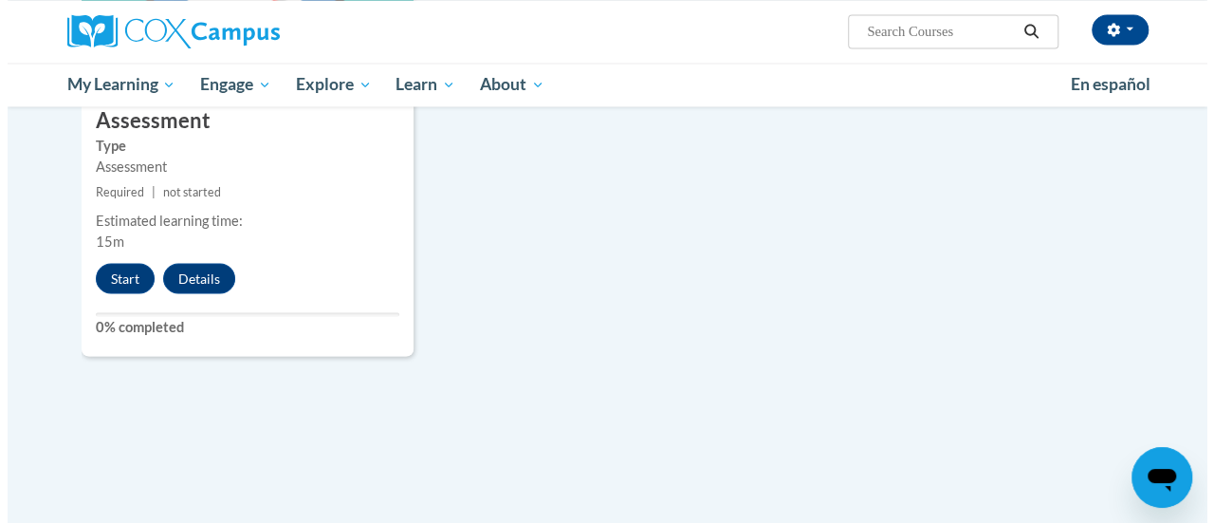
scroll to position [1688, 0]
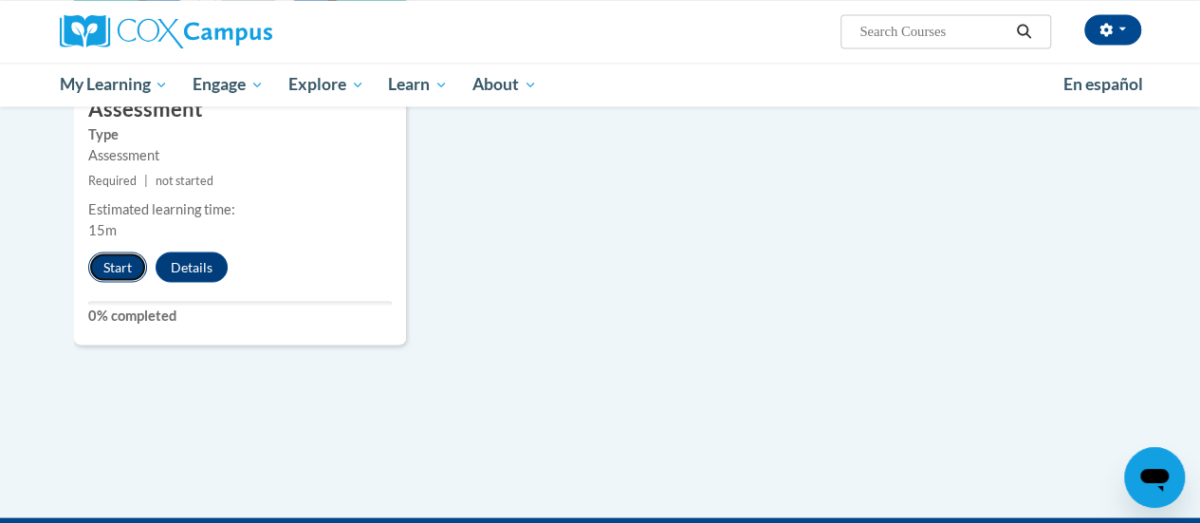
click at [120, 257] on button "Start" at bounding box center [117, 266] width 59 height 30
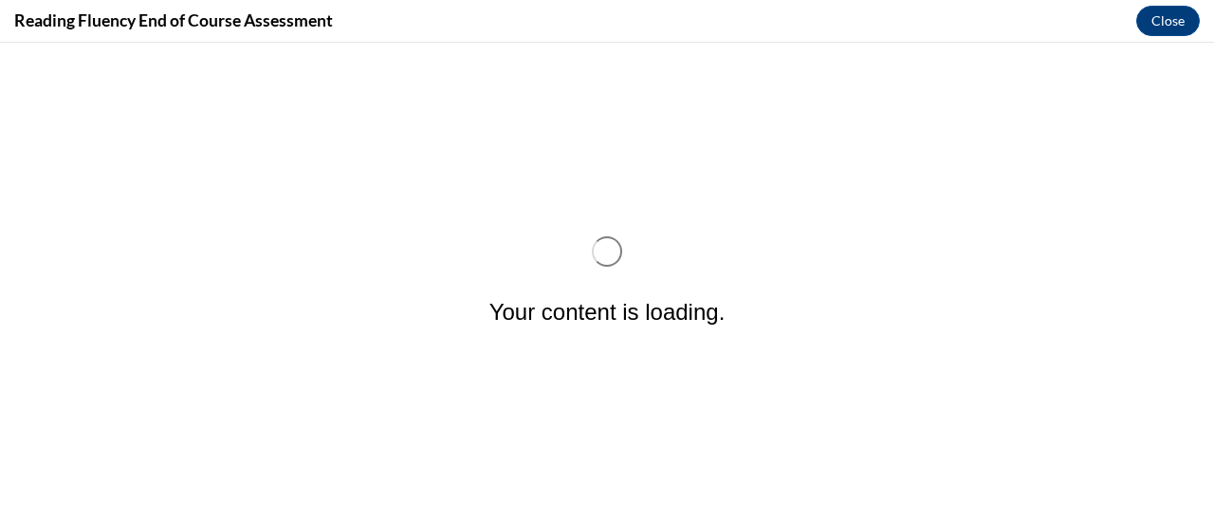
scroll to position [0, 0]
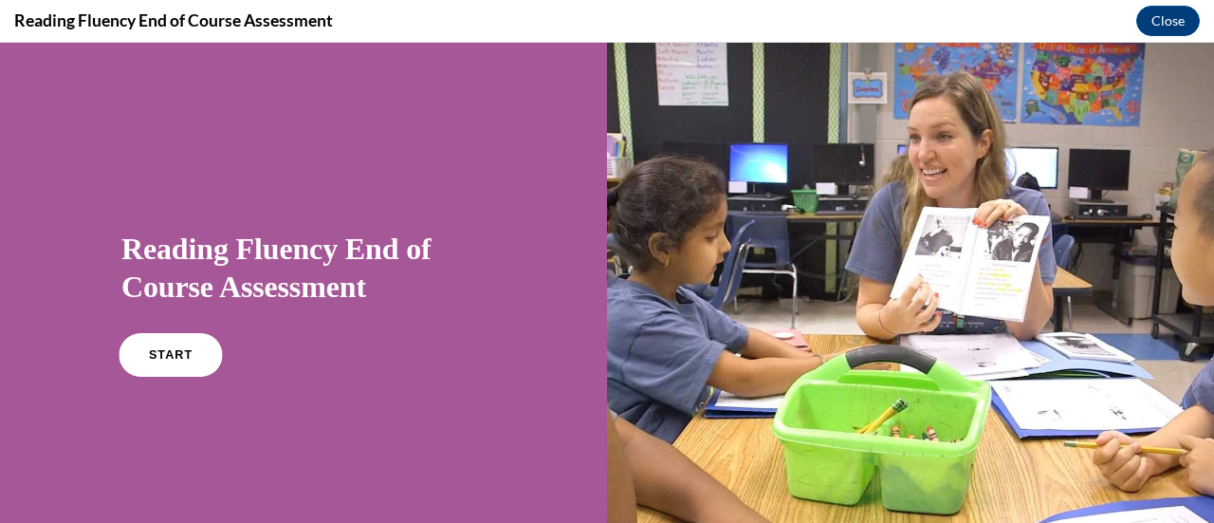
click at [149, 356] on span "START" at bounding box center [171, 355] width 44 height 14
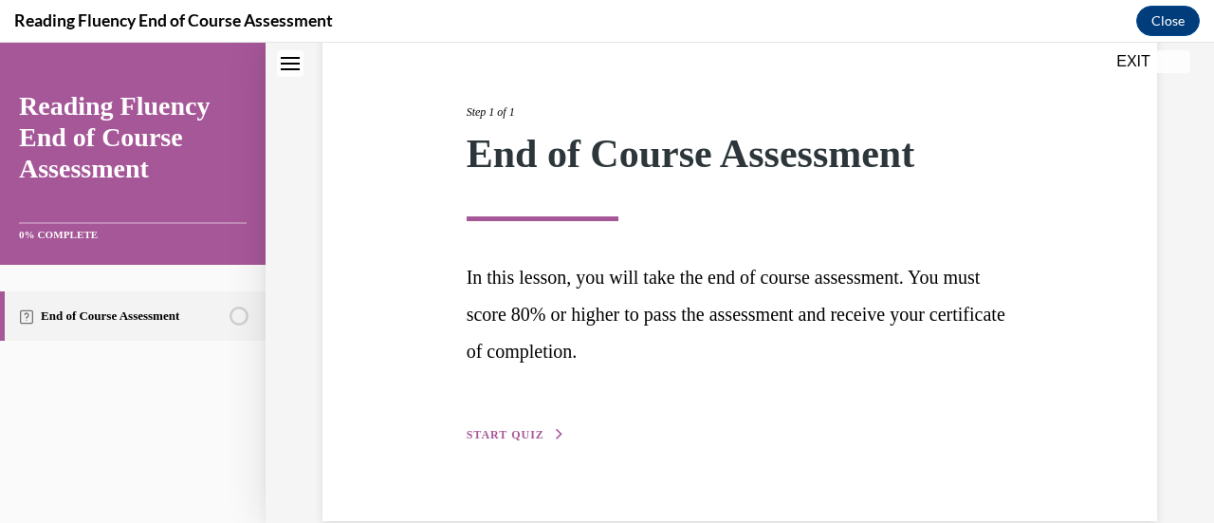
scroll to position [206, 0]
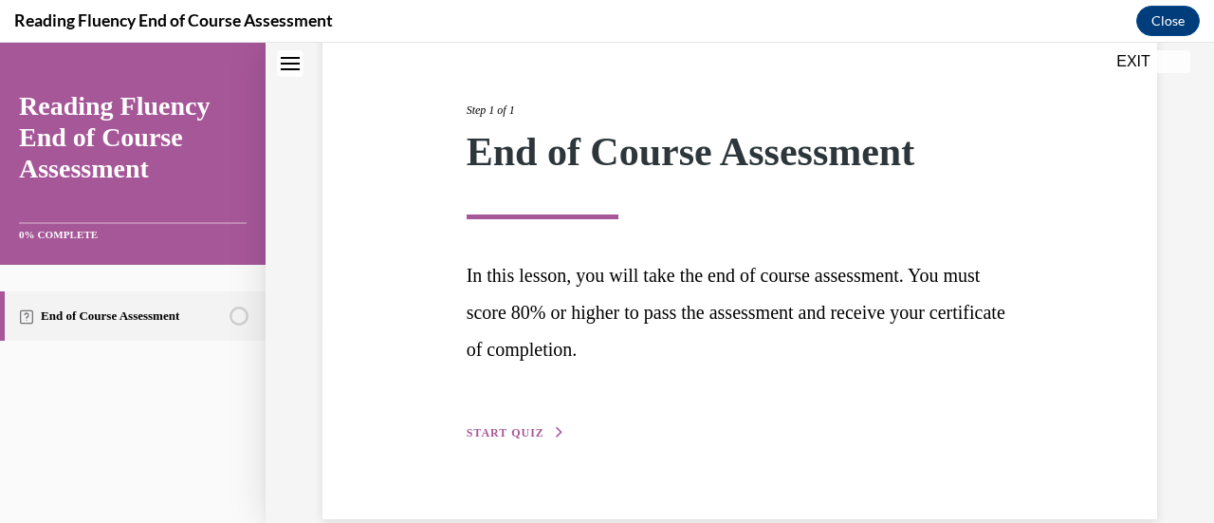
click at [493, 433] on span "START QUIZ" at bounding box center [506, 432] width 78 height 13
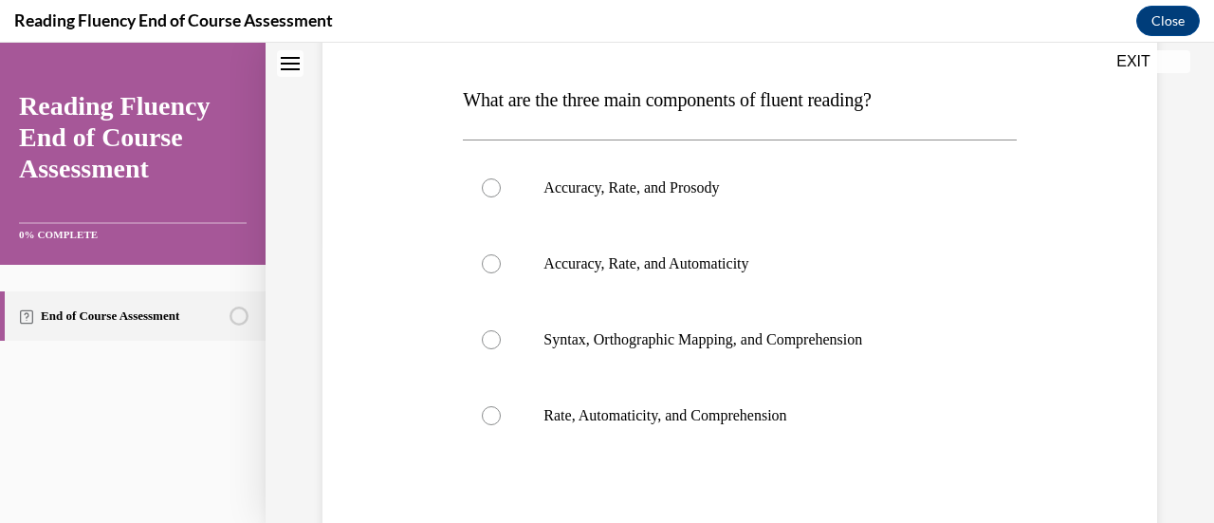
scroll to position [286, 0]
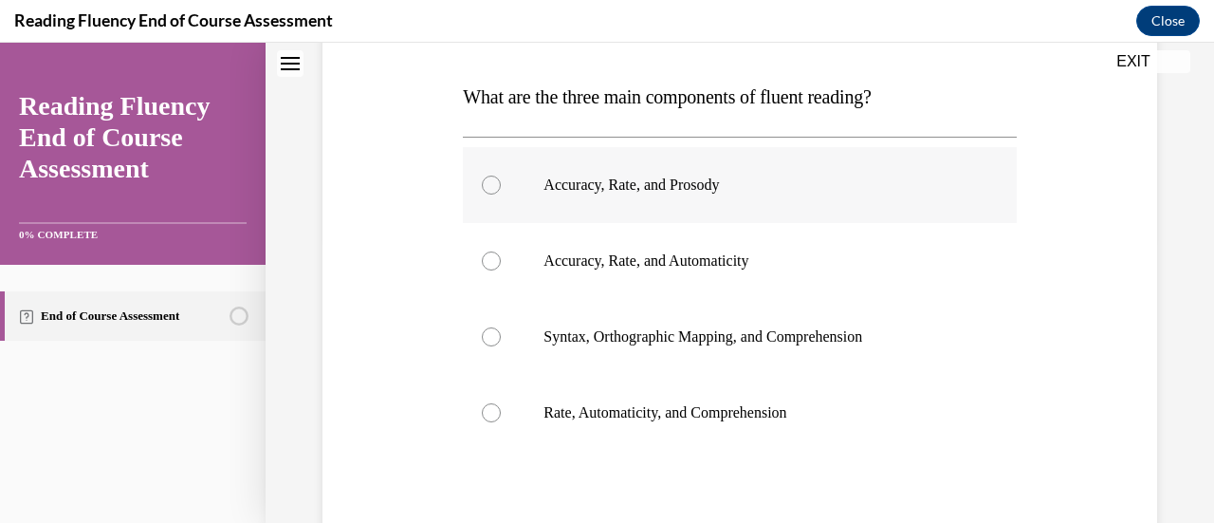
click at [486, 172] on label "Accuracy, Rate, and Prosody" at bounding box center [739, 185] width 553 height 76
click at [486, 175] on input "Accuracy, Rate, and Prosody" at bounding box center [491, 184] width 19 height 19
radio input "true"
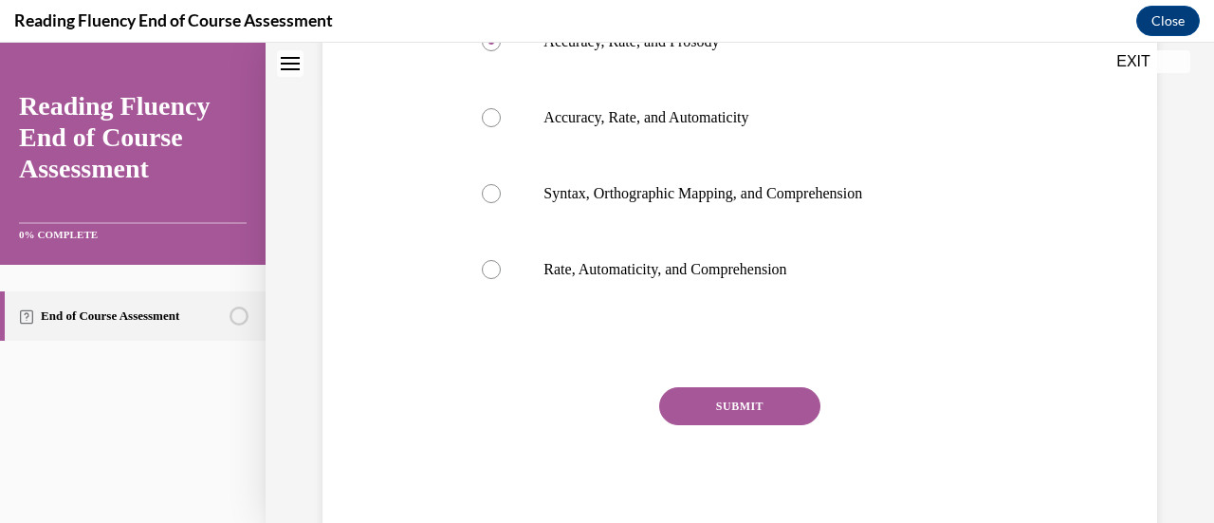
click at [701, 405] on button "SUBMIT" at bounding box center [739, 406] width 161 height 38
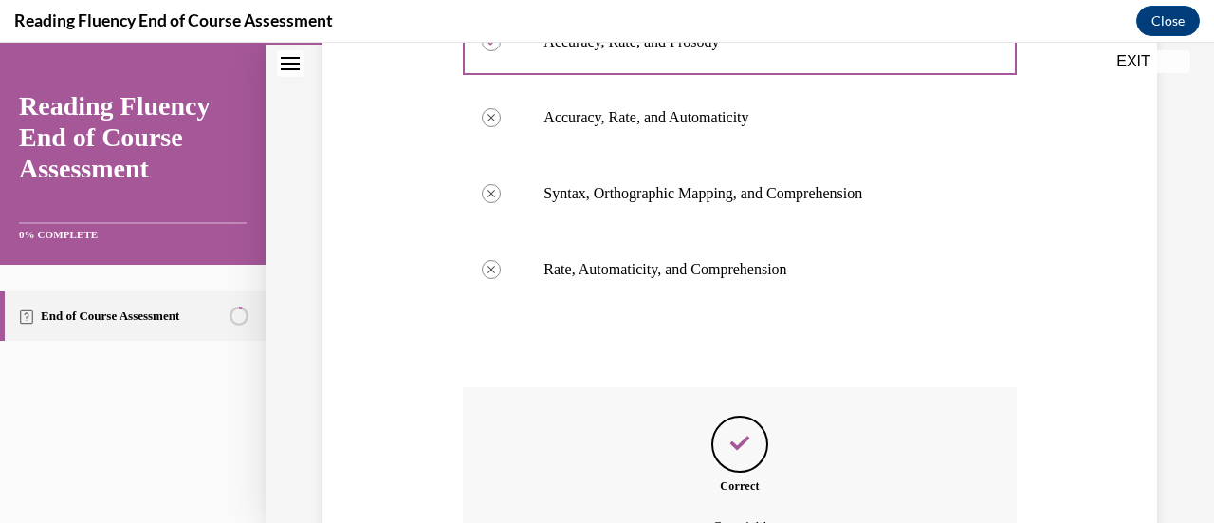
scroll to position [639, 0]
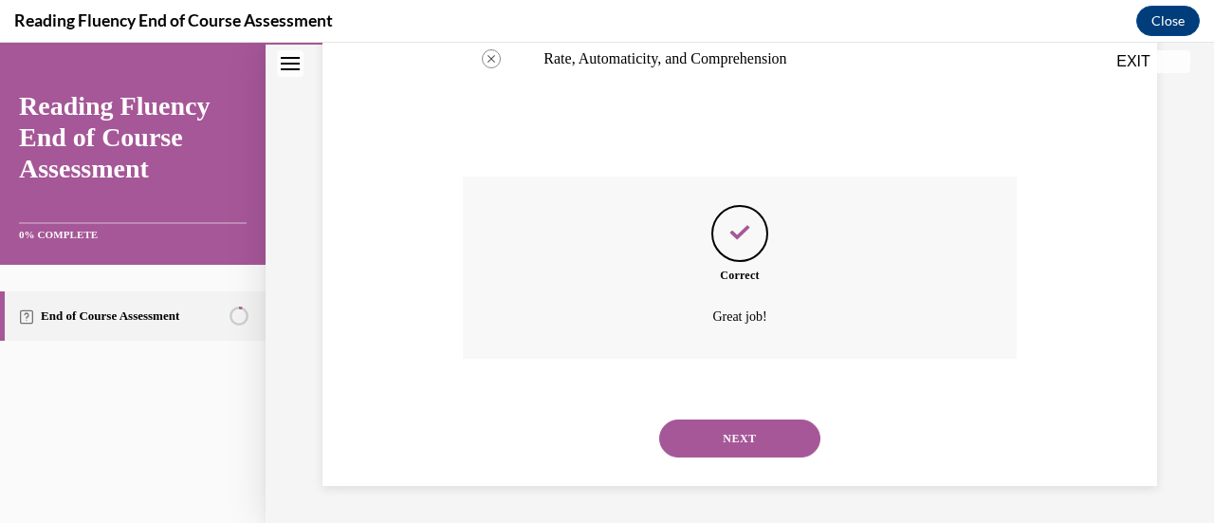
click at [702, 433] on button "NEXT" at bounding box center [739, 438] width 161 height 38
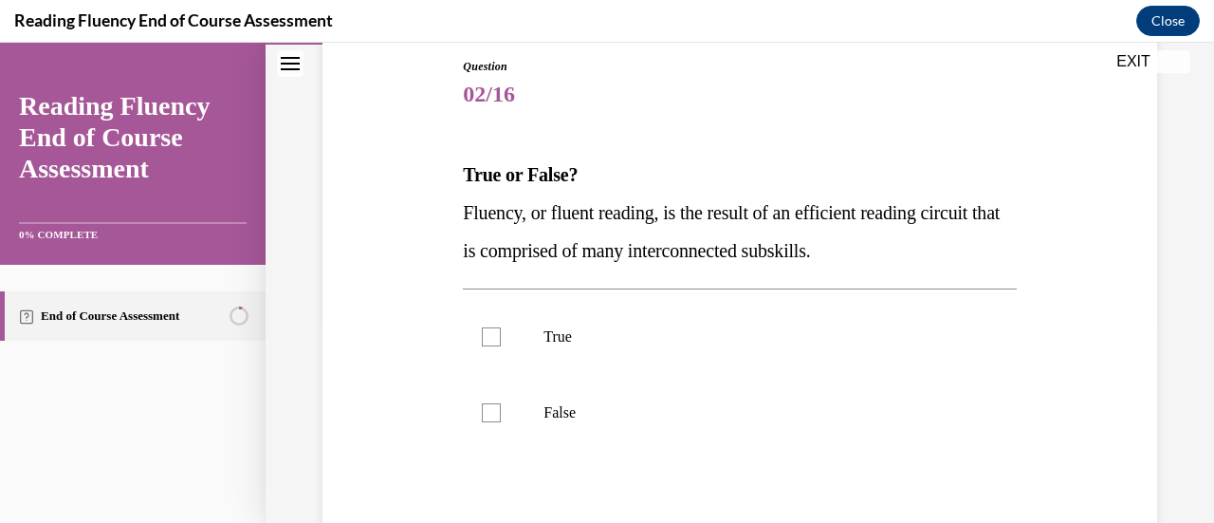
scroll to position [211, 0]
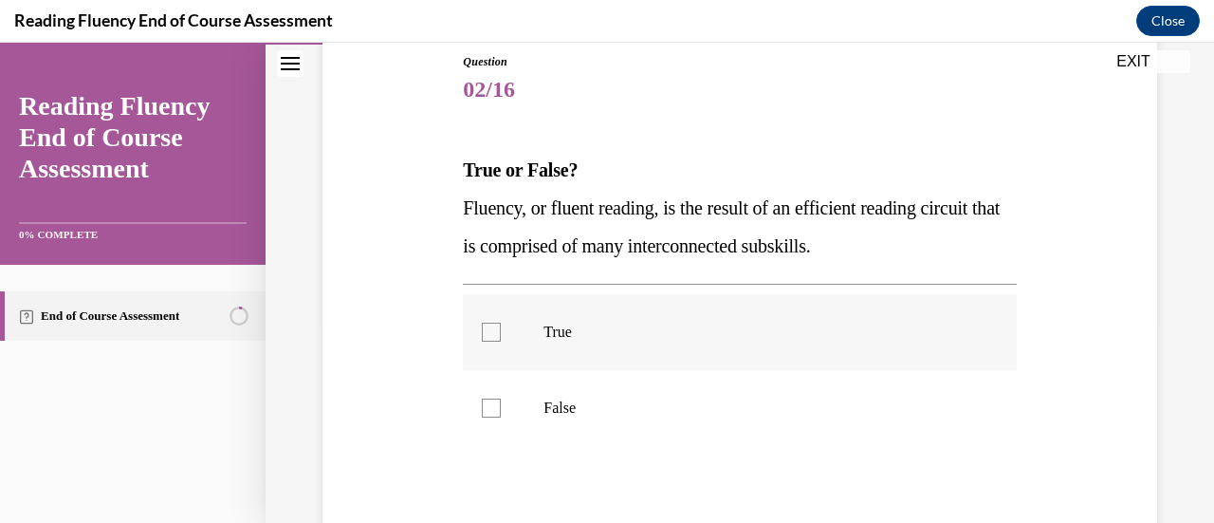
click at [497, 334] on div at bounding box center [491, 332] width 19 height 19
click at [497, 334] on input "True" at bounding box center [491, 332] width 19 height 19
checkbox input "true"
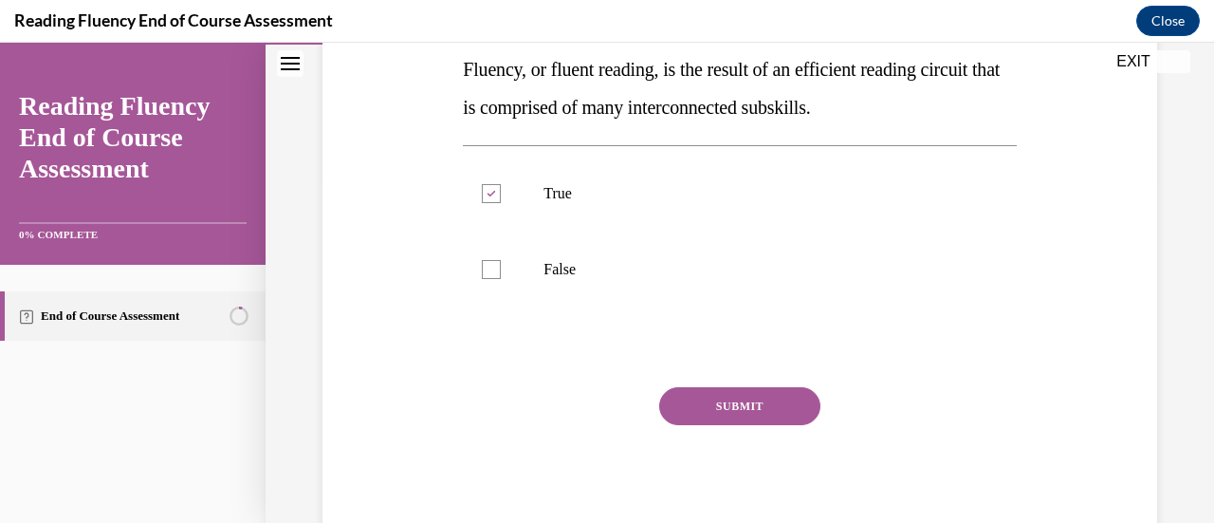
click at [718, 403] on button "SUBMIT" at bounding box center [739, 406] width 161 height 38
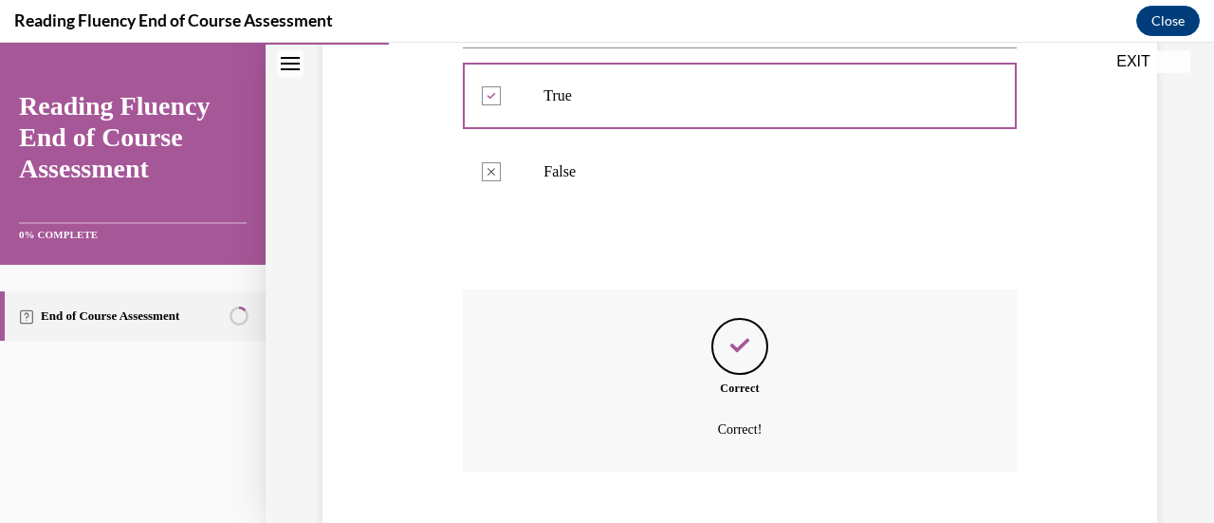
scroll to position [560, 0]
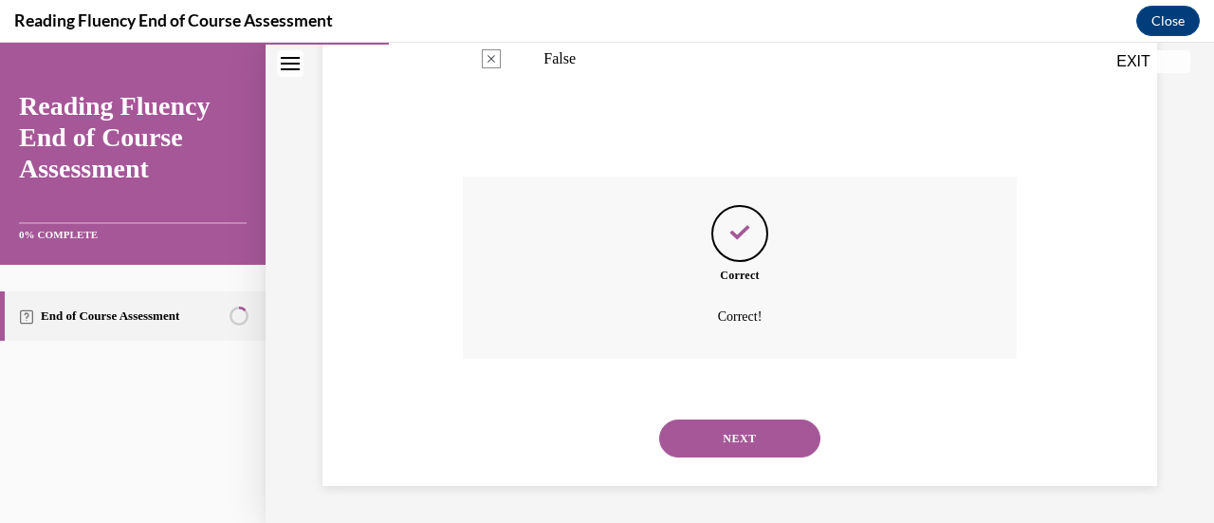
click at [718, 435] on button "NEXT" at bounding box center [739, 438] width 161 height 38
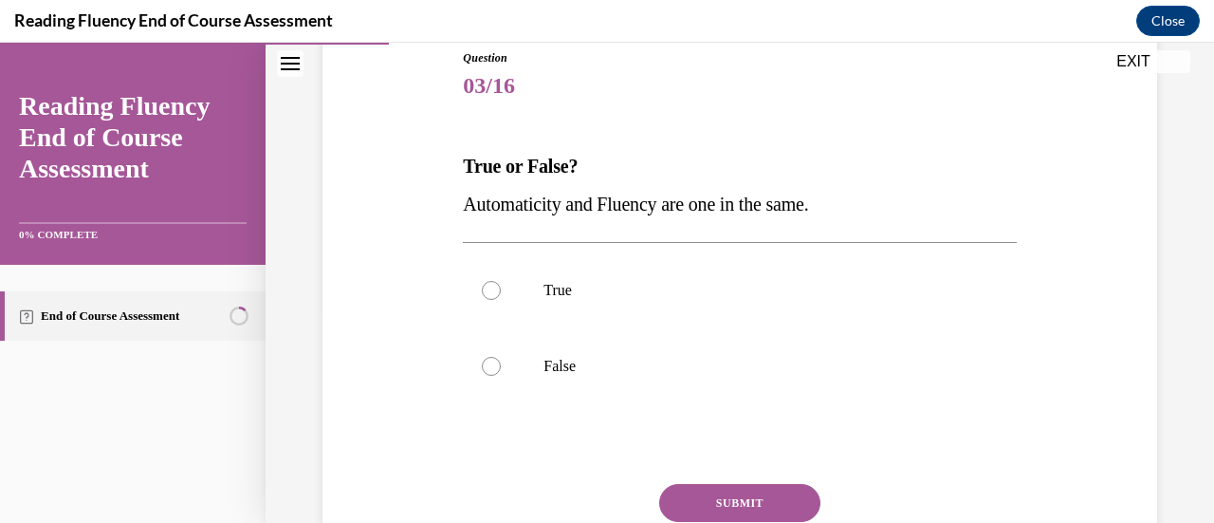
scroll to position [215, 0]
click at [487, 360] on div at bounding box center [491, 365] width 19 height 19
click at [487, 360] on input "False" at bounding box center [491, 365] width 19 height 19
radio input "true"
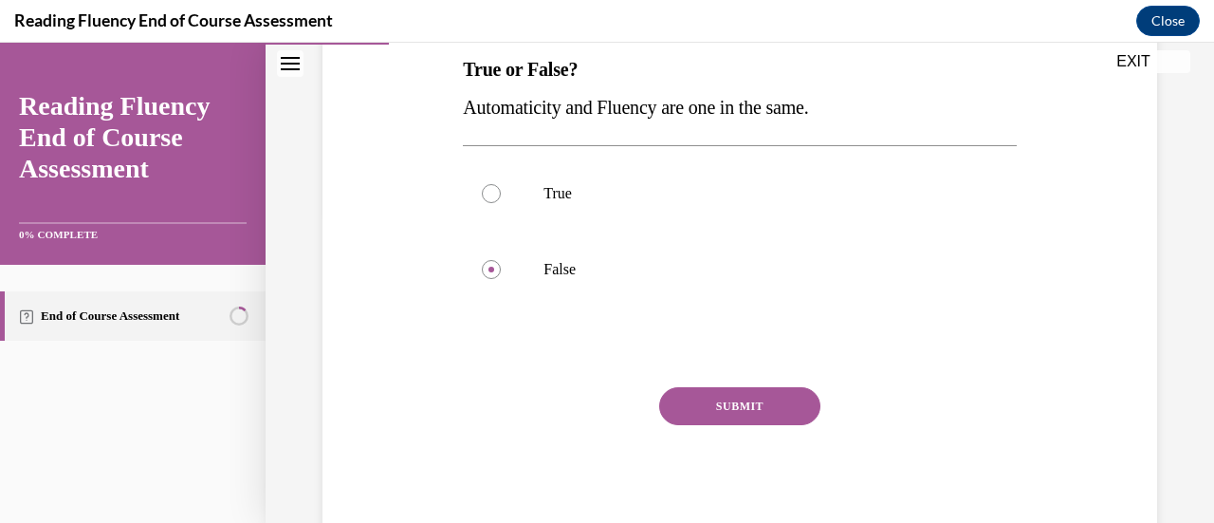
click at [728, 399] on button "SUBMIT" at bounding box center [739, 406] width 161 height 38
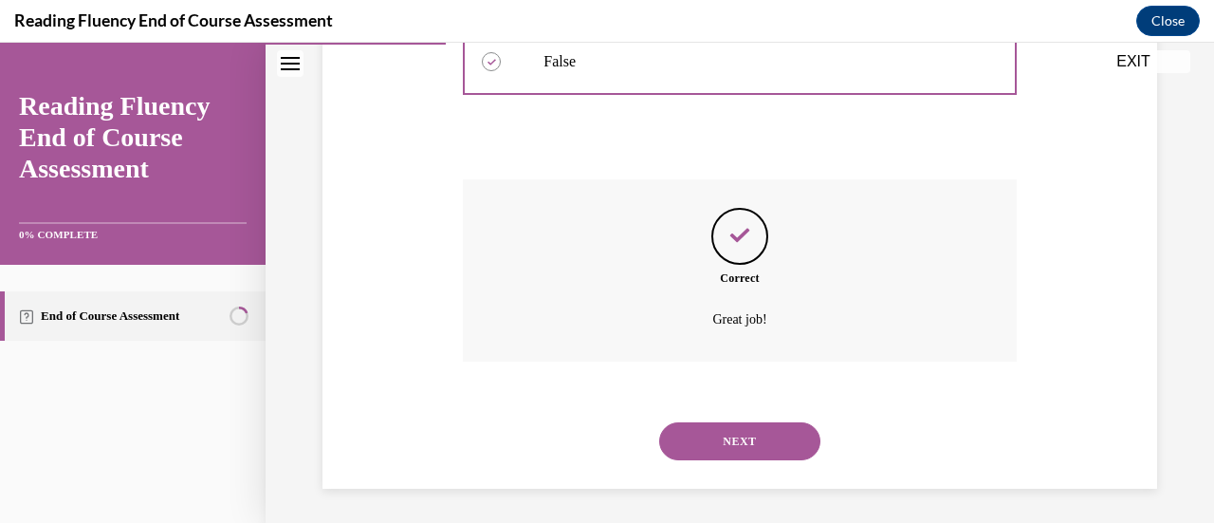
scroll to position [522, 0]
click at [719, 431] on button "NEXT" at bounding box center [739, 438] width 161 height 38
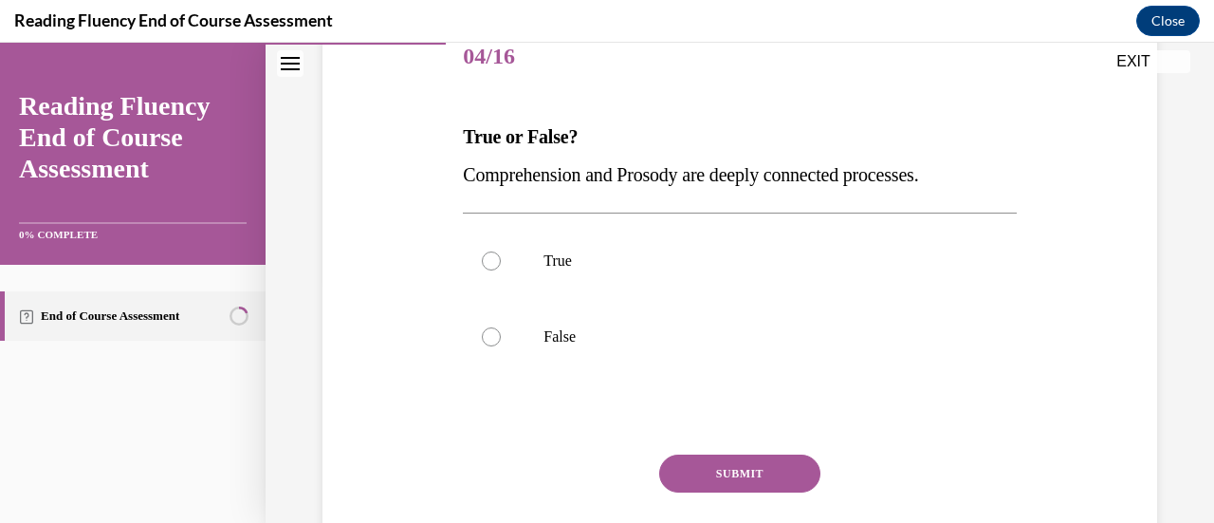
scroll to position [249, 0]
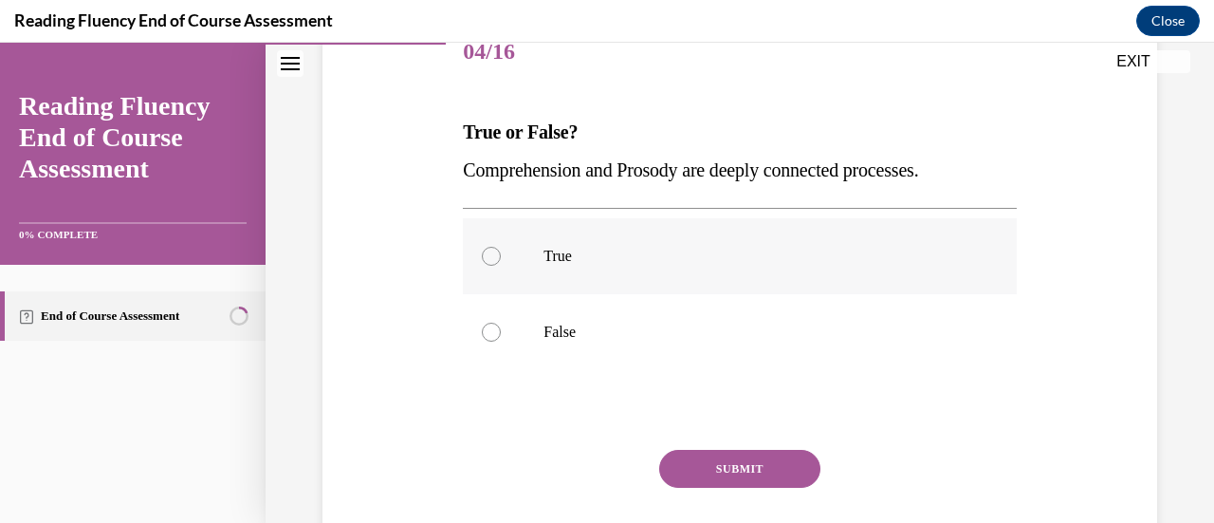
click at [489, 253] on div at bounding box center [491, 256] width 19 height 19
click at [489, 253] on input "True" at bounding box center [491, 256] width 19 height 19
radio input "true"
click at [720, 467] on button "SUBMIT" at bounding box center [739, 469] width 161 height 38
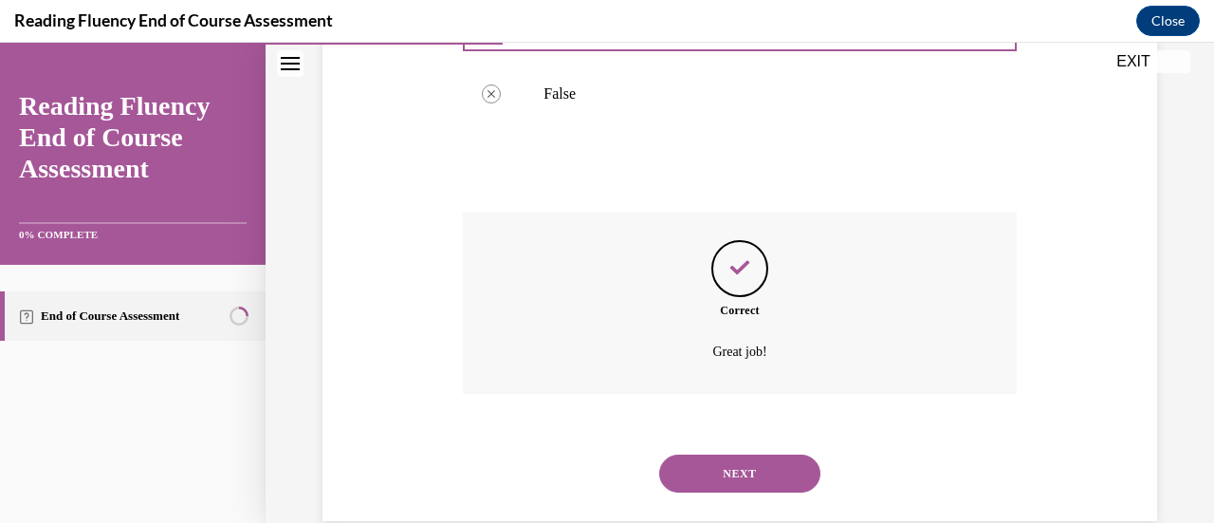
scroll to position [495, 0]
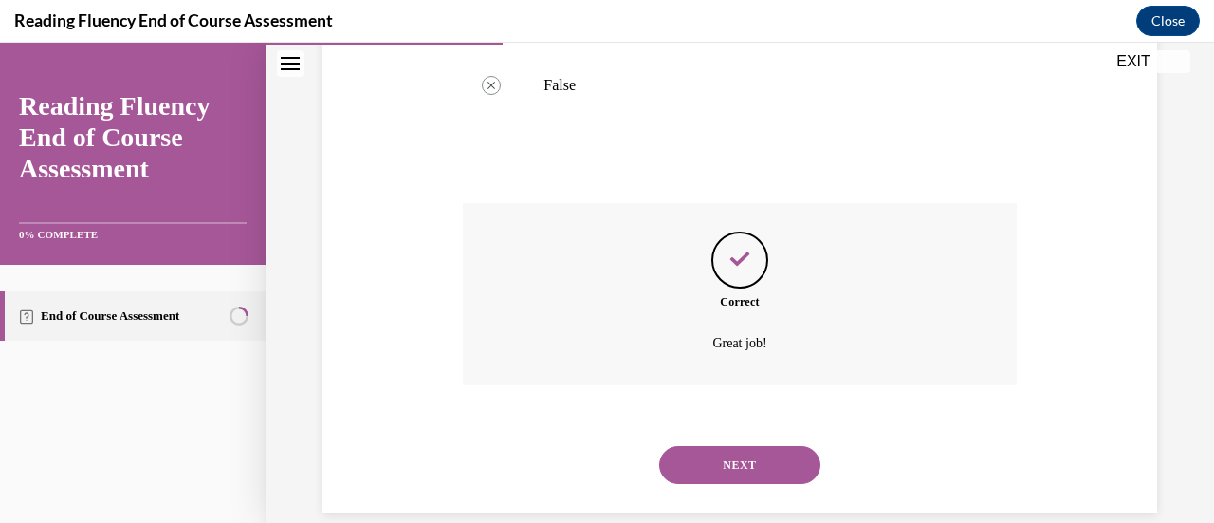
click at [709, 456] on button "NEXT" at bounding box center [739, 465] width 161 height 38
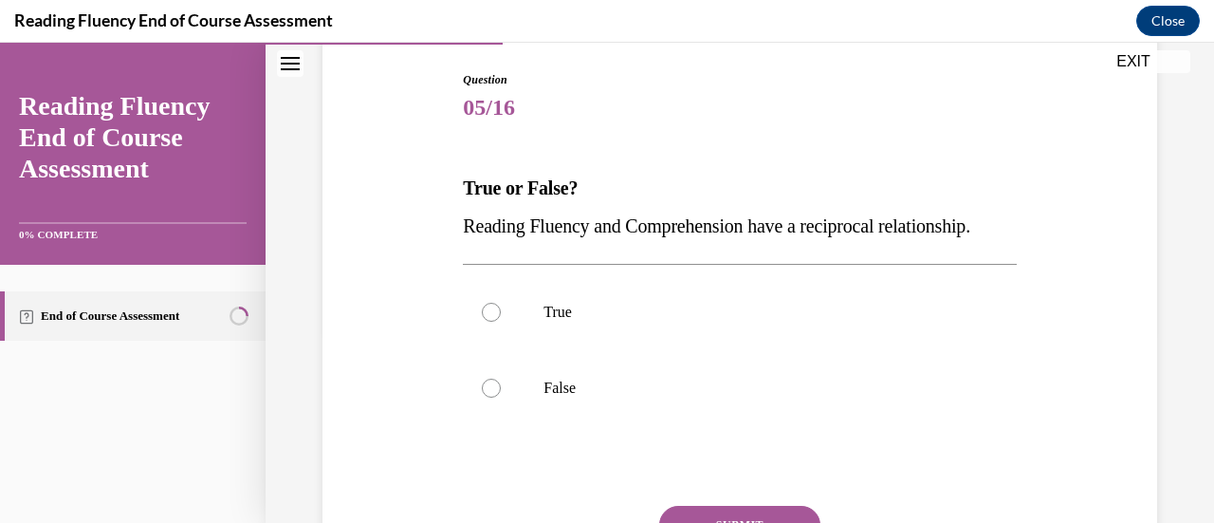
scroll to position [204, 0]
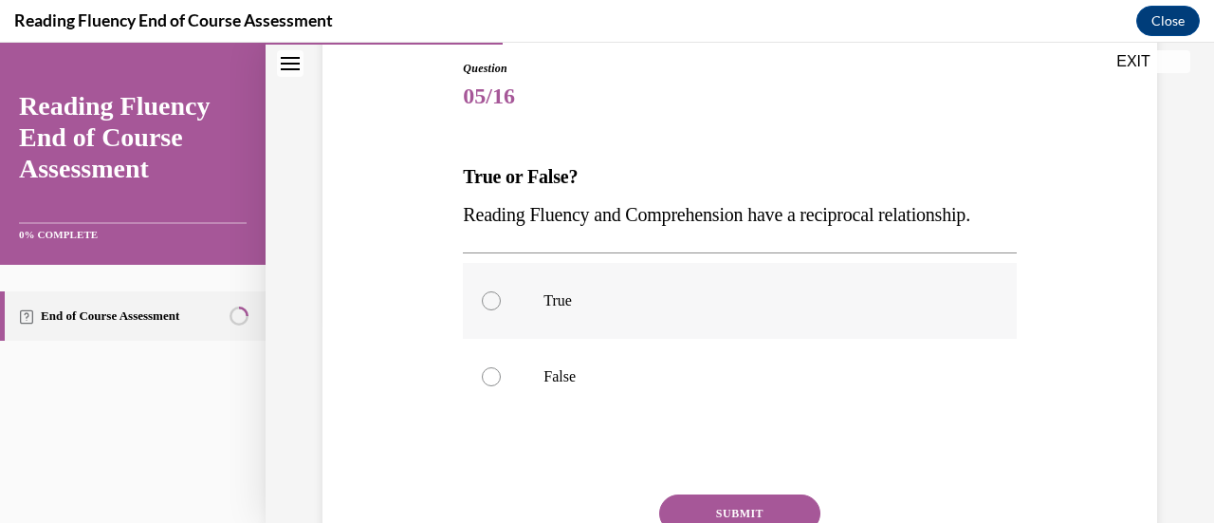
click at [487, 310] on div at bounding box center [491, 300] width 19 height 19
click at [487, 310] on input "True" at bounding box center [491, 300] width 19 height 19
radio input "true"
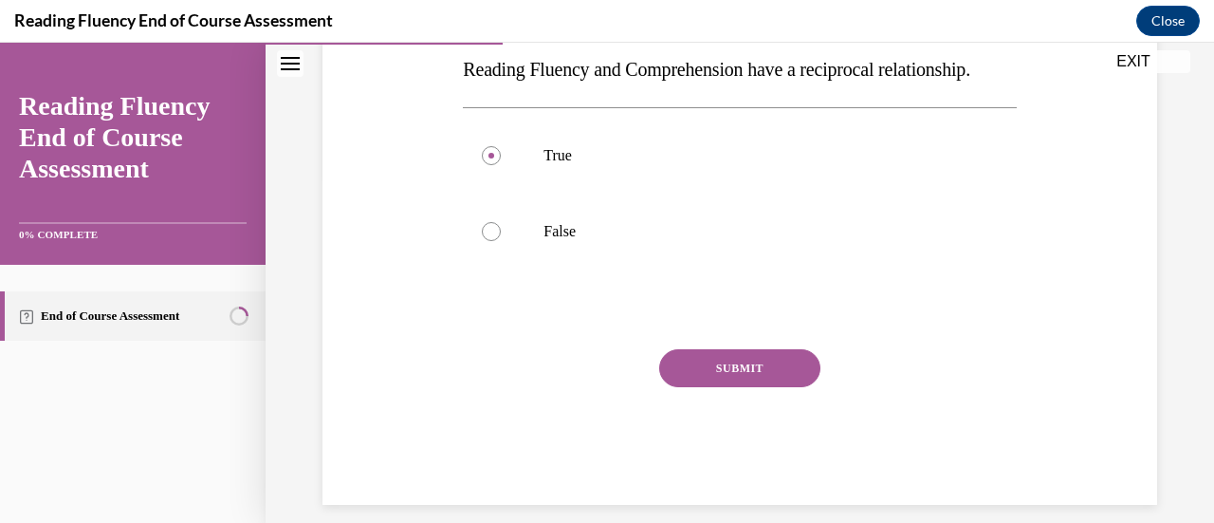
click at [737, 387] on button "SUBMIT" at bounding box center [739, 368] width 161 height 38
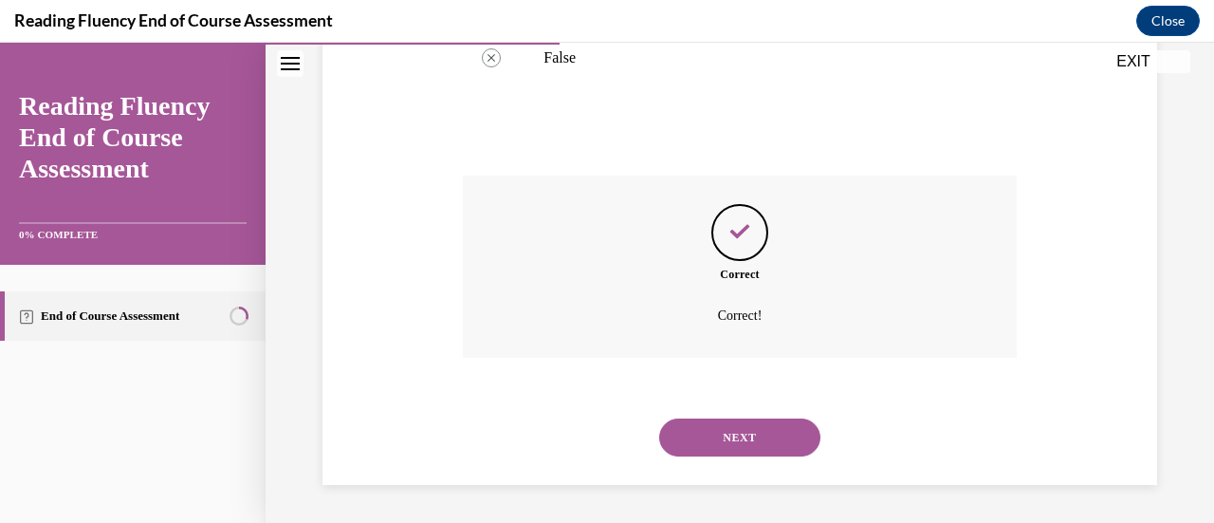
scroll to position [560, 0]
click at [727, 439] on button "NEXT" at bounding box center [739, 437] width 161 height 38
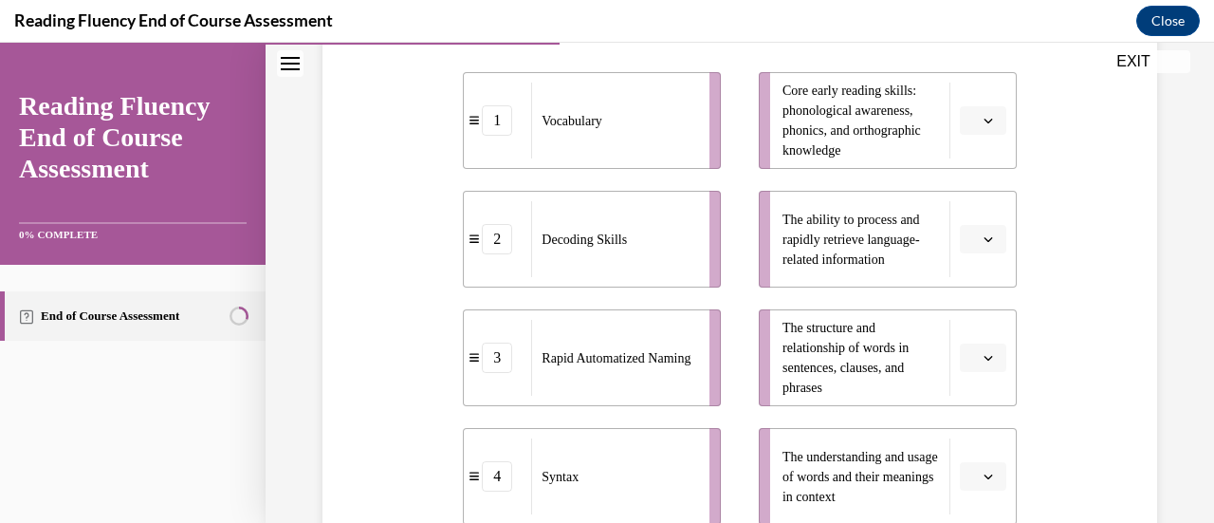
scroll to position [434, 0]
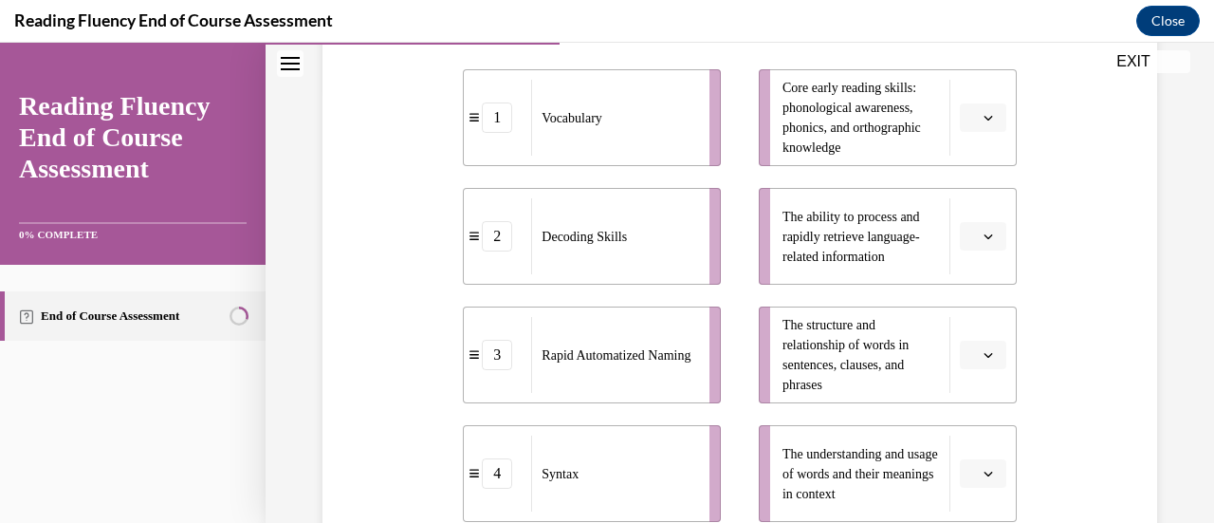
click at [982, 111] on span "button" at bounding box center [988, 117] width 13 height 13
click at [975, 222] on div "2" at bounding box center [968, 235] width 46 height 38
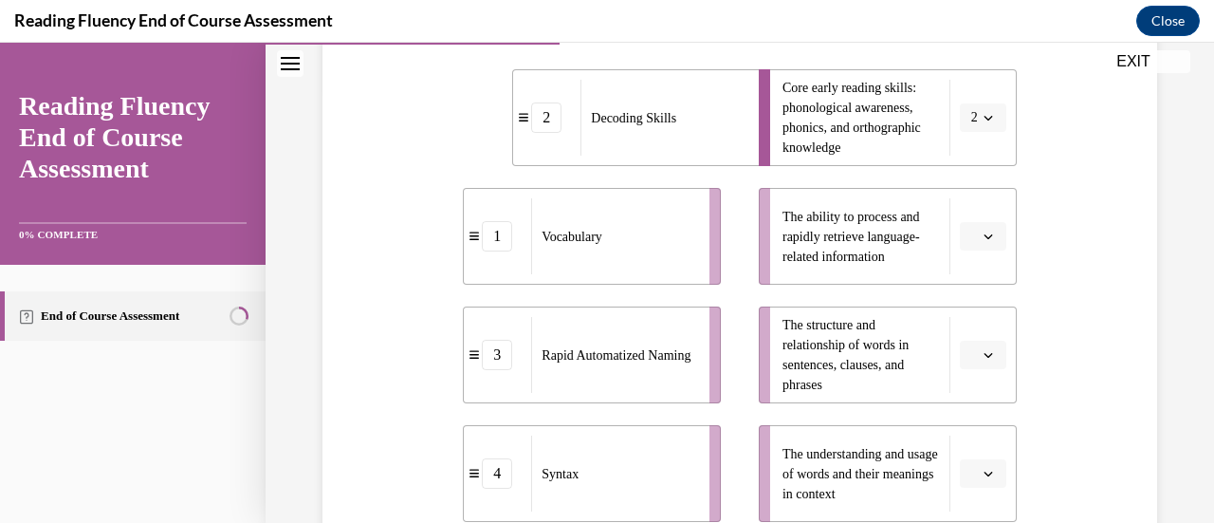
click at [984, 231] on icon "button" at bounding box center [988, 235] width 9 height 9
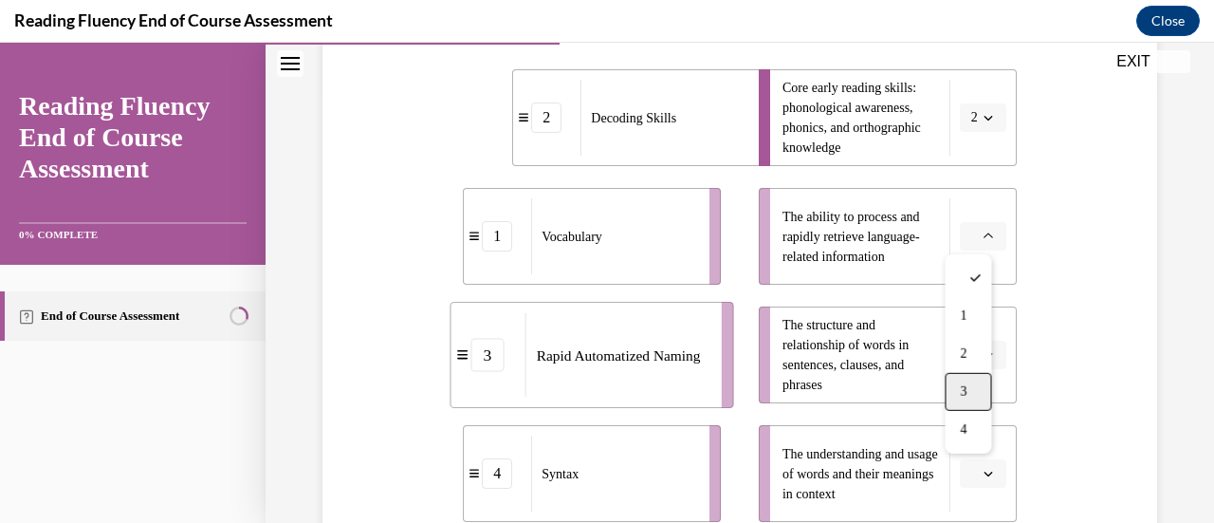
click at [969, 381] on div "3" at bounding box center [968, 392] width 46 height 38
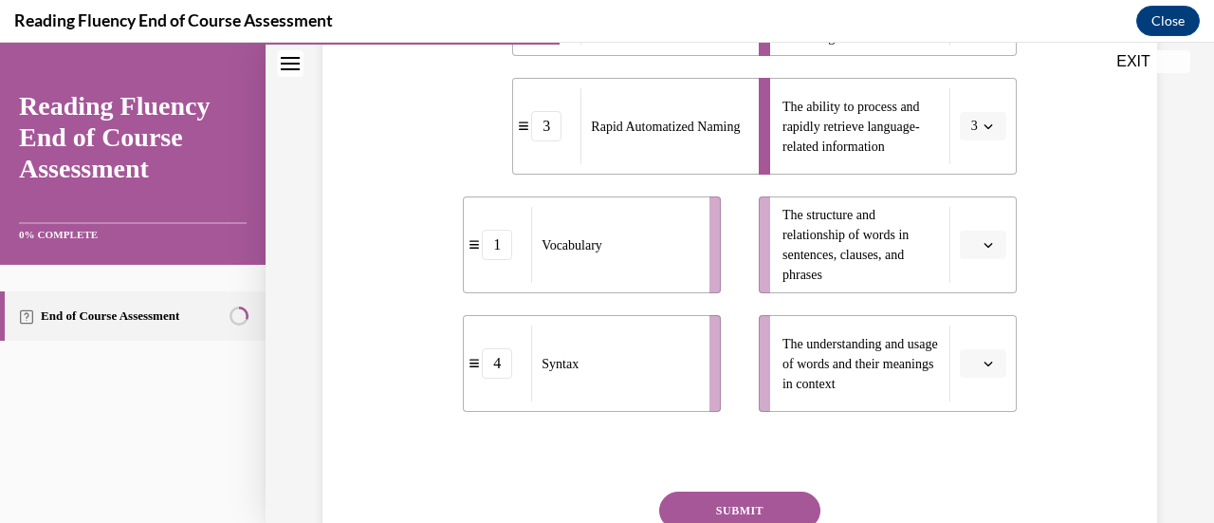
scroll to position [554, 0]
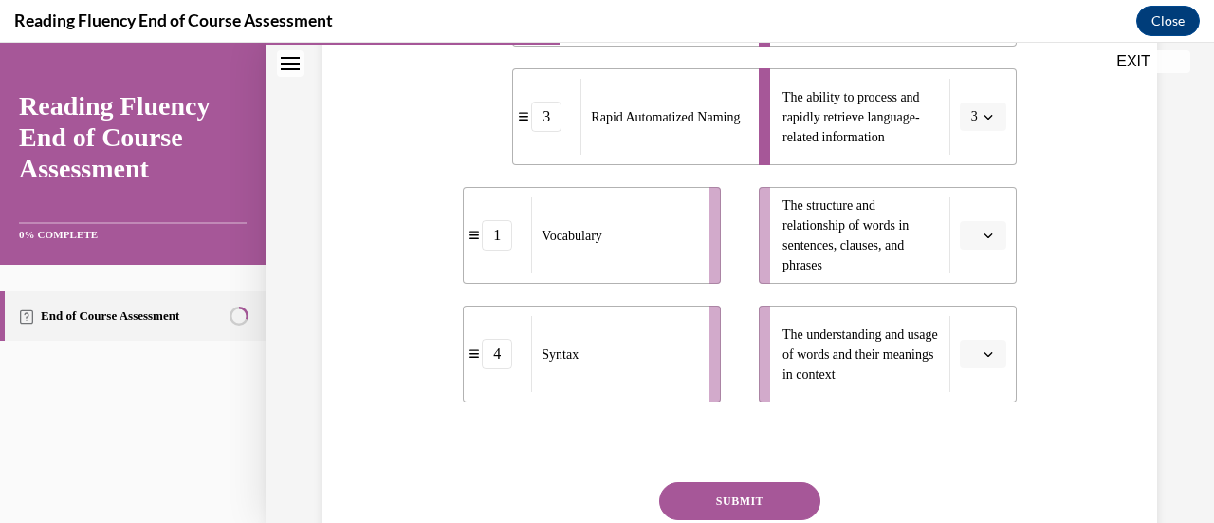
click at [971, 230] on span "Please select an option" at bounding box center [974, 235] width 7 height 19
click at [966, 421] on span "4" at bounding box center [963, 428] width 7 height 15
click at [982, 347] on span "button" at bounding box center [988, 353] width 13 height 13
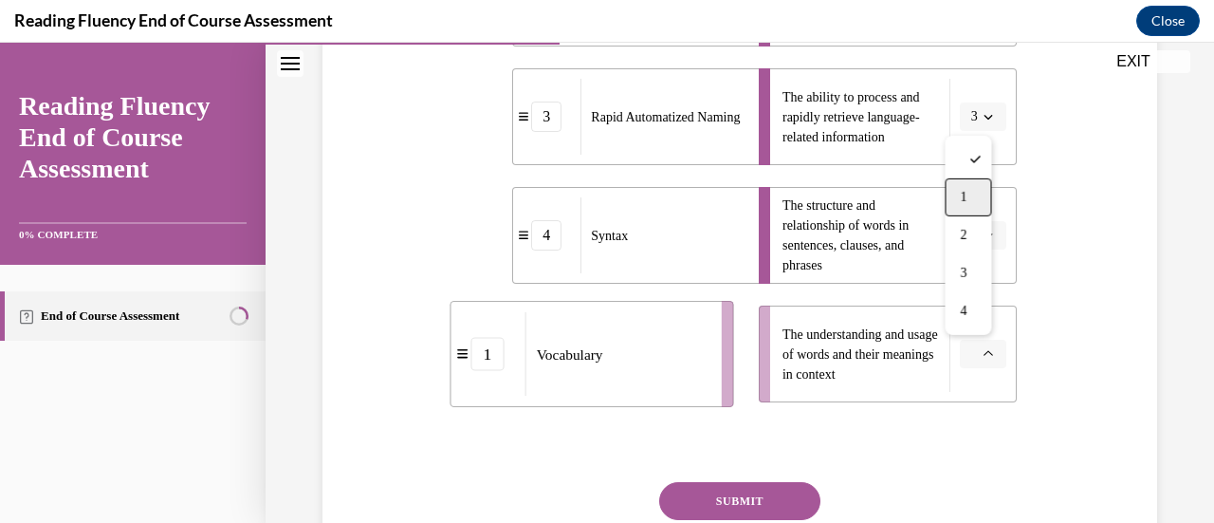
click at [963, 195] on span "1" at bounding box center [963, 197] width 7 height 15
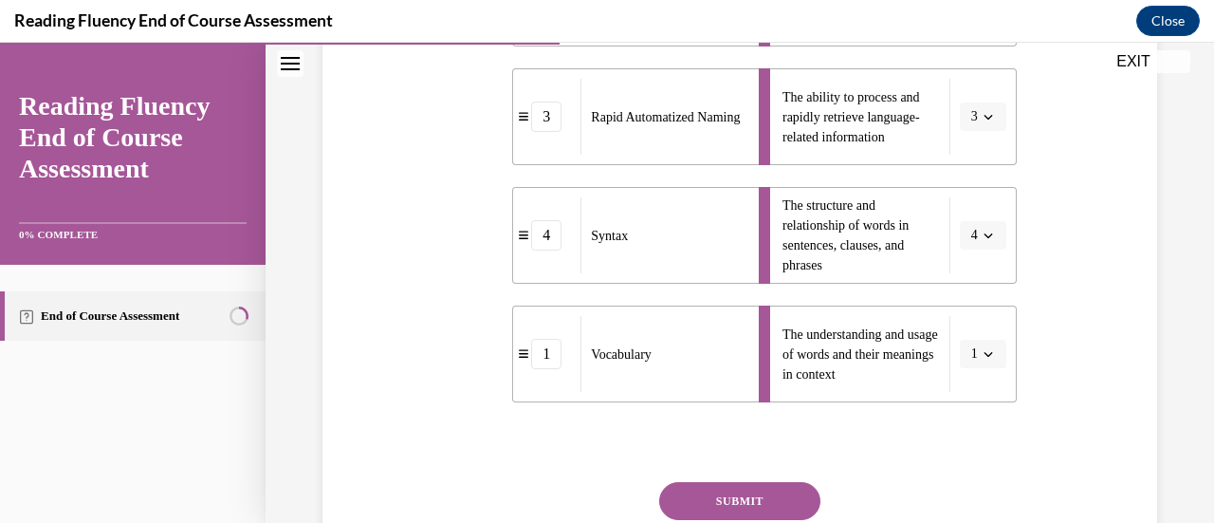
click at [764, 490] on button "SUBMIT" at bounding box center [739, 501] width 161 height 38
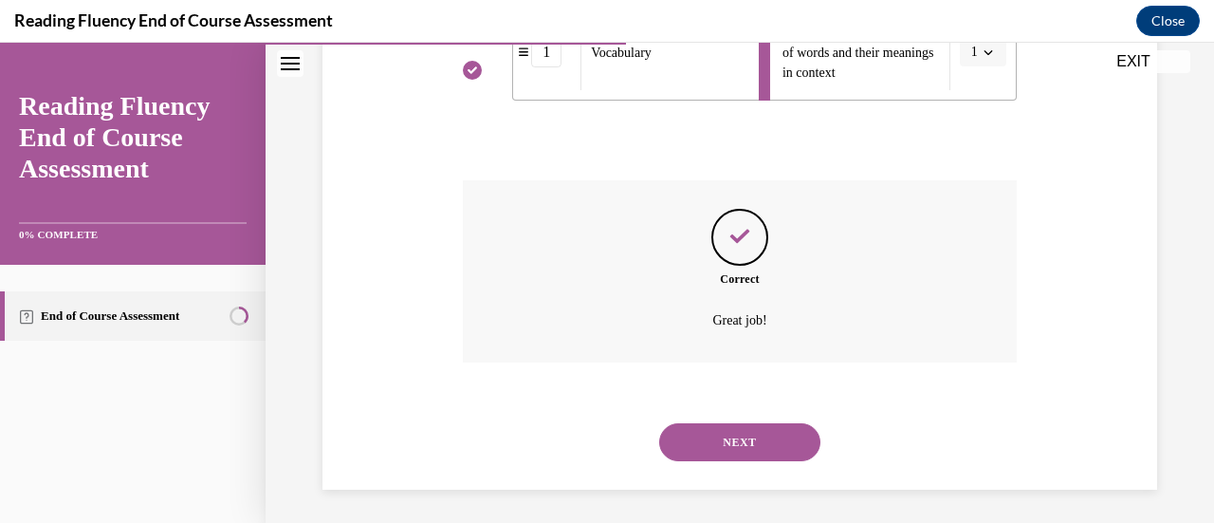
scroll to position [859, 0]
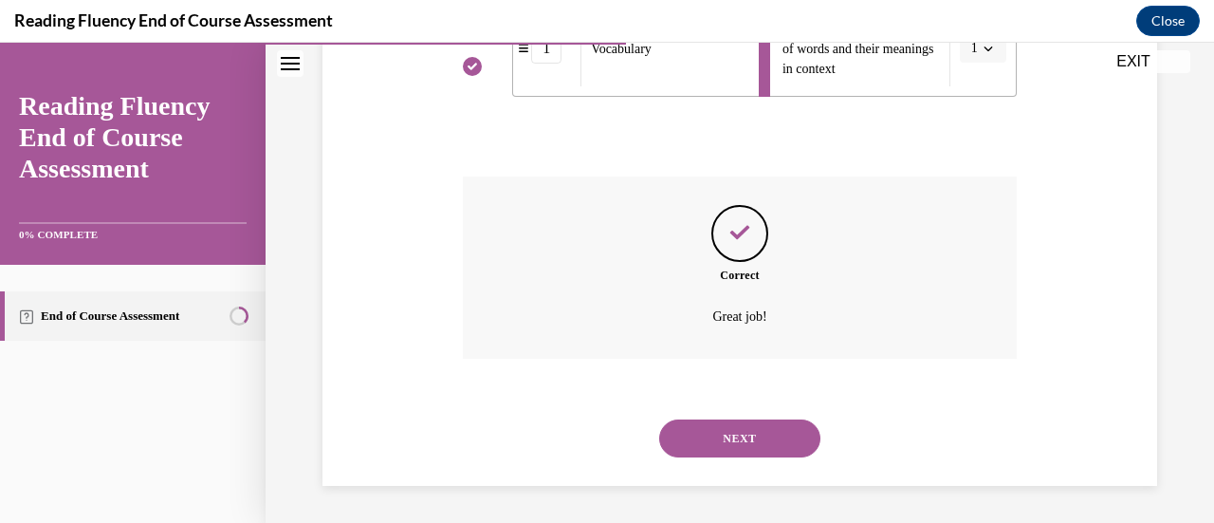
click at [744, 441] on button "NEXT" at bounding box center [739, 438] width 161 height 38
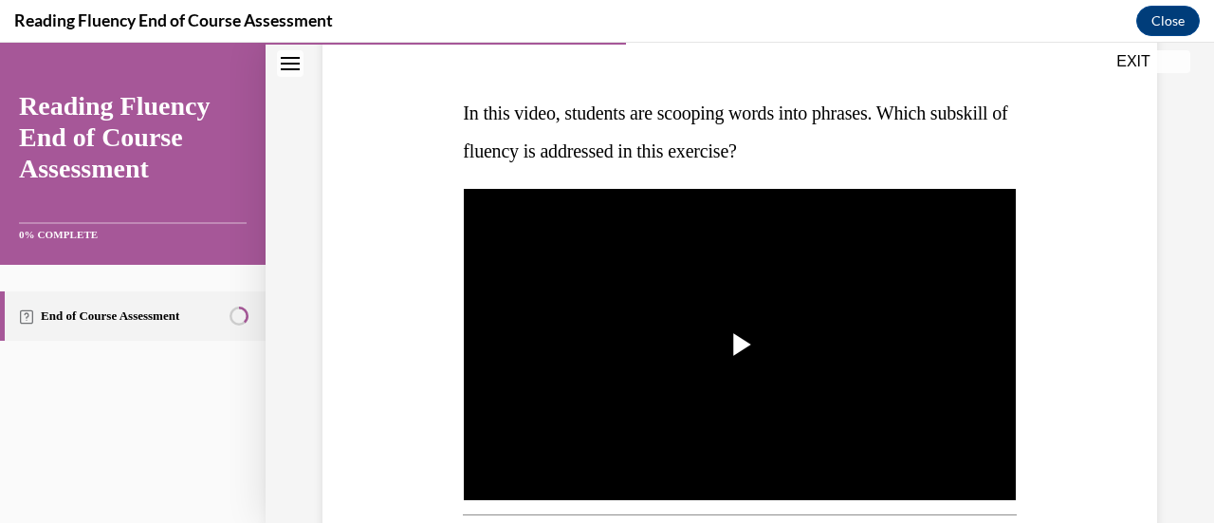
scroll to position [268, 0]
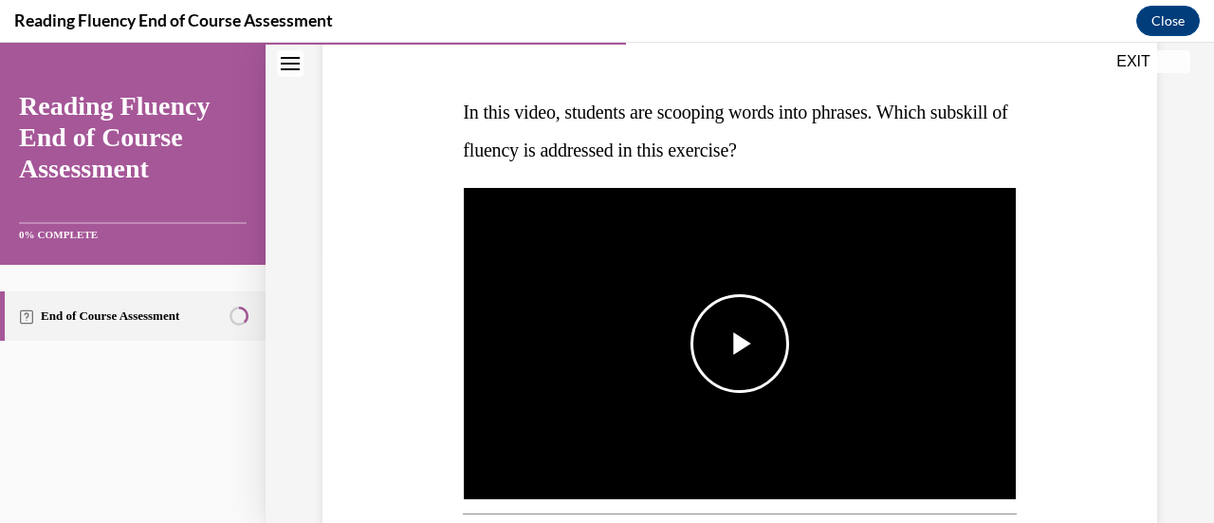
click at [740, 343] on span "Video player" at bounding box center [740, 343] width 0 height 0
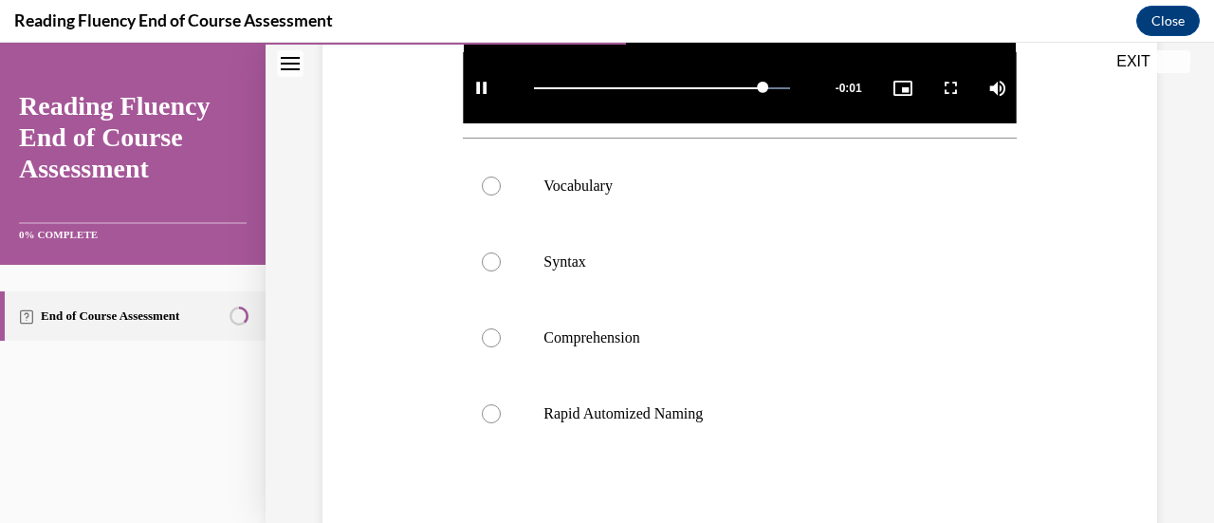
scroll to position [646, 0]
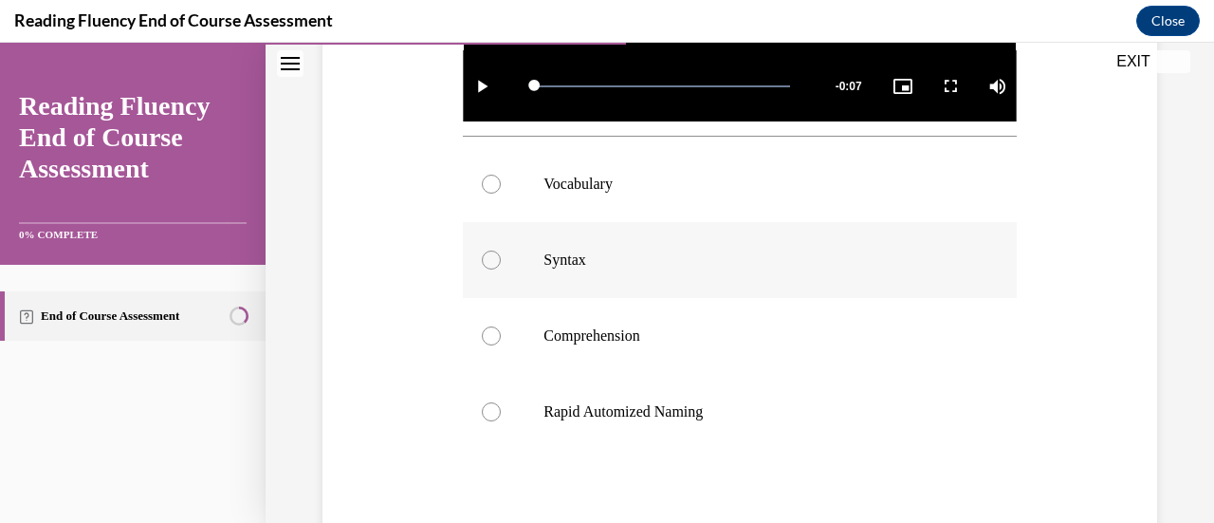
click at [488, 252] on div at bounding box center [491, 259] width 19 height 19
click at [488, 252] on input "Syntax" at bounding box center [491, 259] width 19 height 19
radio input "true"
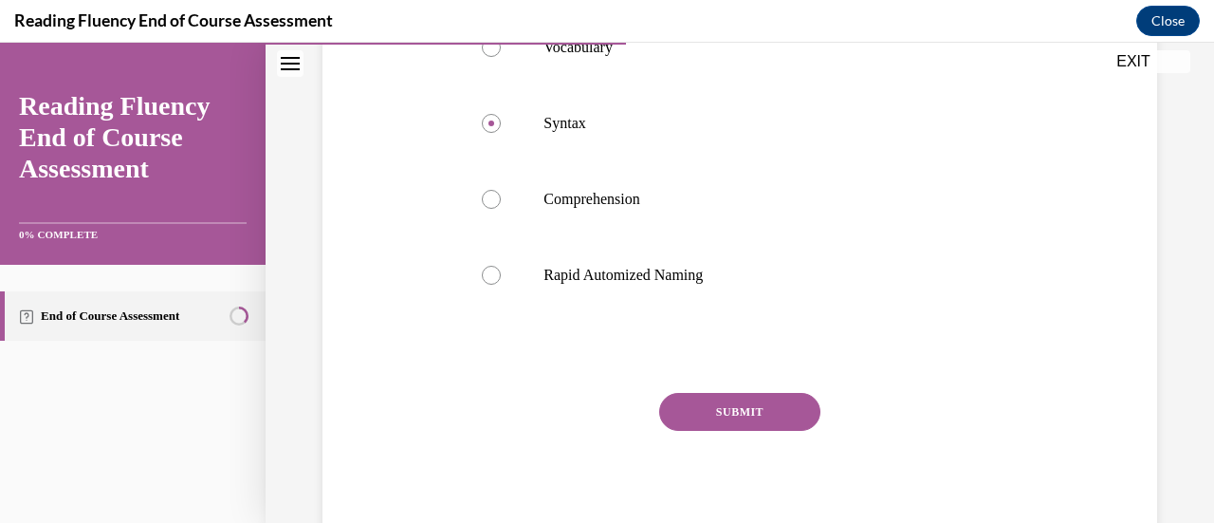
click at [711, 408] on button "SUBMIT" at bounding box center [739, 412] width 161 height 38
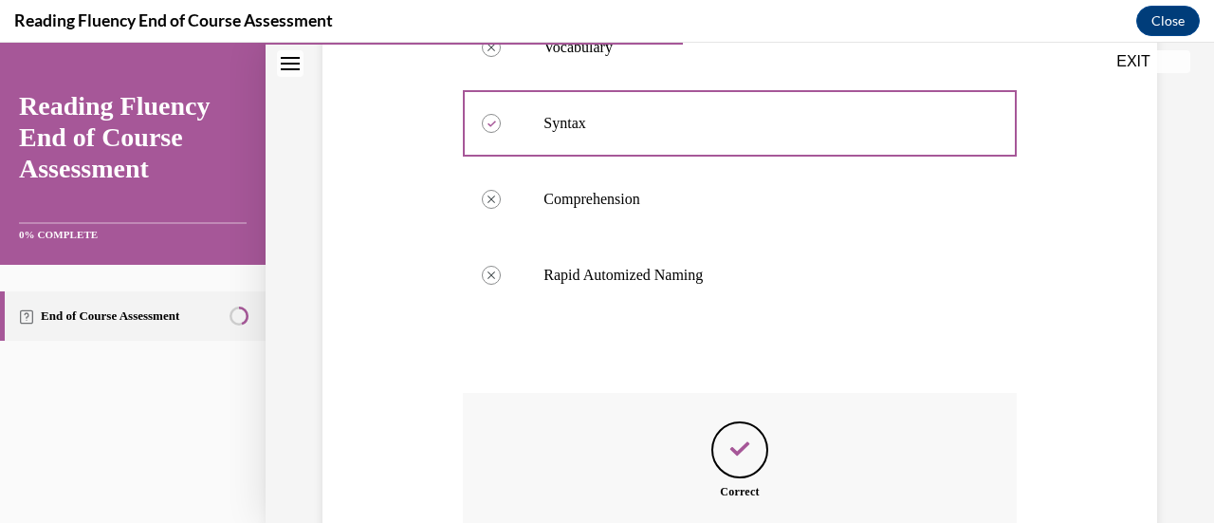
scroll to position [993, 0]
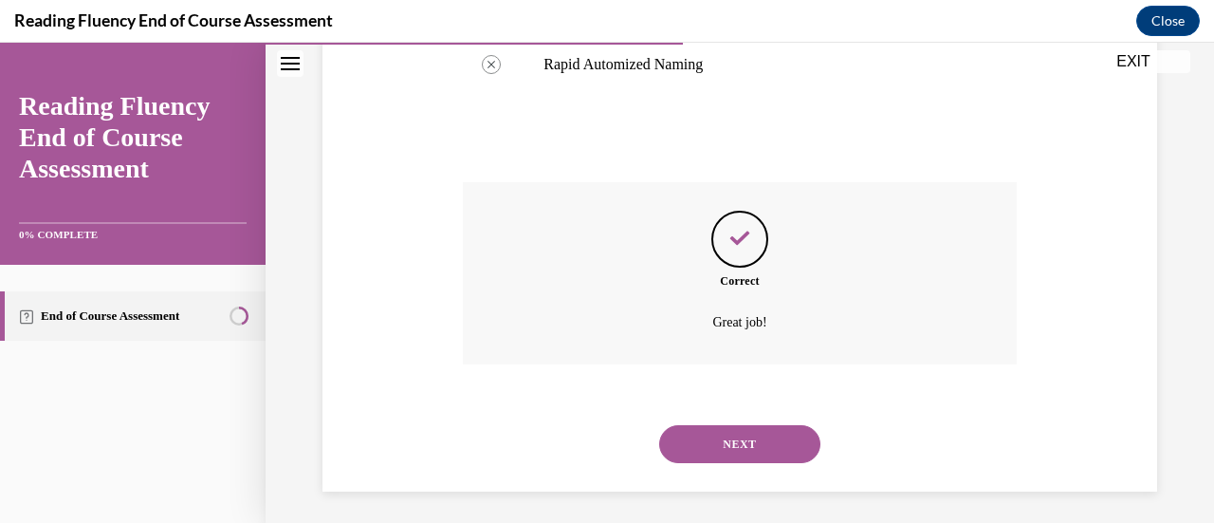
click at [710, 438] on button "NEXT" at bounding box center [739, 444] width 161 height 38
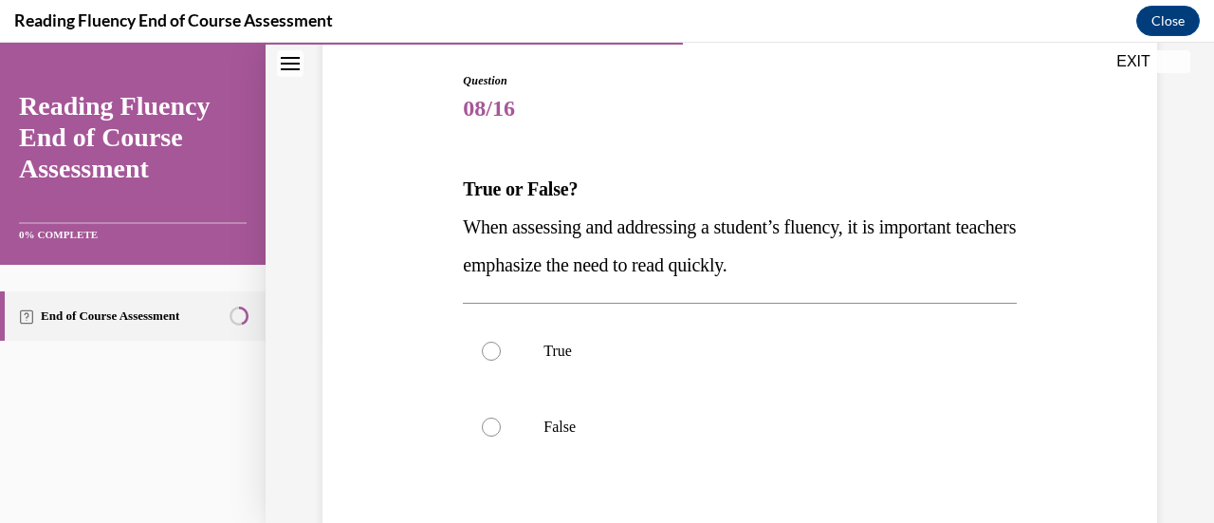
scroll to position [208, 0]
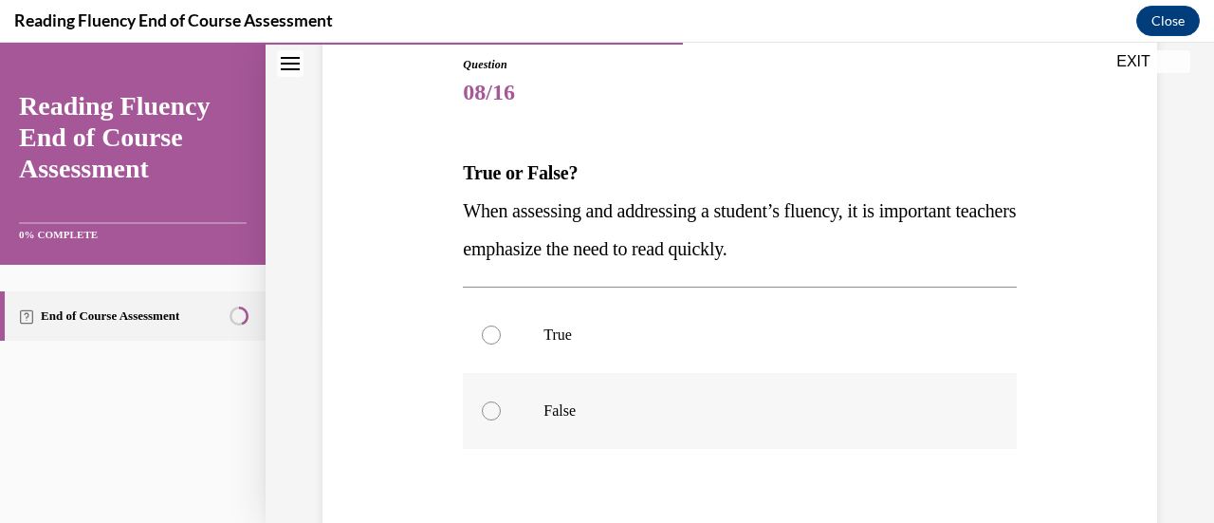
click at [489, 408] on div at bounding box center [491, 410] width 19 height 19
click at [489, 408] on input "False" at bounding box center [491, 410] width 19 height 19
radio input "true"
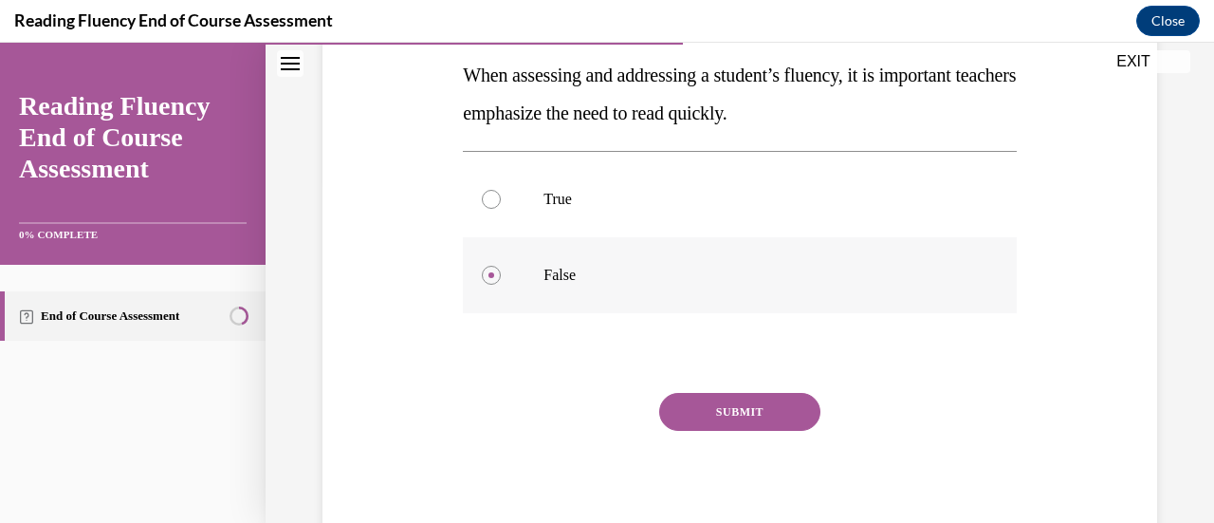
scroll to position [349, 0]
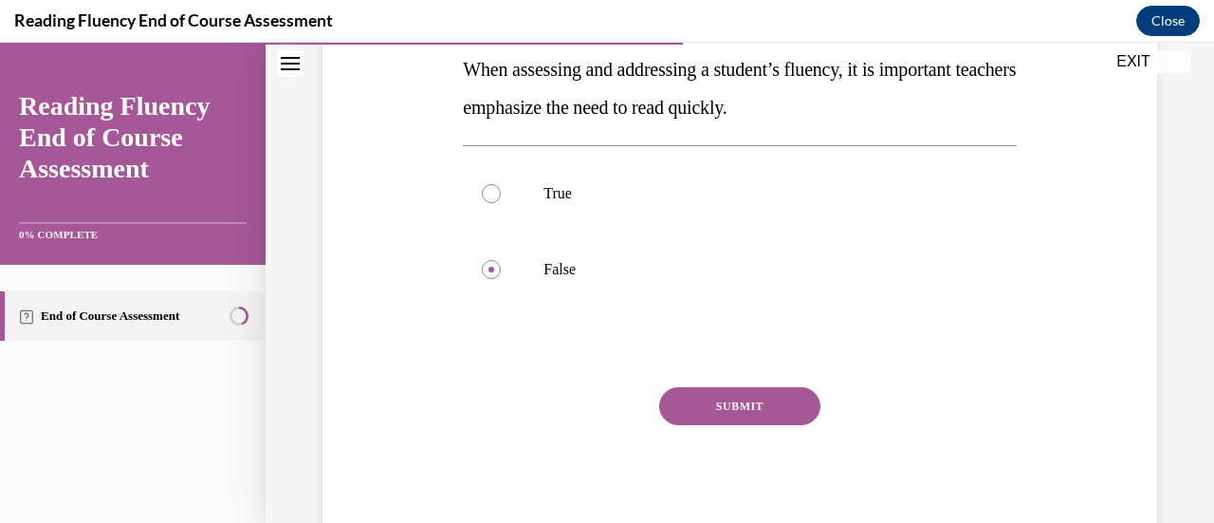
click at [705, 409] on button "SUBMIT" at bounding box center [739, 406] width 161 height 38
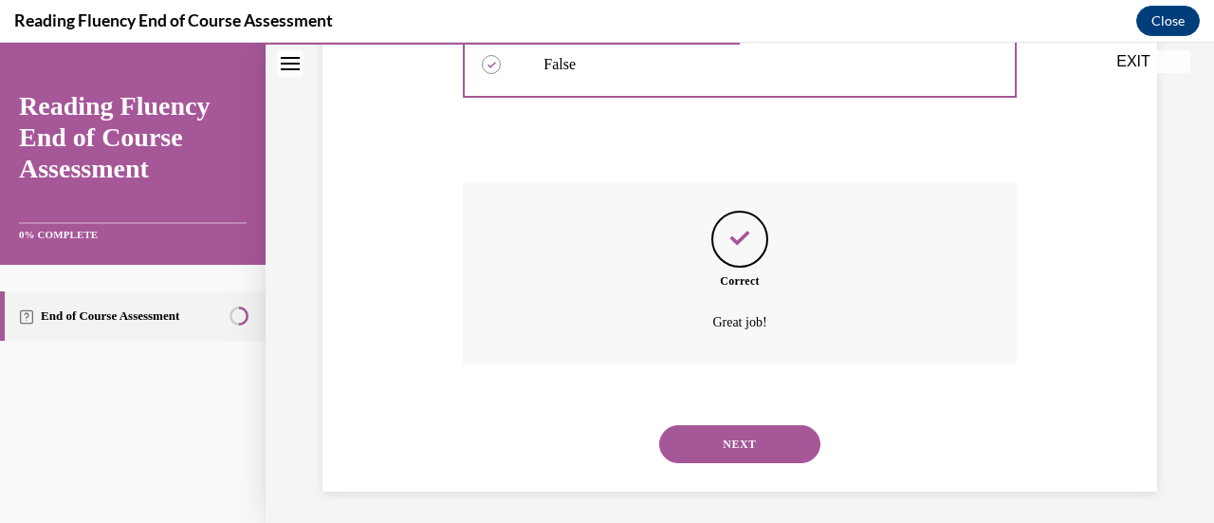
scroll to position [560, 0]
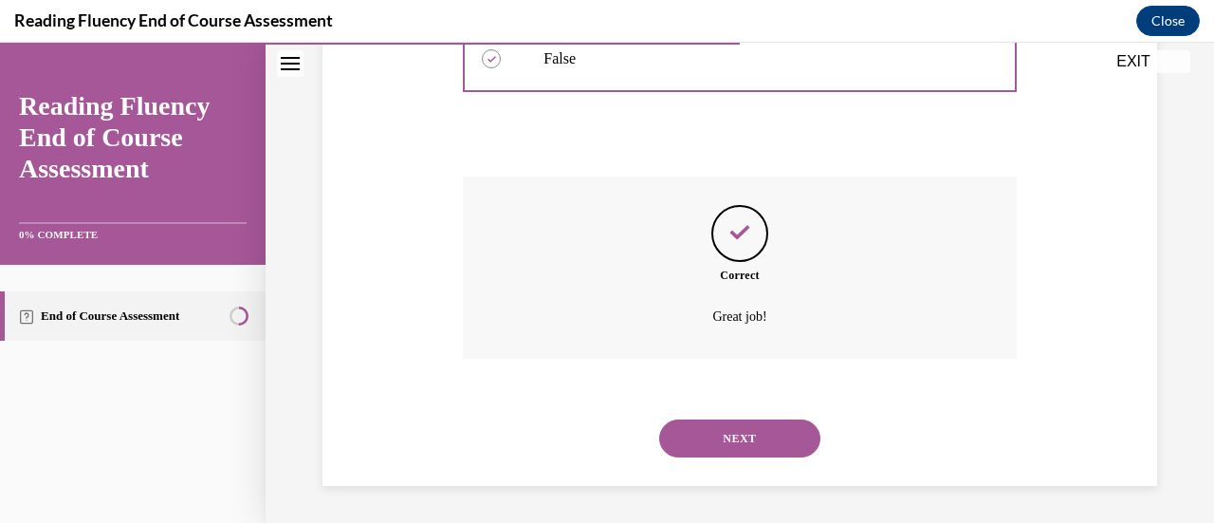
click at [698, 439] on button "NEXT" at bounding box center [739, 438] width 161 height 38
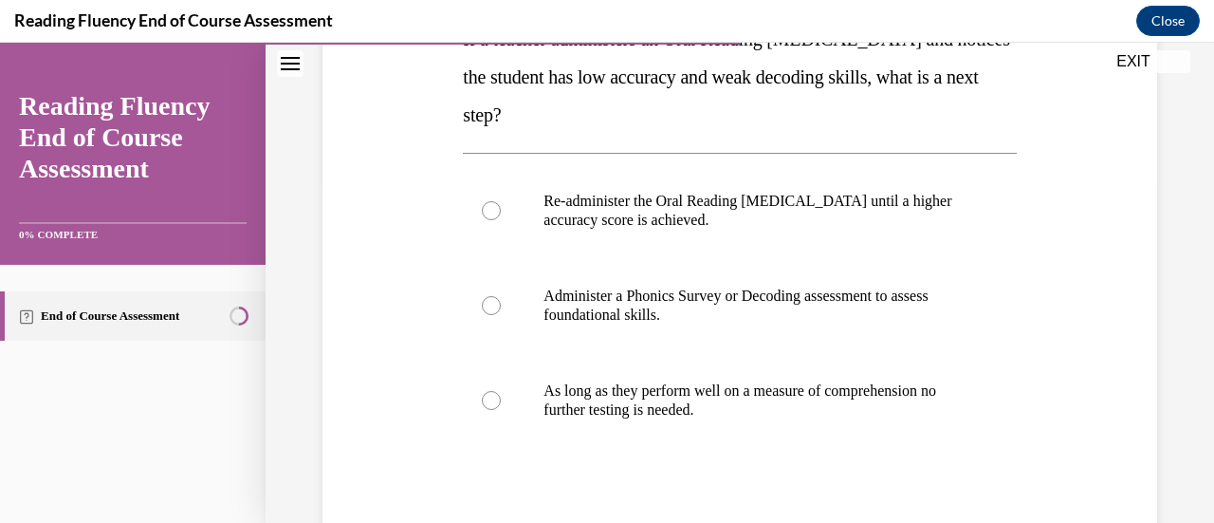
scroll to position [342, 0]
click at [483, 298] on div at bounding box center [491, 304] width 19 height 19
click at [483, 298] on input "Administer a Phonics Survey or Decoding assessment to assess foundational skill…" at bounding box center [491, 304] width 19 height 19
radio input "true"
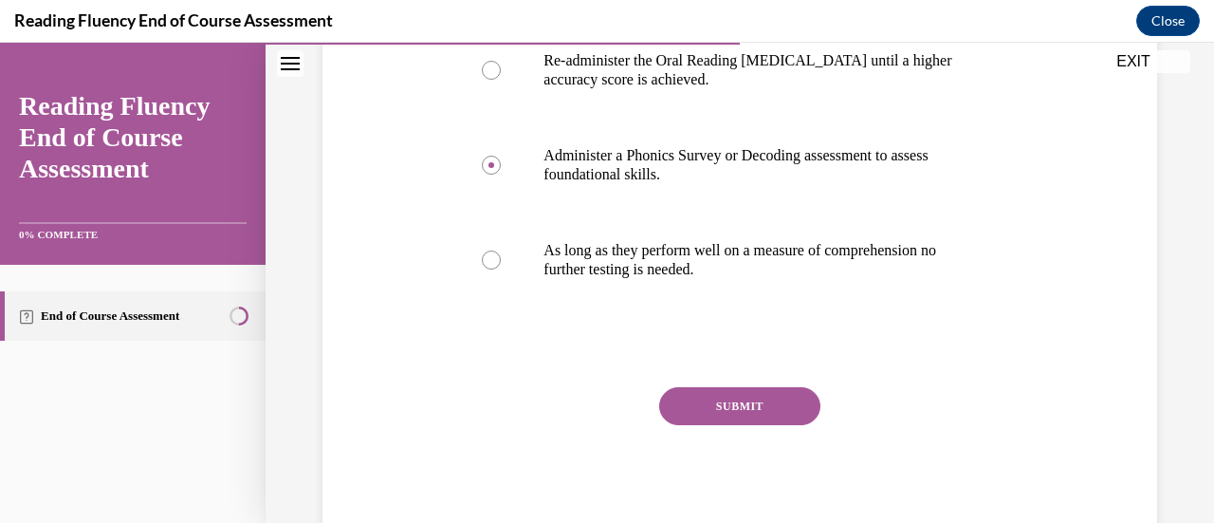
click at [696, 401] on button "SUBMIT" at bounding box center [739, 406] width 161 height 38
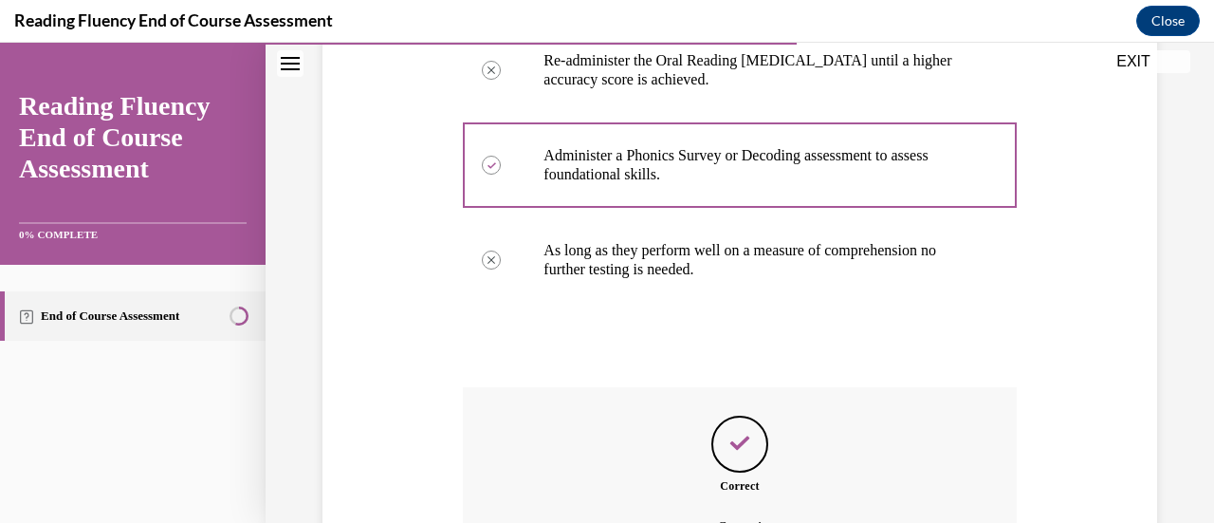
scroll to position [692, 0]
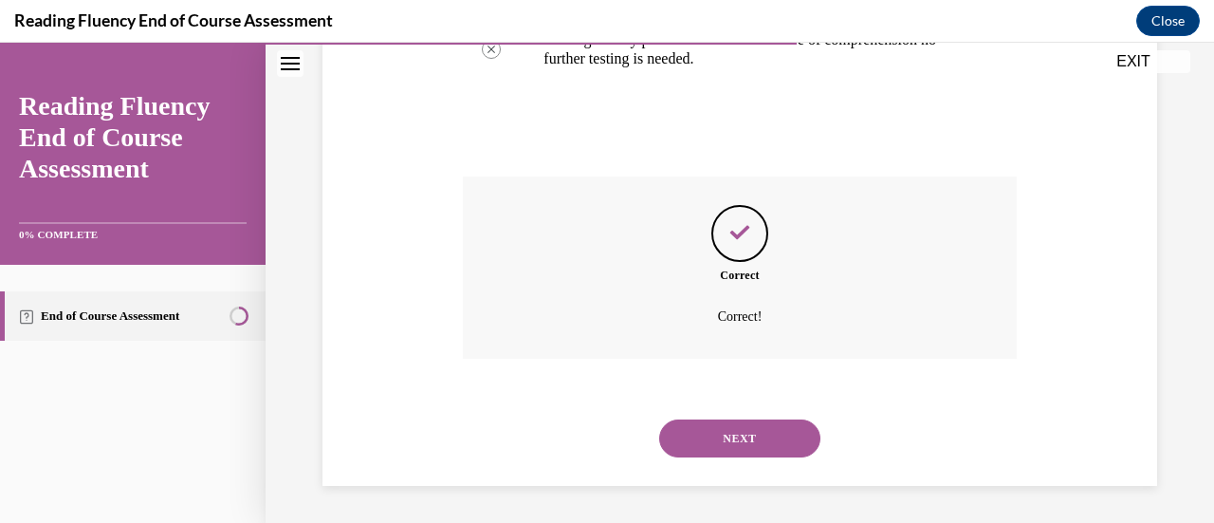
click at [698, 442] on button "NEXT" at bounding box center [739, 438] width 161 height 38
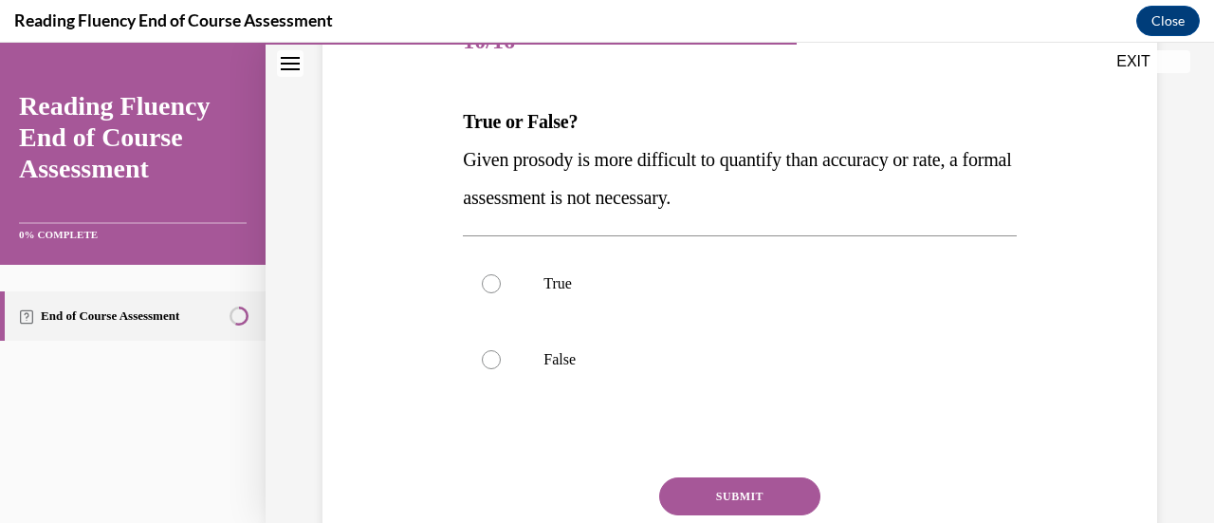
scroll to position [267, 0]
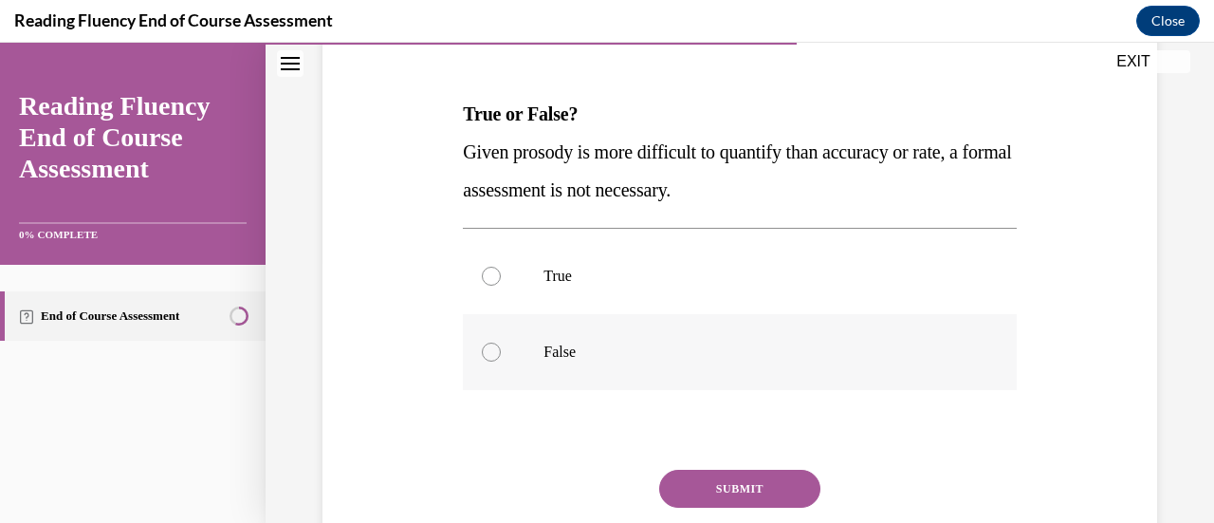
click at [482, 345] on div at bounding box center [491, 351] width 19 height 19
click at [482, 345] on input "False" at bounding box center [491, 351] width 19 height 19
radio input "true"
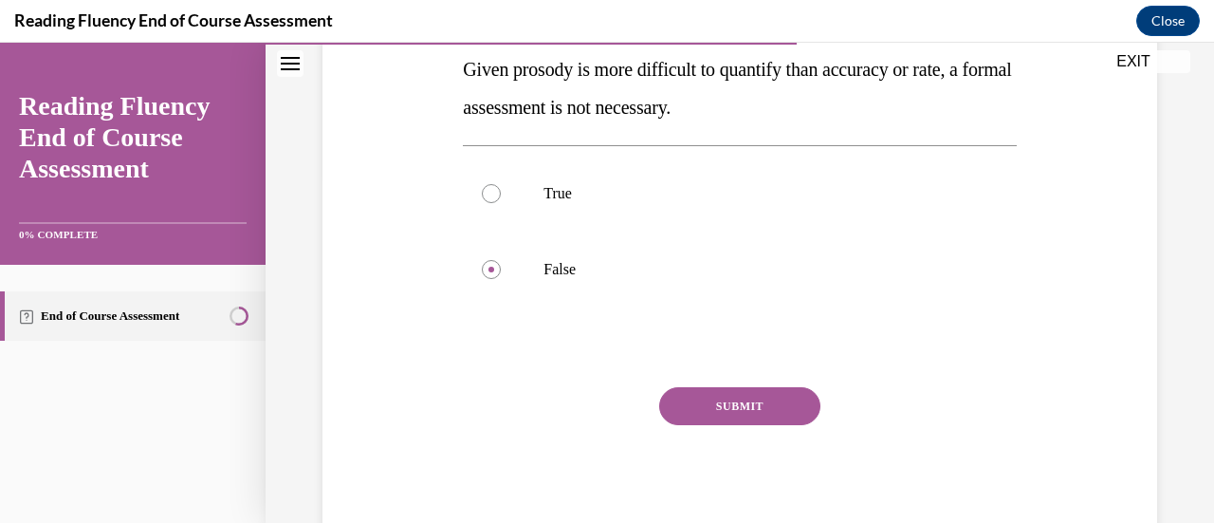
click at [695, 411] on button "SUBMIT" at bounding box center [739, 406] width 161 height 38
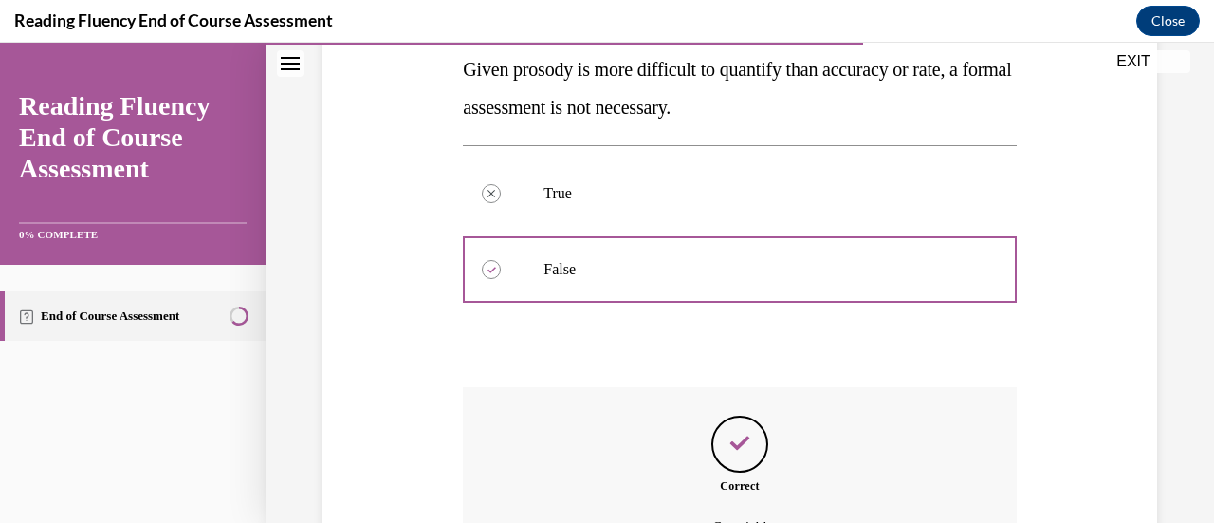
scroll to position [560, 0]
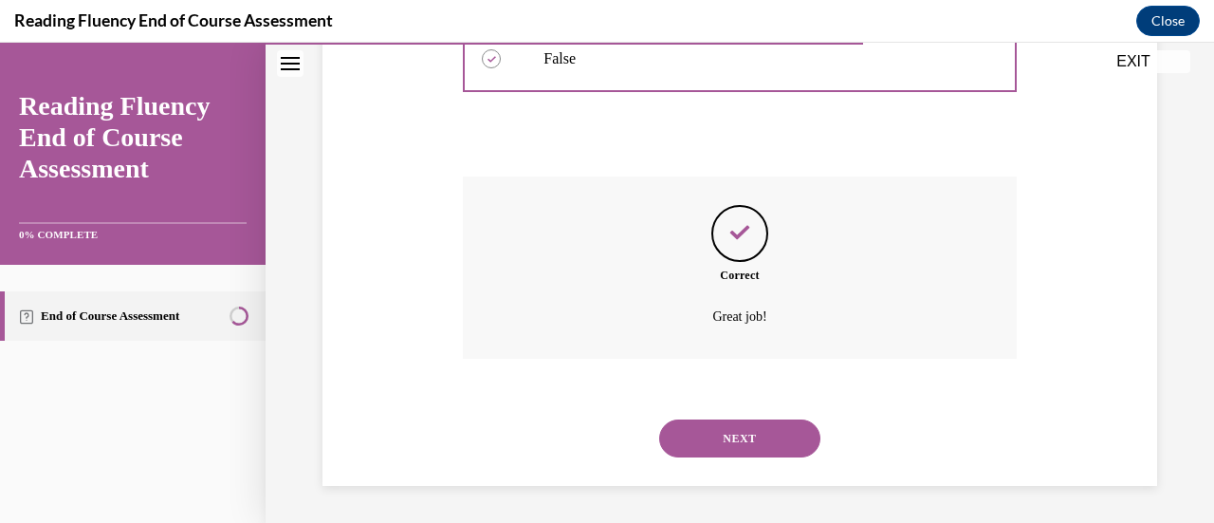
click at [698, 424] on button "NEXT" at bounding box center [739, 438] width 161 height 38
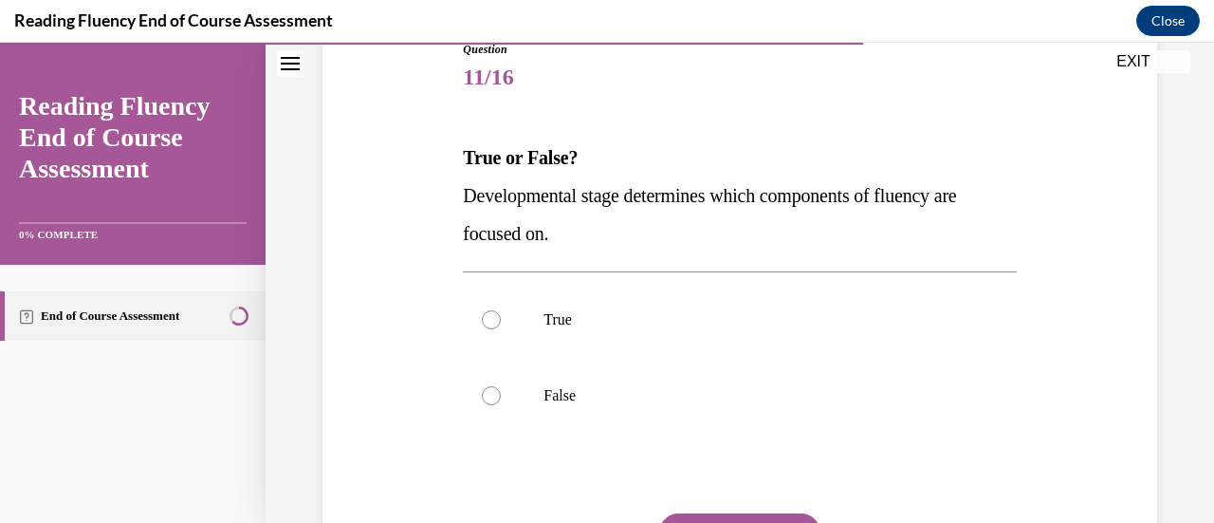
scroll to position [224, 0]
click at [495, 316] on div at bounding box center [491, 318] width 19 height 19
click at [495, 316] on input "True" at bounding box center [491, 318] width 19 height 19
radio input "true"
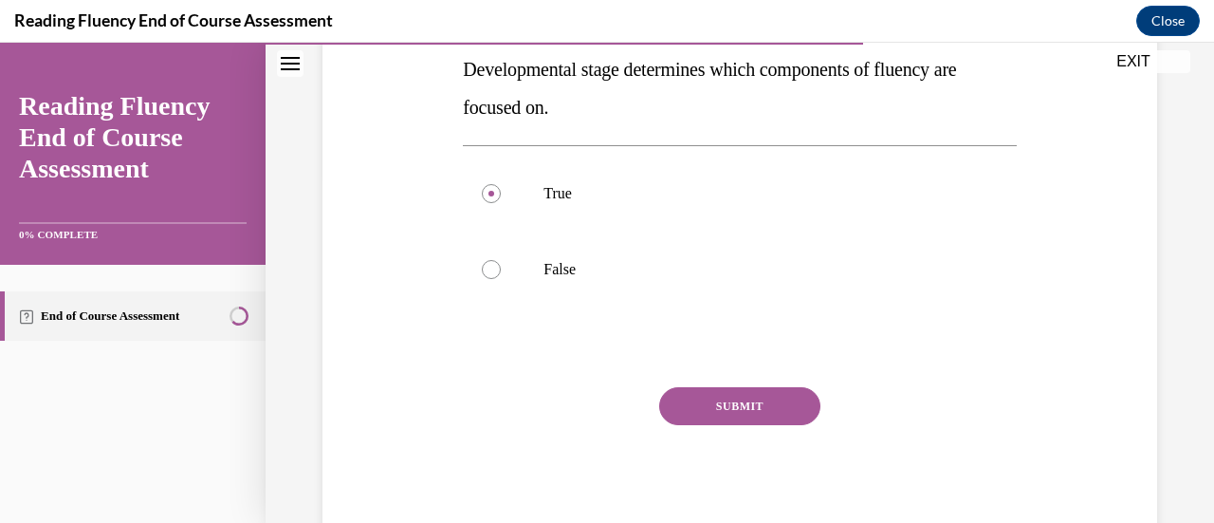
click at [700, 407] on button "SUBMIT" at bounding box center [739, 406] width 161 height 38
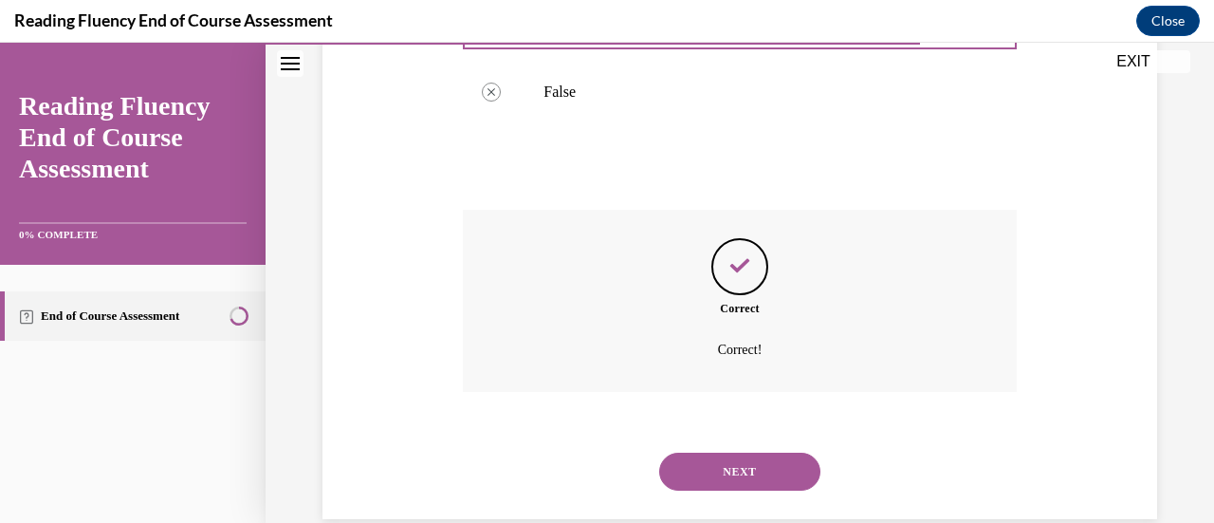
scroll to position [560, 0]
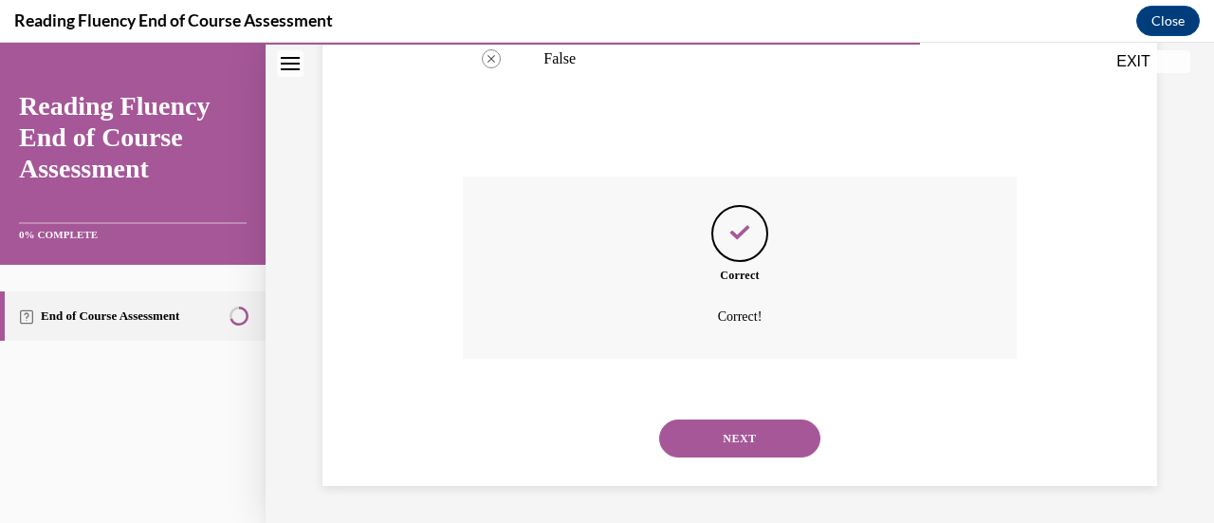
click at [700, 448] on button "NEXT" at bounding box center [739, 438] width 161 height 38
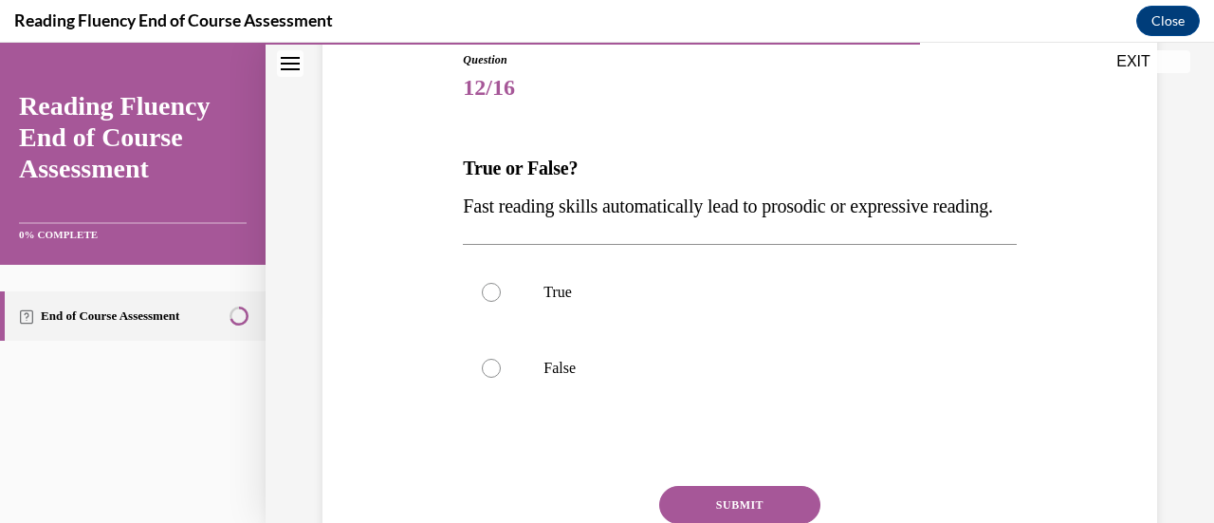
scroll to position [213, 0]
click at [494, 377] on div at bounding box center [491, 367] width 19 height 19
click at [494, 377] on input "False" at bounding box center [491, 367] width 19 height 19
radio input "true"
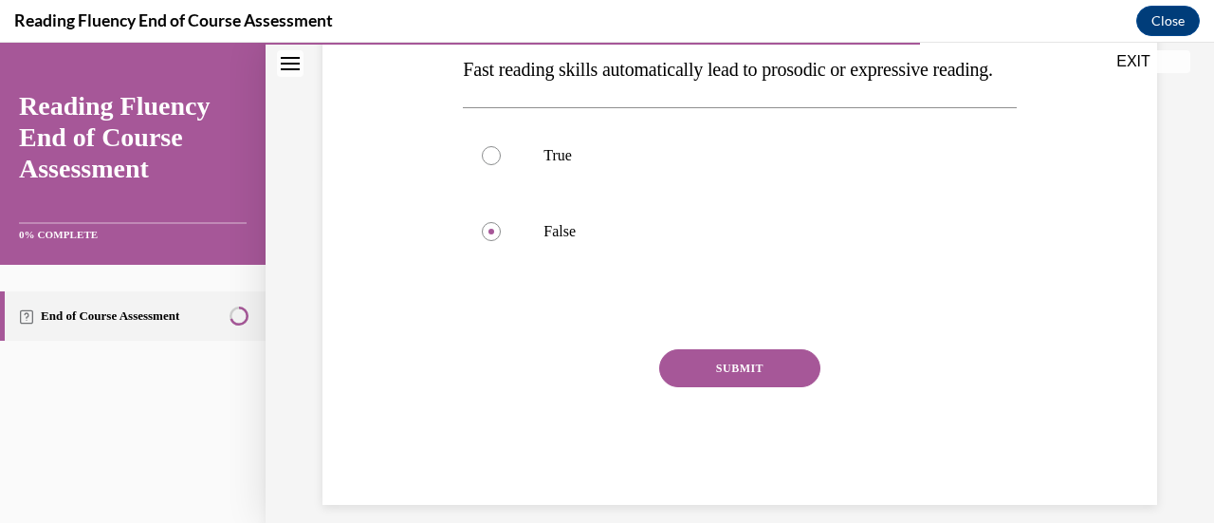
click at [739, 387] on button "SUBMIT" at bounding box center [739, 368] width 161 height 38
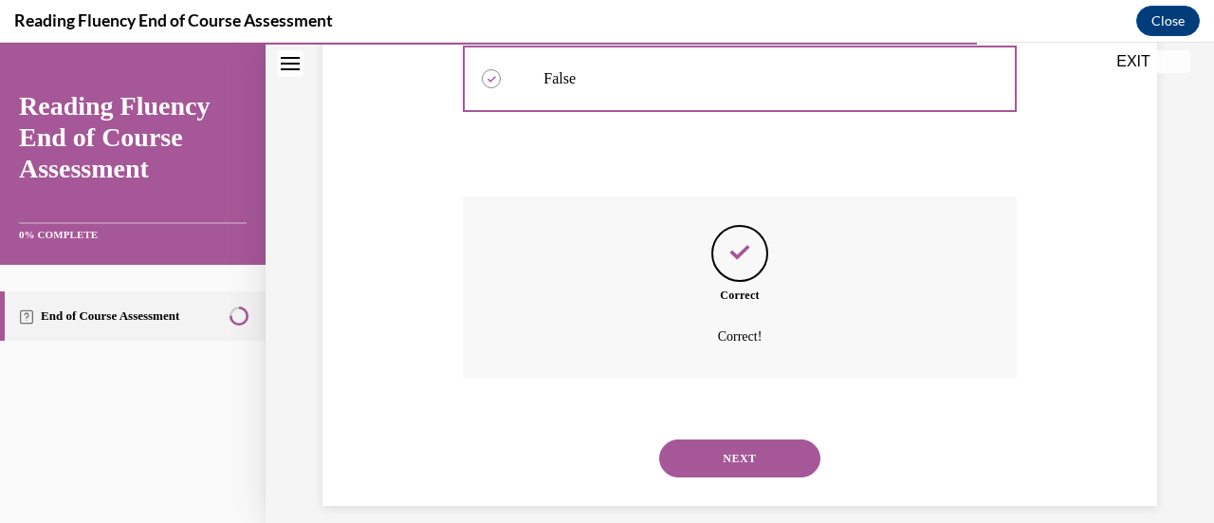
scroll to position [505, 0]
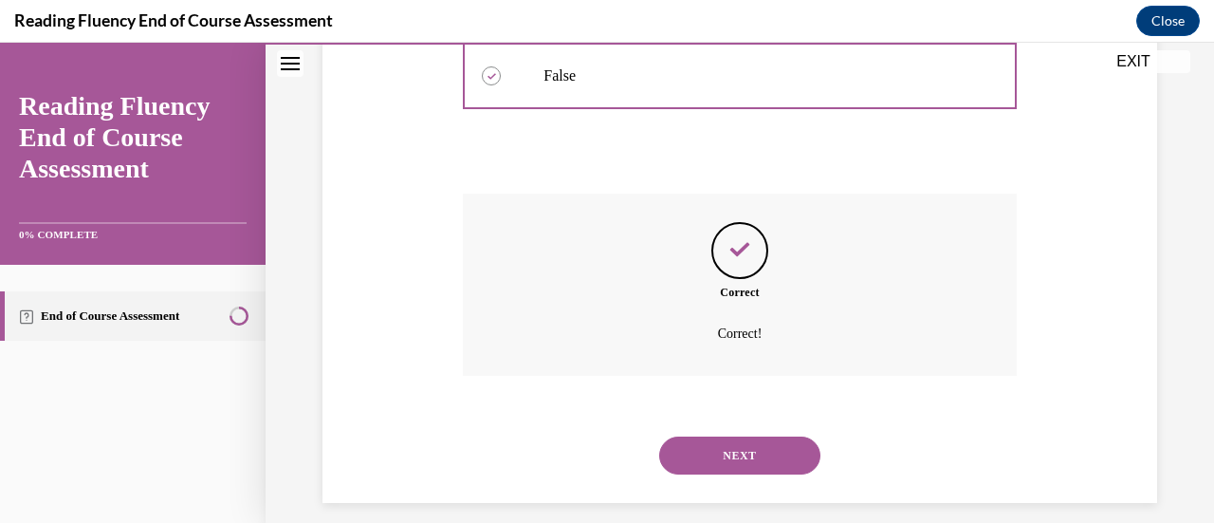
click at [725, 474] on button "NEXT" at bounding box center [739, 455] width 161 height 38
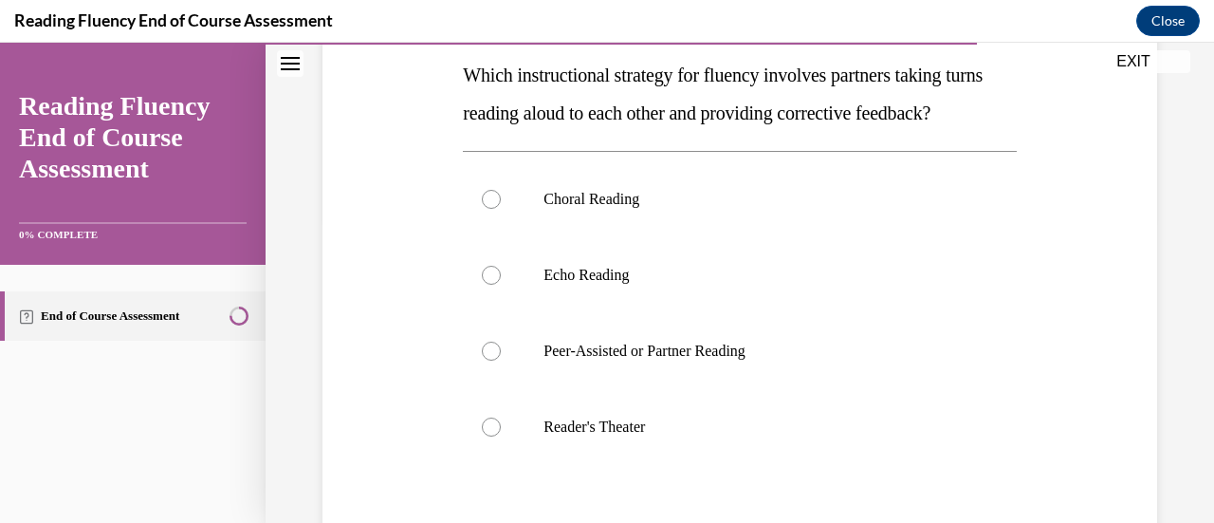
scroll to position [306, 0]
click at [486, 360] on div at bounding box center [491, 350] width 19 height 19
click at [486, 360] on input "Peer-Assisted or Partner Reading" at bounding box center [491, 350] width 19 height 19
radio input "true"
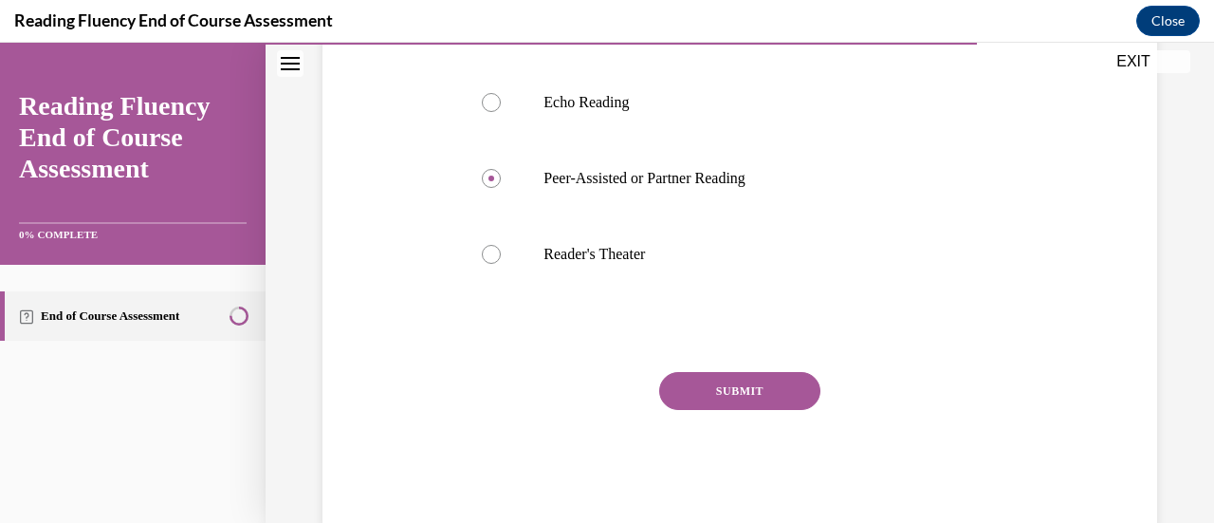
scroll to position [479, 0]
click at [755, 409] on button "SUBMIT" at bounding box center [739, 390] width 161 height 38
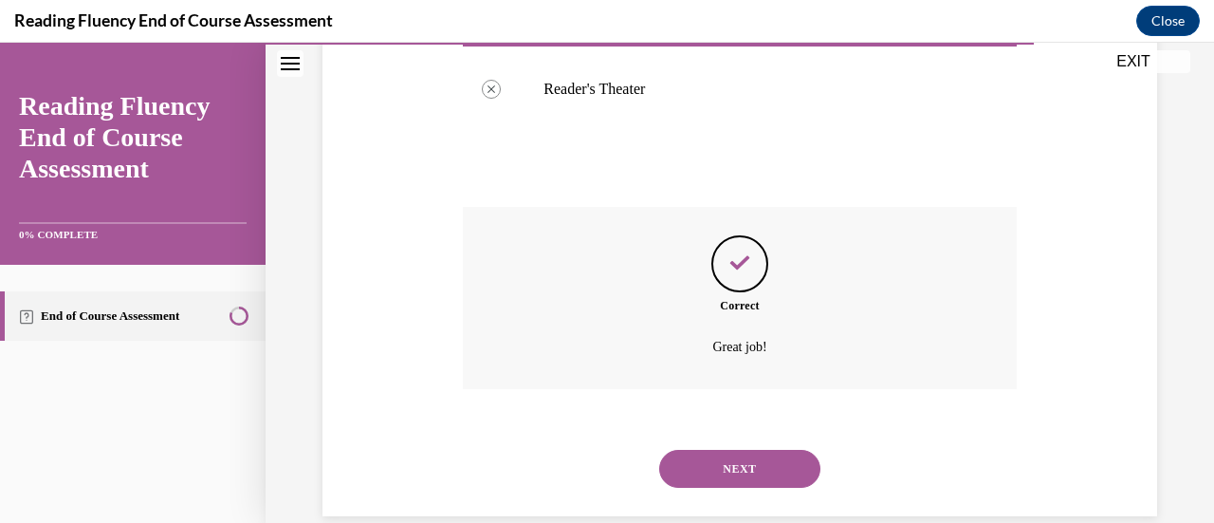
scroll to position [648, 0]
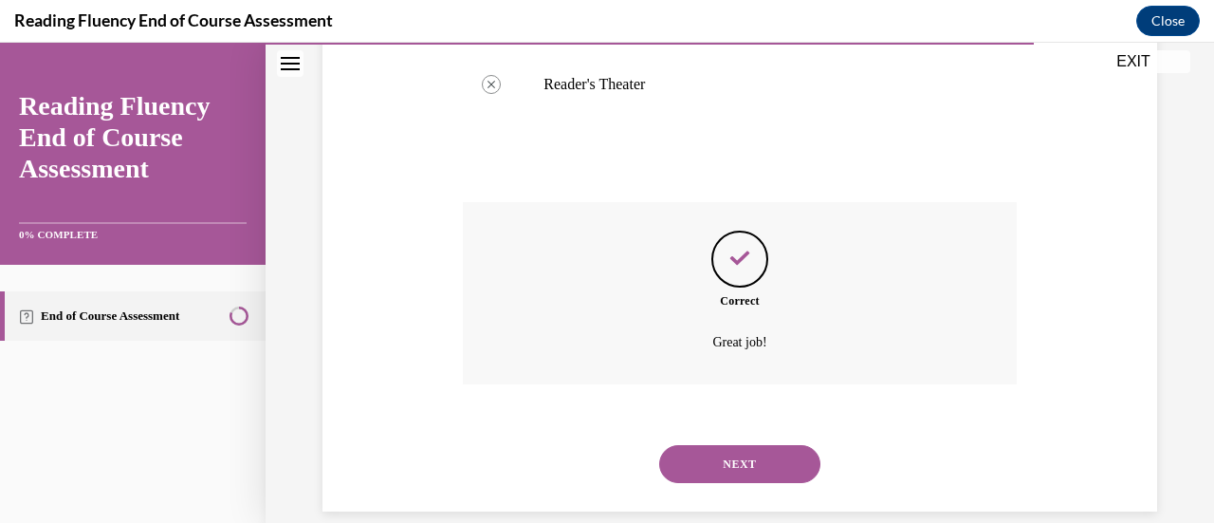
click at [743, 483] on button "NEXT" at bounding box center [739, 464] width 161 height 38
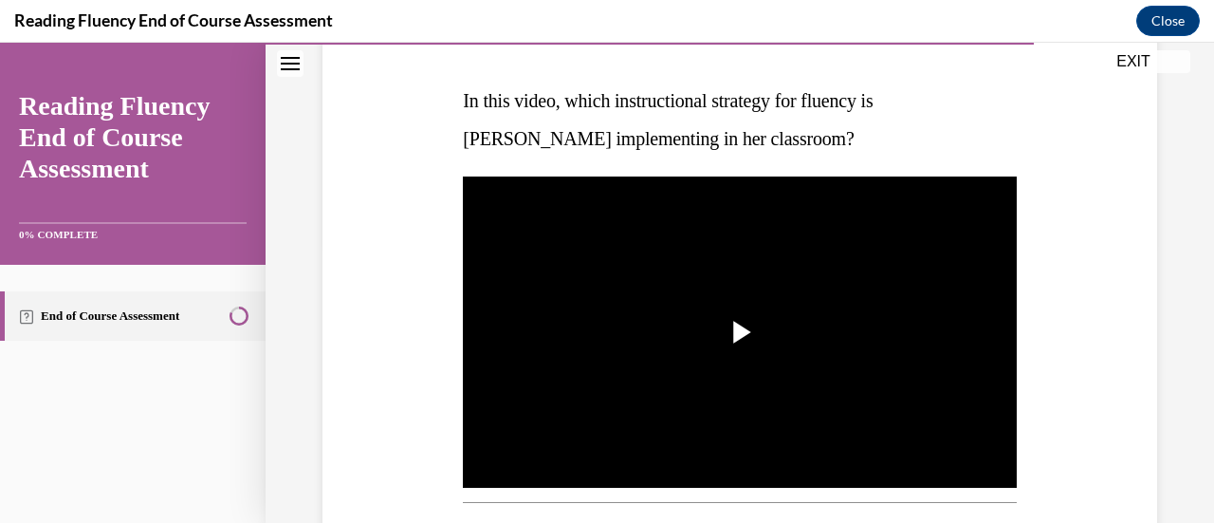
scroll to position [283, 0]
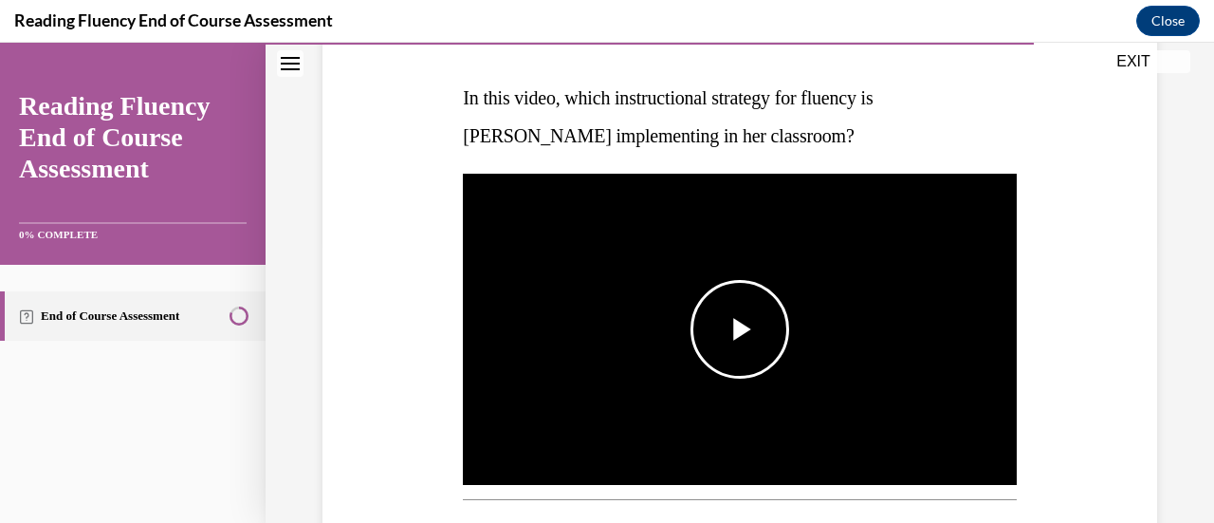
click at [740, 329] on span "Video player" at bounding box center [740, 329] width 0 height 0
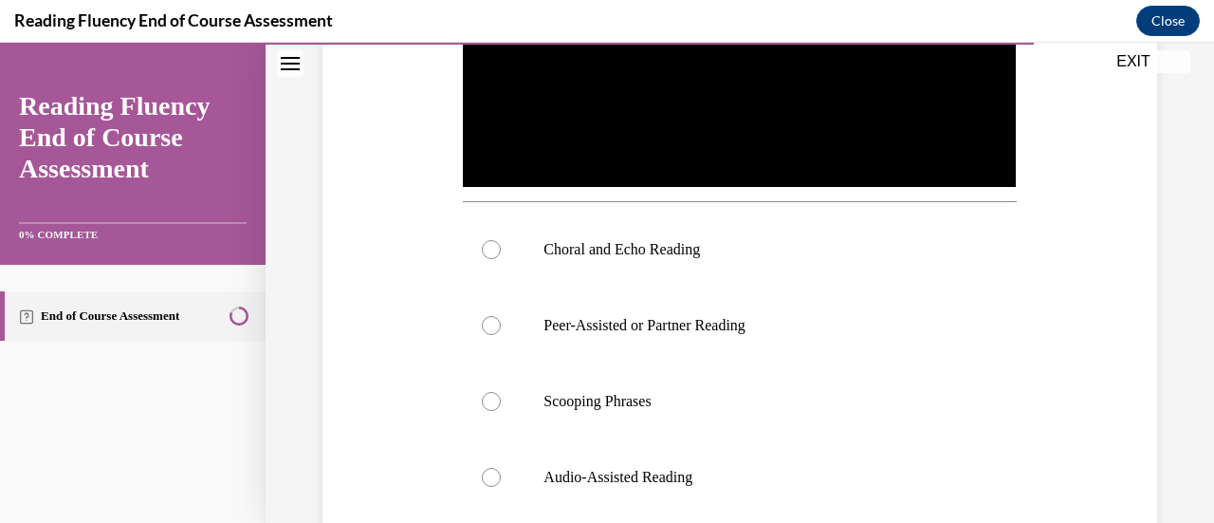
scroll to position [567, 0]
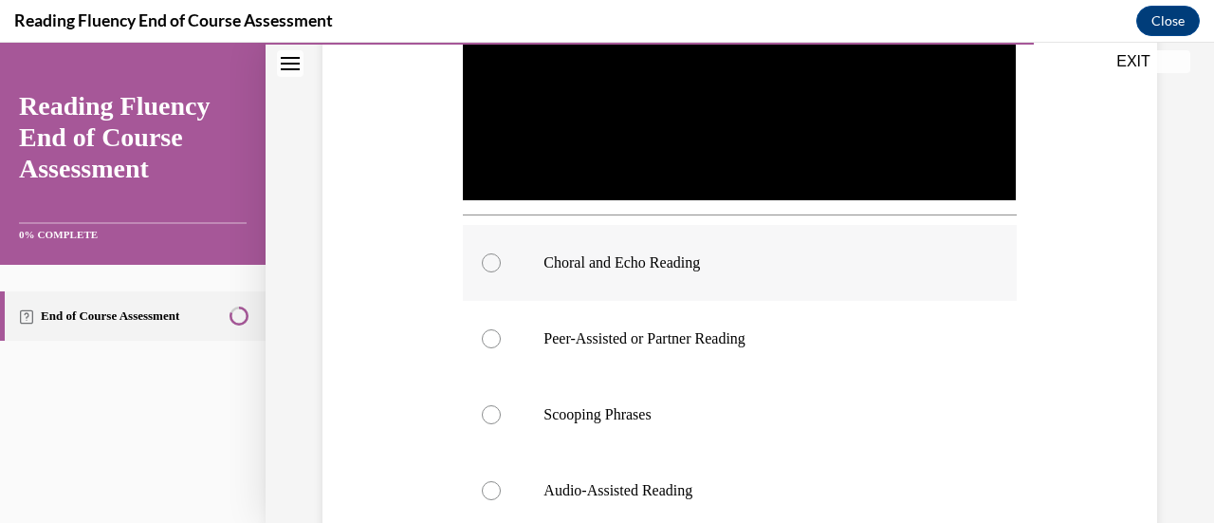
click at [488, 253] on div at bounding box center [491, 262] width 19 height 19
click at [488, 253] on input "Choral and Echo Reading" at bounding box center [491, 262] width 19 height 19
radio input "true"
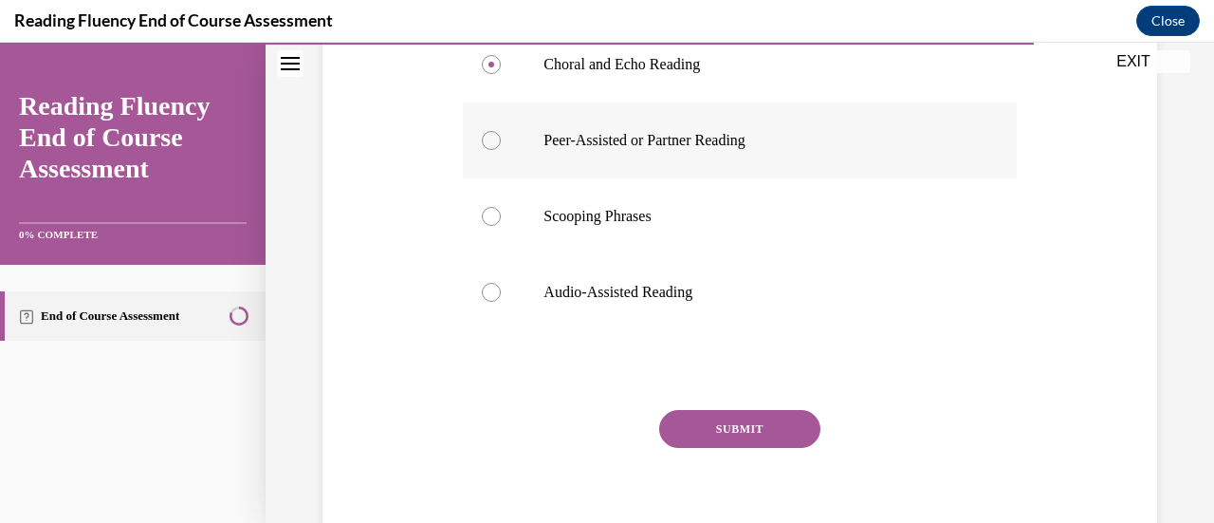
scroll to position [783, 0]
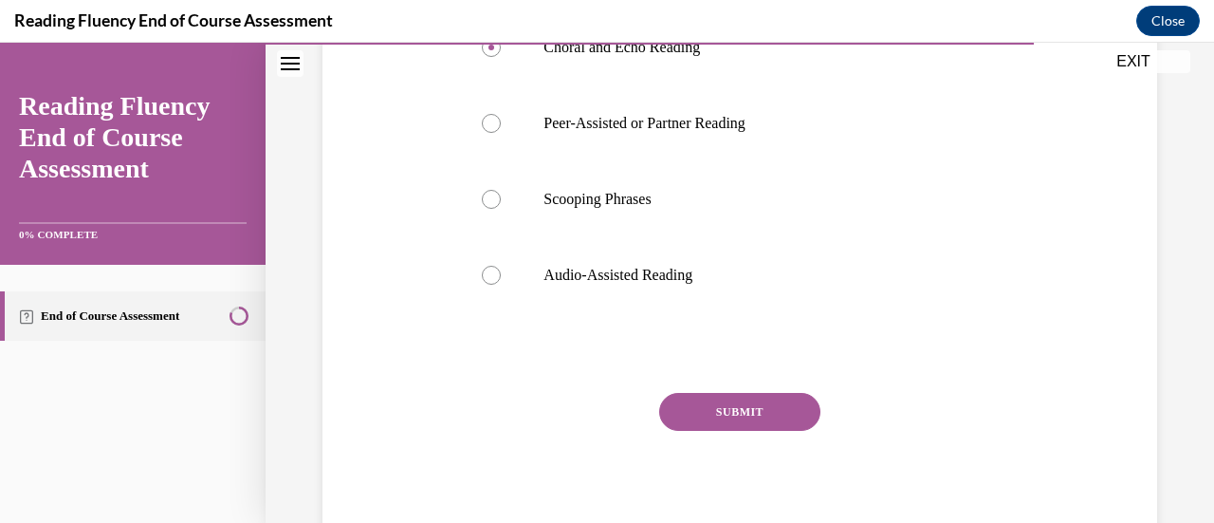
click at [770, 400] on button "SUBMIT" at bounding box center [739, 412] width 161 height 38
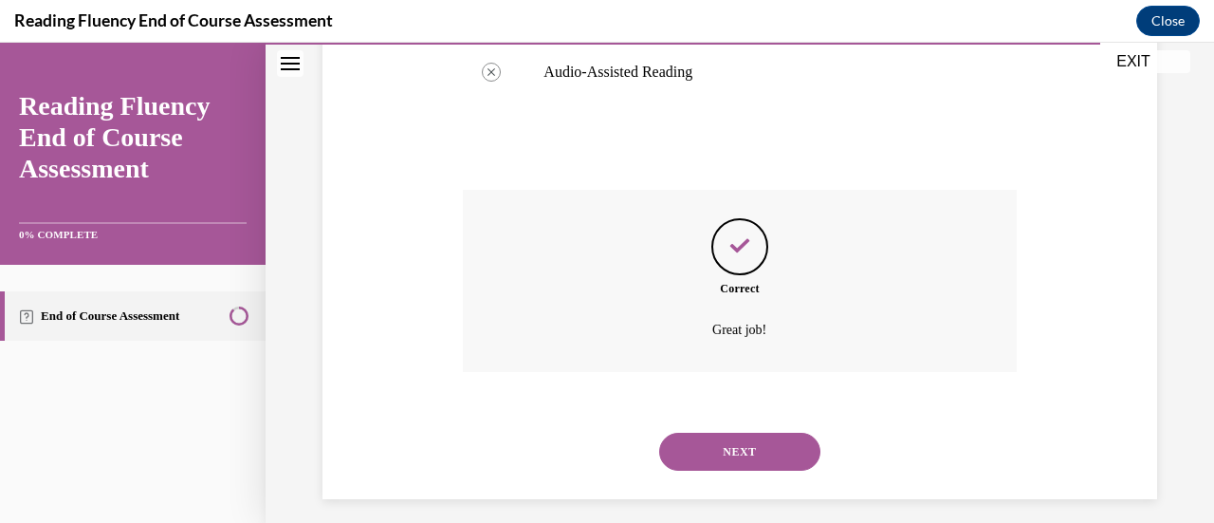
scroll to position [987, 0]
click at [747, 433] on button "NEXT" at bounding box center [739, 450] width 161 height 38
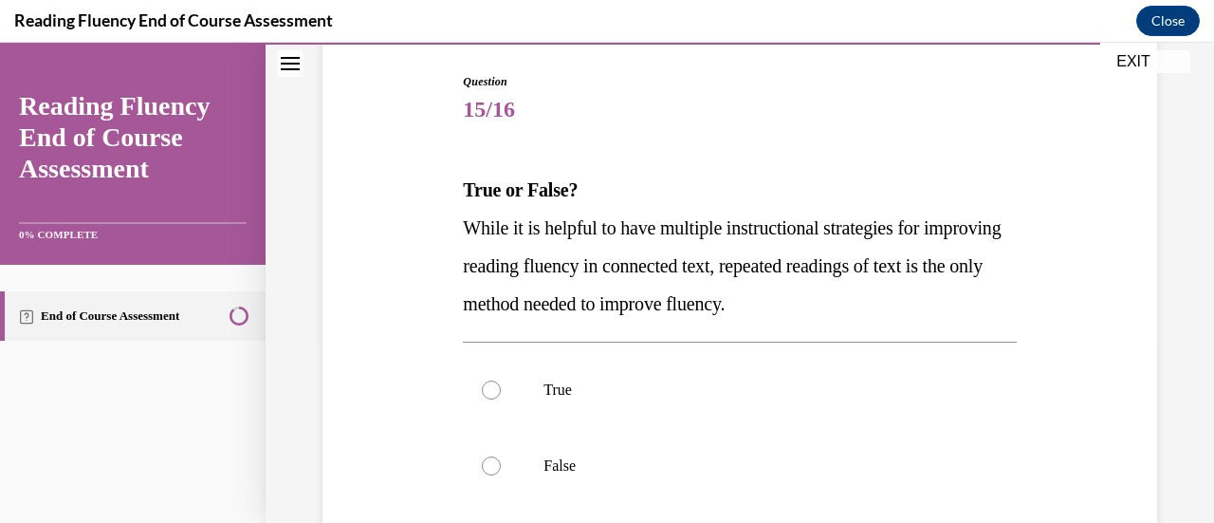
scroll to position [250, 0]
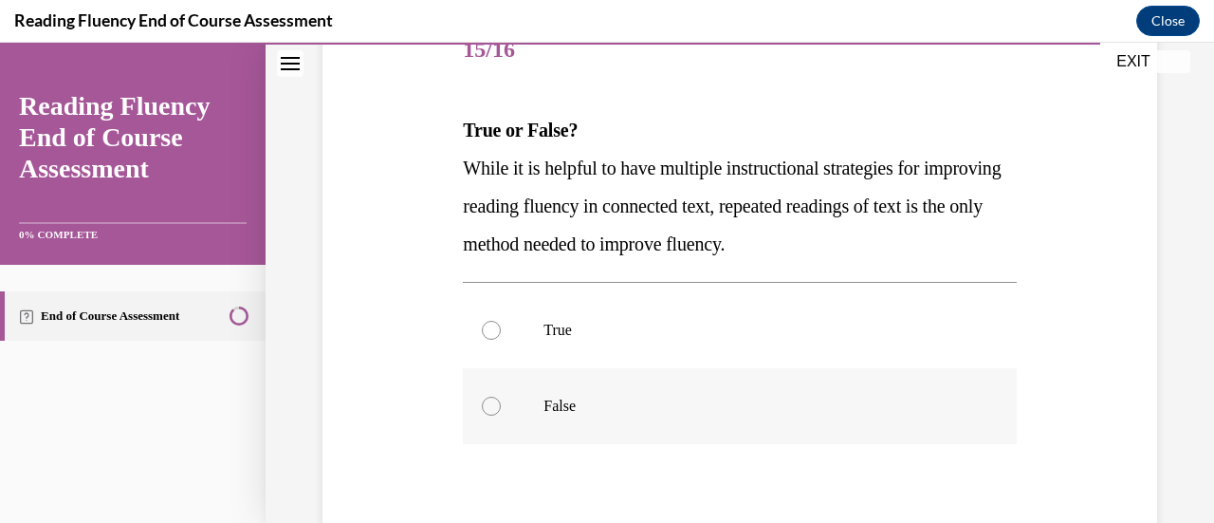
click at [482, 396] on label "False" at bounding box center [739, 406] width 553 height 76
click at [482, 396] on input "False" at bounding box center [491, 405] width 19 height 19
radio input "true"
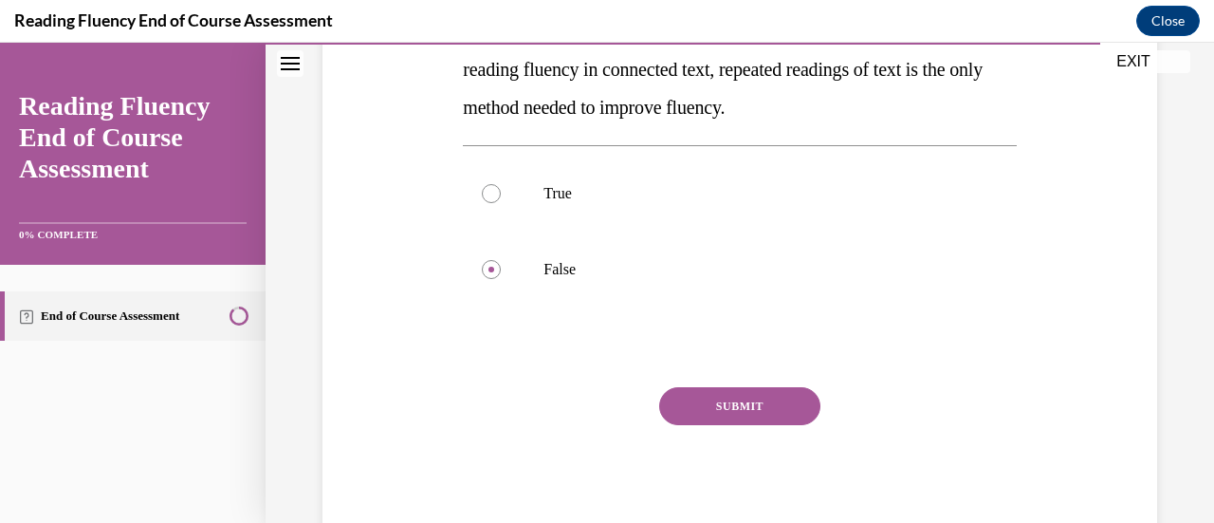
click at [754, 398] on button "SUBMIT" at bounding box center [739, 406] width 161 height 38
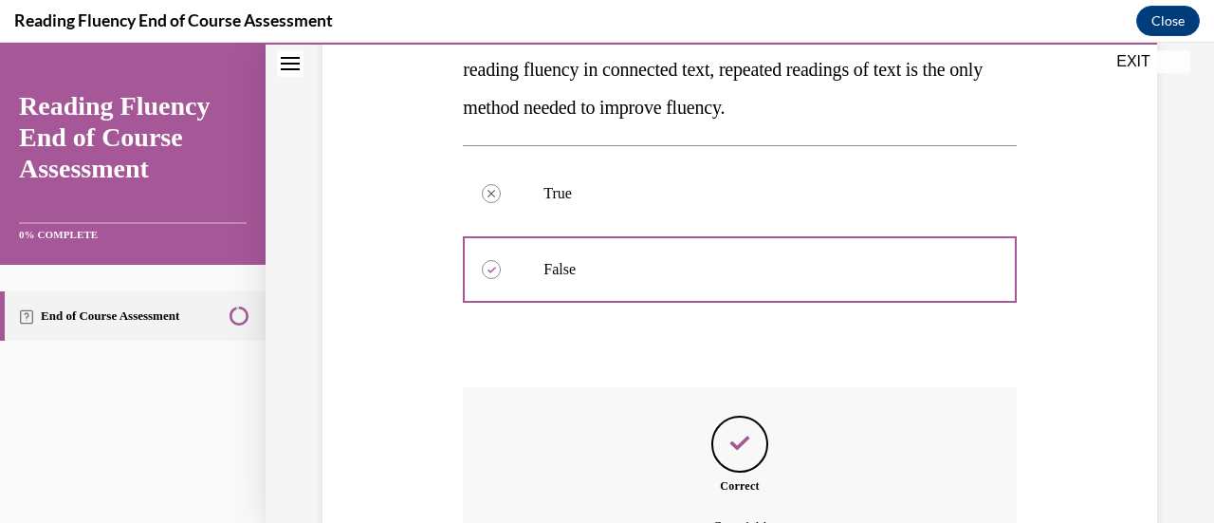
scroll to position [598, 0]
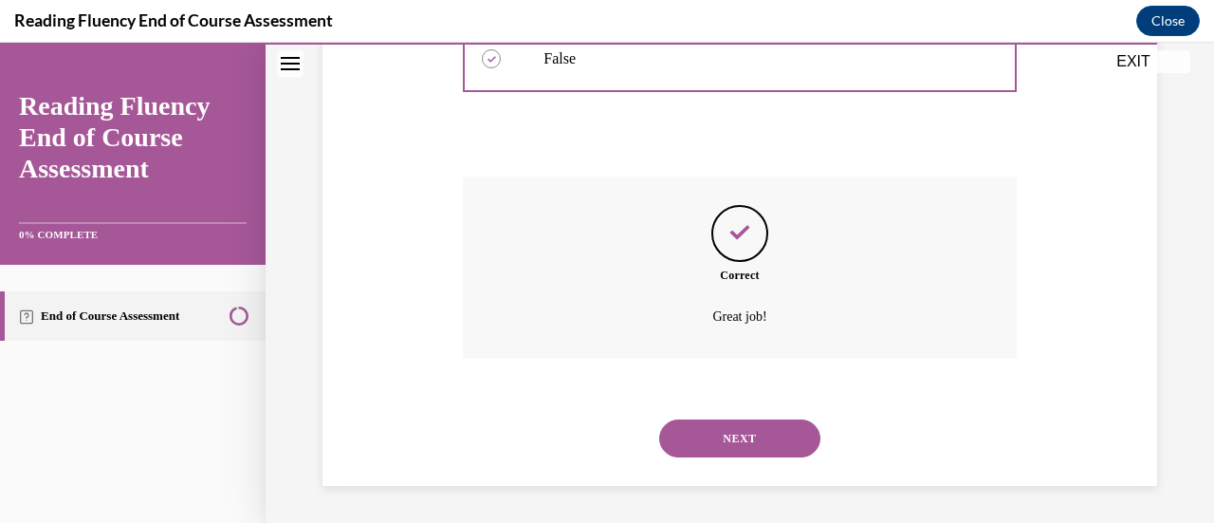
click at [735, 436] on button "NEXT" at bounding box center [739, 438] width 161 height 38
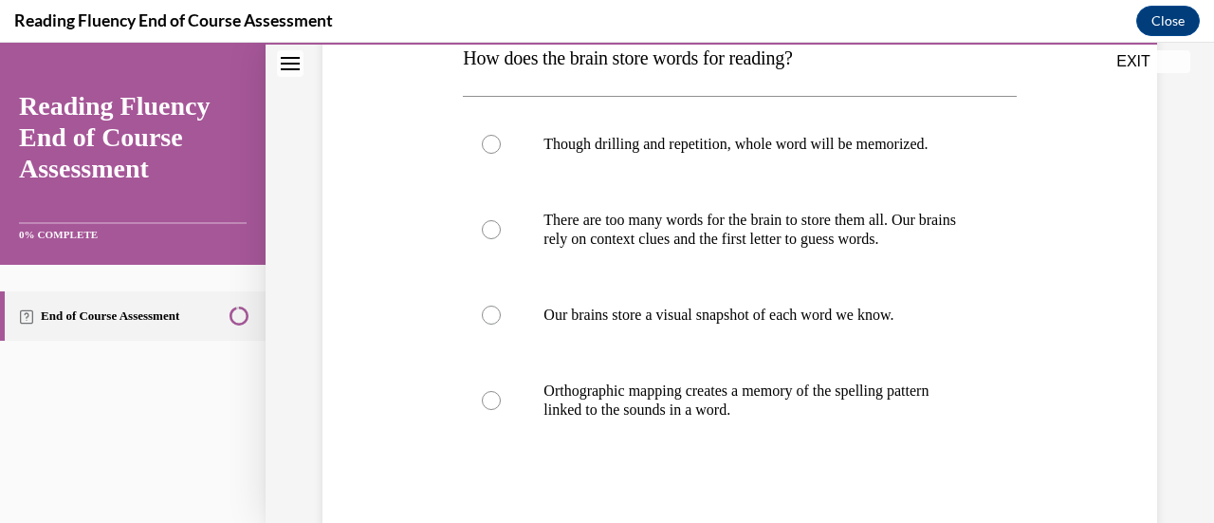
scroll to position [323, 0]
click at [483, 403] on div at bounding box center [491, 399] width 19 height 19
click at [483, 403] on input "Orthographic mapping creates a memory of the spelling pattern linked to the sou…" at bounding box center [491, 399] width 19 height 19
radio input "true"
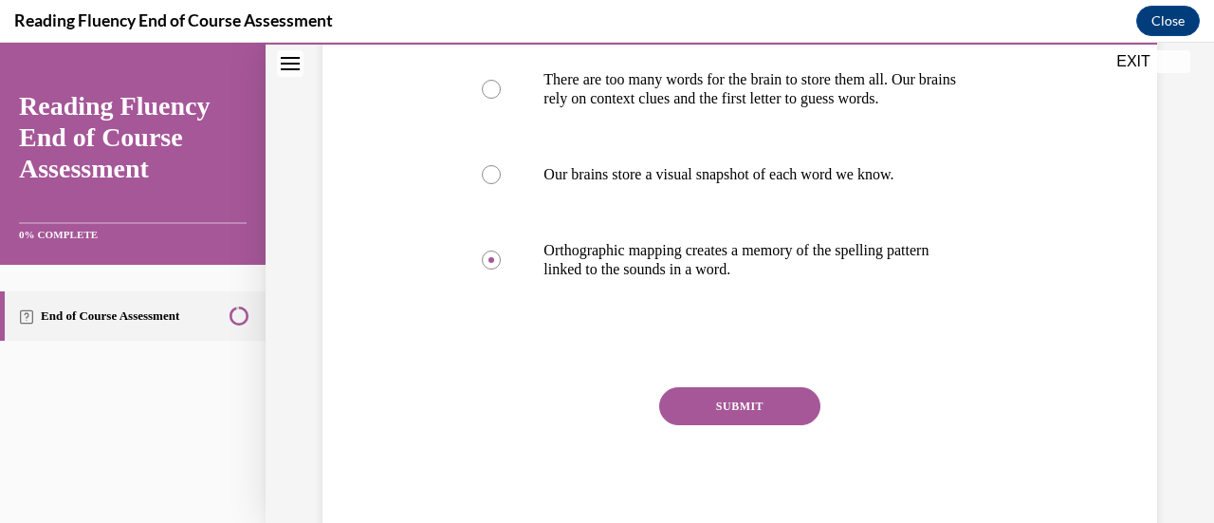
click at [722, 409] on button "SUBMIT" at bounding box center [739, 406] width 161 height 38
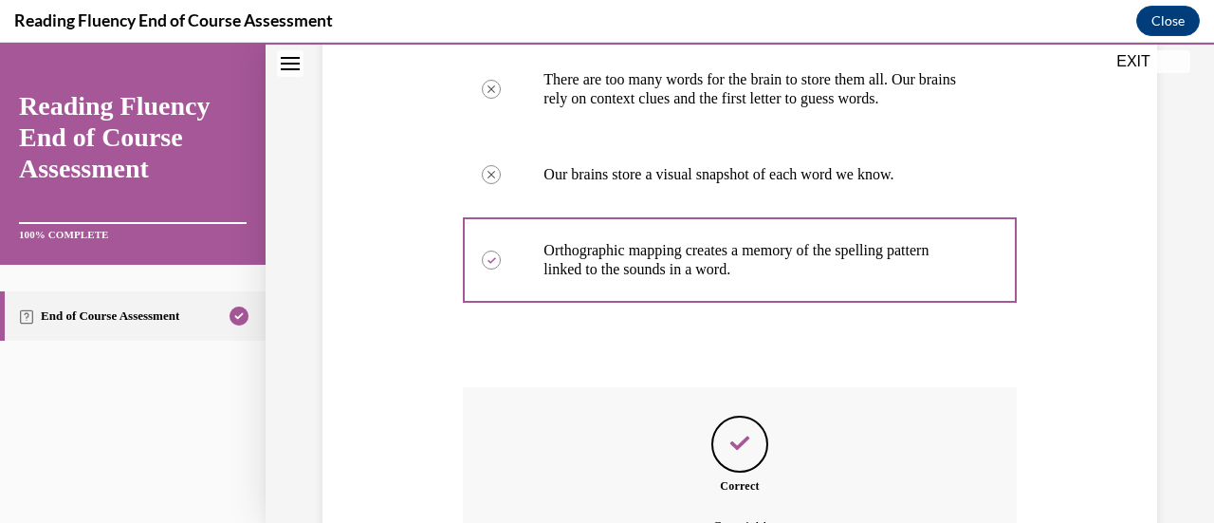
scroll to position [673, 0]
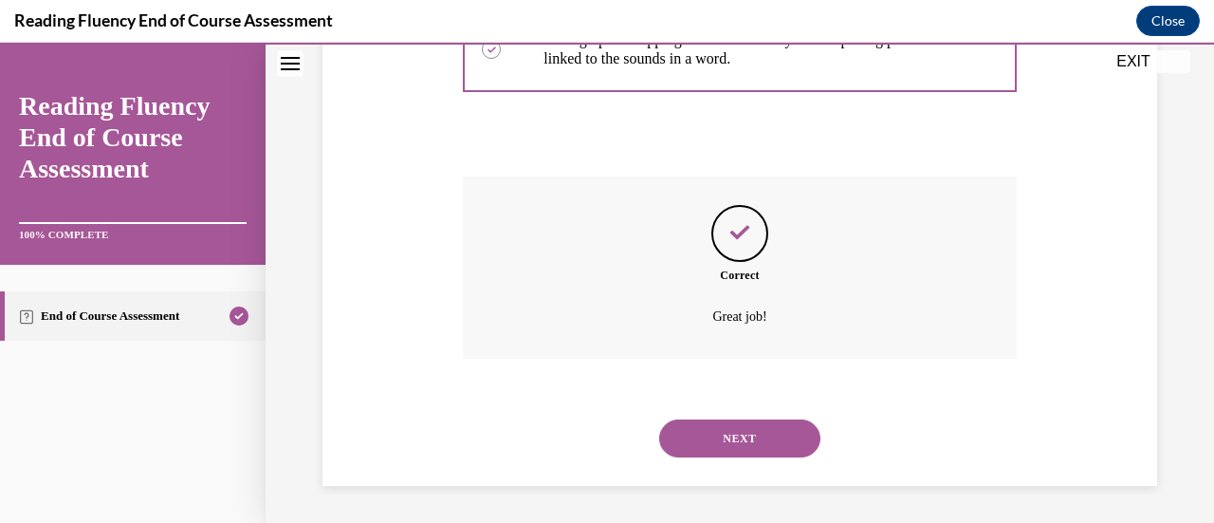
click at [718, 424] on button "NEXT" at bounding box center [739, 438] width 161 height 38
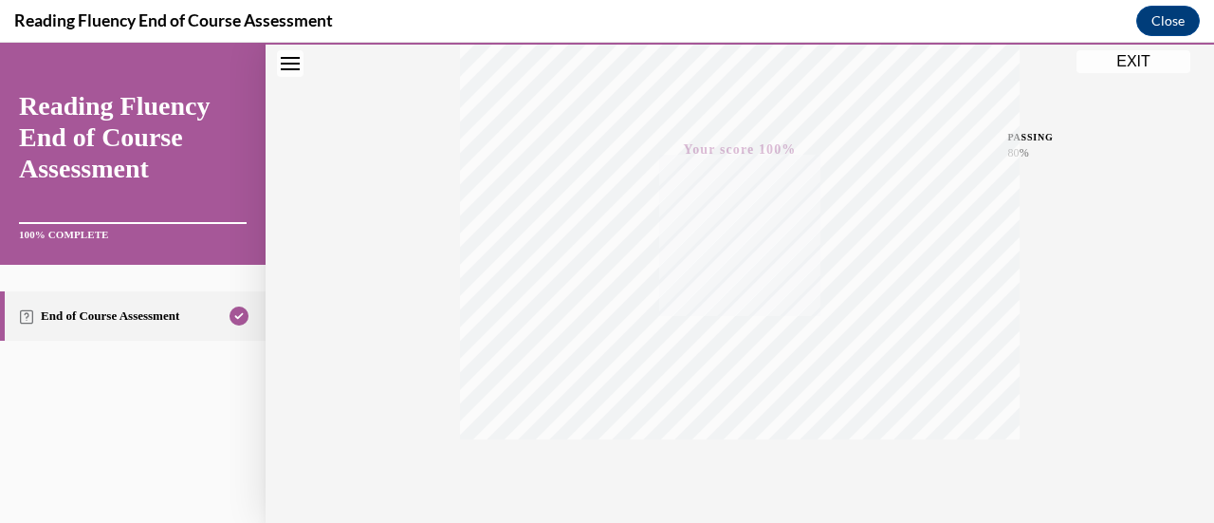
scroll to position [491, 0]
click at [1149, 66] on button "EXIT" at bounding box center [1134, 61] width 114 height 23
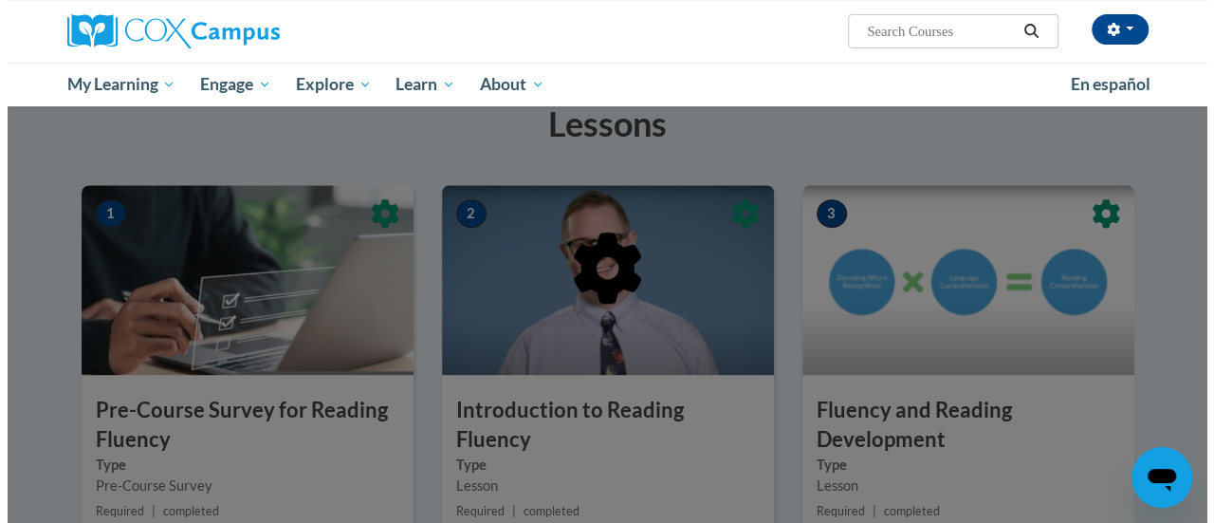
scroll to position [0, 0]
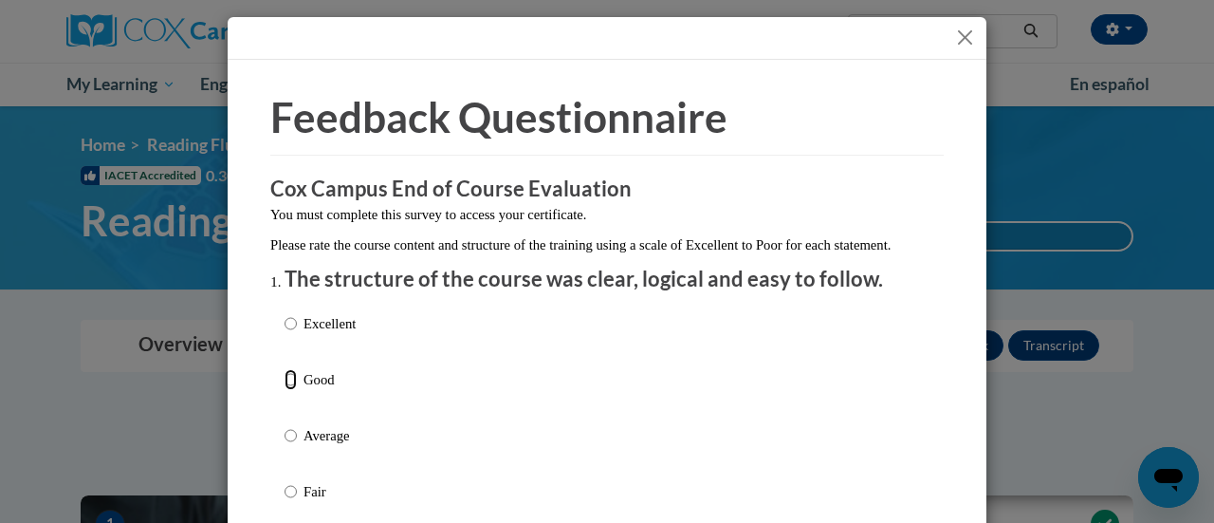
click at [286, 390] on input "Good" at bounding box center [291, 379] width 12 height 21
radio input "true"
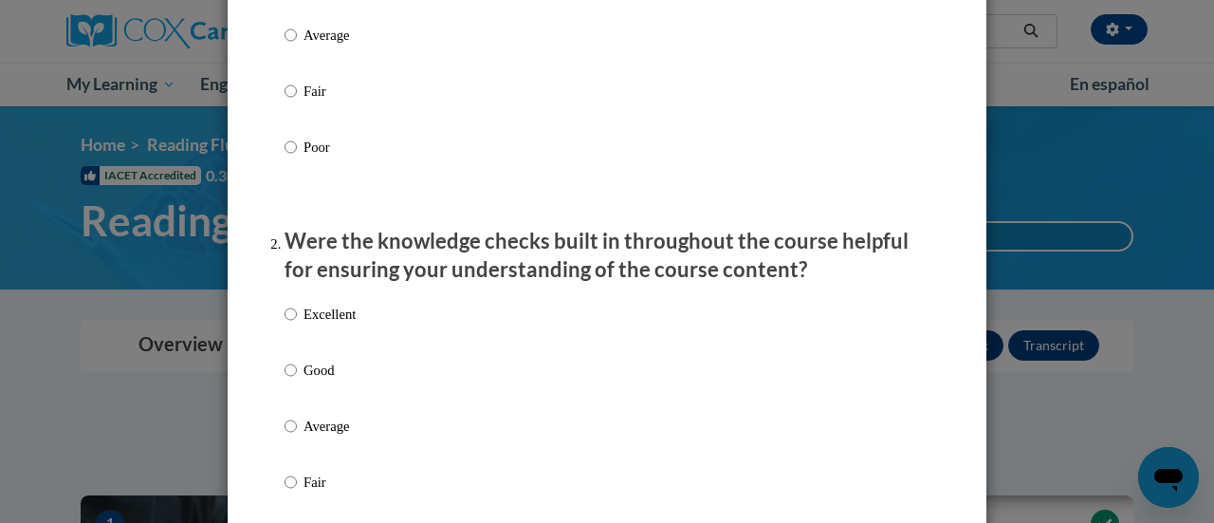
scroll to position [401, 0]
click at [286, 379] on input "Good" at bounding box center [291, 369] width 12 height 21
radio input "true"
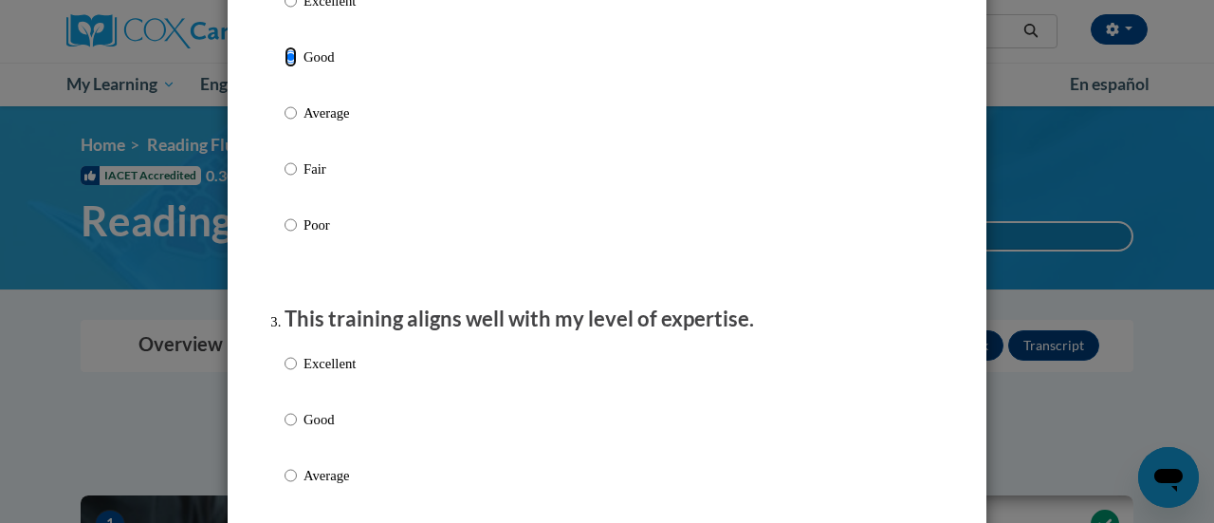
scroll to position [714, 0]
click at [285, 429] on input "Good" at bounding box center [291, 418] width 12 height 21
radio input "true"
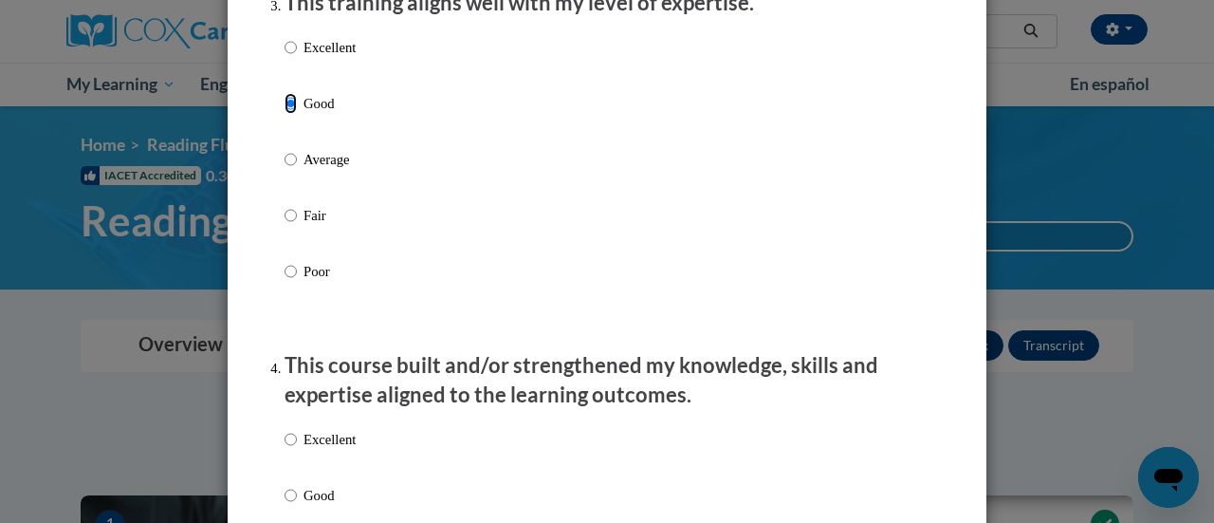
scroll to position [1146, 0]
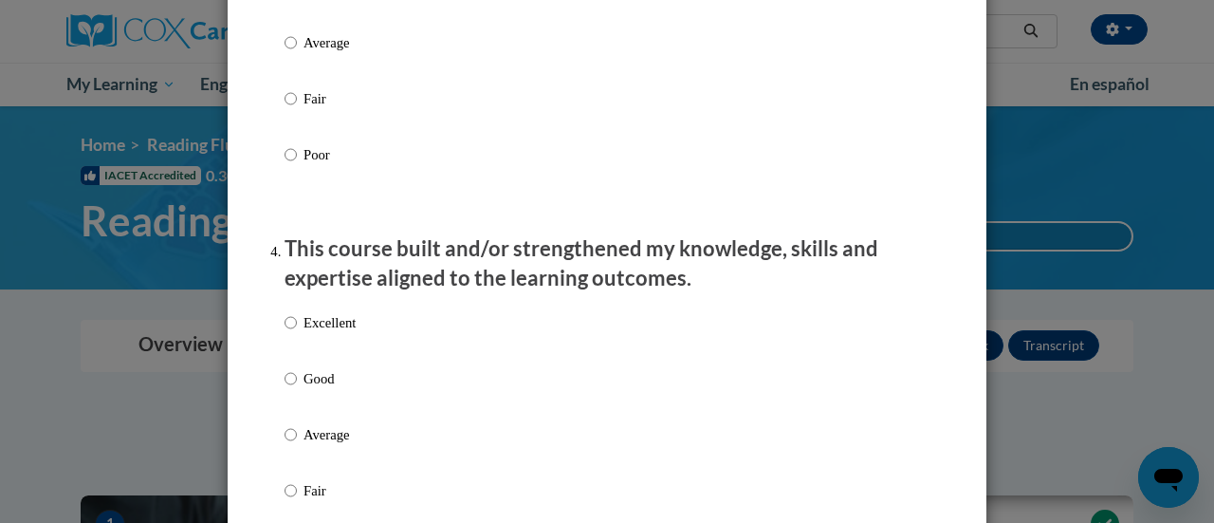
click at [285, 382] on div "Excellent Good Average Fair Poor" at bounding box center [320, 450] width 71 height 294
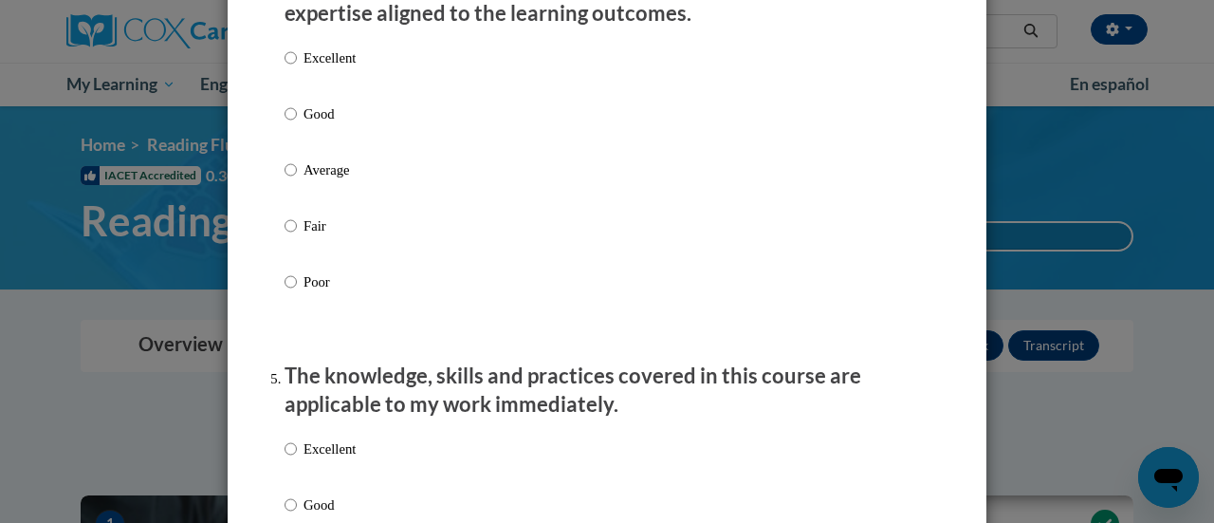
scroll to position [1411, 0]
click at [285, 123] on input "Good" at bounding box center [291, 112] width 12 height 21
radio input "true"
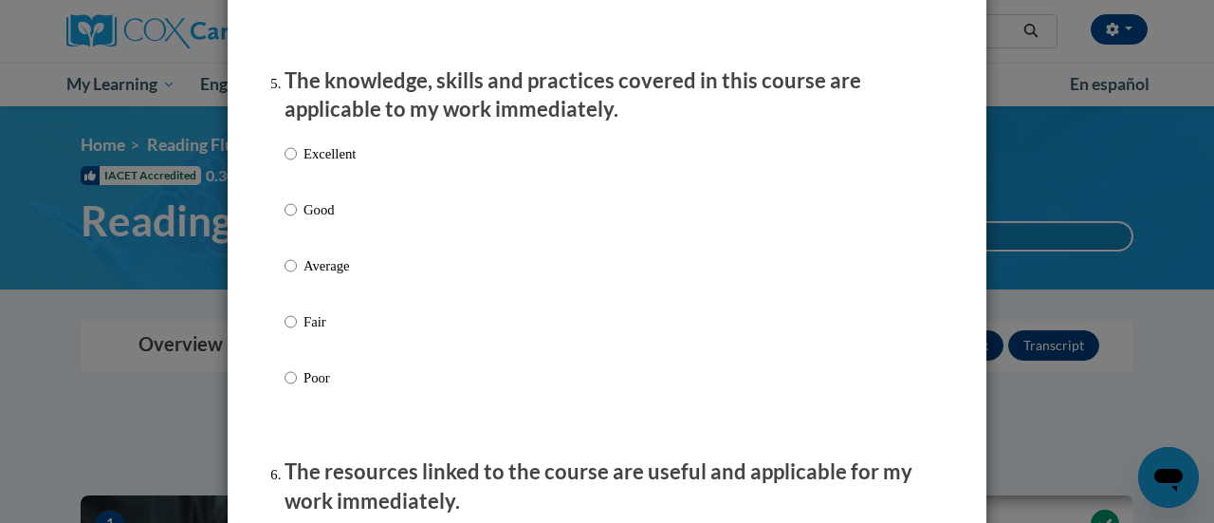
scroll to position [1706, 0]
click at [285, 163] on input "Excellent" at bounding box center [291, 152] width 12 height 21
radio input "true"
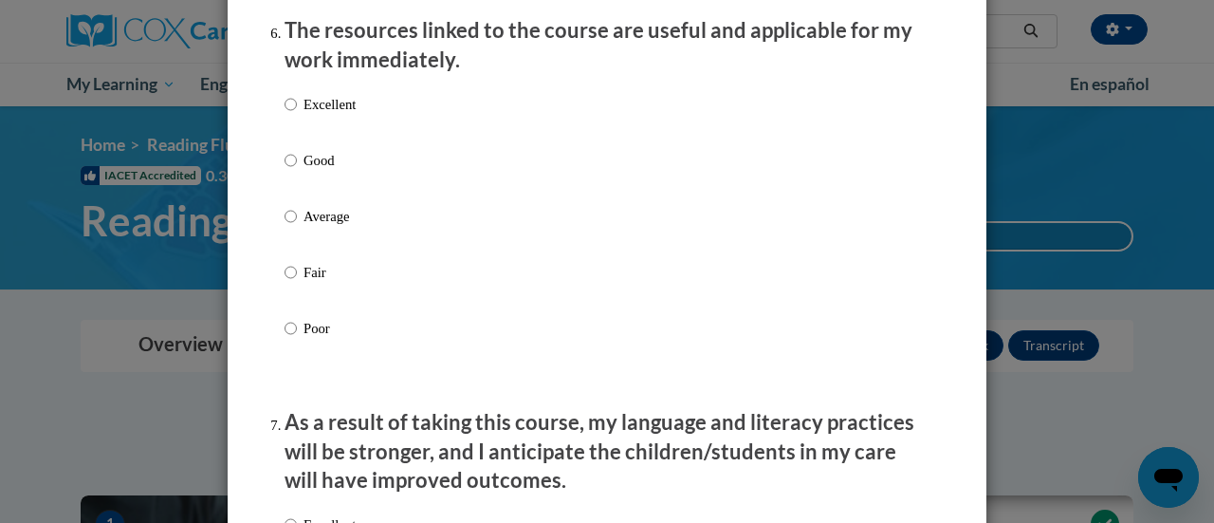
scroll to position [2148, 0]
click at [285, 114] on input "Excellent" at bounding box center [291, 103] width 12 height 21
radio input "true"
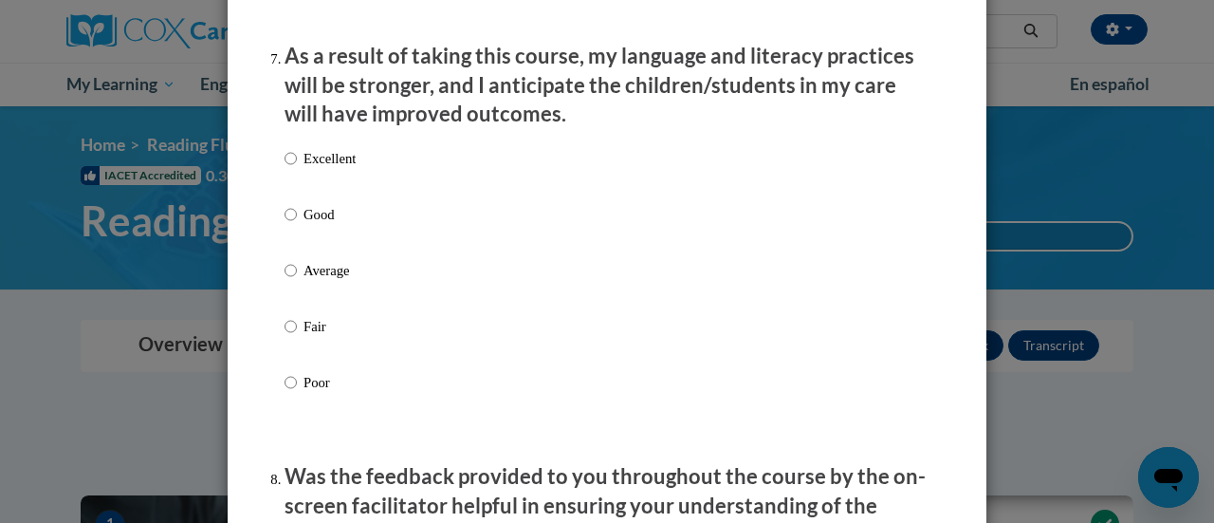
scroll to position [2520, 0]
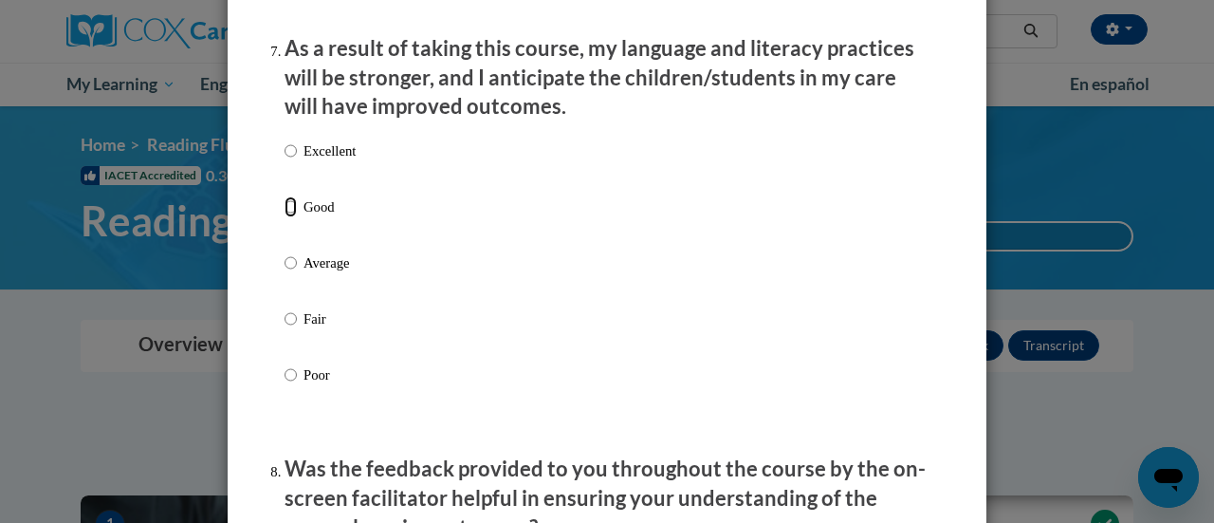
click at [285, 217] on input "Good" at bounding box center [291, 206] width 12 height 21
radio input "true"
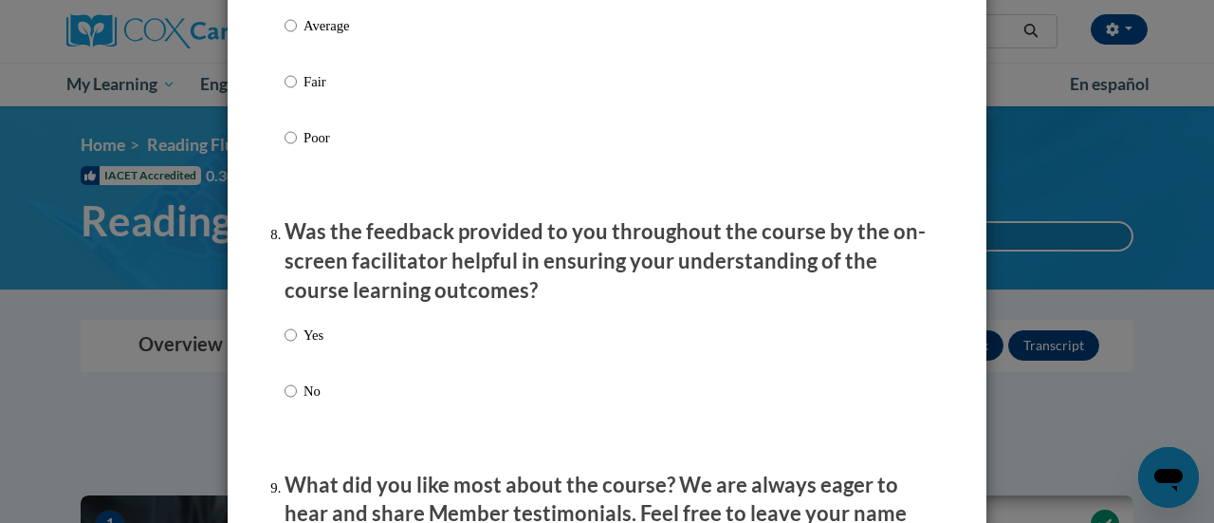
scroll to position [2758, 0]
click at [285, 344] on input "Yes" at bounding box center [291, 333] width 12 height 21
radio input "true"
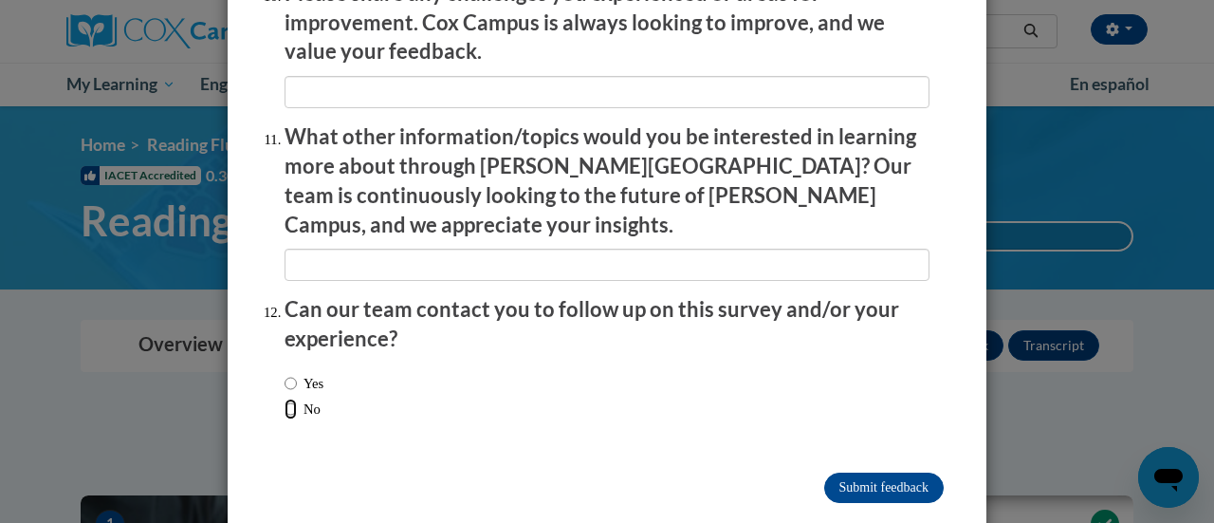
click at [285, 398] on input "No" at bounding box center [291, 408] width 12 height 21
radio input "true"
click at [847, 472] on input "Submit feedback" at bounding box center [884, 487] width 120 height 30
